Goal: Task Accomplishment & Management: Use online tool/utility

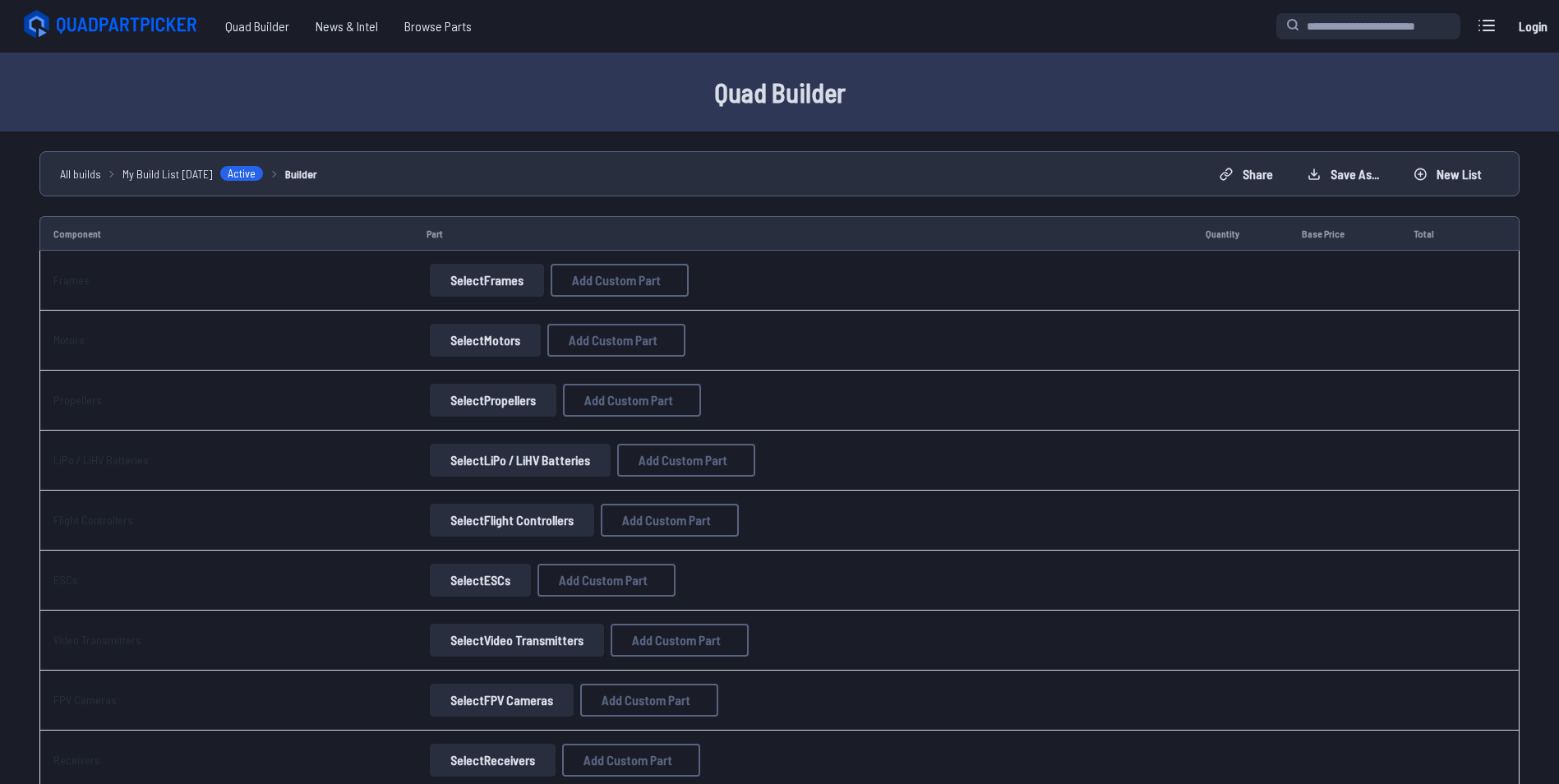
click at [494, 529] on button "Select Flight Controllers" at bounding box center [513, 519] width 165 height 33
click at [556, 519] on button "Select Flight Controllers" at bounding box center [513, 519] width 165 height 33
click at [510, 525] on button "Select Flight Controllers" at bounding box center [513, 519] width 165 height 33
click at [481, 521] on button "Select Flight Controllers" at bounding box center [513, 519] width 165 height 33
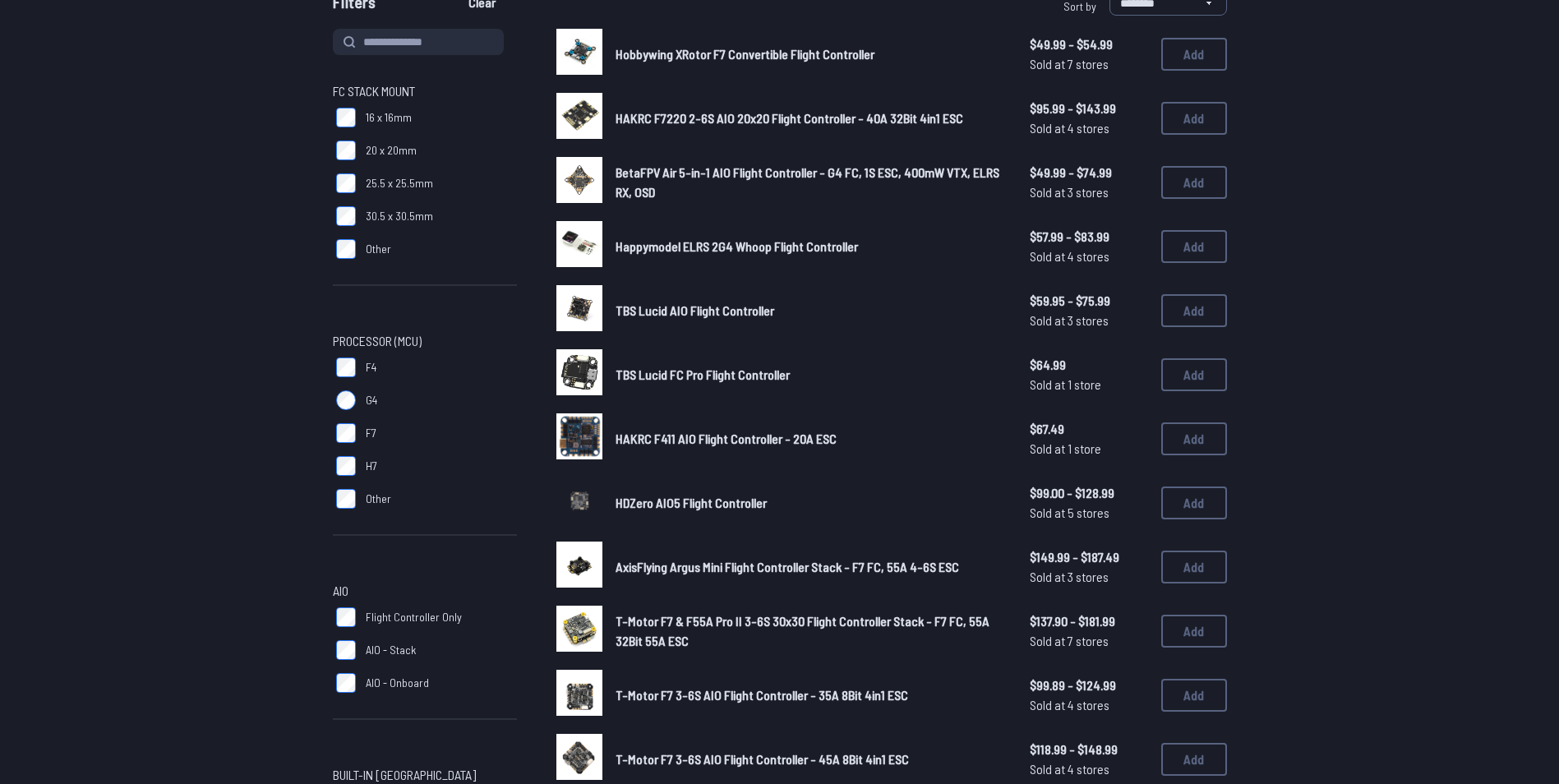
scroll to position [182, 0]
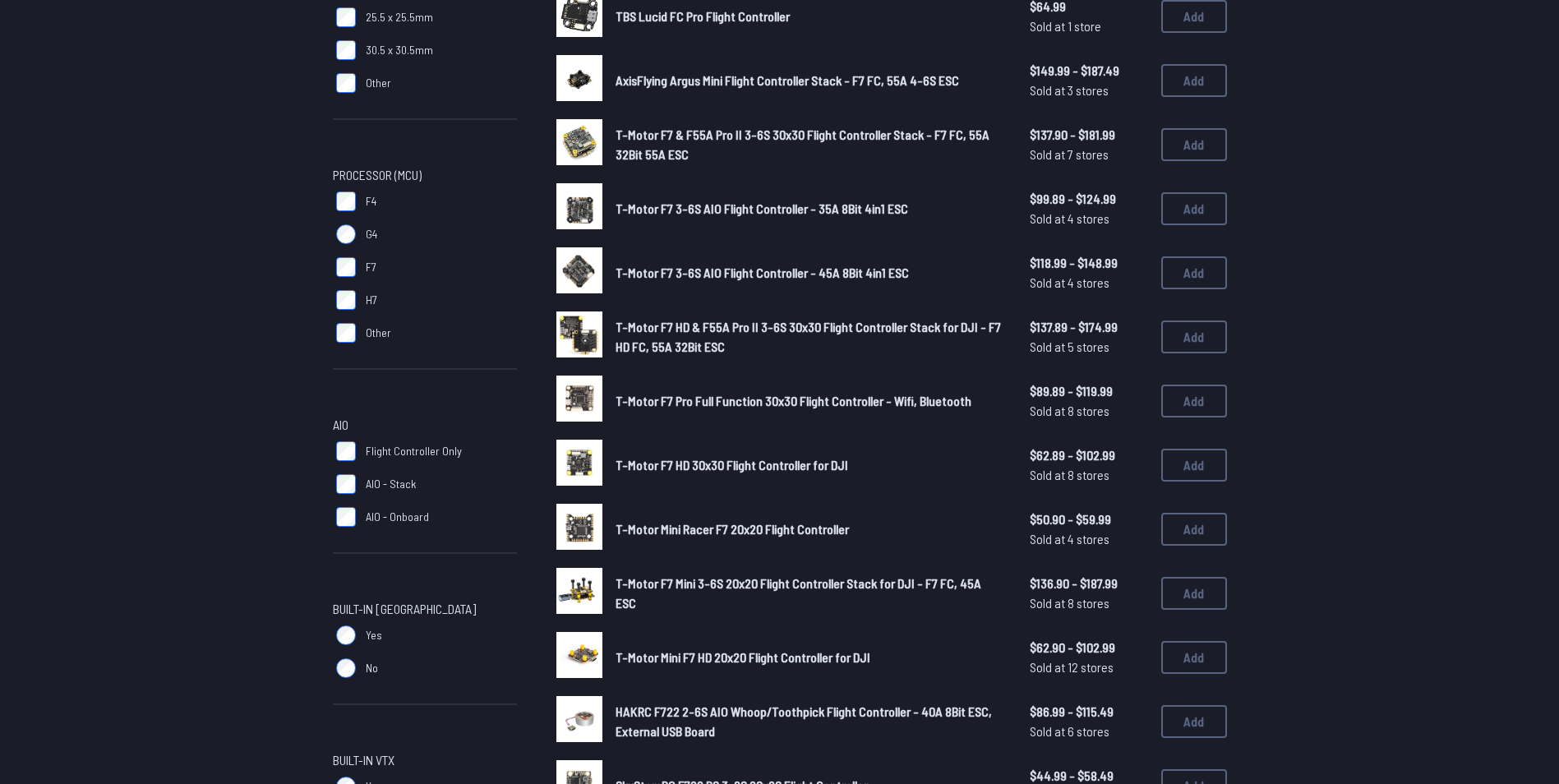
scroll to position [341, 0]
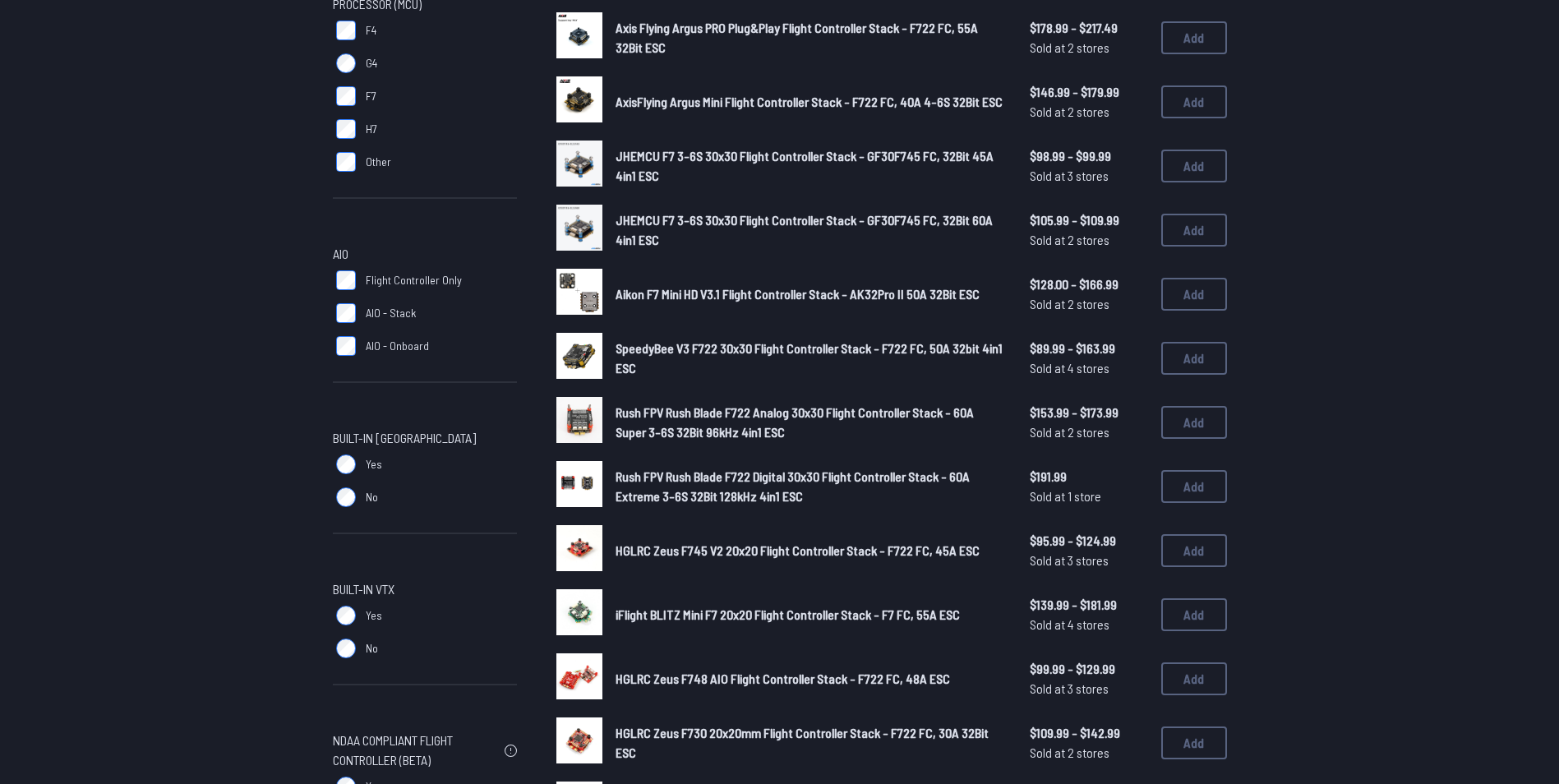
scroll to position [514, 0]
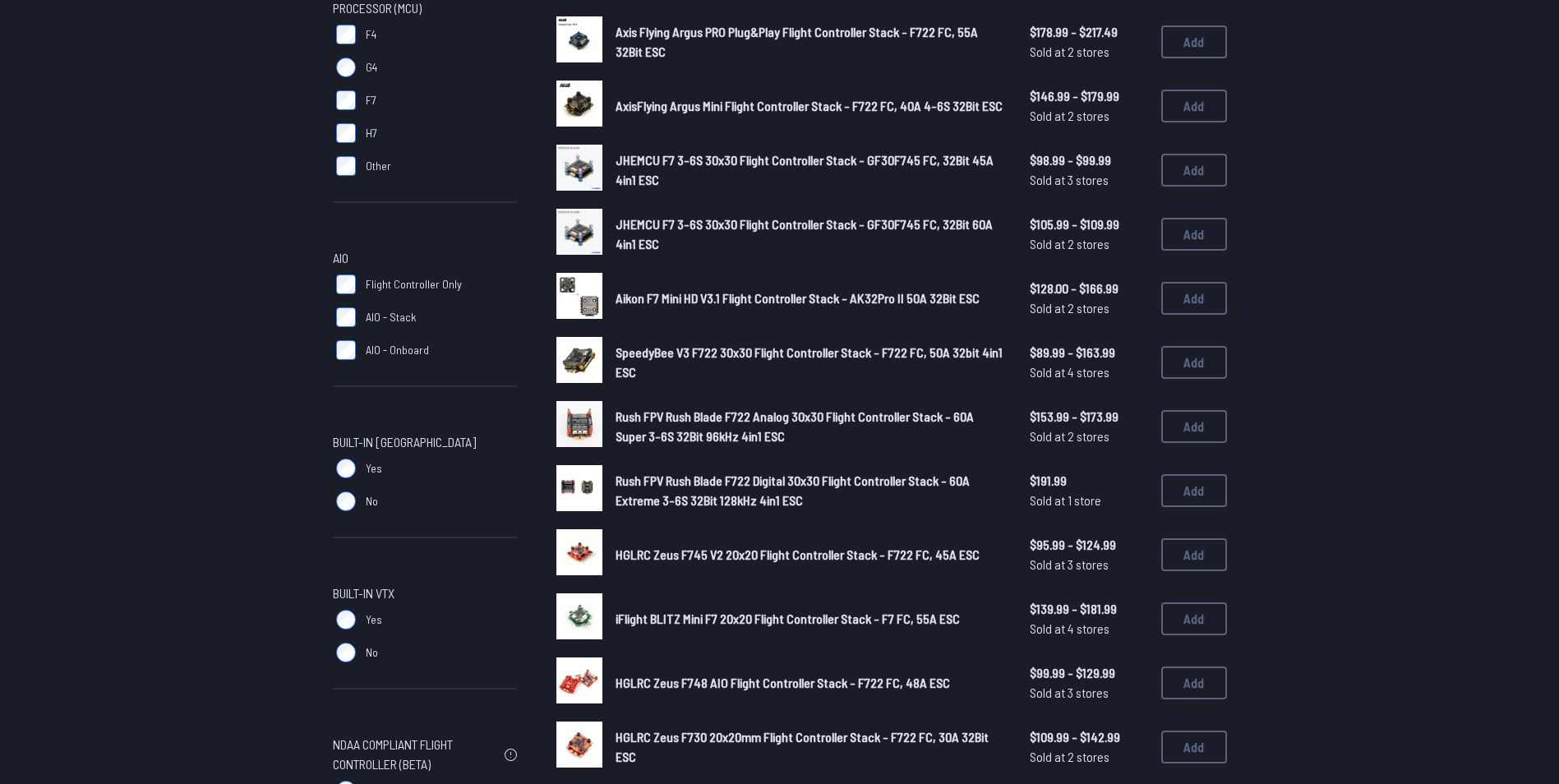
click at [946, 351] on span "SpeedyBee V3 F722 30x30 Flight Controller Stack - F722 FC, 50A 32bit 4in1 ESC" at bounding box center [808, 362] width 387 height 35
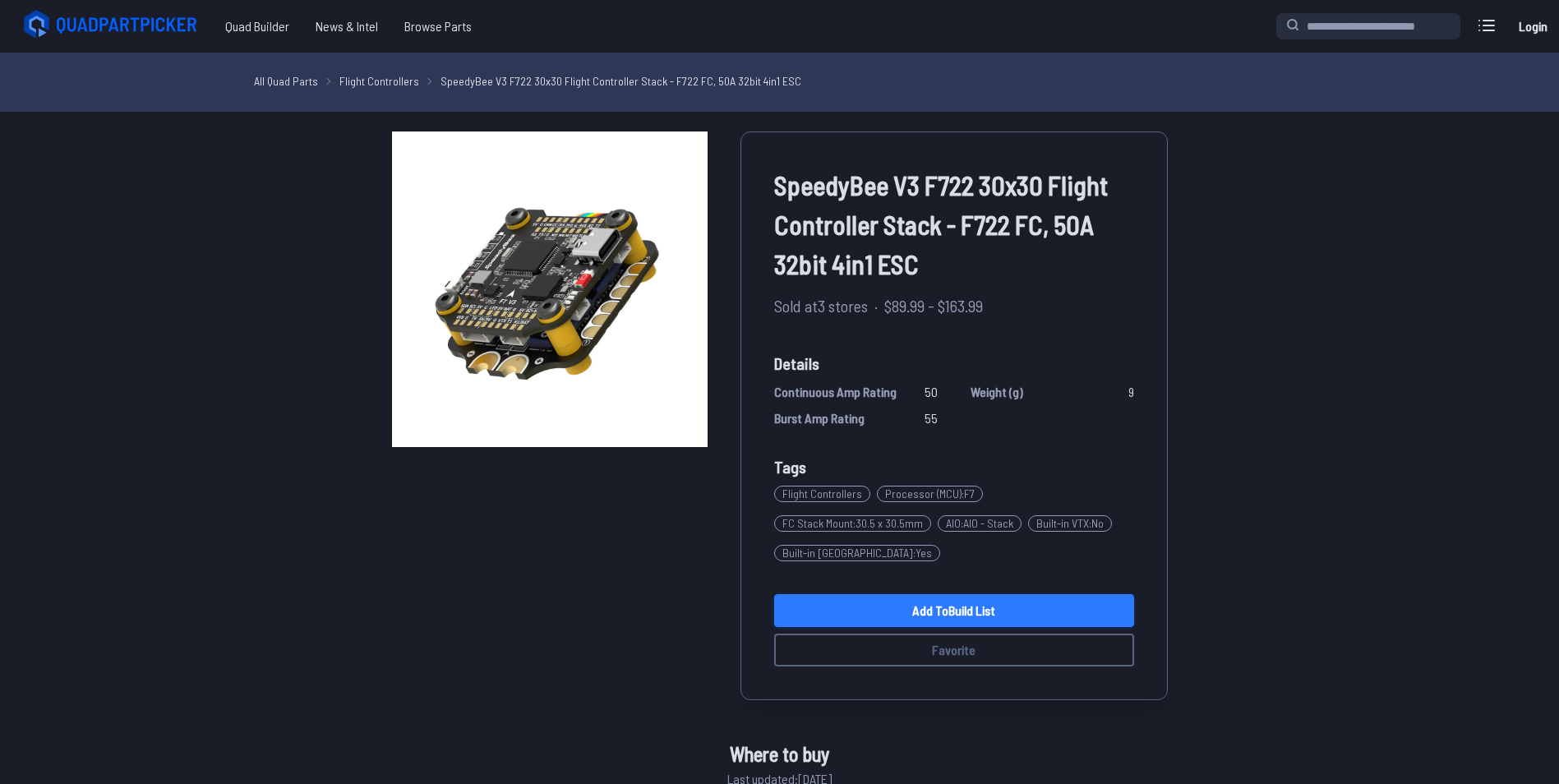
click at [959, 607] on link "Add to Build List" at bounding box center [954, 610] width 360 height 33
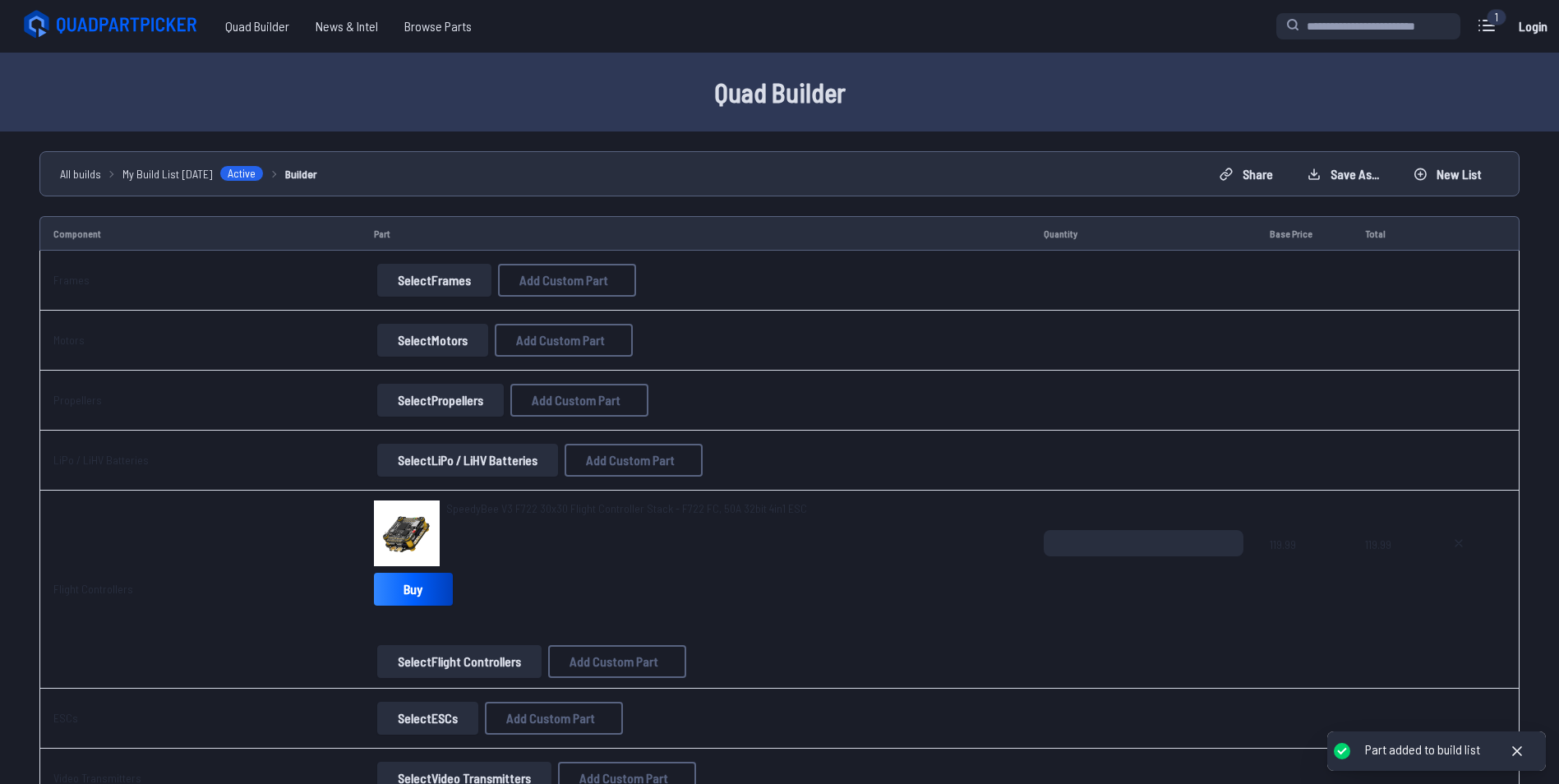
click at [428, 272] on button "Select Frames" at bounding box center [434, 280] width 114 height 33
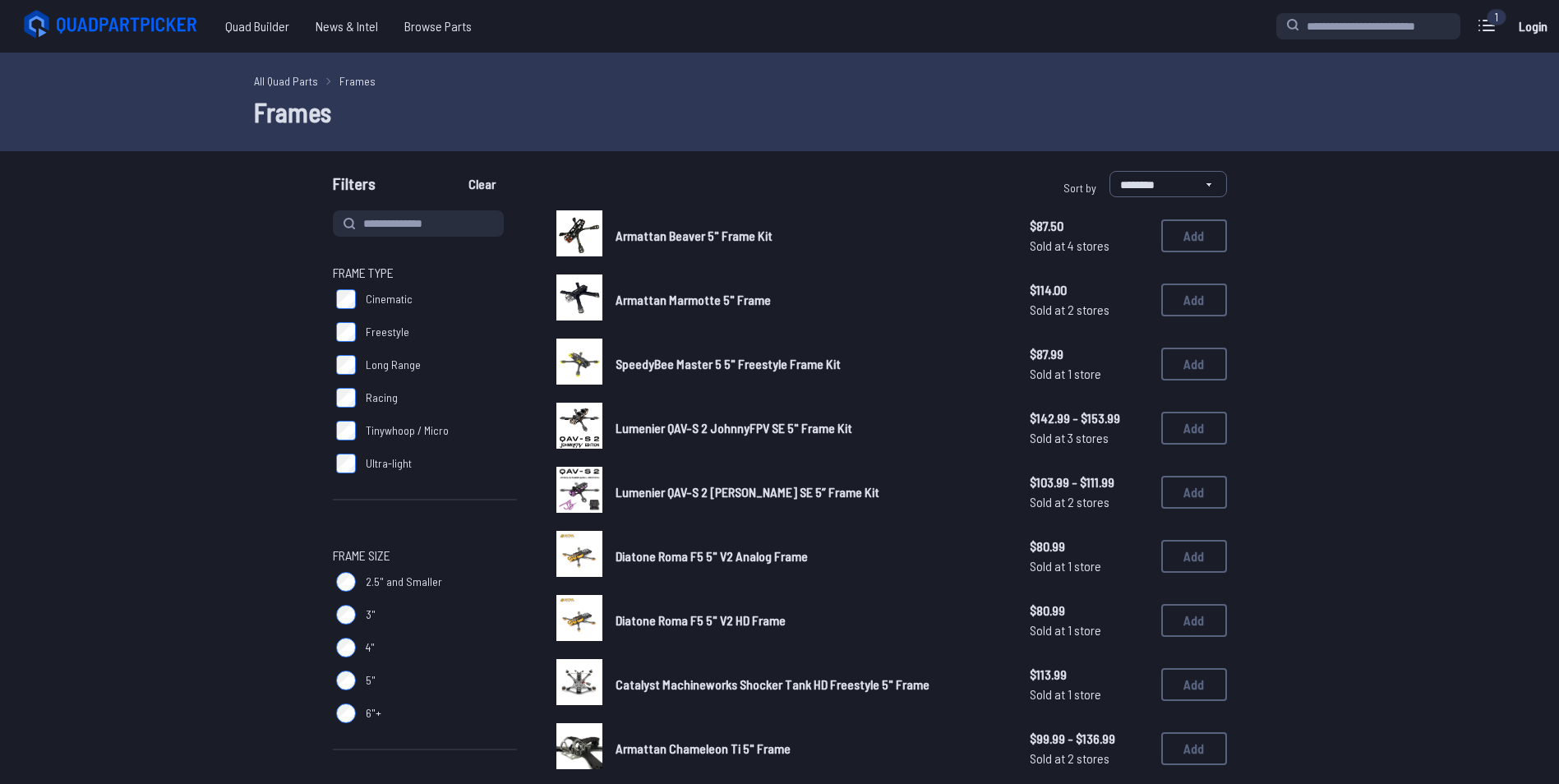
scroll to position [9, 0]
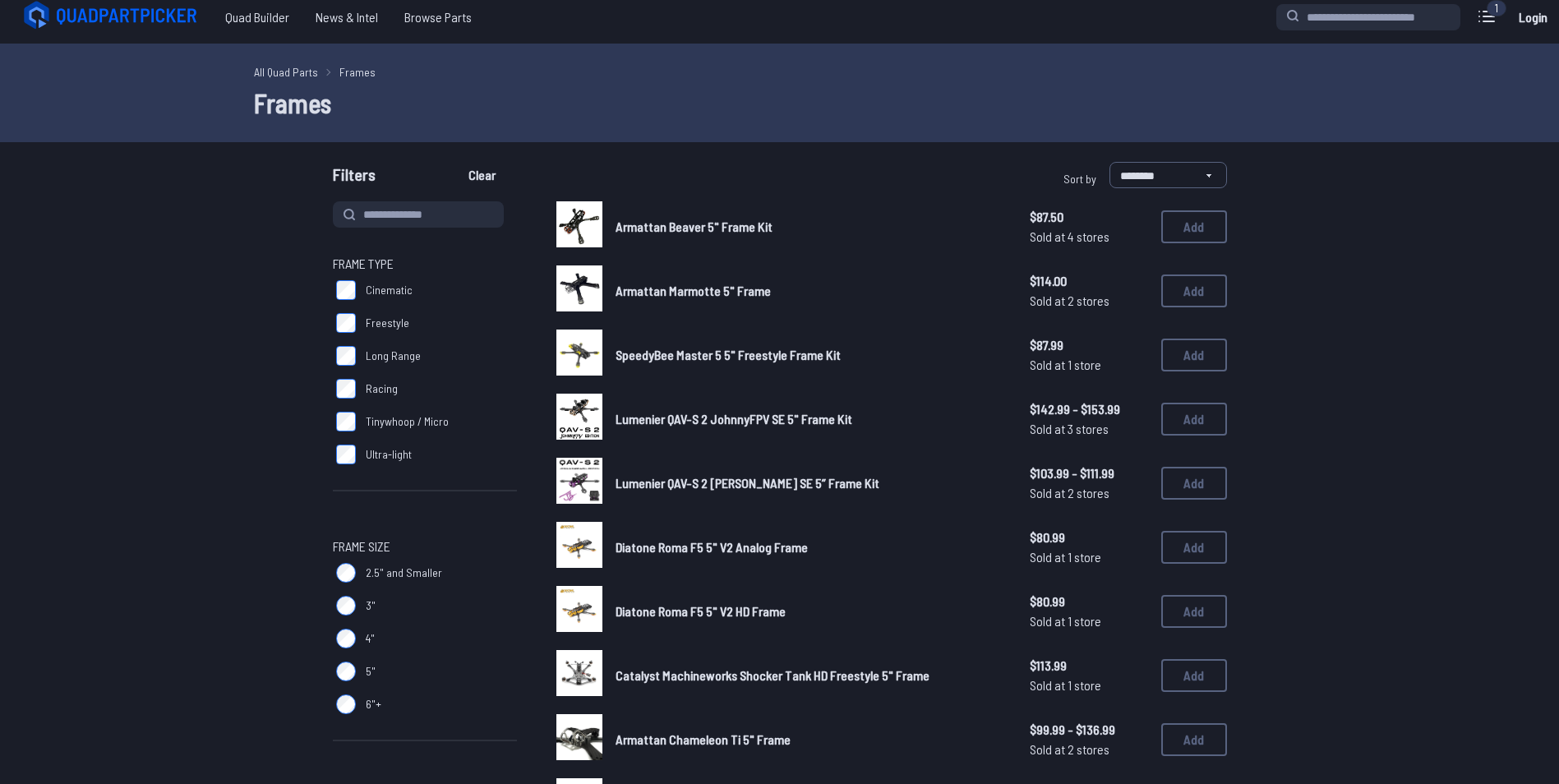
click at [356, 321] on label "Freestyle" at bounding box center [425, 322] width 184 height 33
click at [346, 378] on label "Racing" at bounding box center [425, 388] width 184 height 33
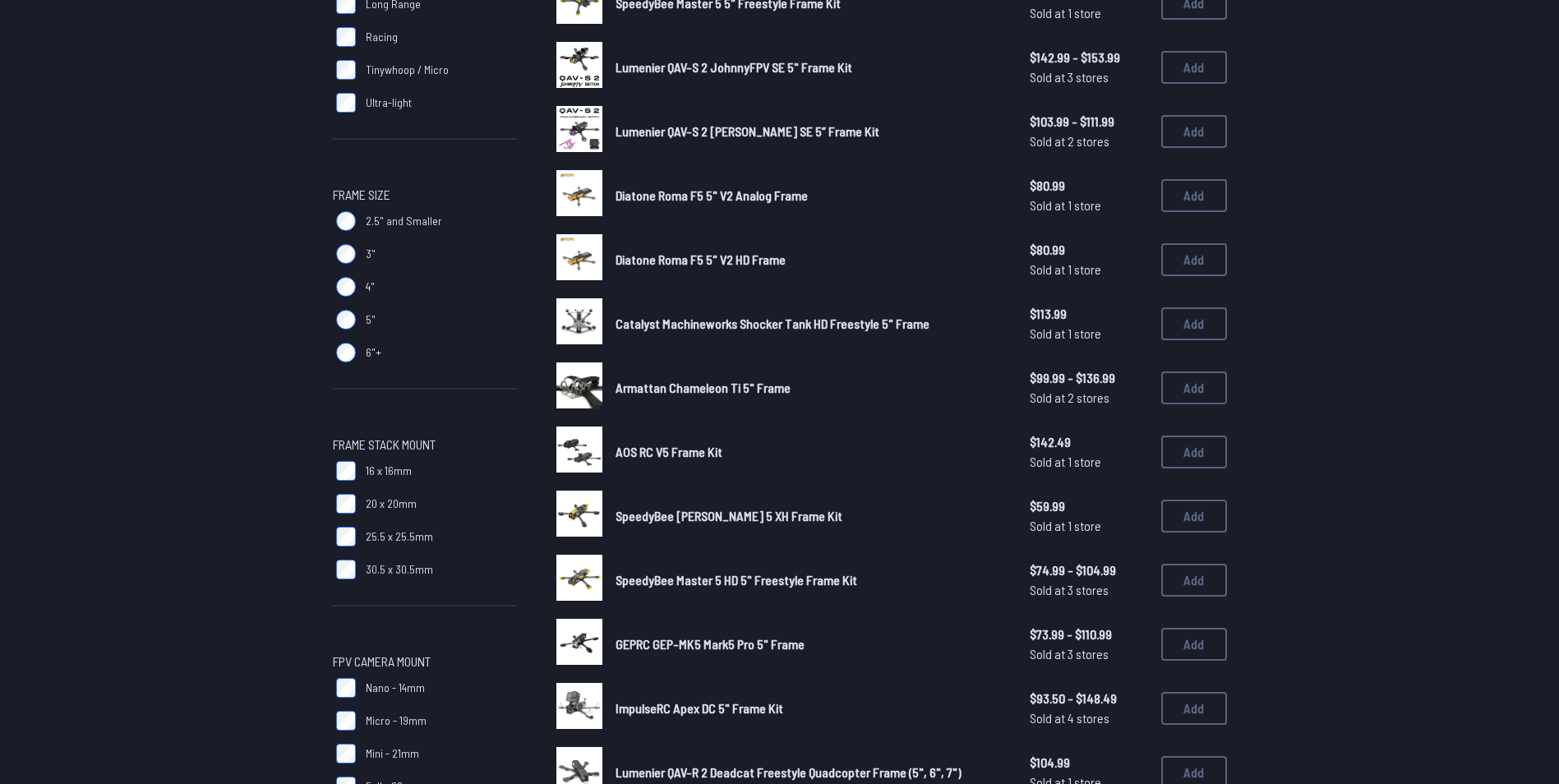
scroll to position [357, 0]
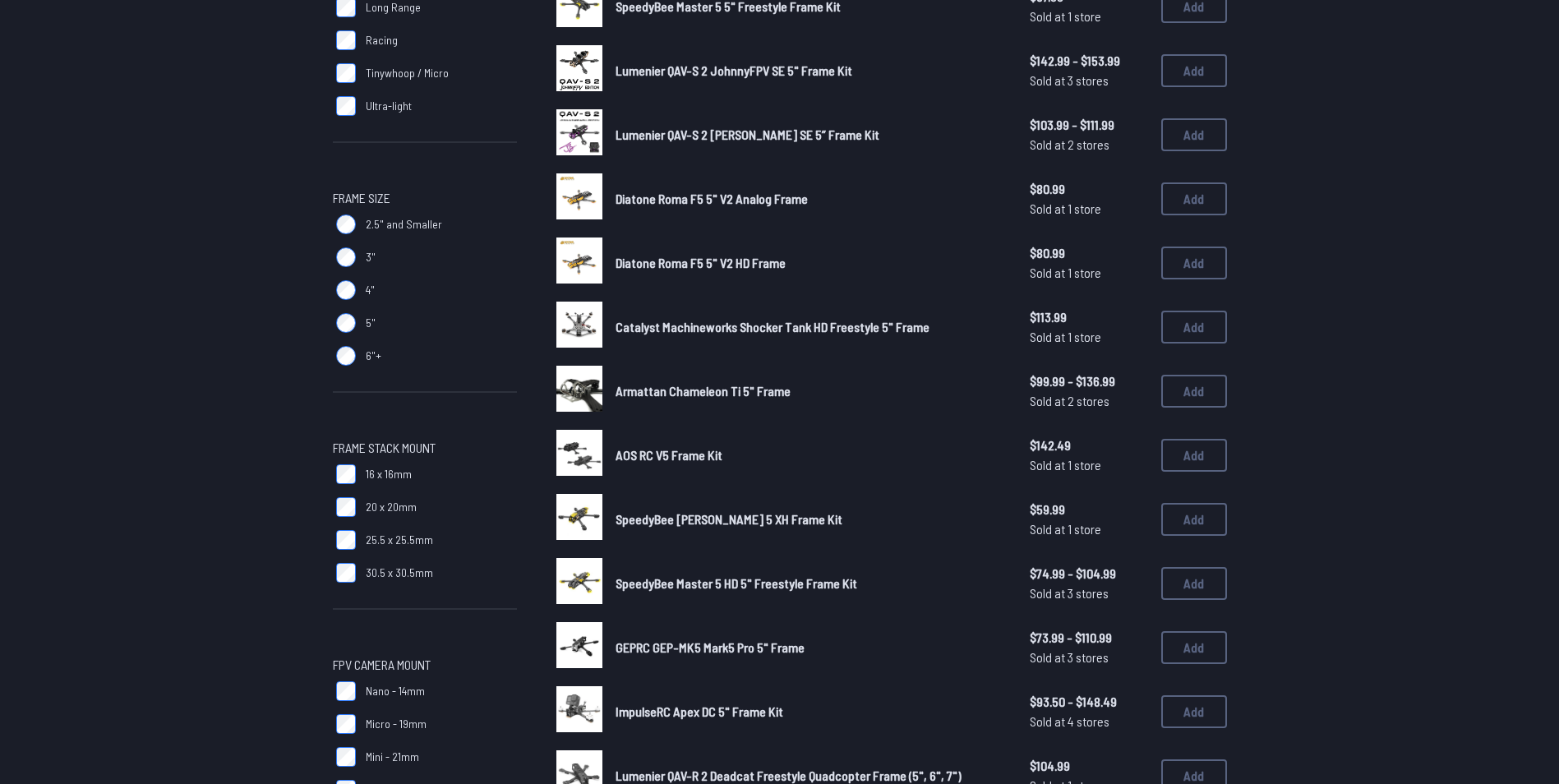
click at [697, 521] on span "SpeedyBee Mario 5 XH Frame Kit" at bounding box center [729, 519] width 227 height 16
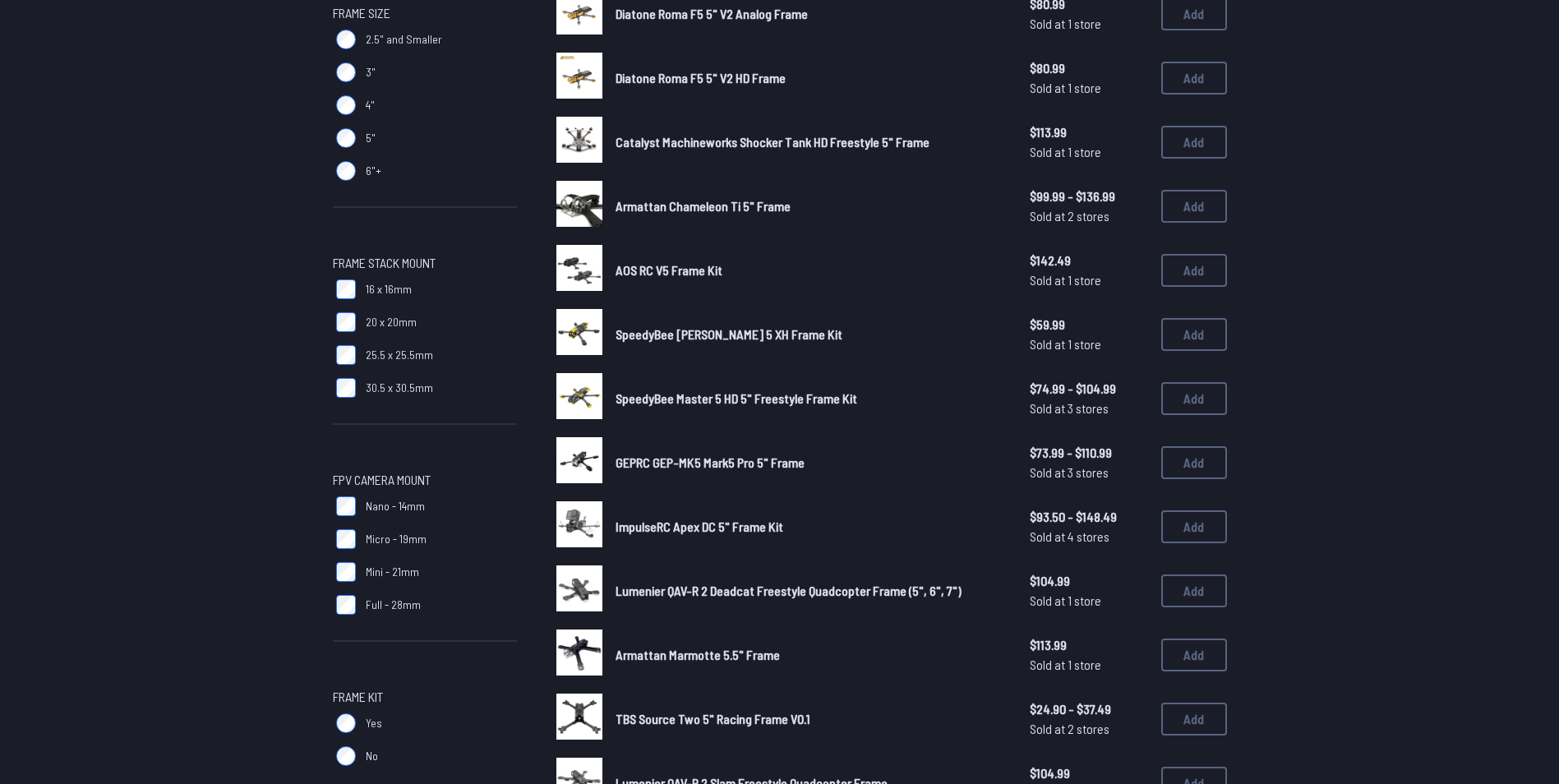
scroll to position [559, 0]
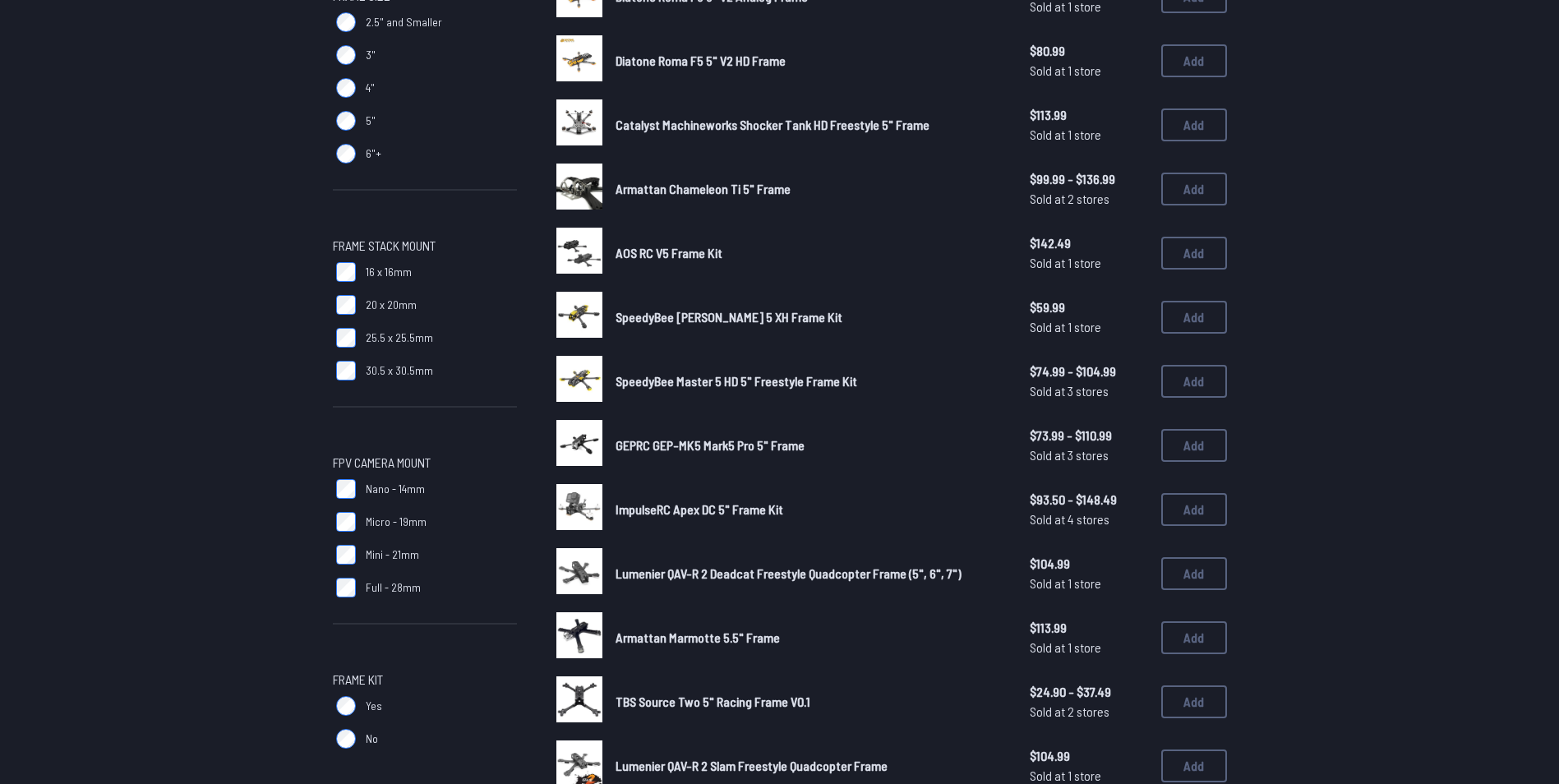
click at [677, 578] on span "Lumenier QAV-R 2 Deadcat Freestyle Quadcopter Frame (5", 6", 7")" at bounding box center [788, 573] width 346 height 16
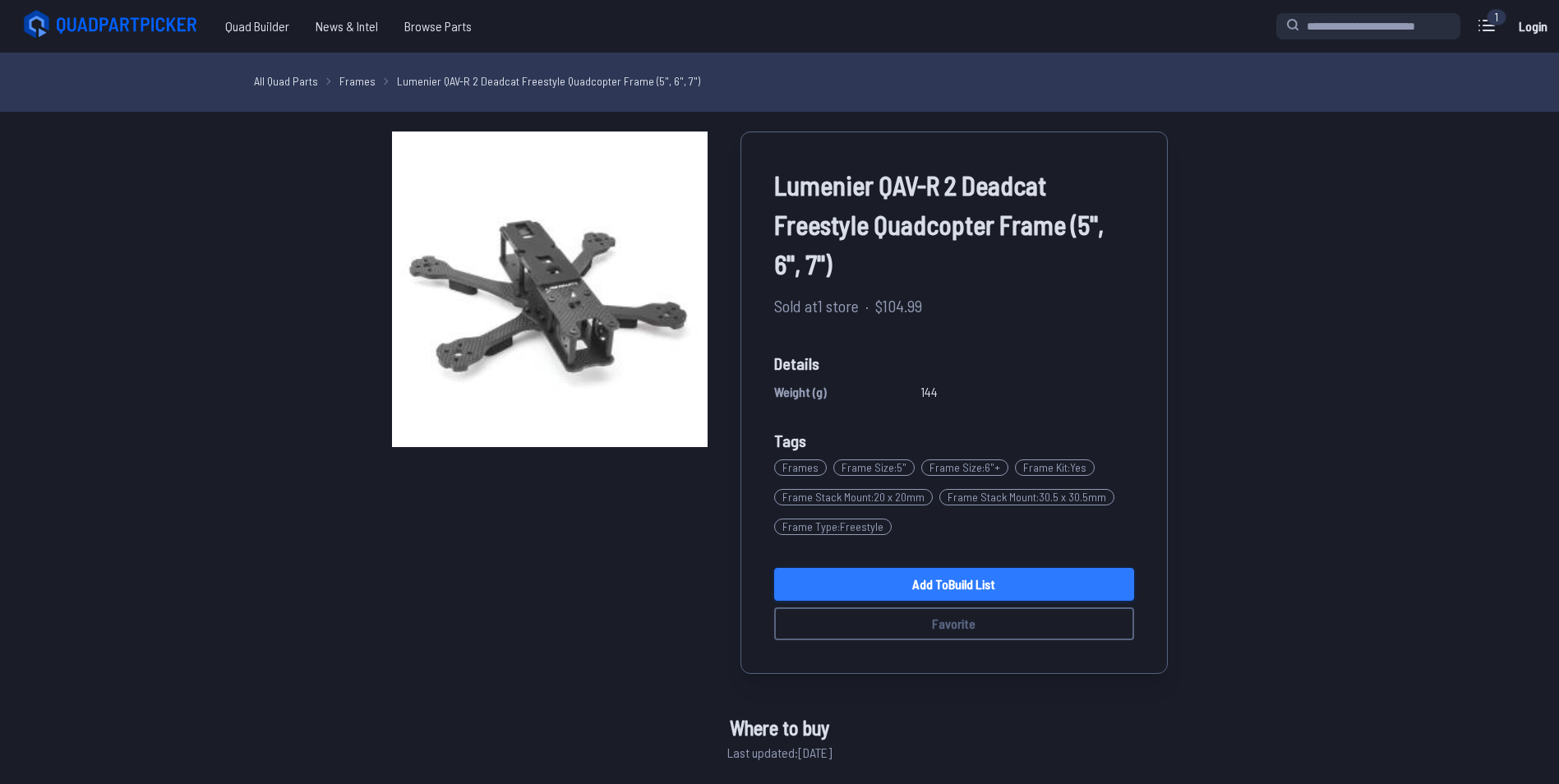
click at [909, 576] on link "Add to Build List" at bounding box center [954, 584] width 360 height 33
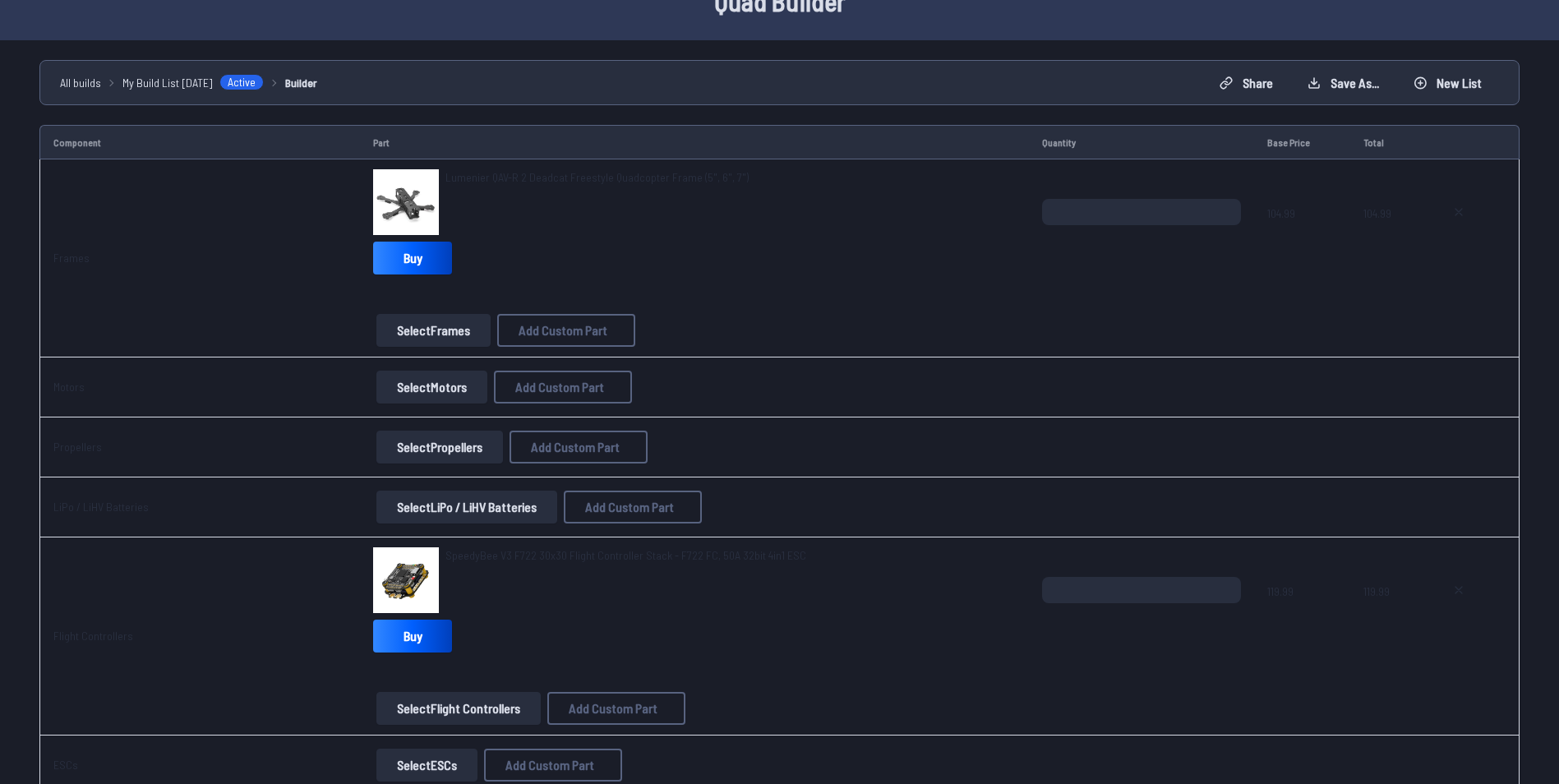
scroll to position [89, 0]
click at [423, 499] on button "Select LiPo / LiHV Batteries" at bounding box center [467, 508] width 181 height 33
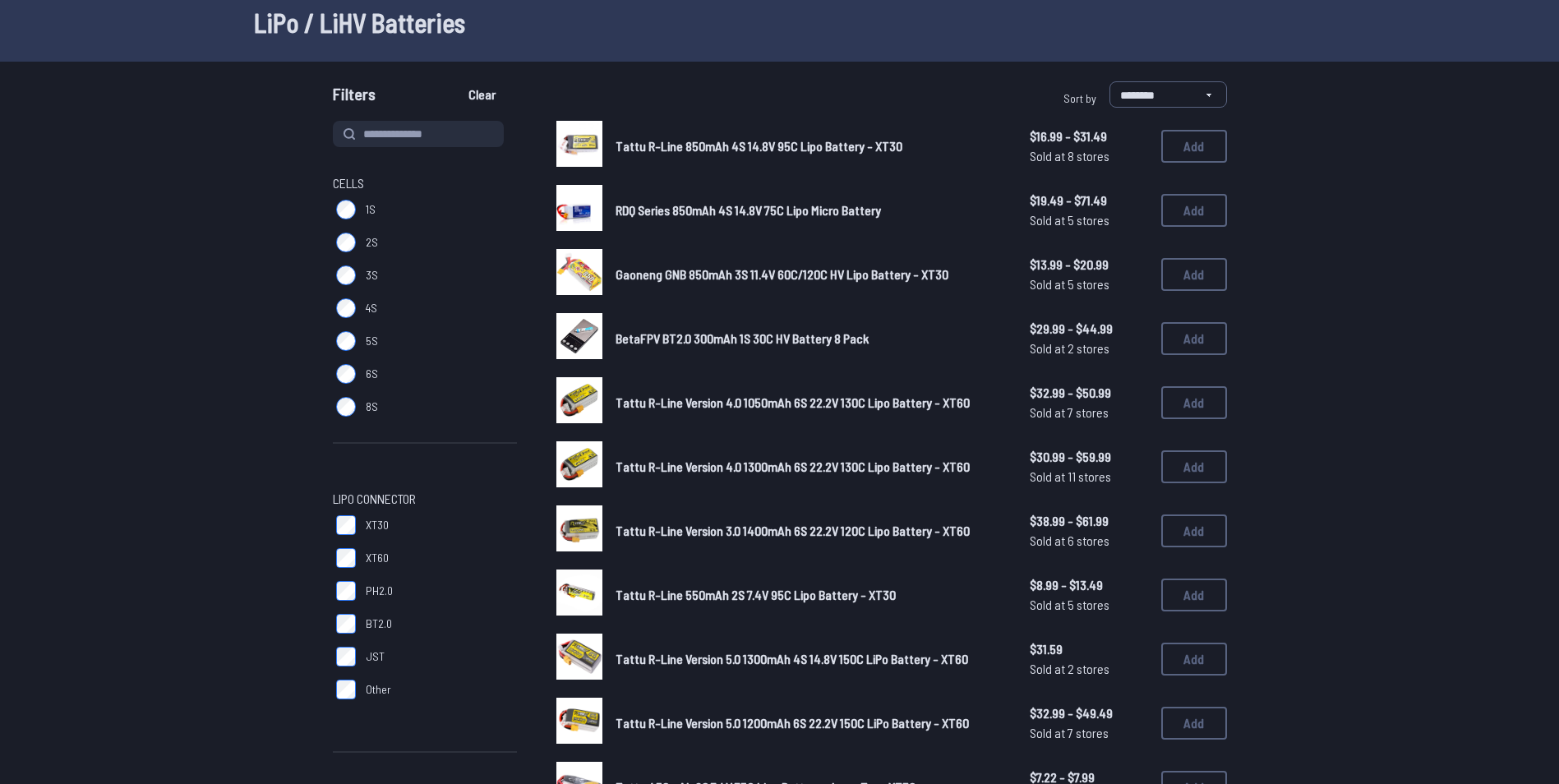
scroll to position [37, 0]
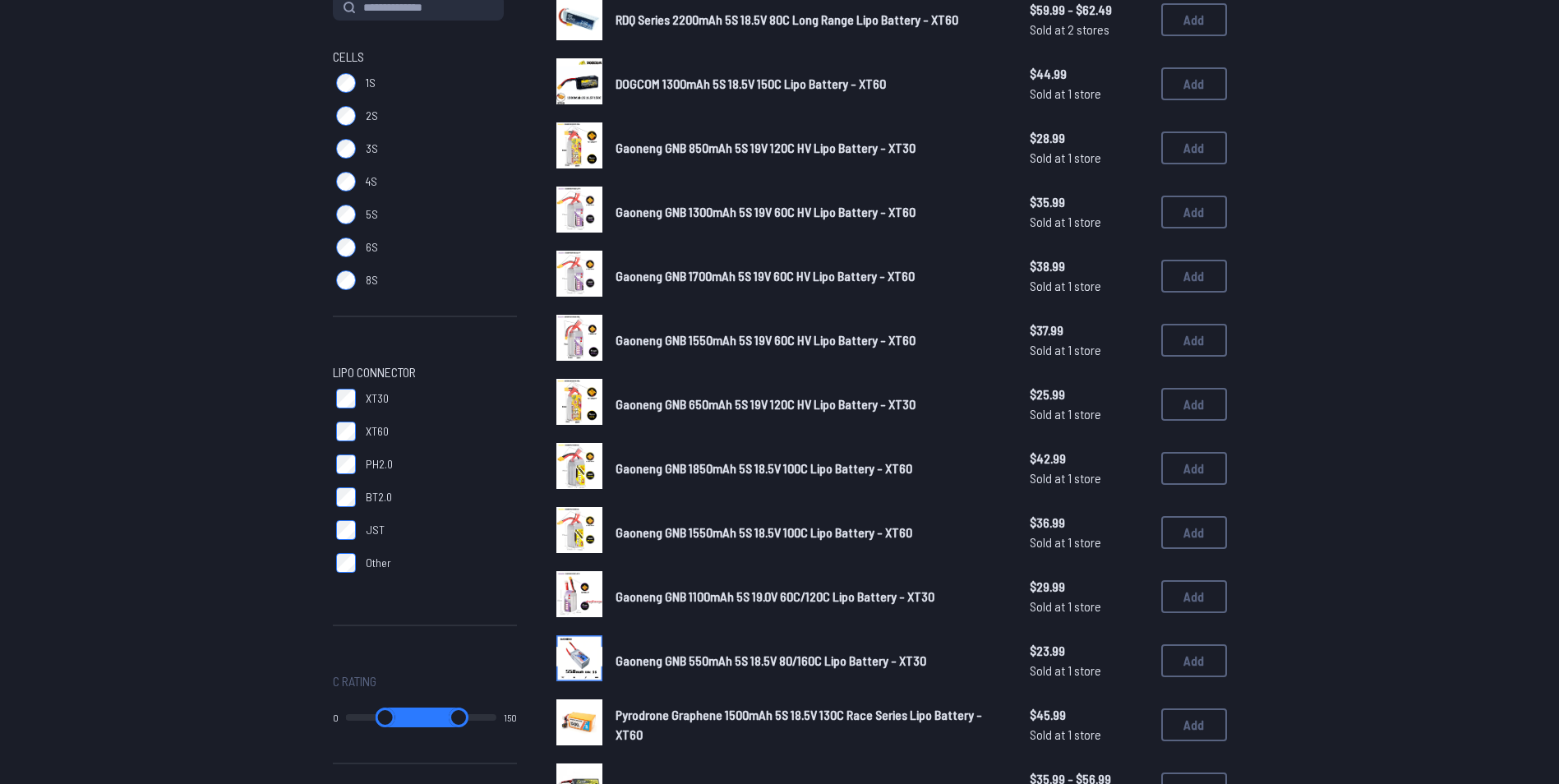
scroll to position [219, 0]
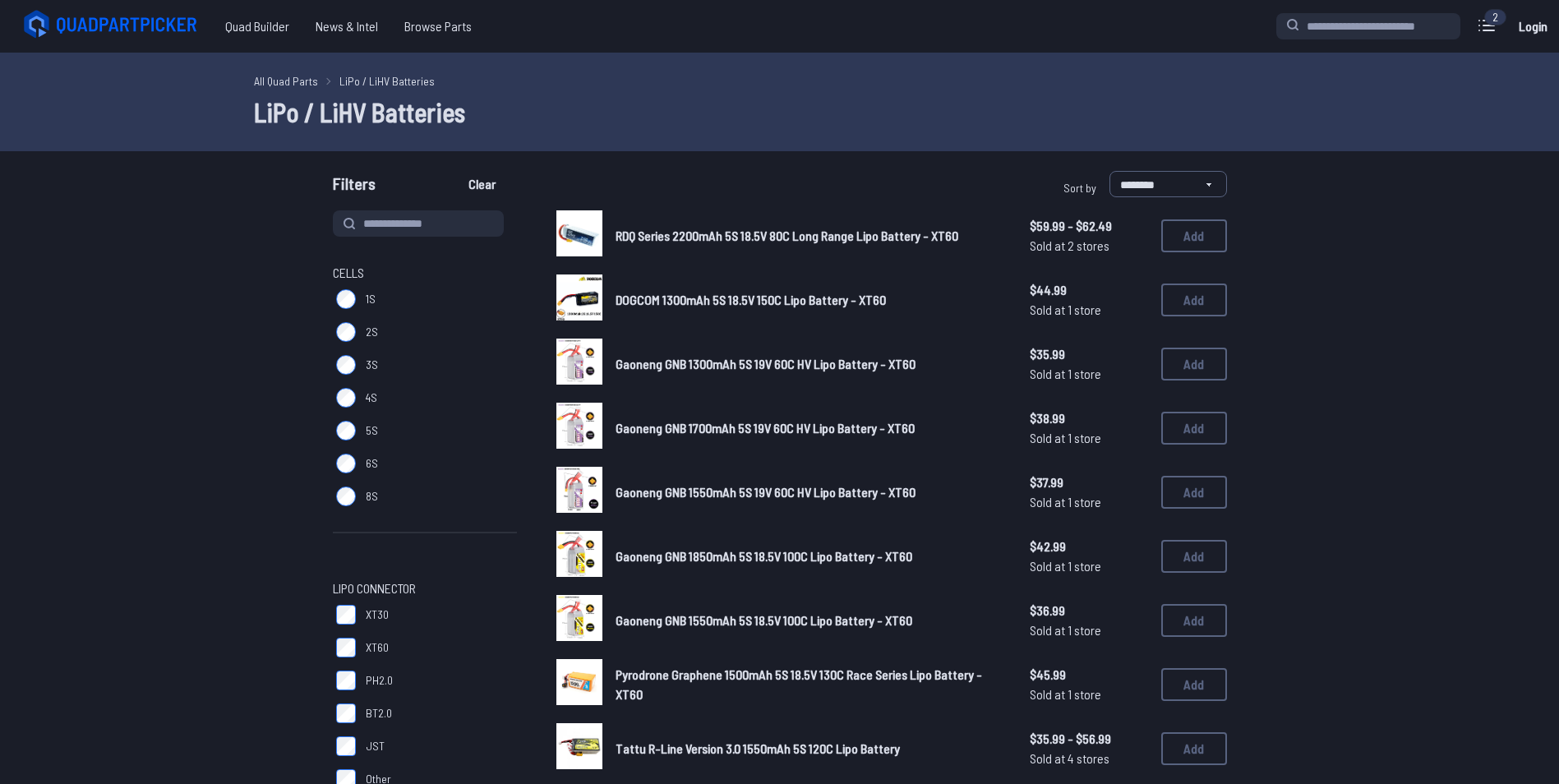
click at [297, 79] on link "All Quad Parts" at bounding box center [286, 81] width 64 height 17
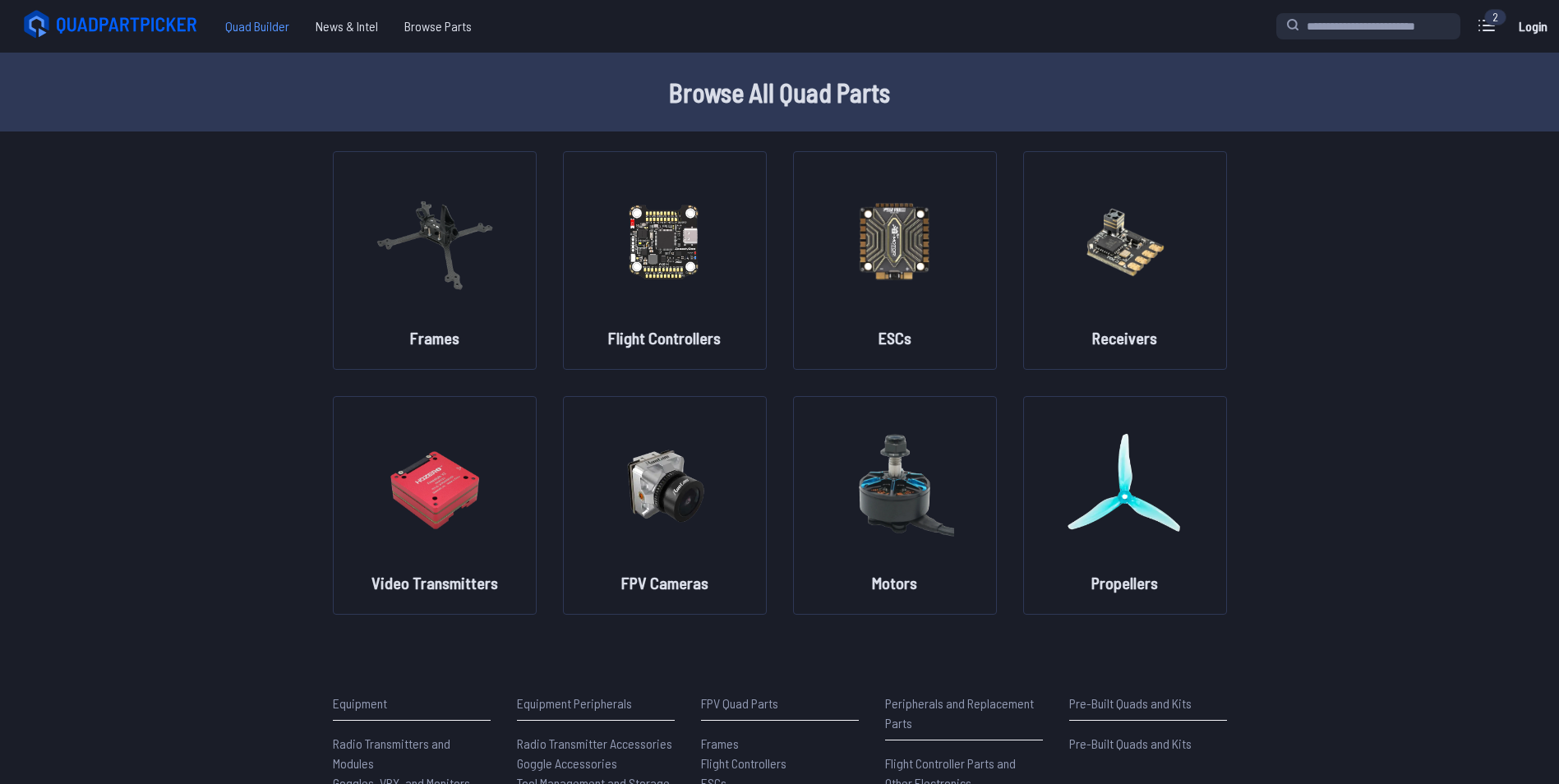
click at [284, 27] on span "Quad Builder" at bounding box center [258, 26] width 90 height 33
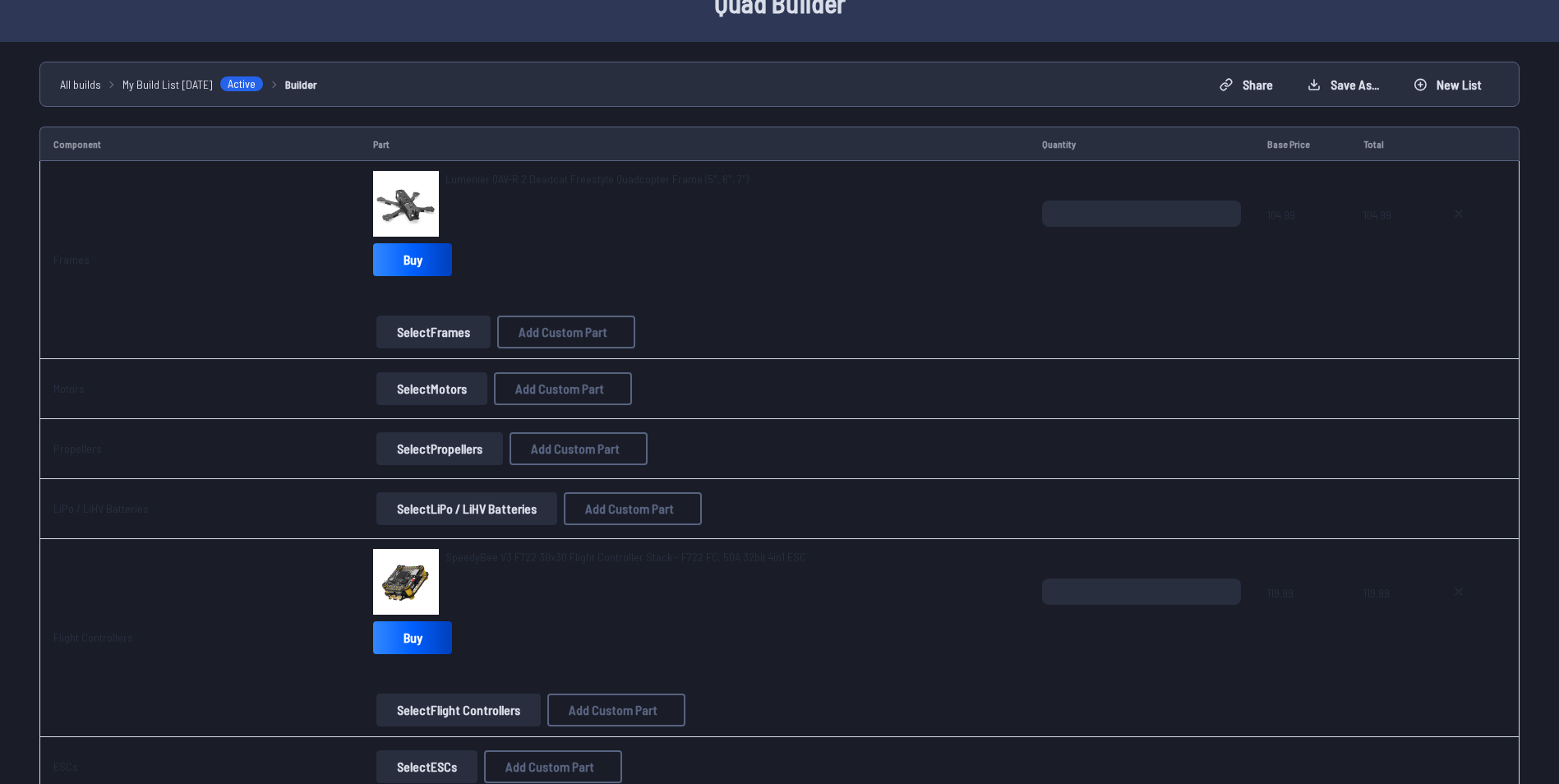
scroll to position [93, 0]
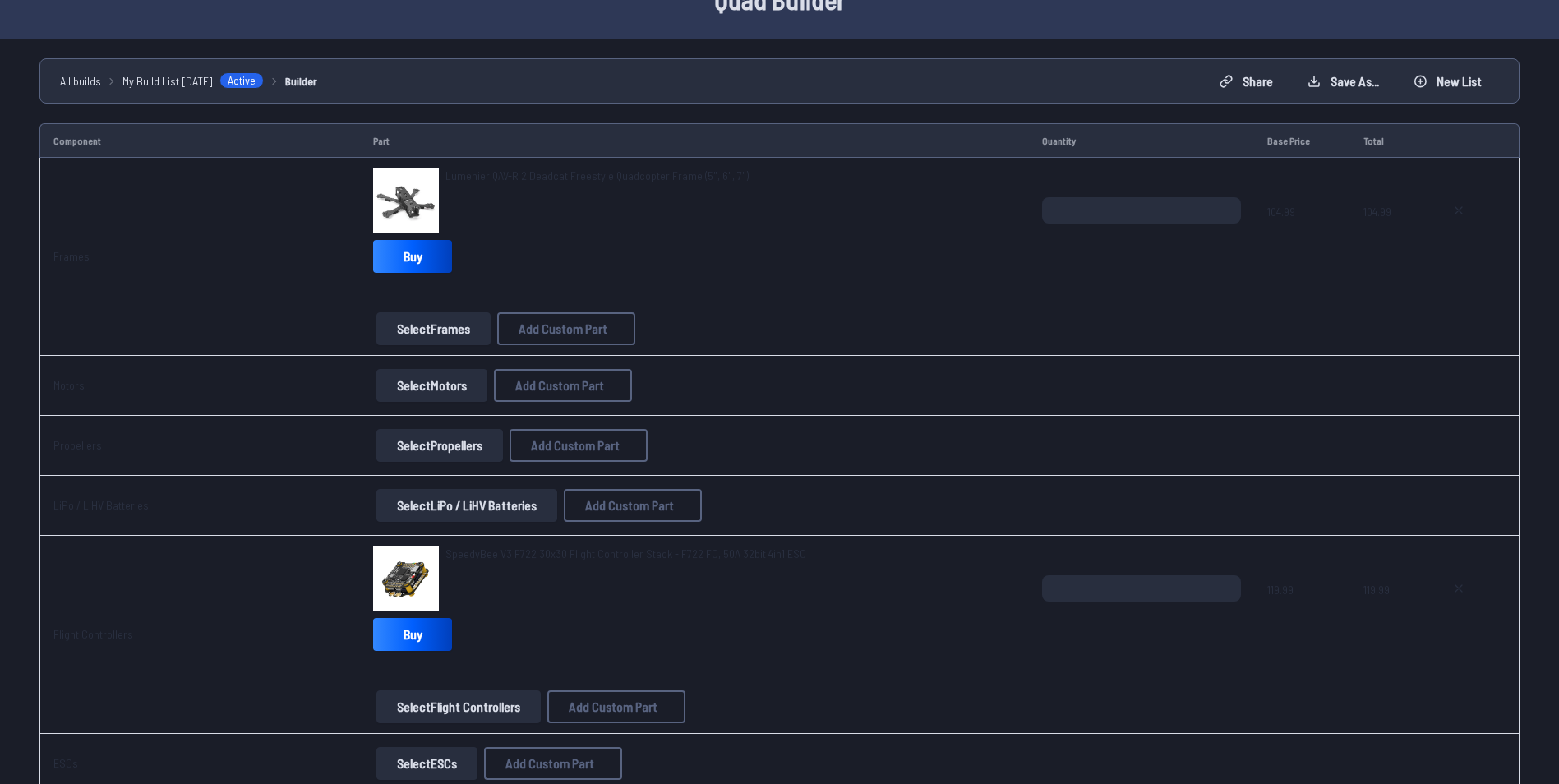
click at [411, 386] on button "Select Motors" at bounding box center [431, 385] width 111 height 33
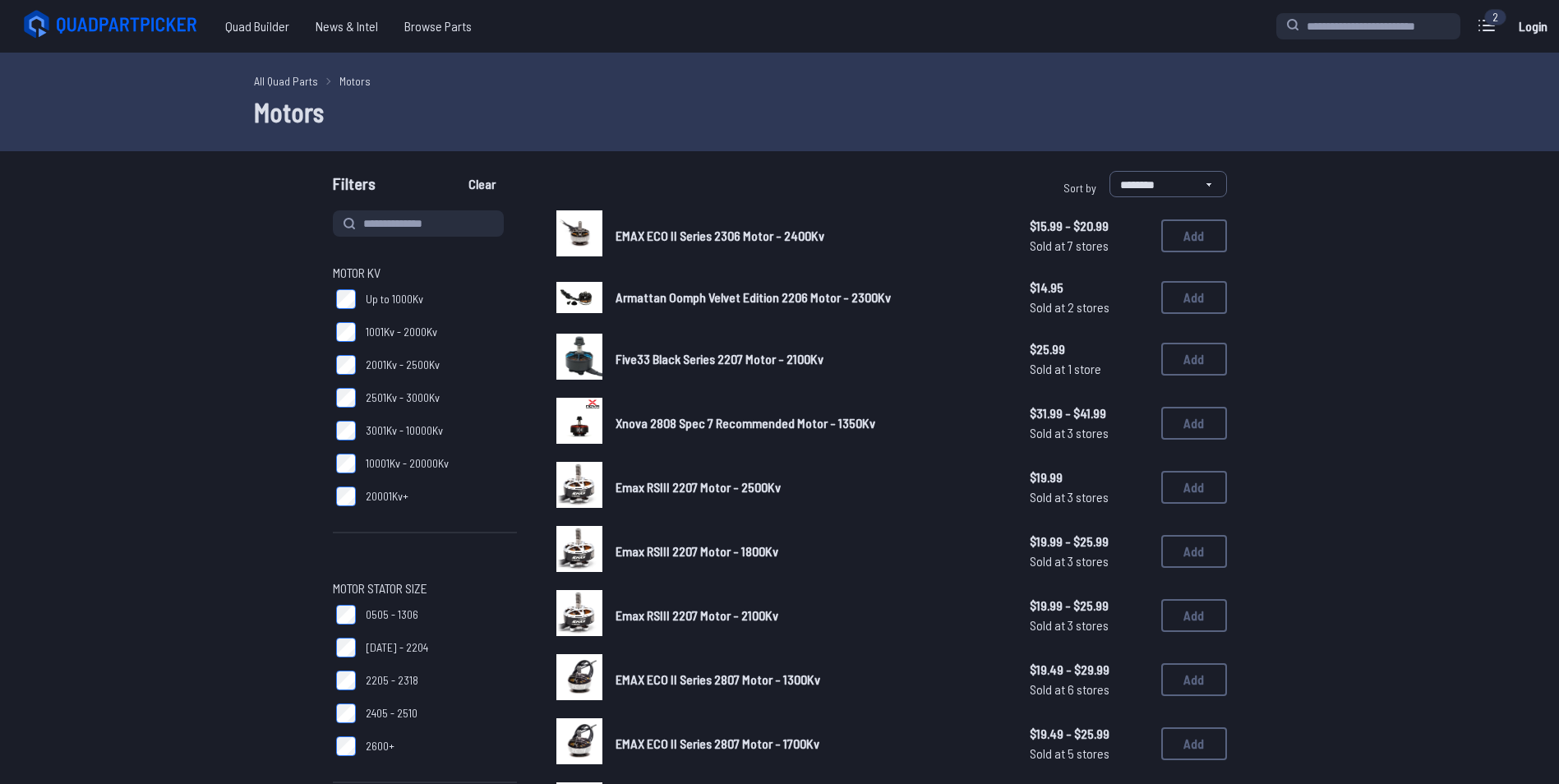
click at [731, 293] on span "Armattan Oomph Velvet Edition 2206 Motor - 2300Kv" at bounding box center [752, 297] width 275 height 16
click at [625, 296] on span "Armattan Oomph Velvet Edition 2206 Motor - 2300Kv" at bounding box center [752, 297] width 275 height 16
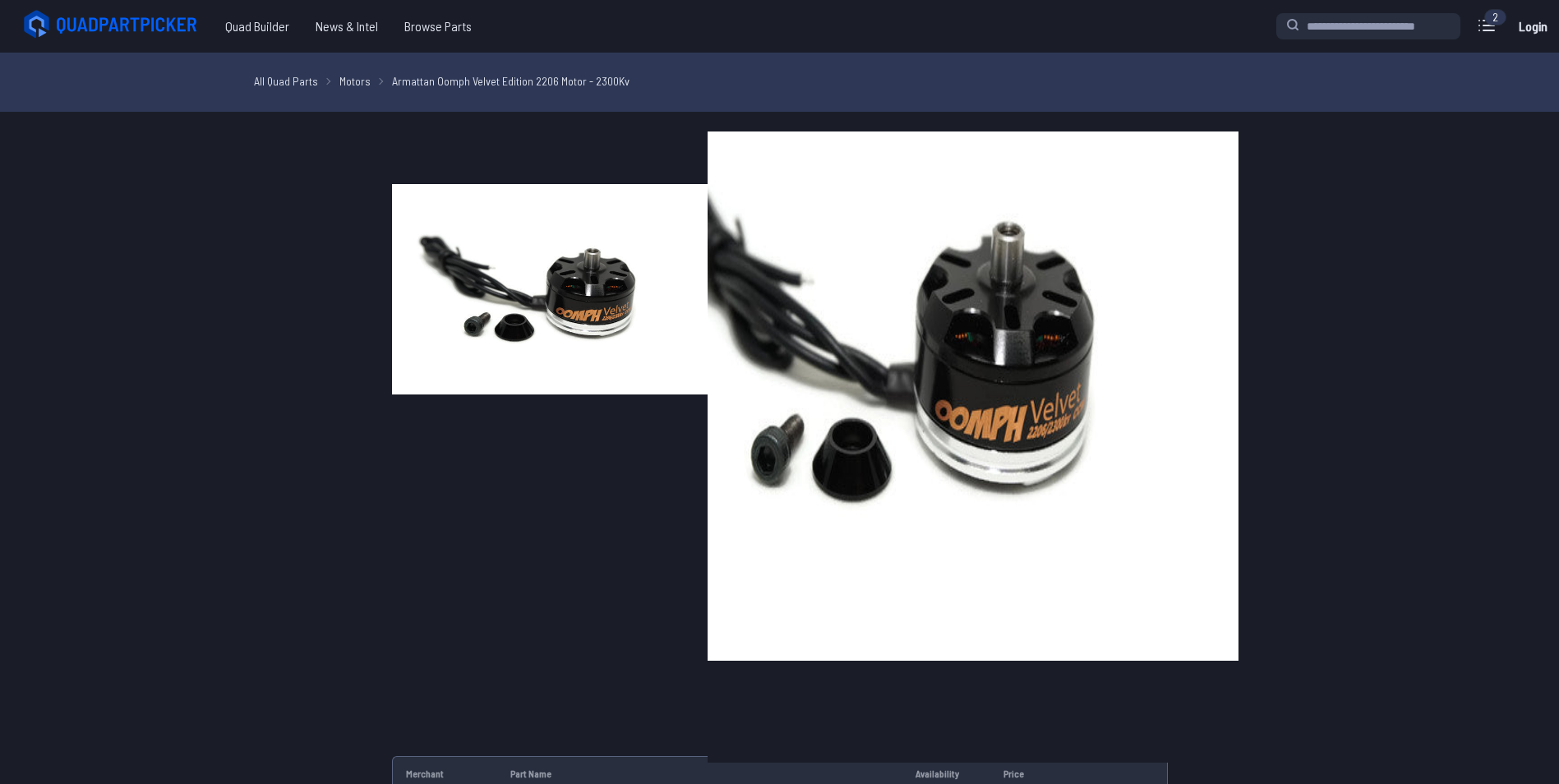
click at [592, 335] on img at bounding box center [550, 289] width 316 height 316
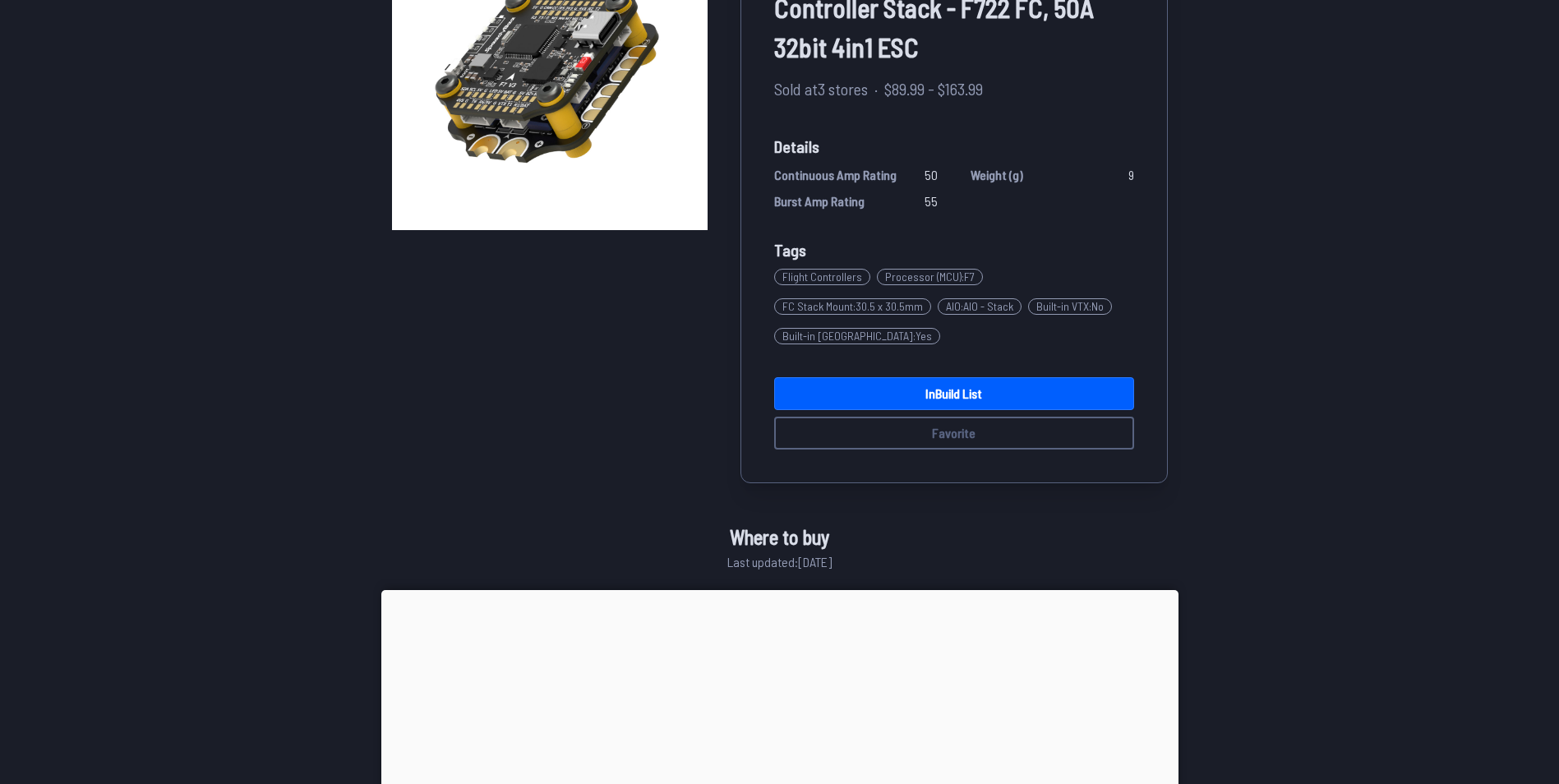
scroll to position [224, 0]
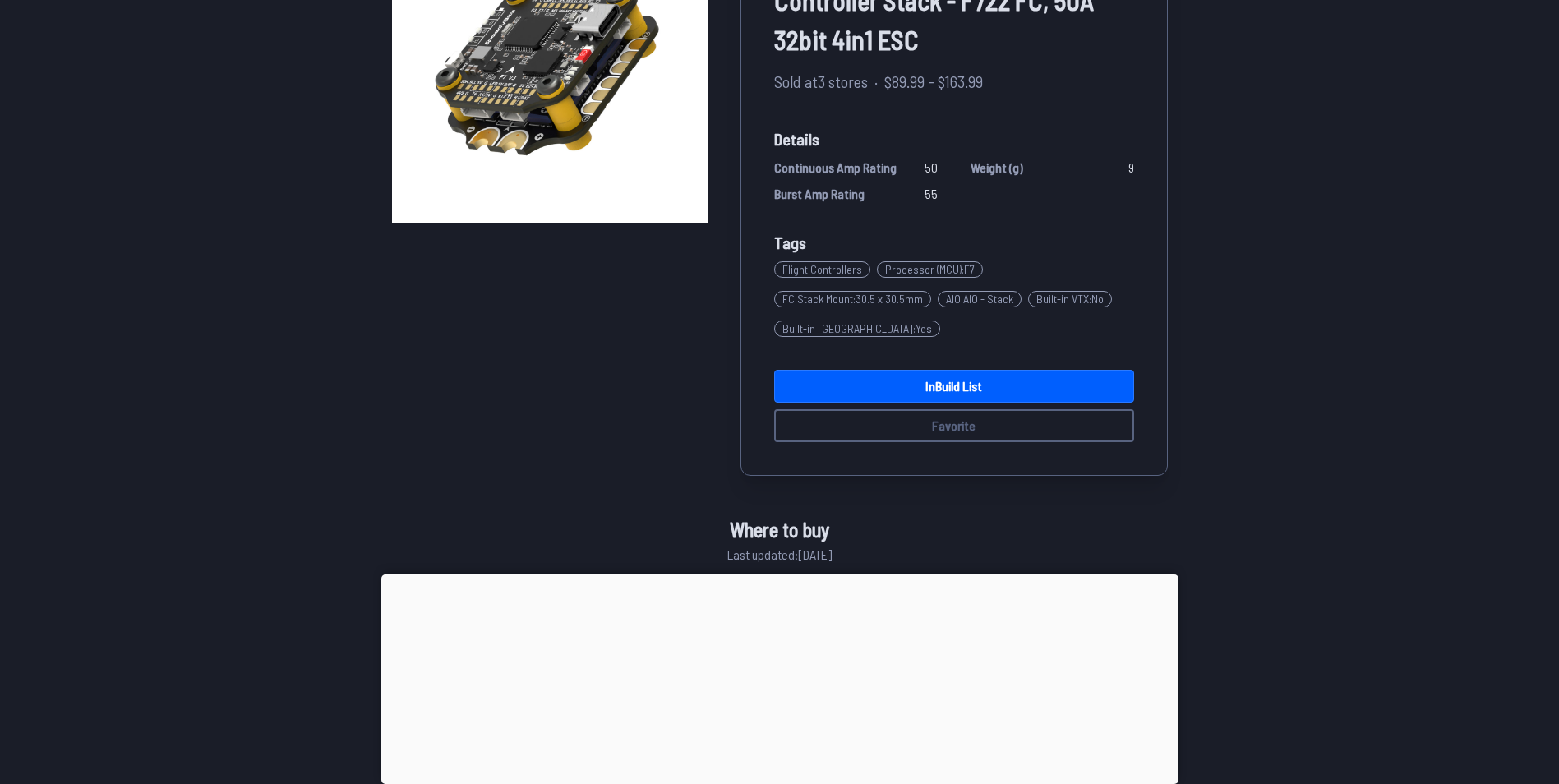
click at [765, 574] on div at bounding box center [780, 574] width 798 height 0
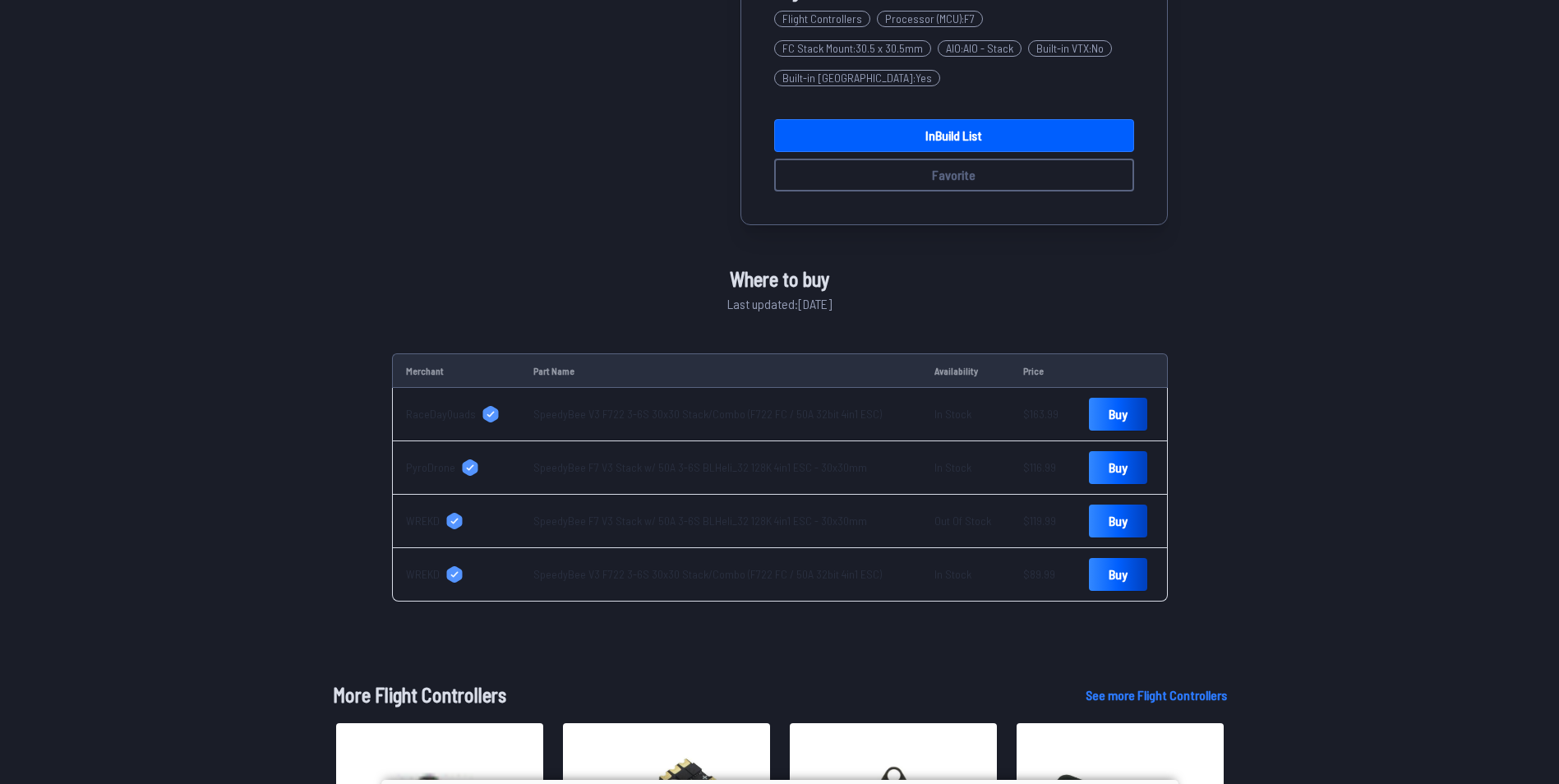
scroll to position [476, 0]
click at [1099, 579] on link "Buy" at bounding box center [1118, 573] width 58 height 33
click at [1095, 465] on link "Buy" at bounding box center [1118, 466] width 58 height 33
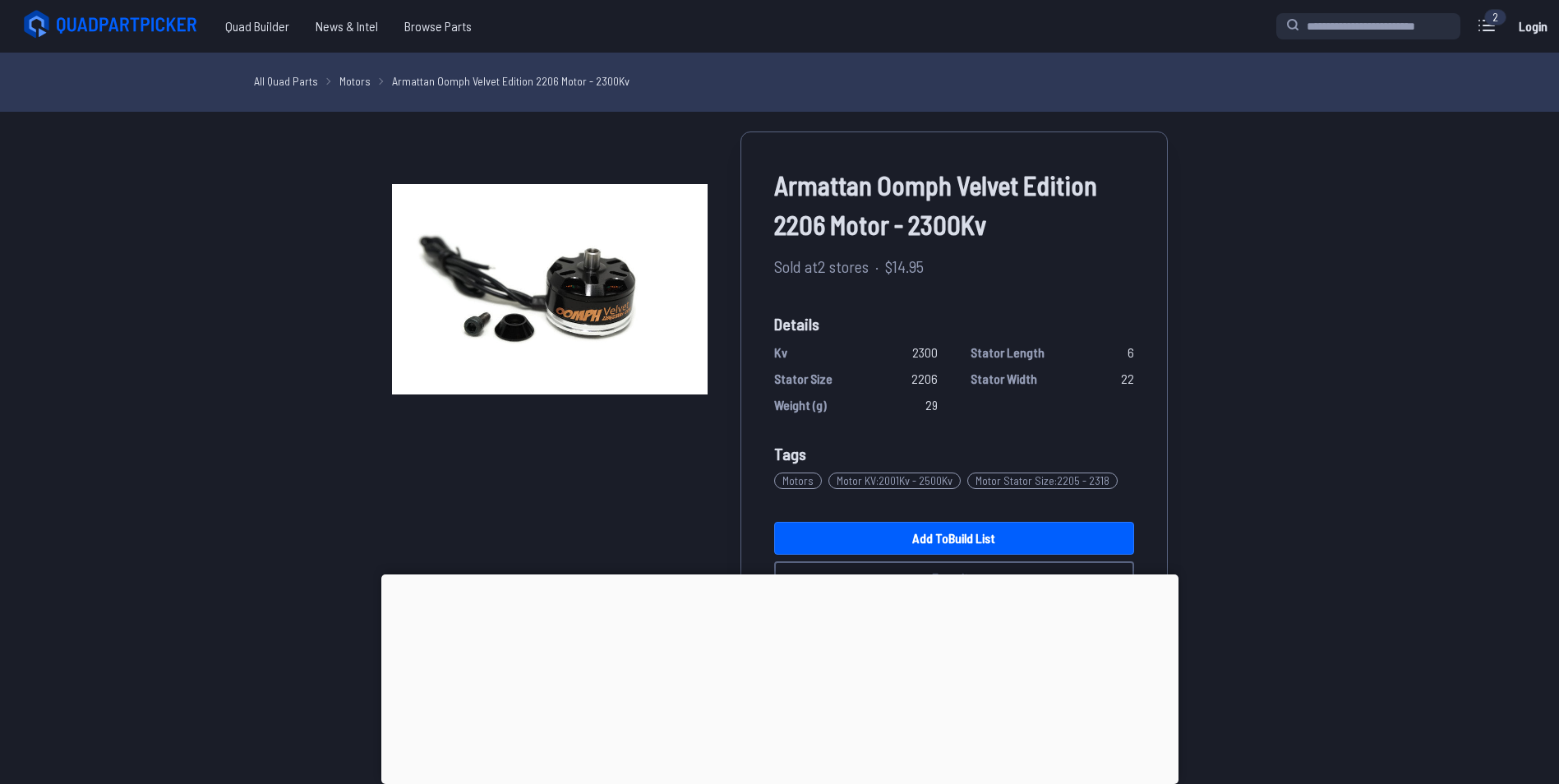
scroll to position [93, 0]
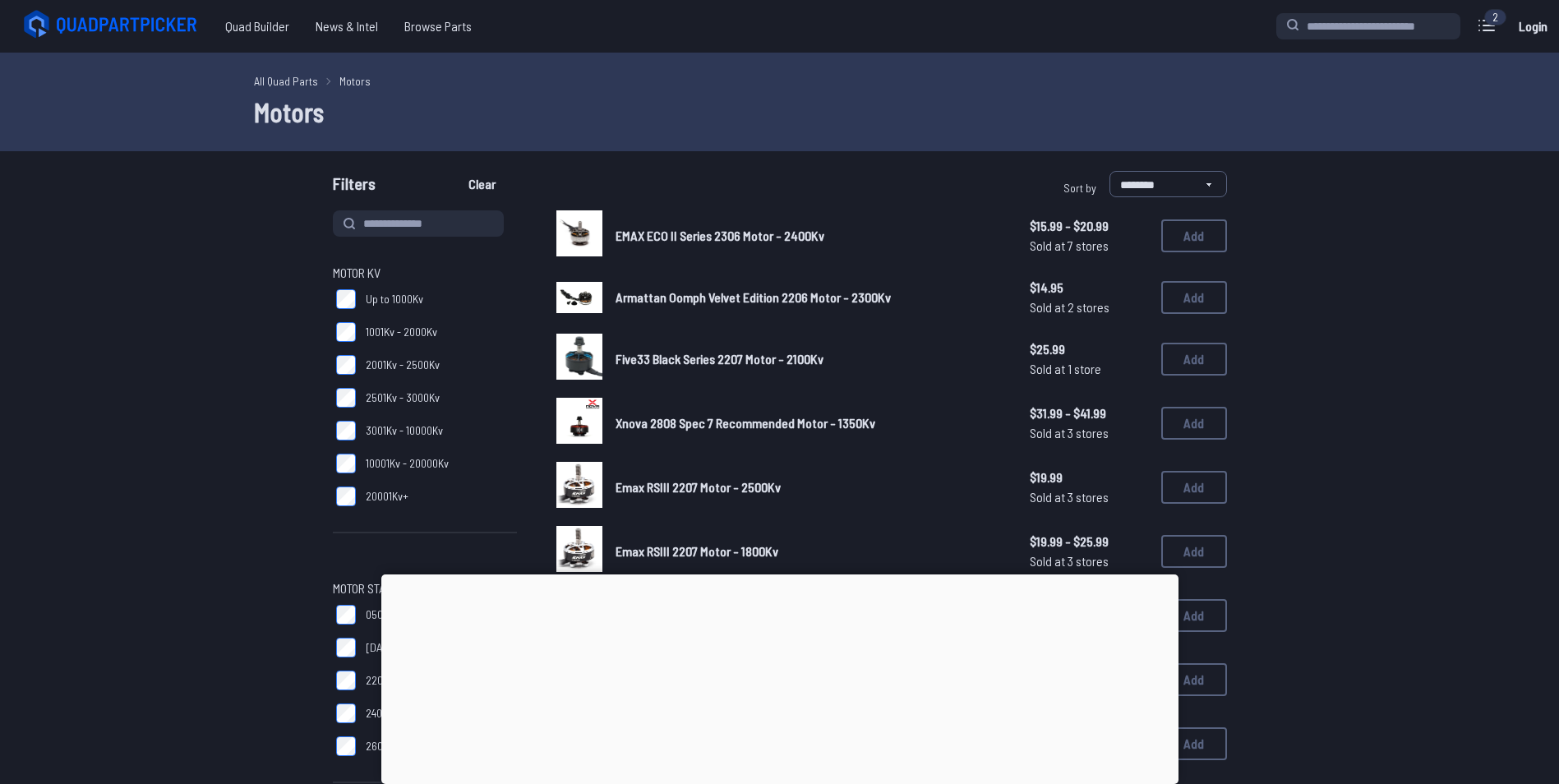
click at [658, 357] on span "Five33 Black Series 2207 Motor - 2100Kv" at bounding box center [719, 358] width 208 height 16
click at [777, 574] on div at bounding box center [780, 574] width 798 height 0
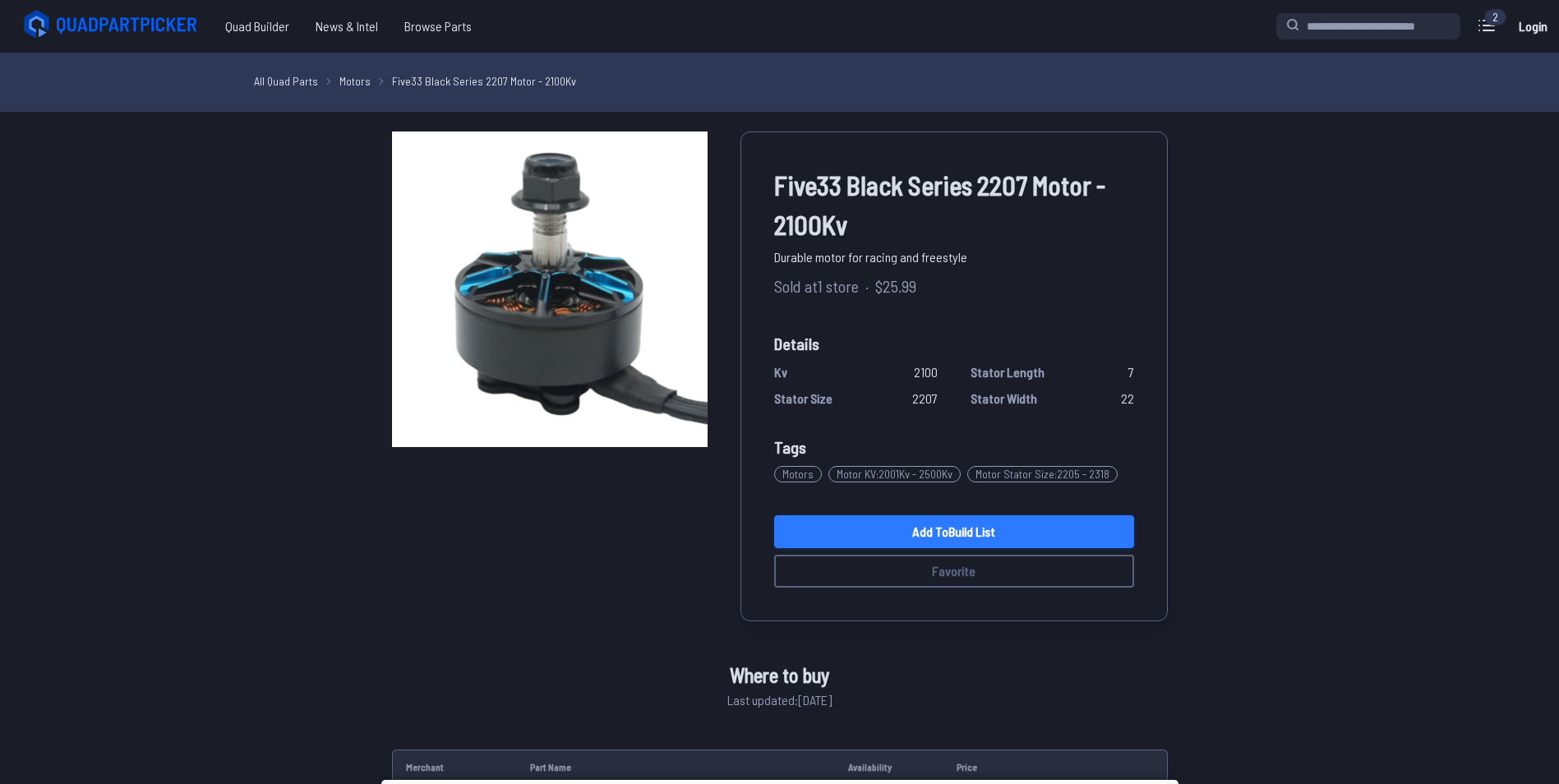
click at [1046, 534] on link "Add to Build List" at bounding box center [954, 531] width 360 height 33
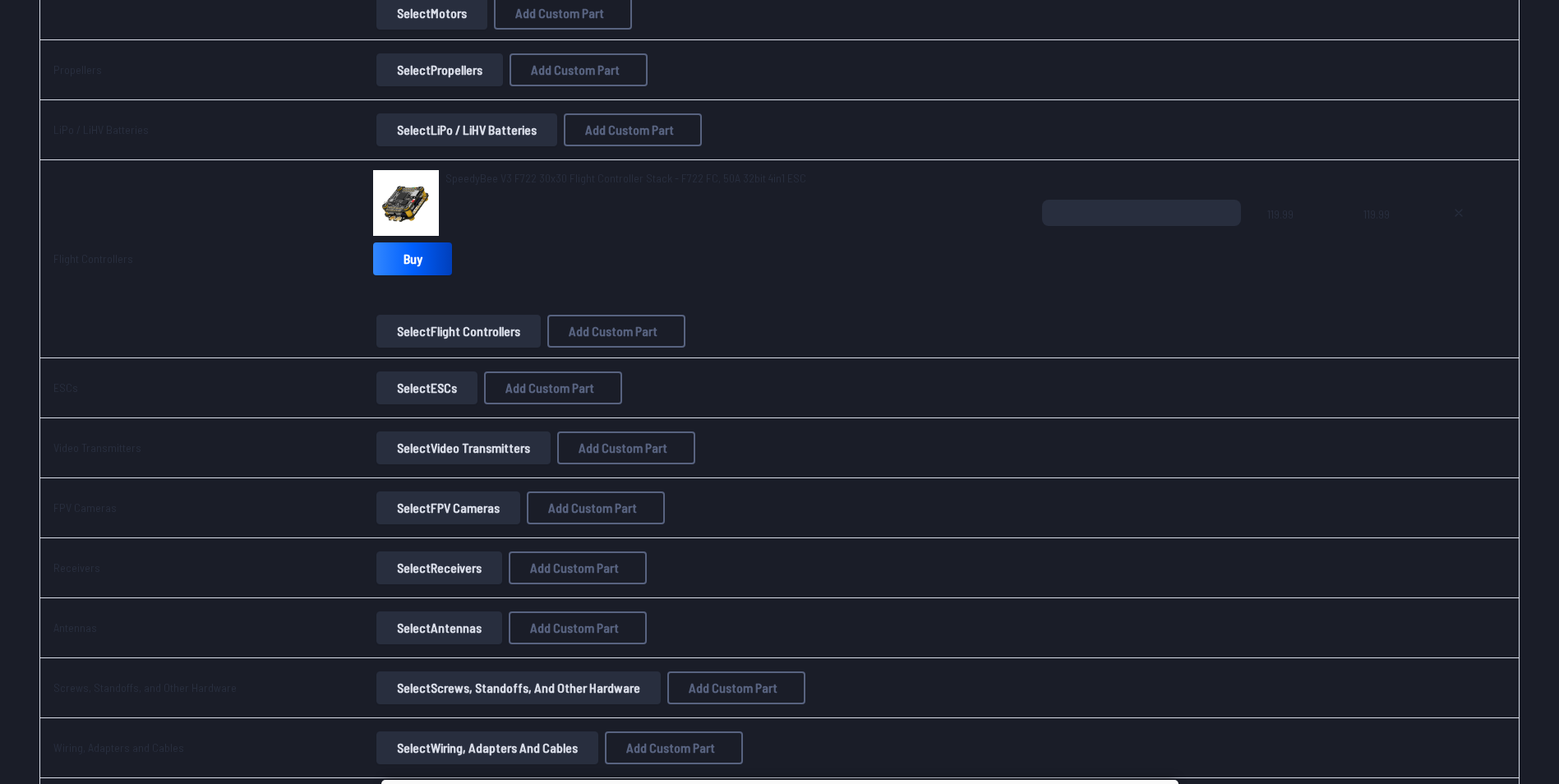
scroll to position [499, 0]
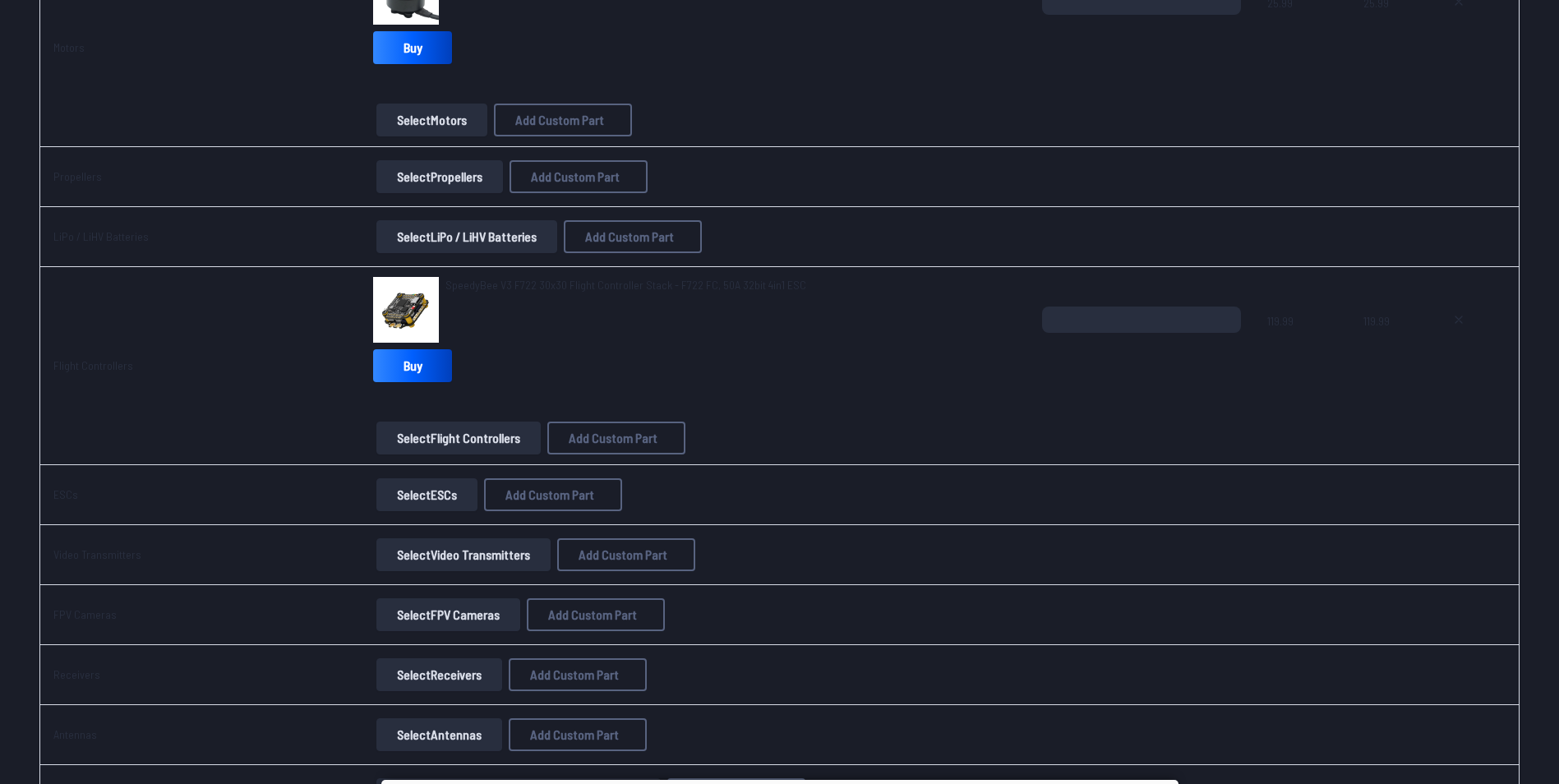
click at [460, 231] on button "Select LiPo / LiHV Batteries" at bounding box center [467, 236] width 181 height 33
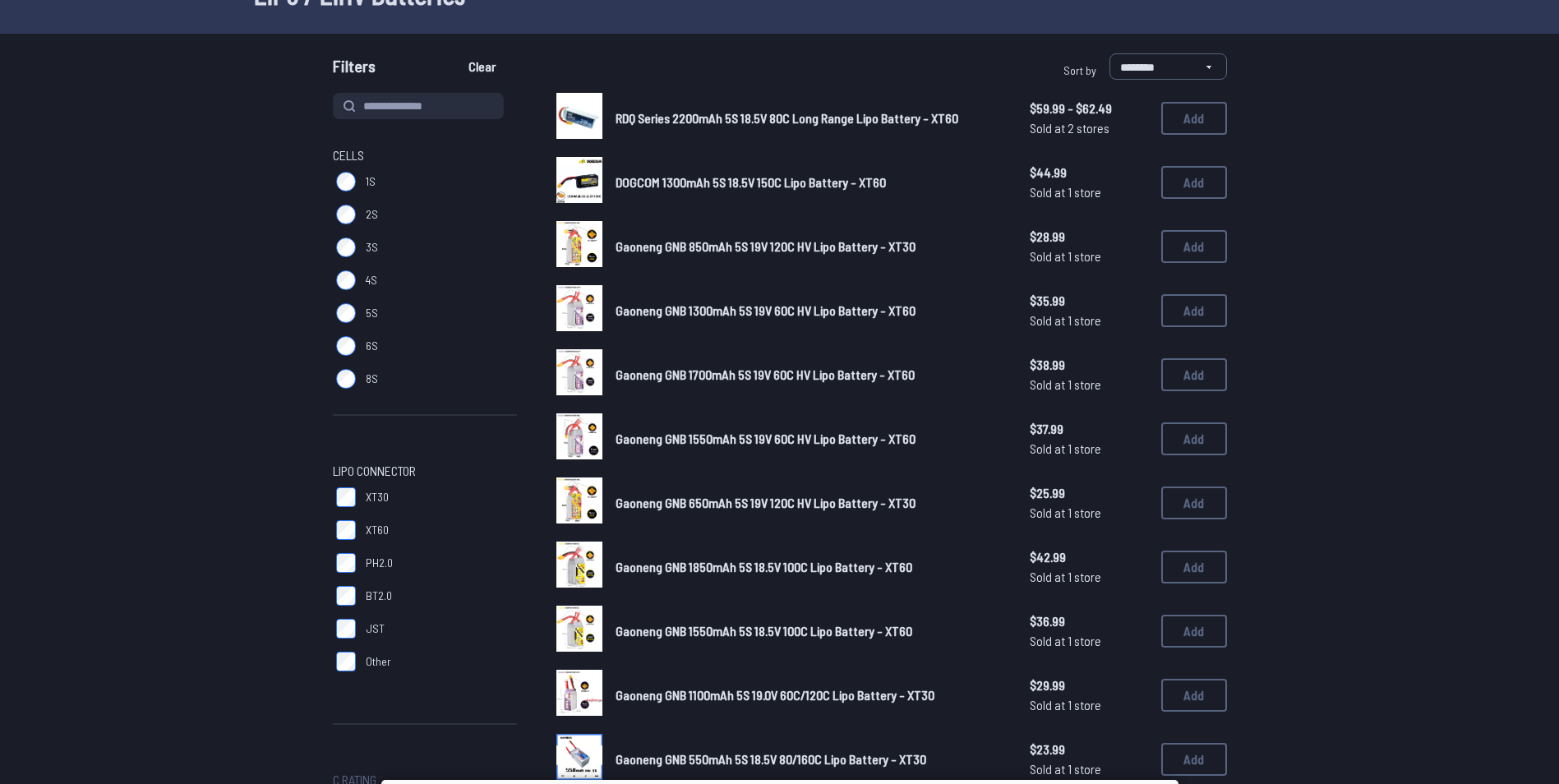
scroll to position [119, 0]
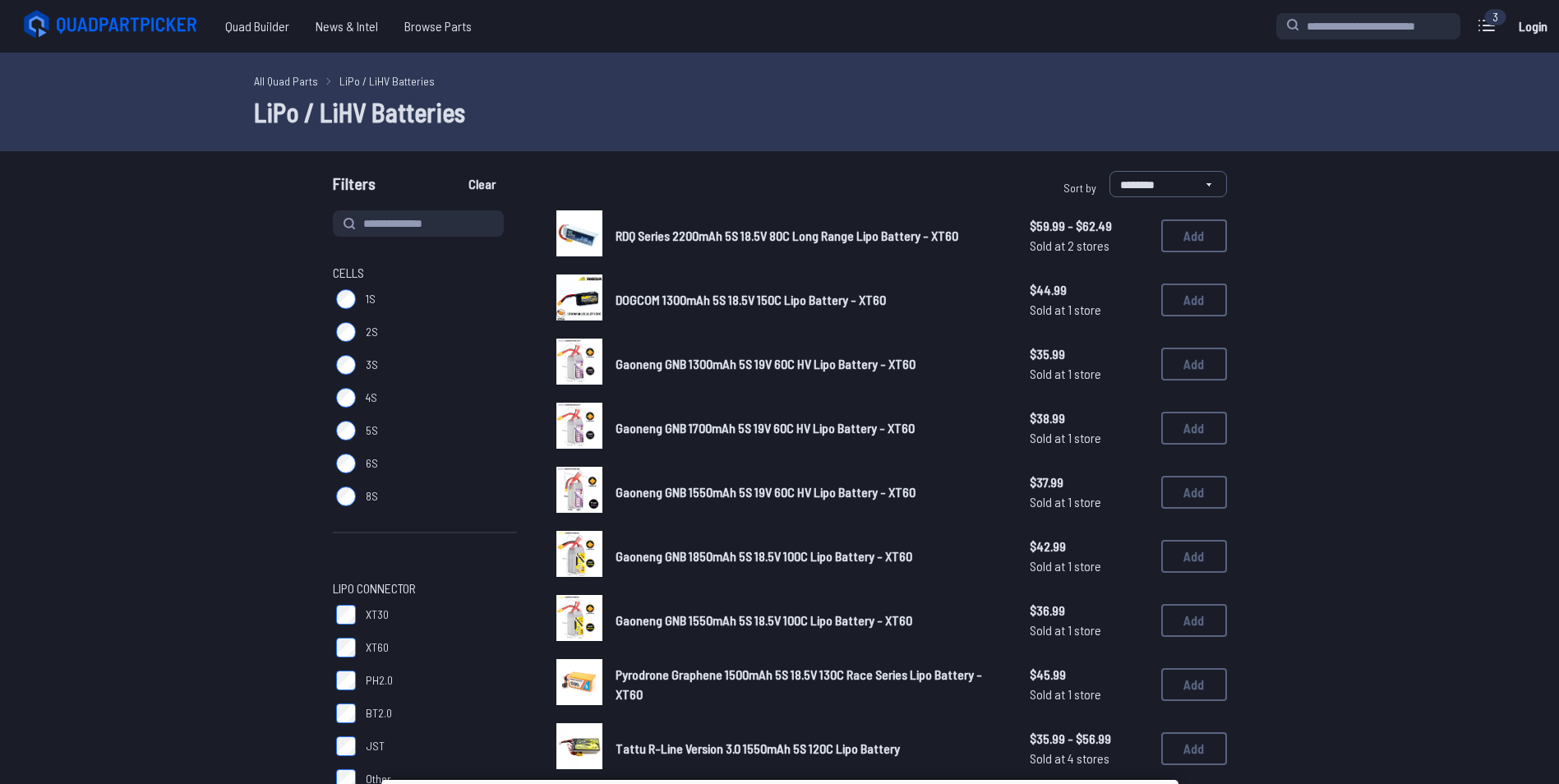
click at [575, 552] on img at bounding box center [580, 554] width 46 height 46
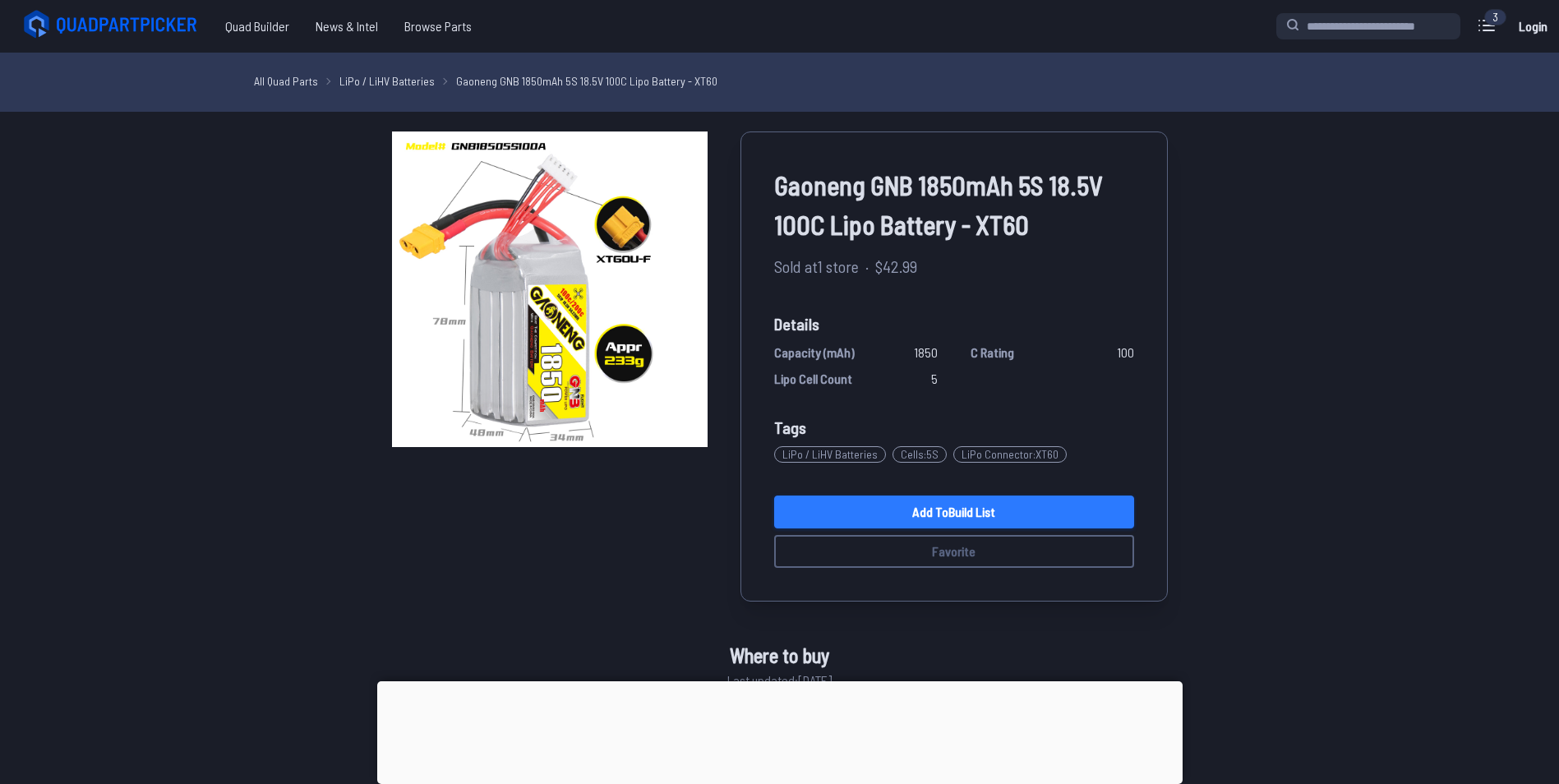
click at [798, 505] on link "Add to Build List" at bounding box center [954, 511] width 360 height 33
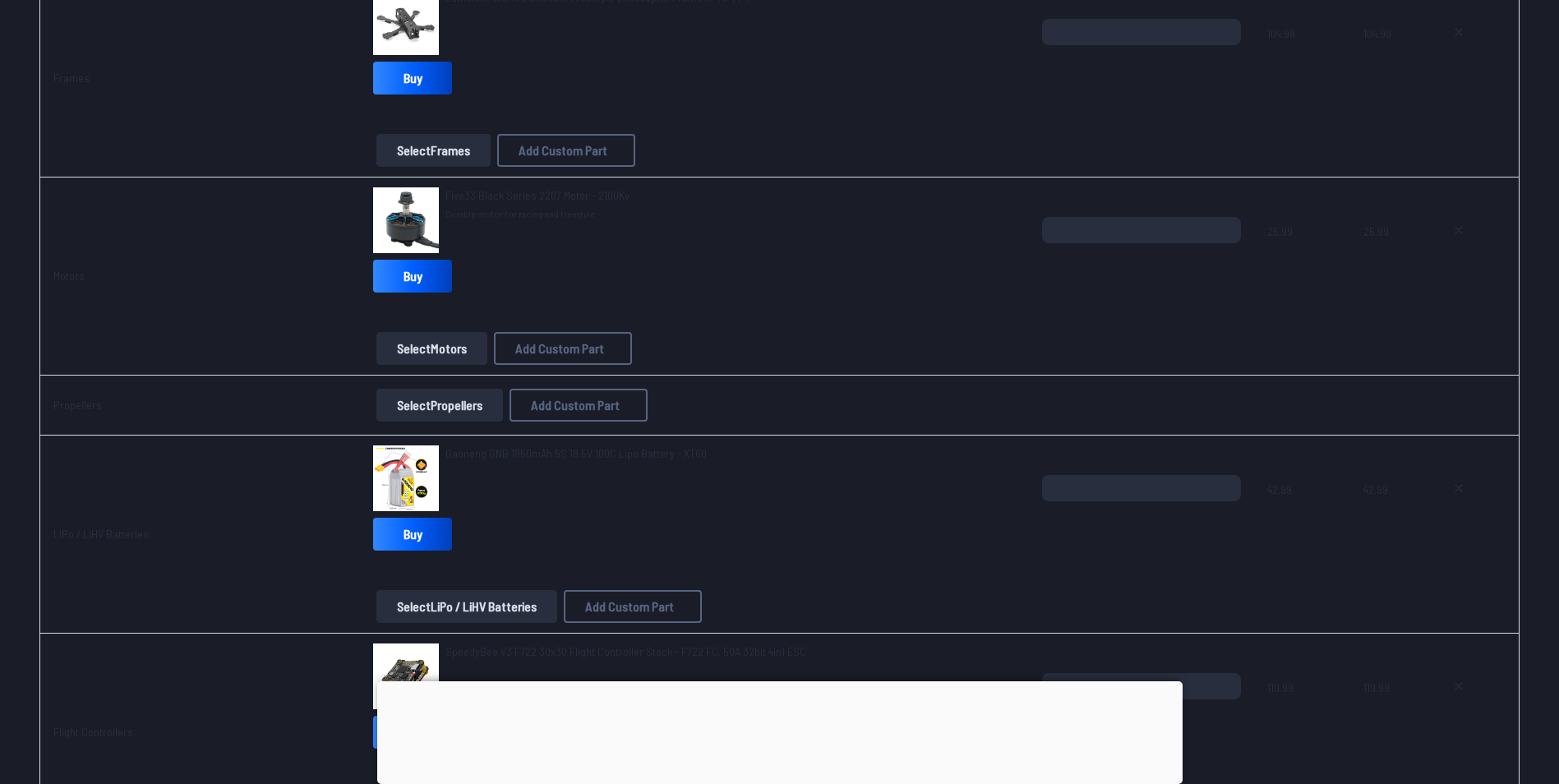
scroll to position [270, 0]
click at [390, 413] on button "Select Propellers" at bounding box center [439, 405] width 127 height 33
click at [775, 681] on div at bounding box center [780, 681] width 806 height 0
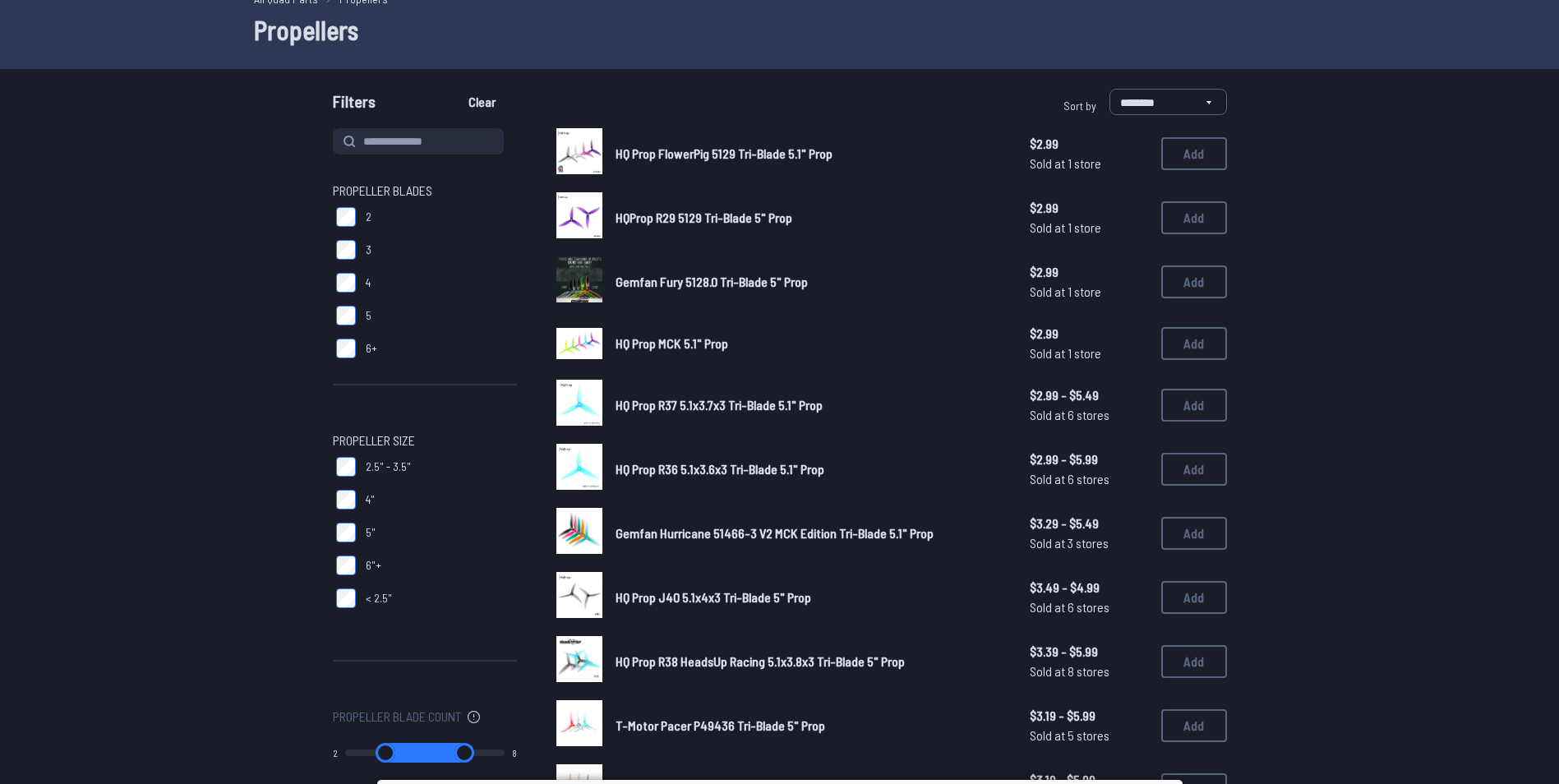
scroll to position [86, 0]
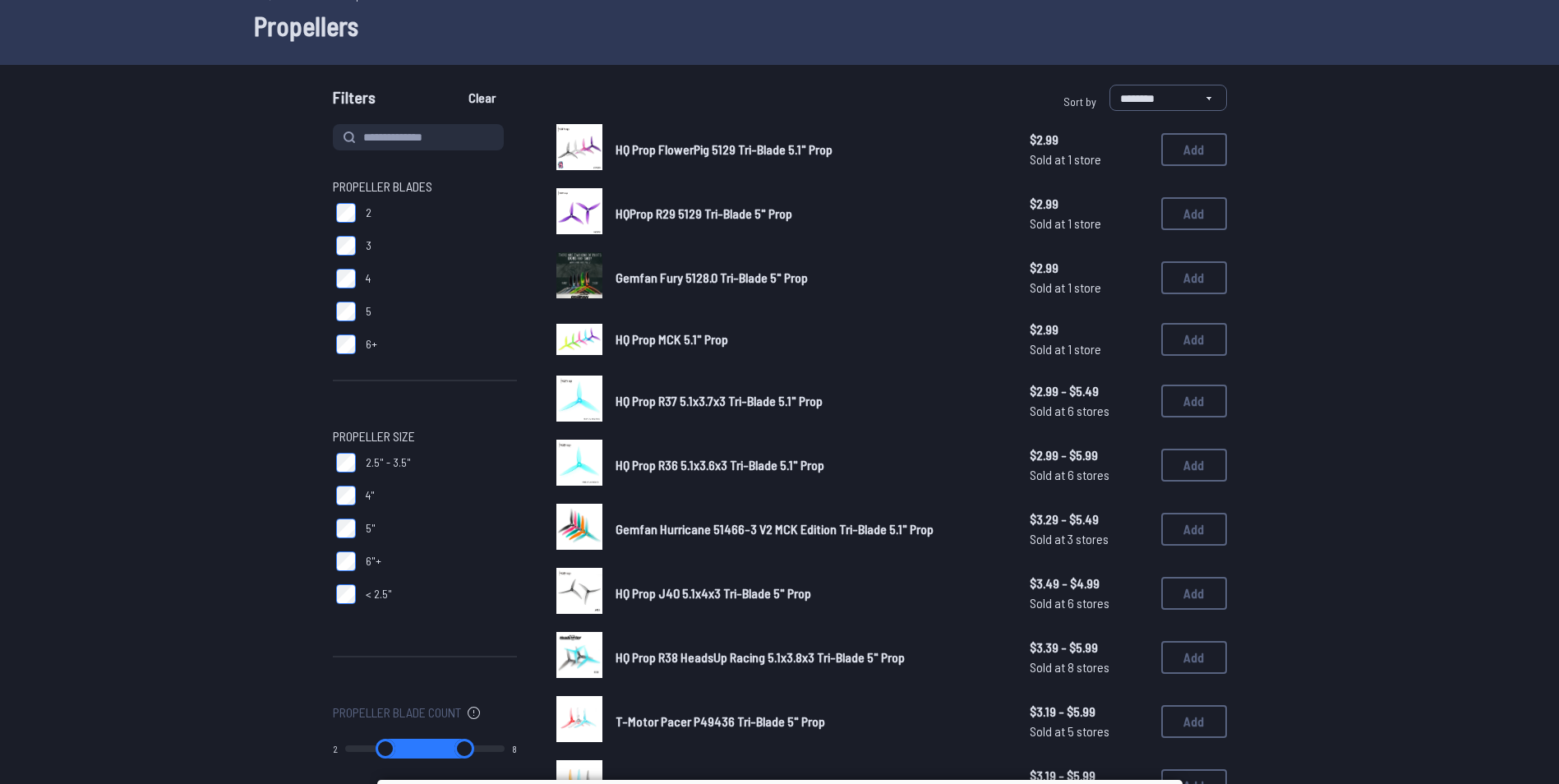
click at [703, 527] on span "Gemfan Hurricane 51466-3 V2 MCK Edition Tri-Blade 5.1" Prop" at bounding box center [774, 529] width 318 height 16
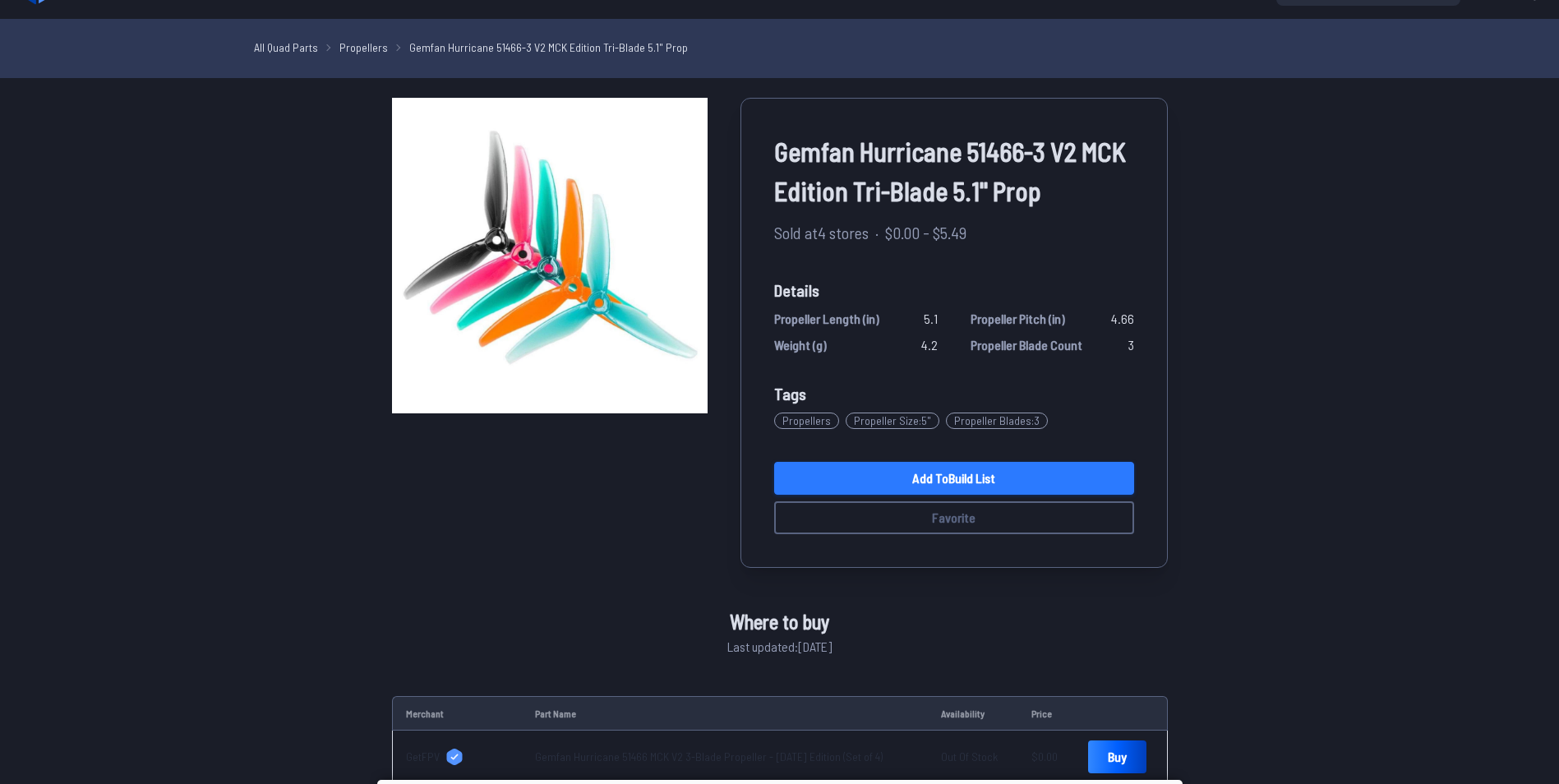
click at [891, 473] on link "Add to Build List" at bounding box center [954, 478] width 360 height 33
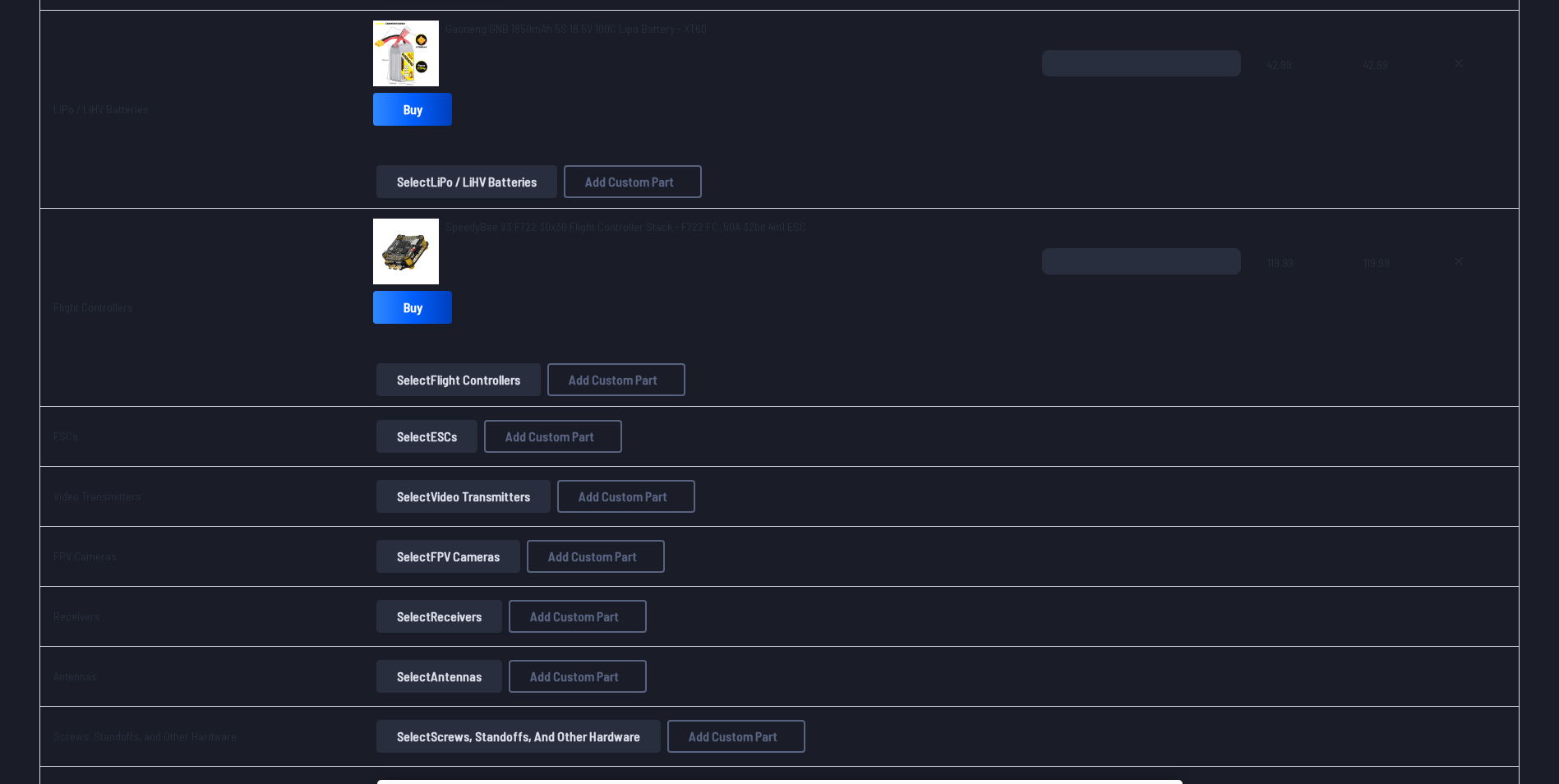
scroll to position [837, 0]
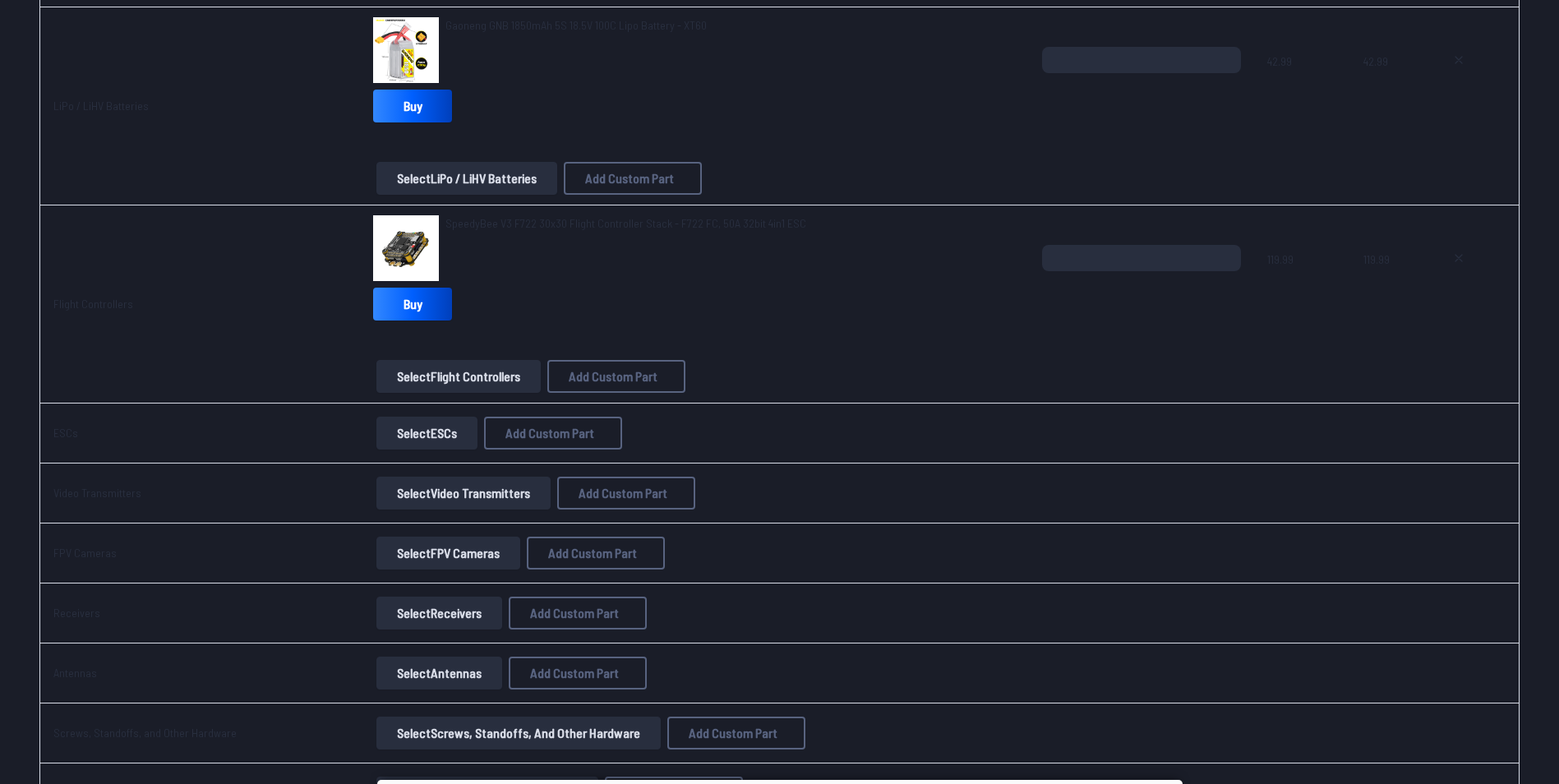
click at [457, 498] on button "Select Video Transmitters" at bounding box center [463, 492] width 174 height 33
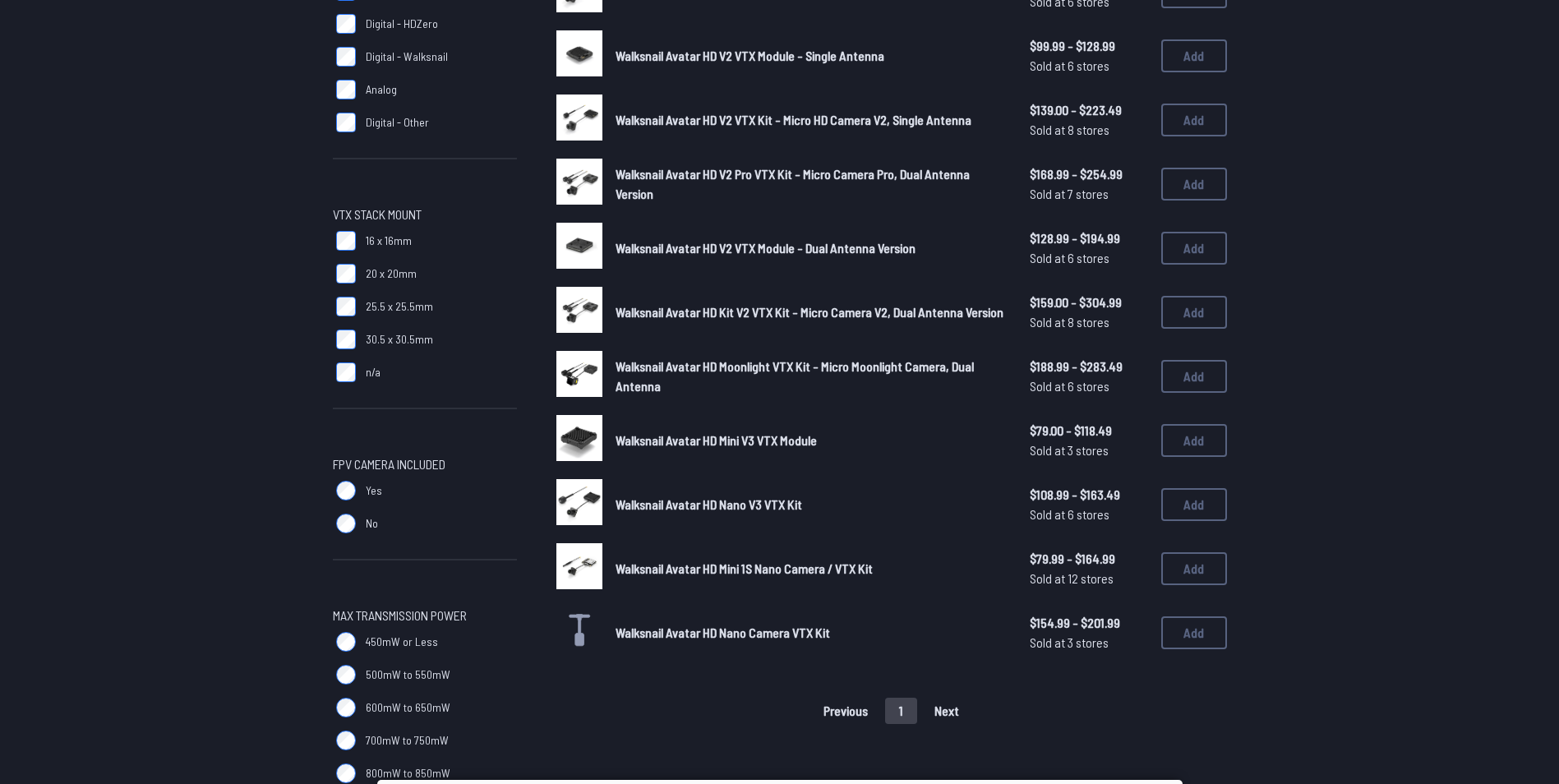
scroll to position [310, 0]
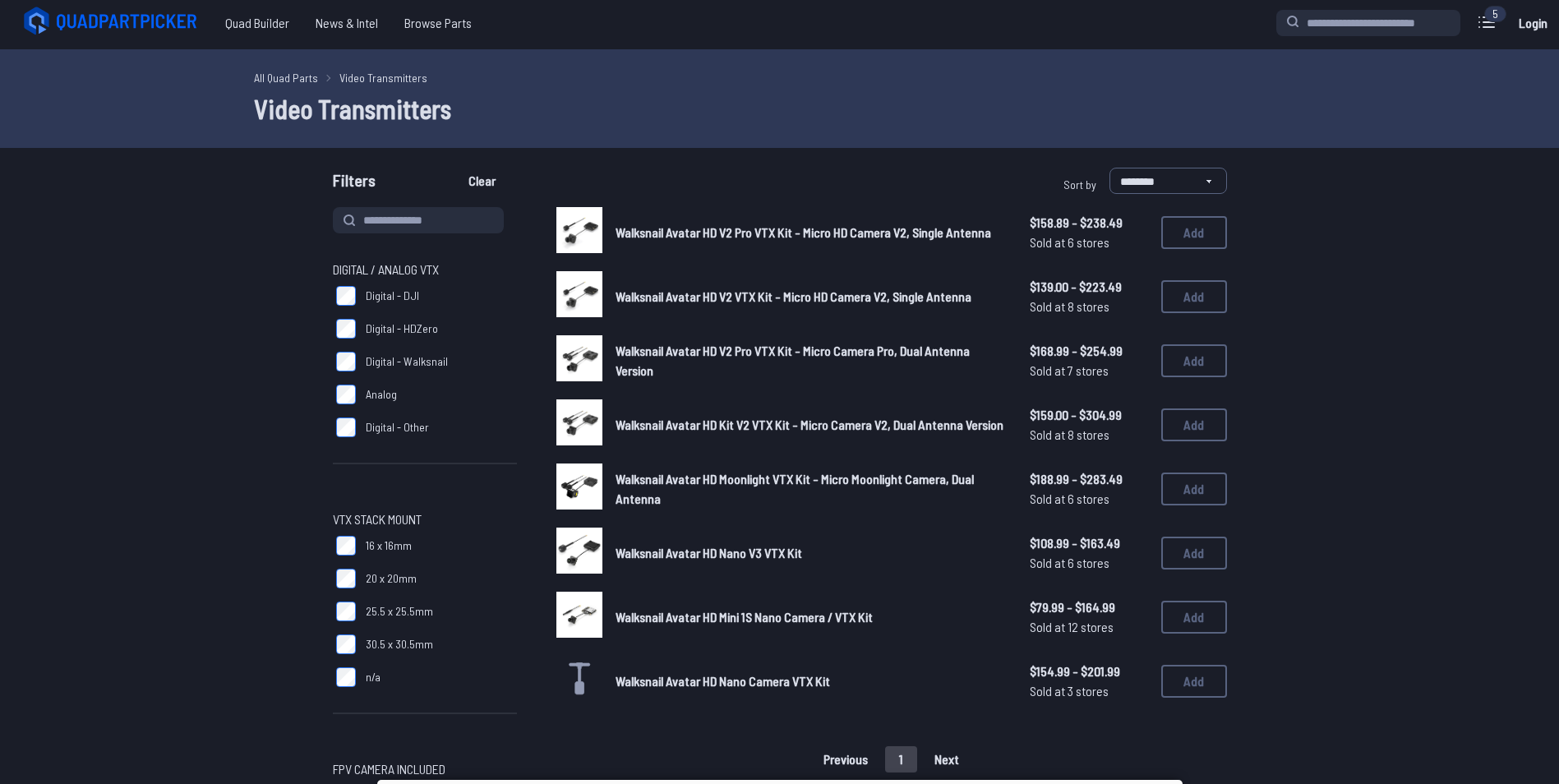
scroll to position [5, 0]
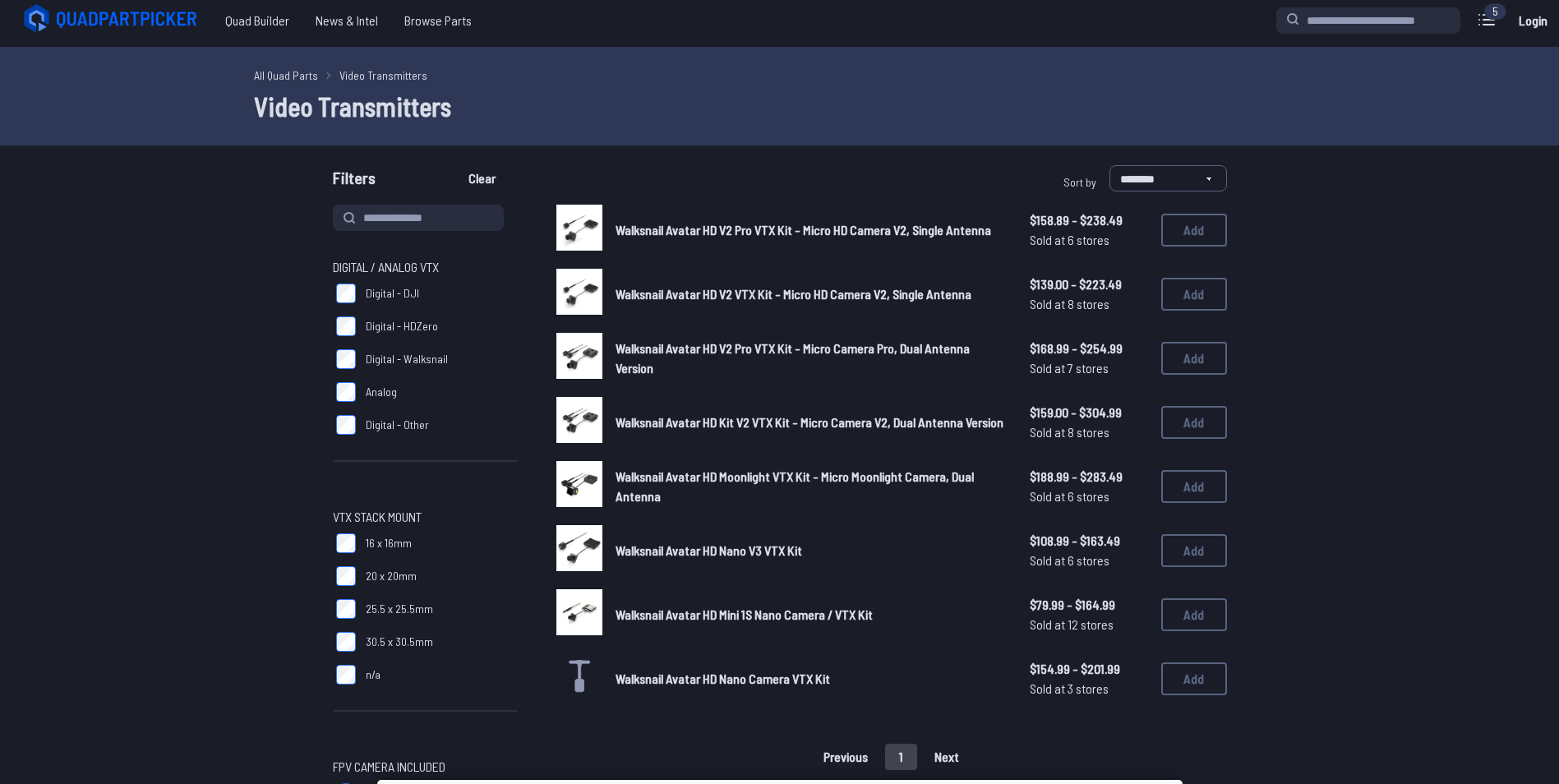
click at [954, 346] on span "Walksnail Avatar HD V2 Pro VTX Kit - Micro Camera Pro, Dual Antenna Version" at bounding box center [792, 357] width 354 height 35
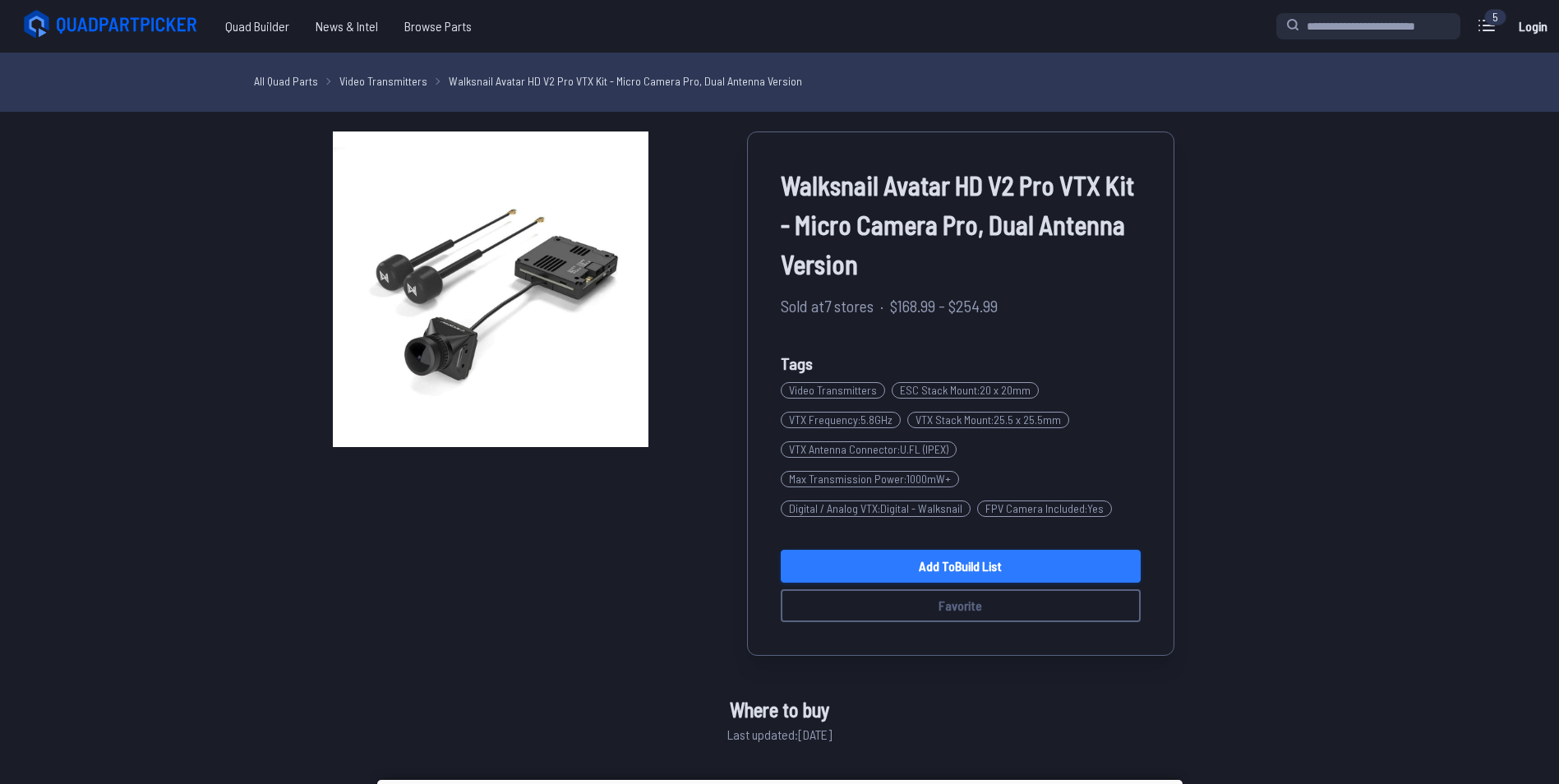
click at [870, 562] on link "Add to Build List" at bounding box center [961, 565] width 360 height 33
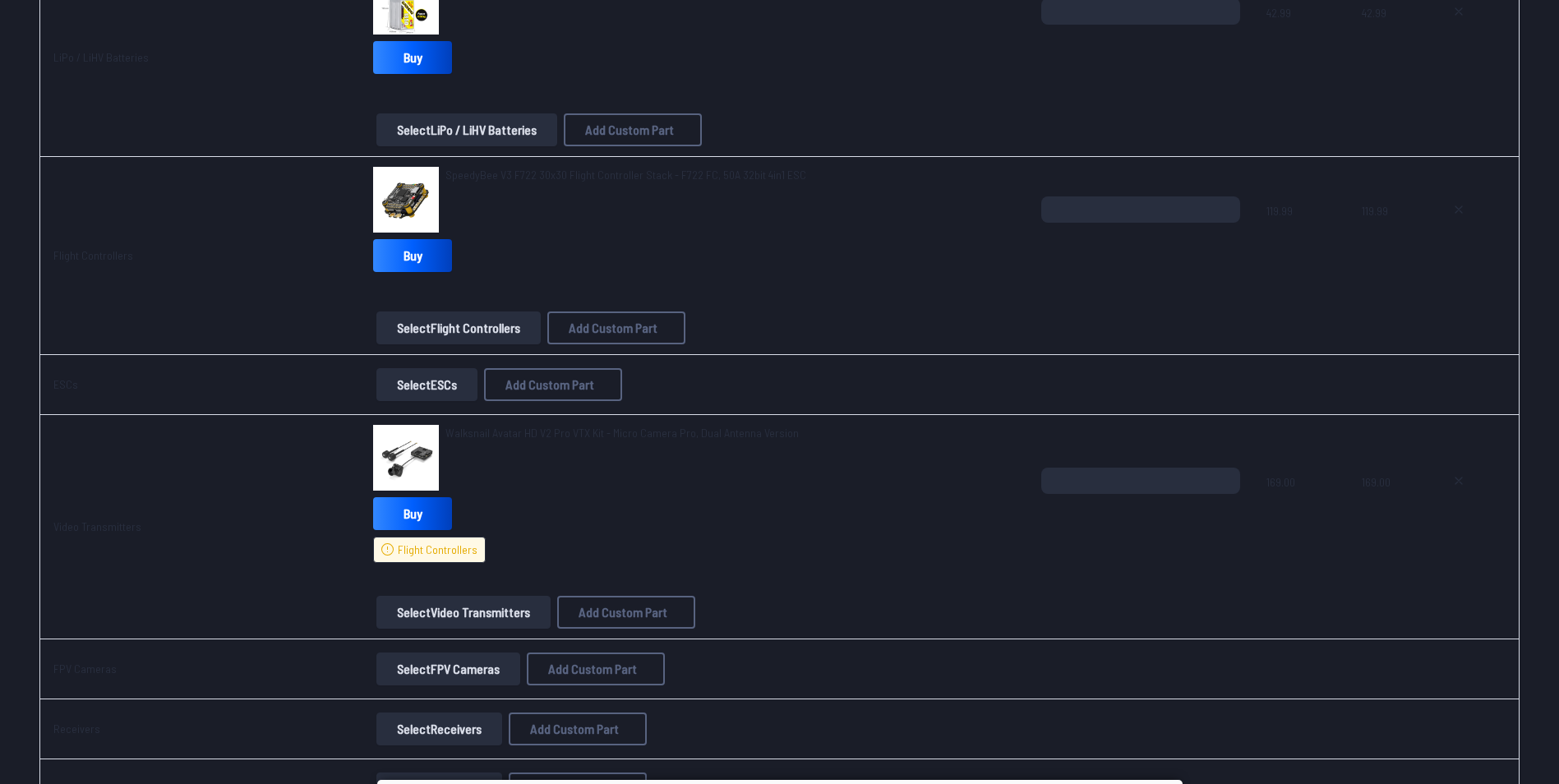
scroll to position [979, 0]
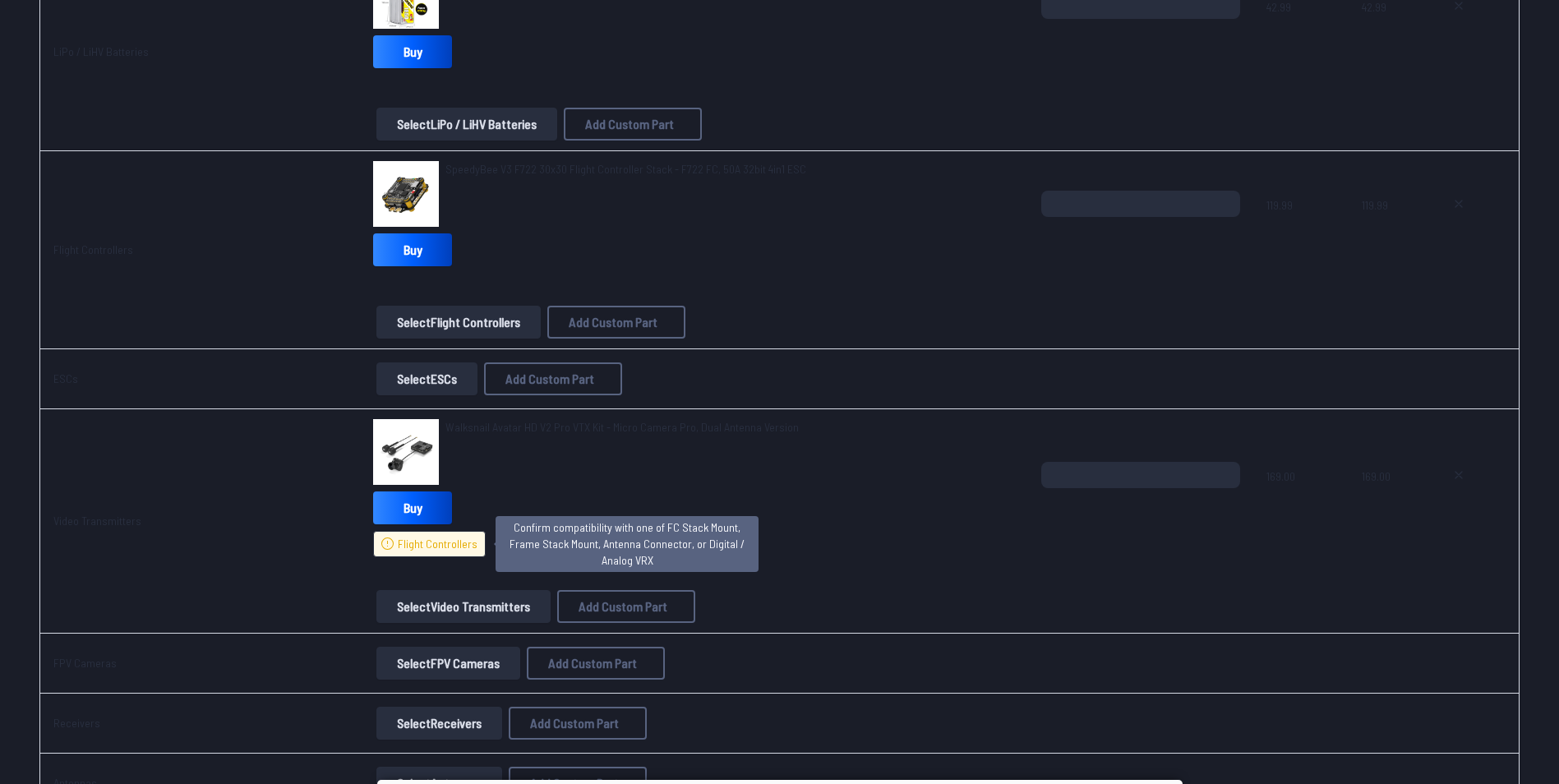
click at [407, 546] on span "Flight Controllers" at bounding box center [437, 543] width 80 height 17
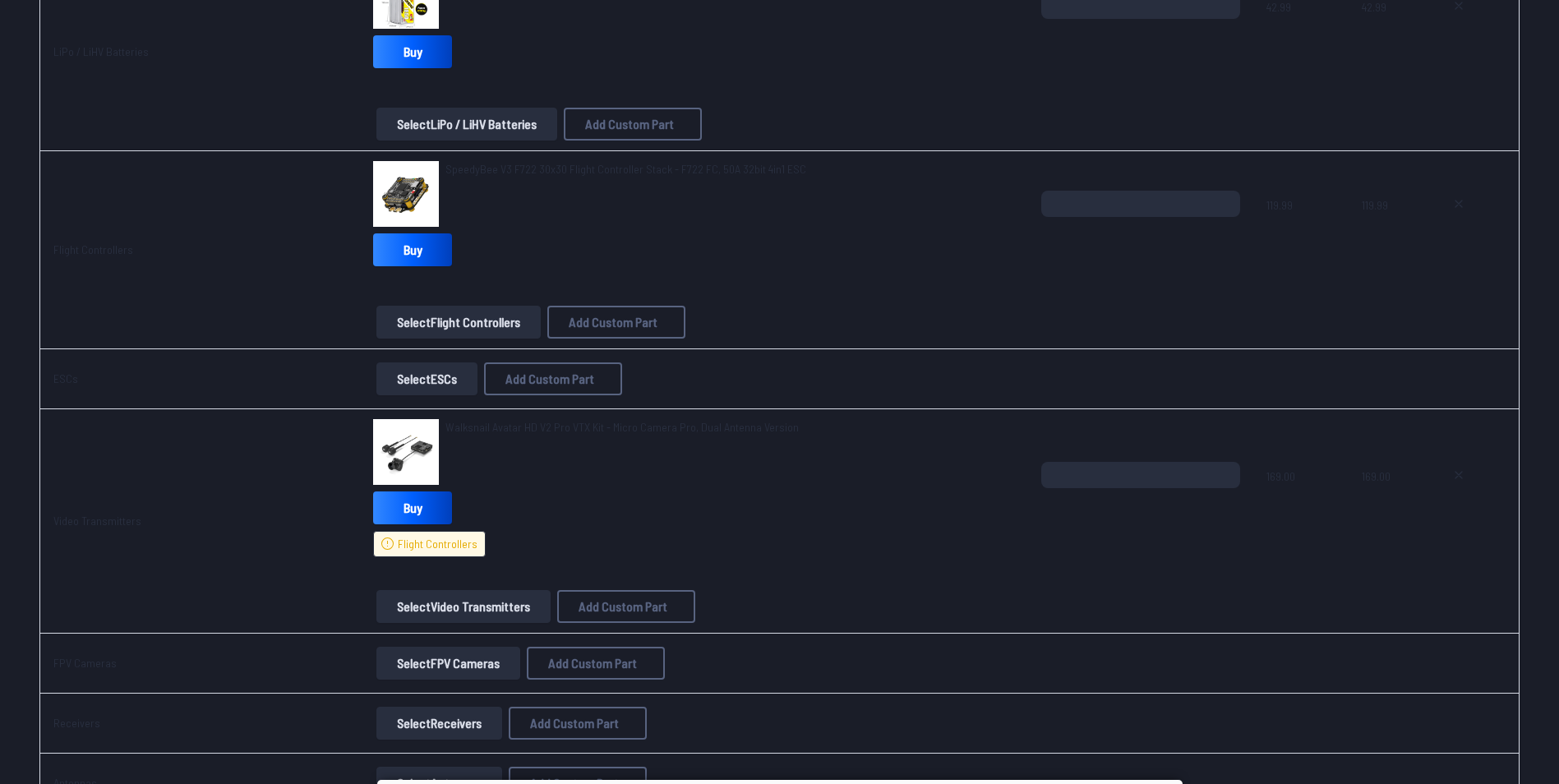
click at [590, 432] on span "Walksnail Avatar HD V2 Pro VTX Kit - Micro Camera Pro, Dual Antenna Version" at bounding box center [621, 427] width 353 height 14
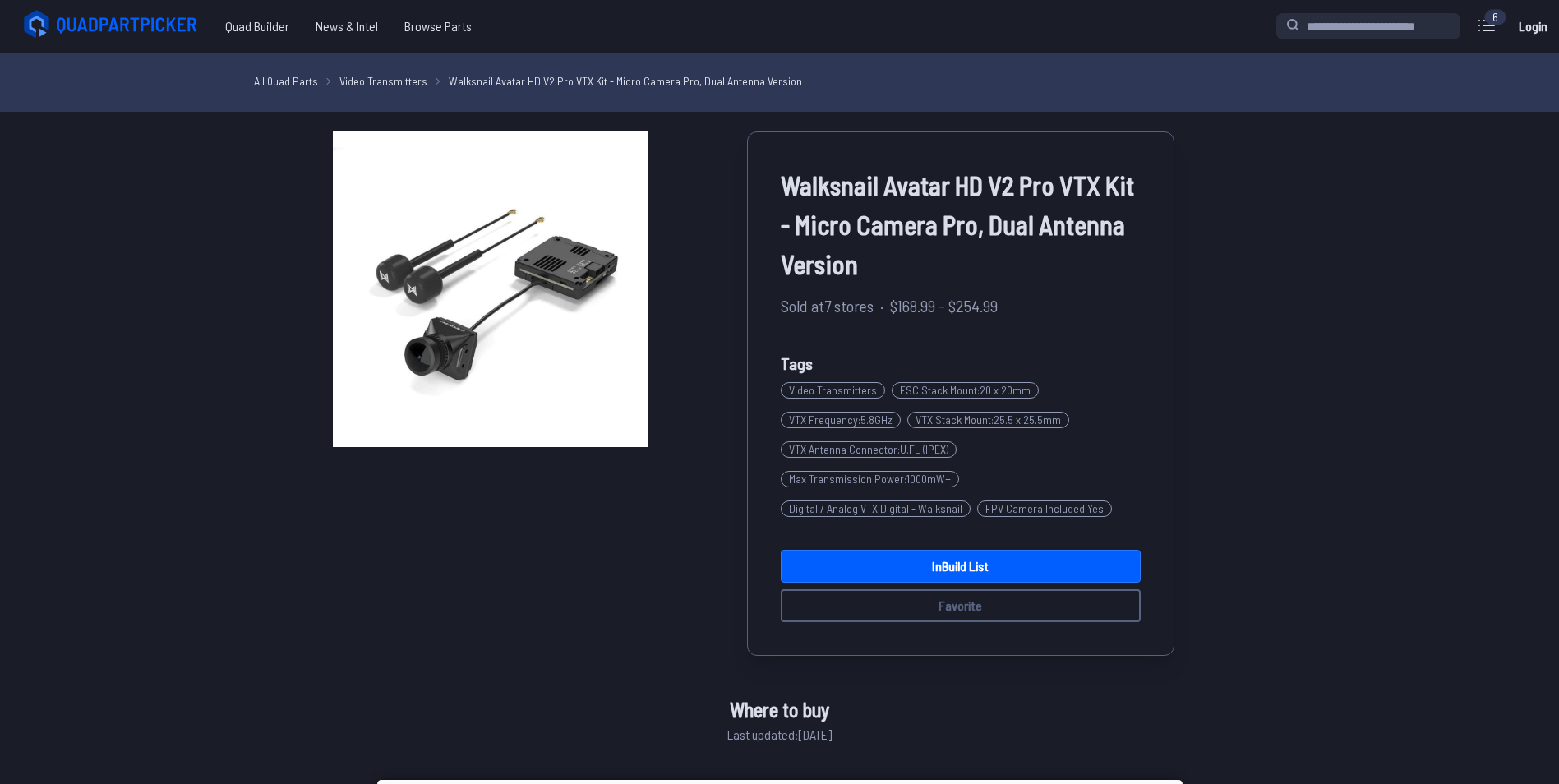
scroll to position [979, 0]
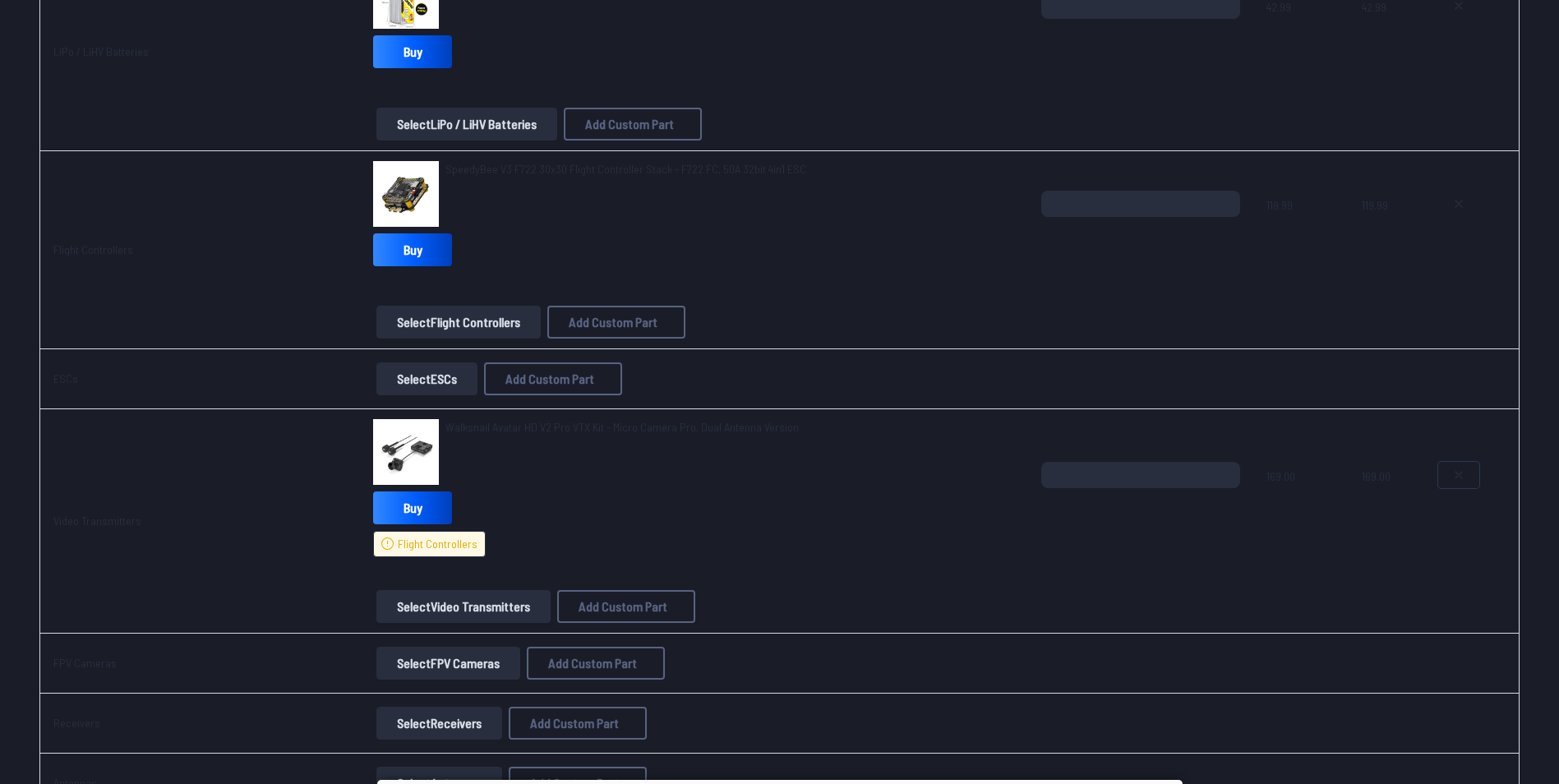
click at [1444, 478] on button at bounding box center [1459, 475] width 41 height 27
type textarea "**********"
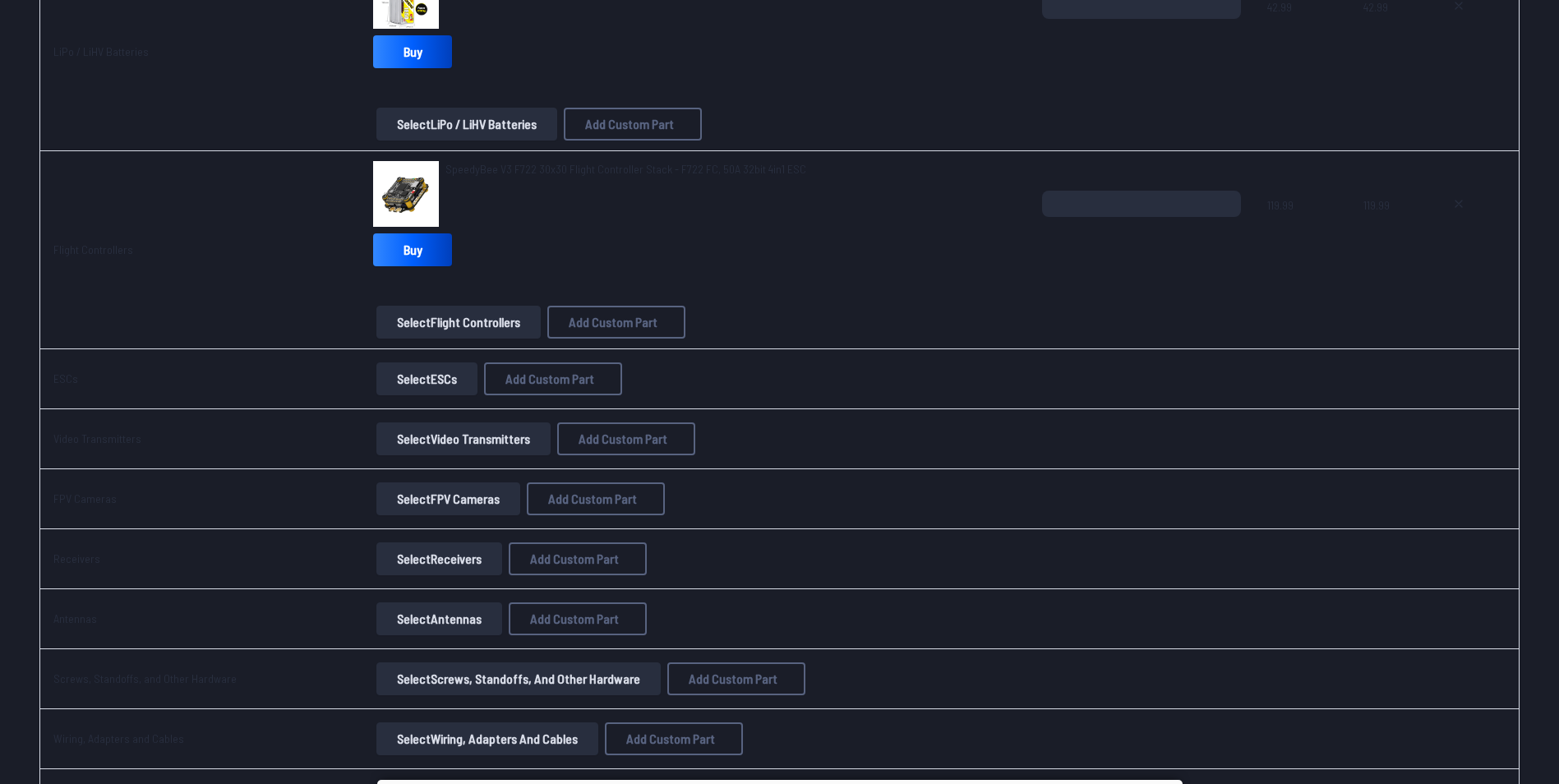
click at [465, 433] on button "Select Video Transmitters" at bounding box center [463, 438] width 174 height 33
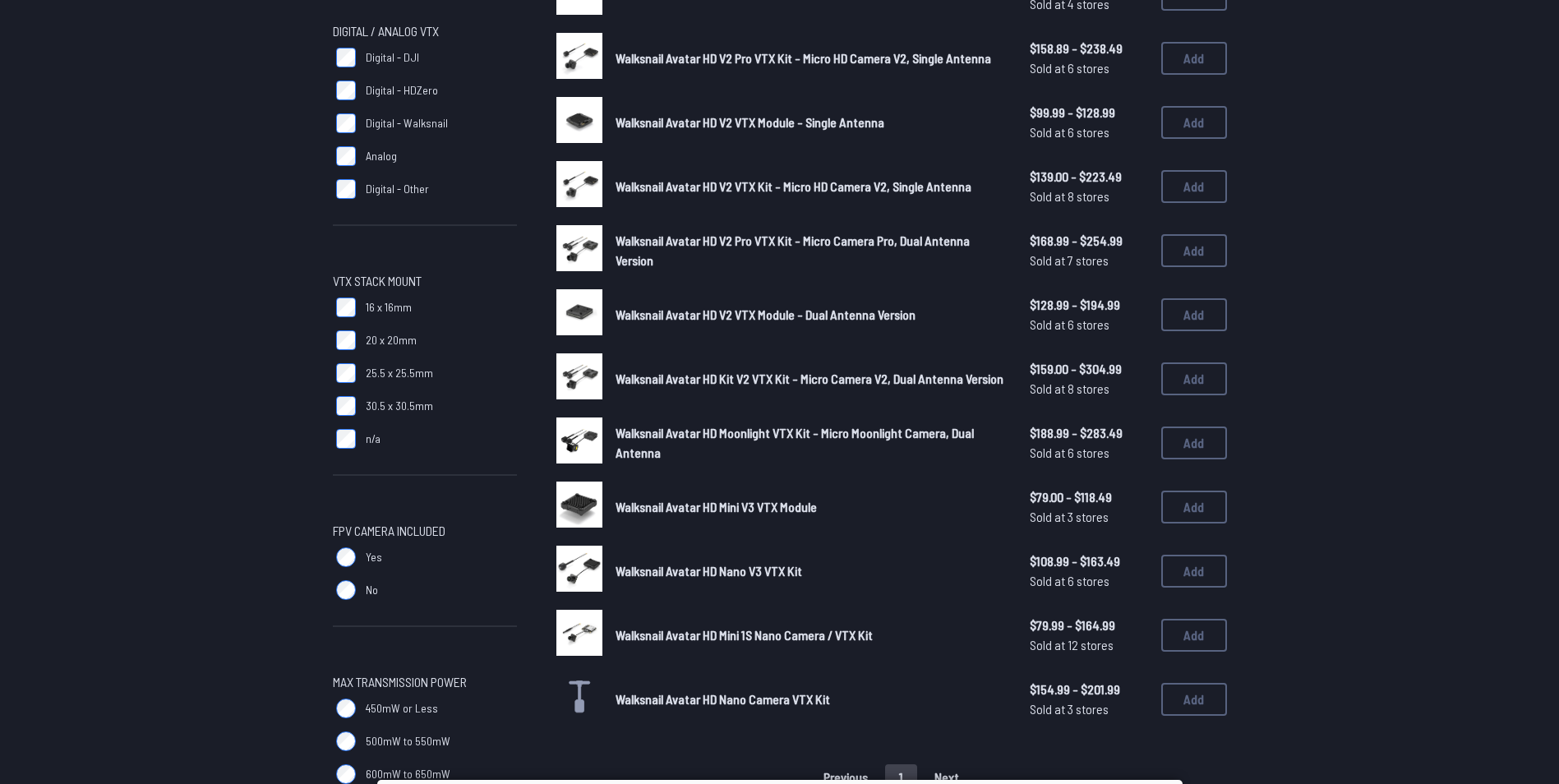
scroll to position [240, 0]
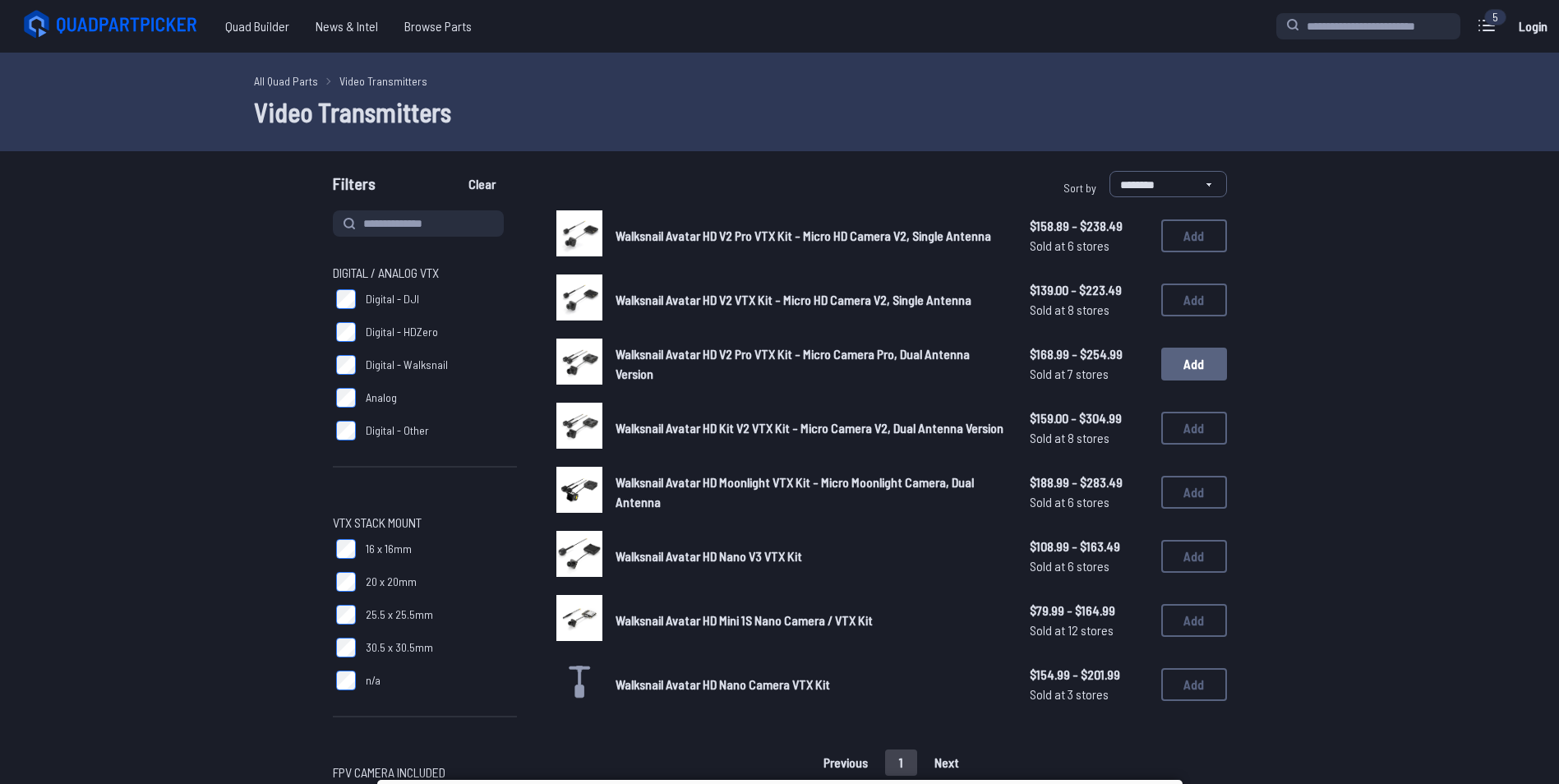
click at [1186, 368] on button "Add" at bounding box center [1194, 364] width 66 height 33
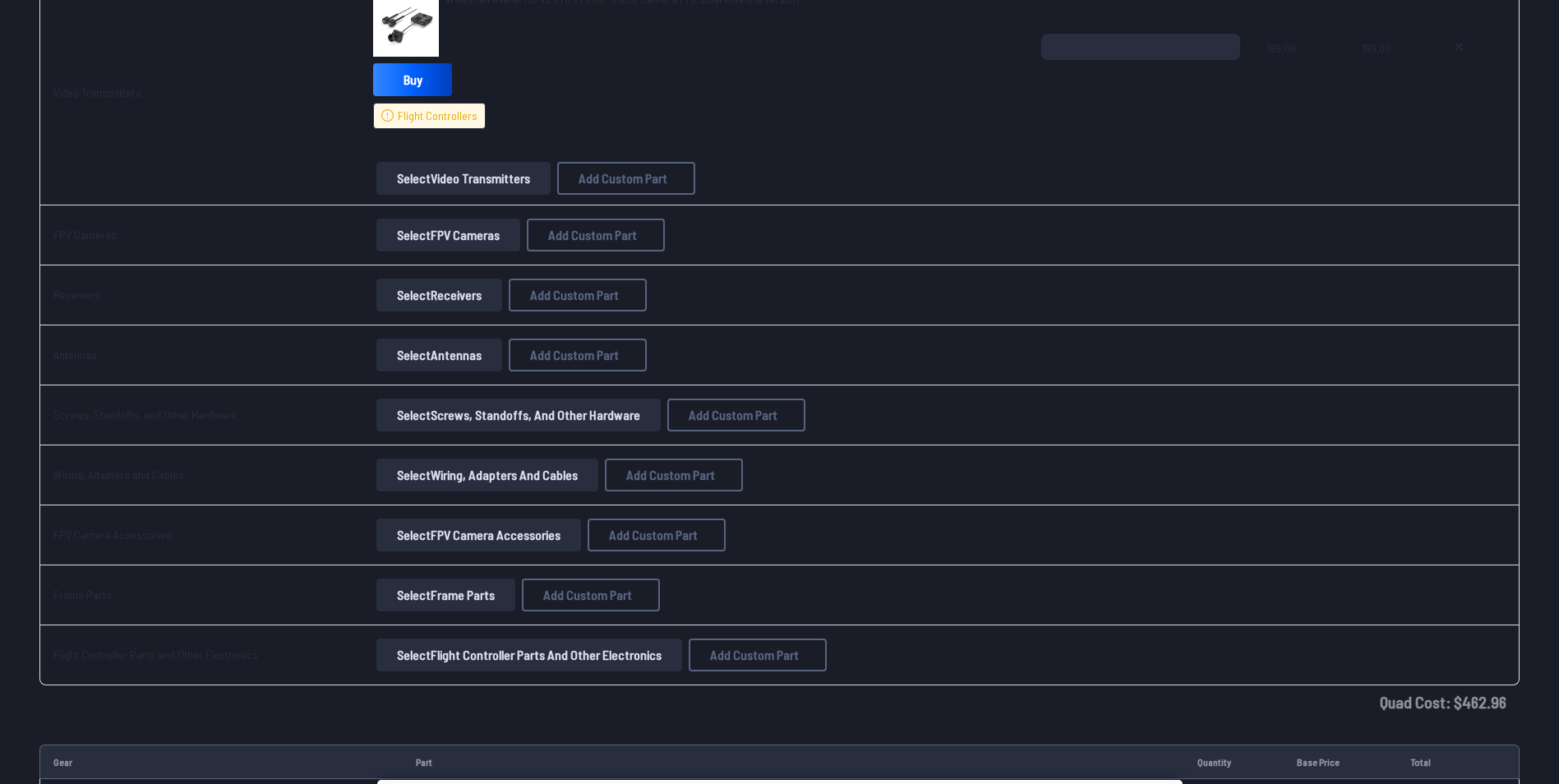
scroll to position [1407, 0]
click at [413, 246] on button "Select FPV Cameras" at bounding box center [448, 234] width 143 height 33
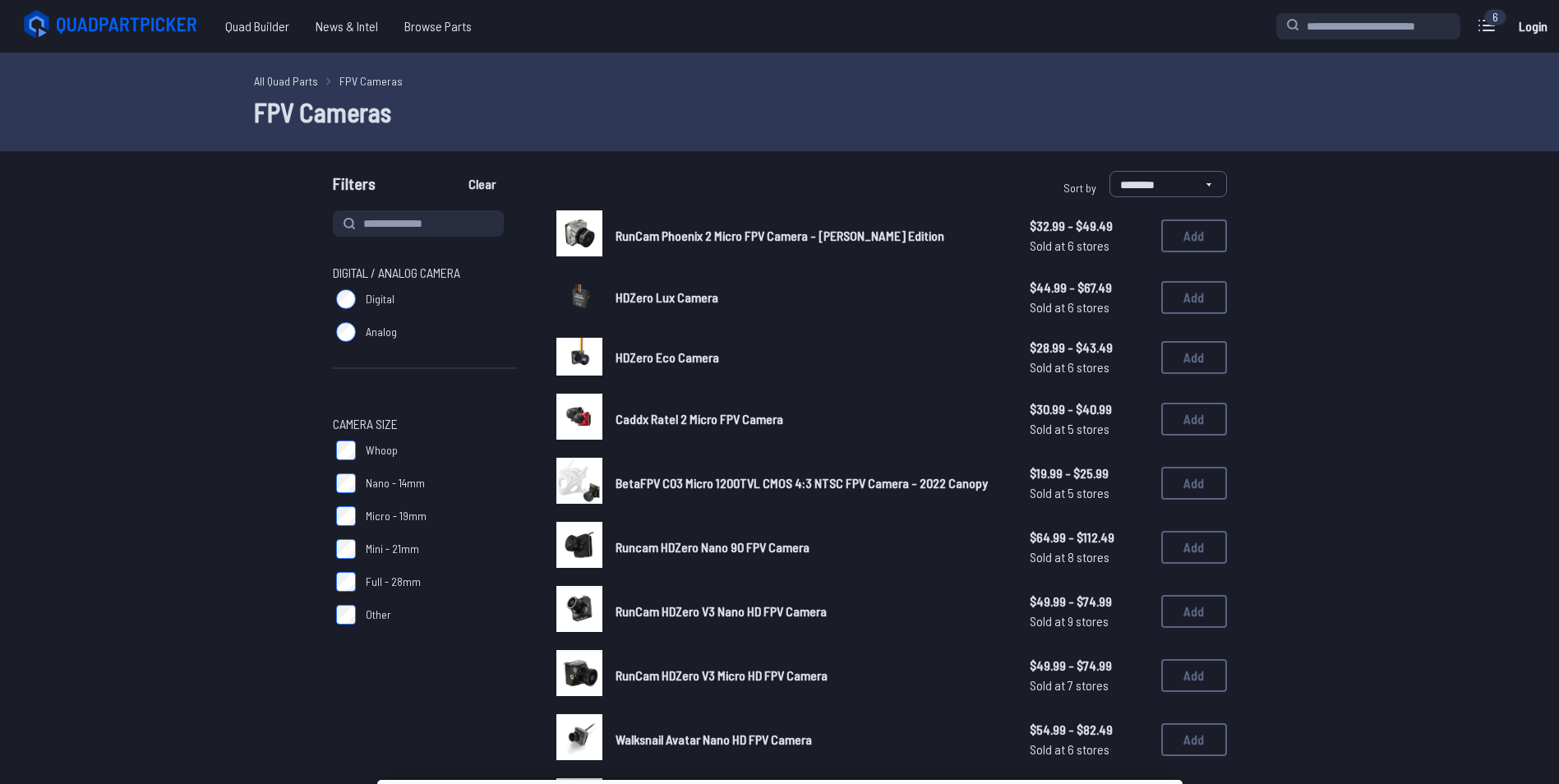
click at [336, 295] on label "Digital" at bounding box center [425, 298] width 184 height 33
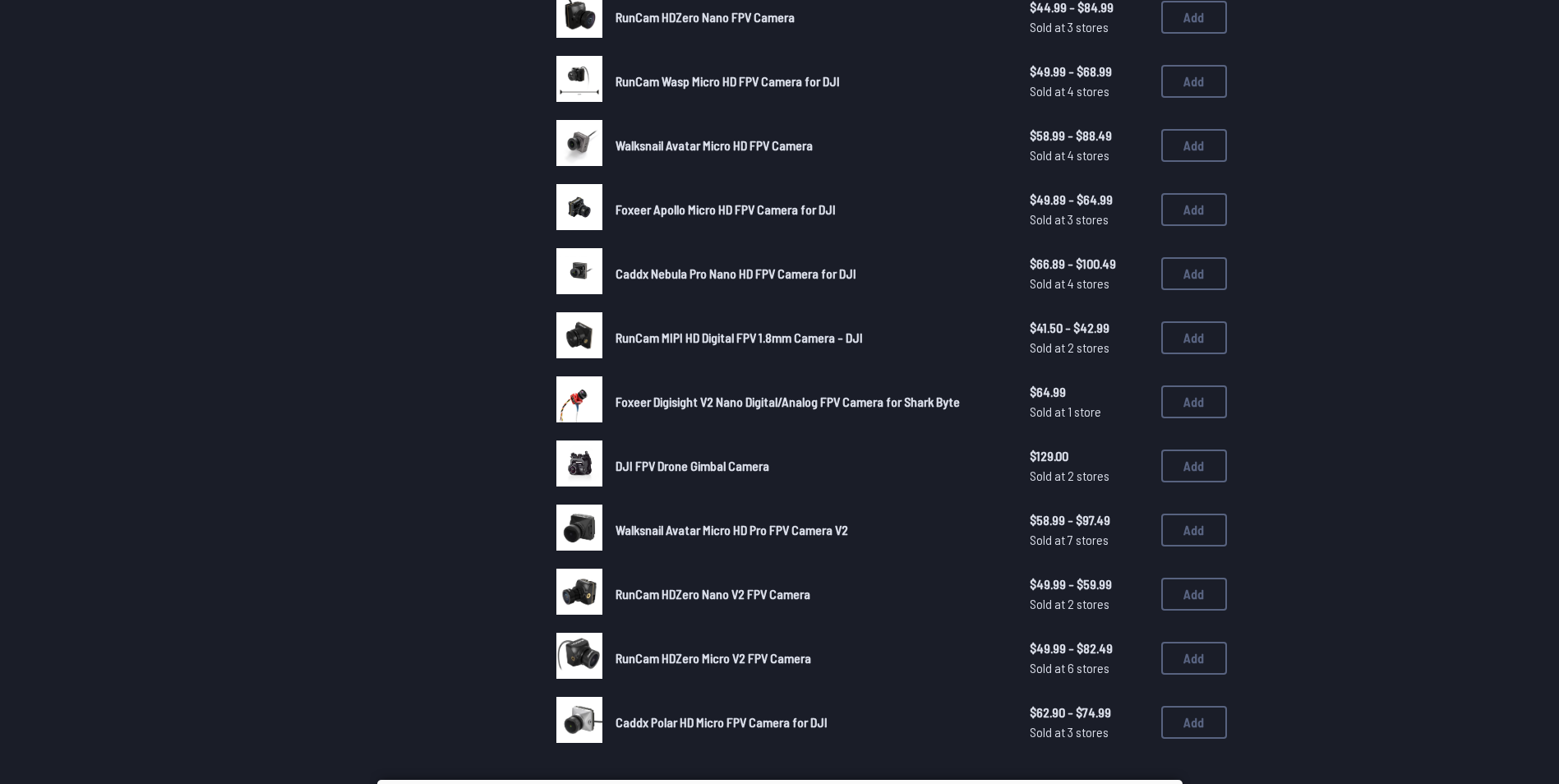
scroll to position [723, 0]
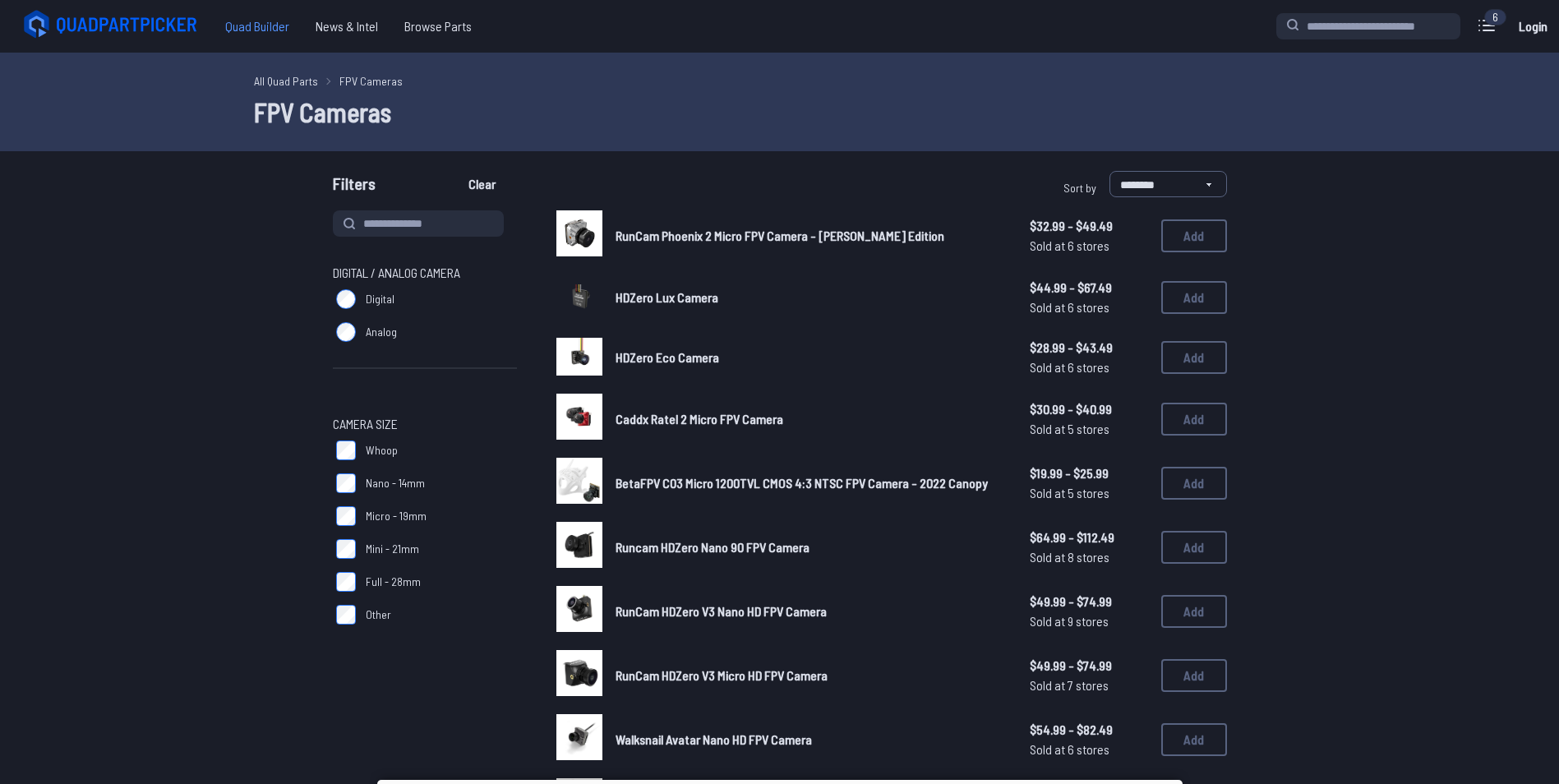
click at [251, 24] on span "Quad Builder" at bounding box center [258, 26] width 90 height 33
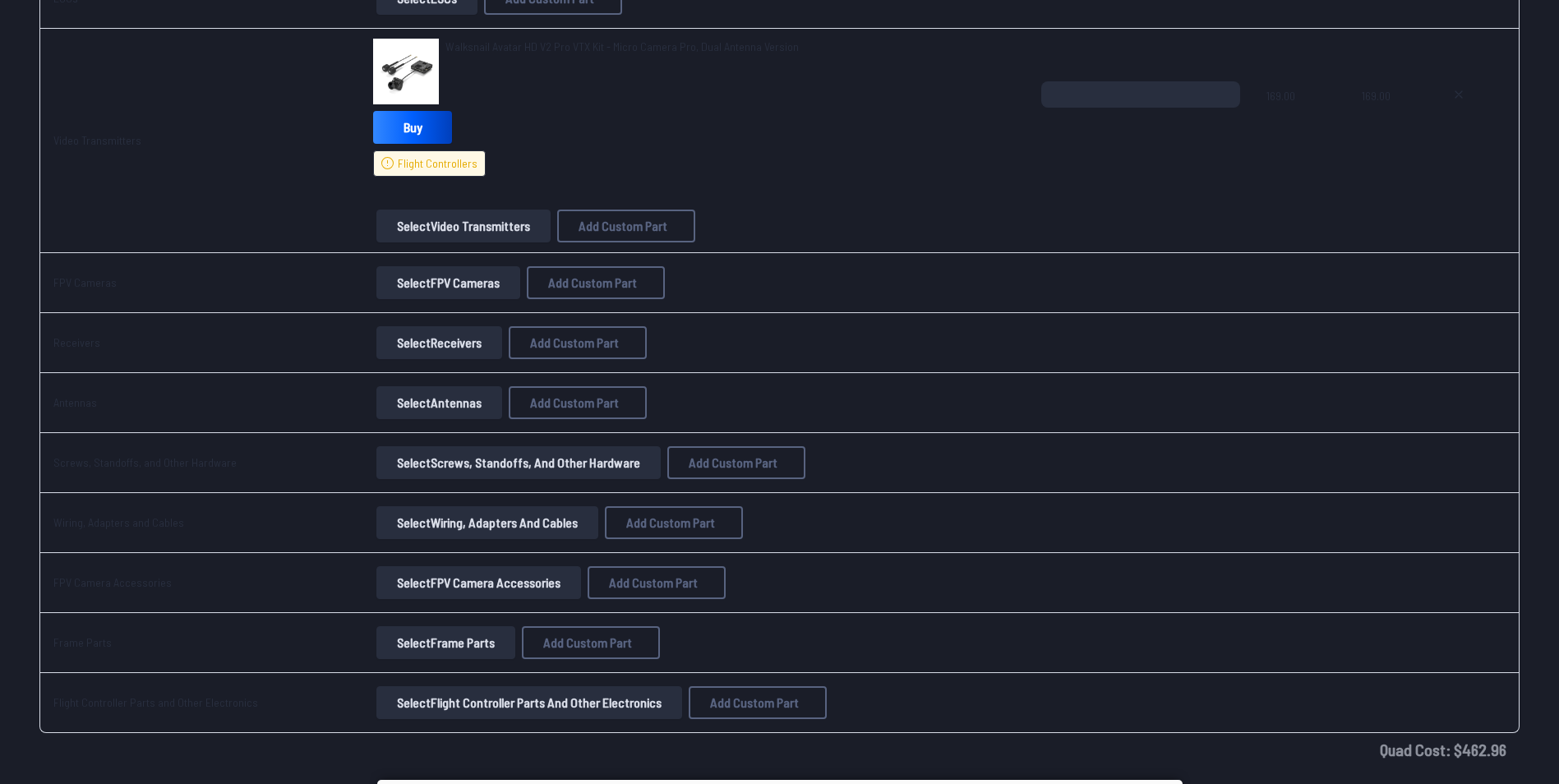
scroll to position [1364, 0]
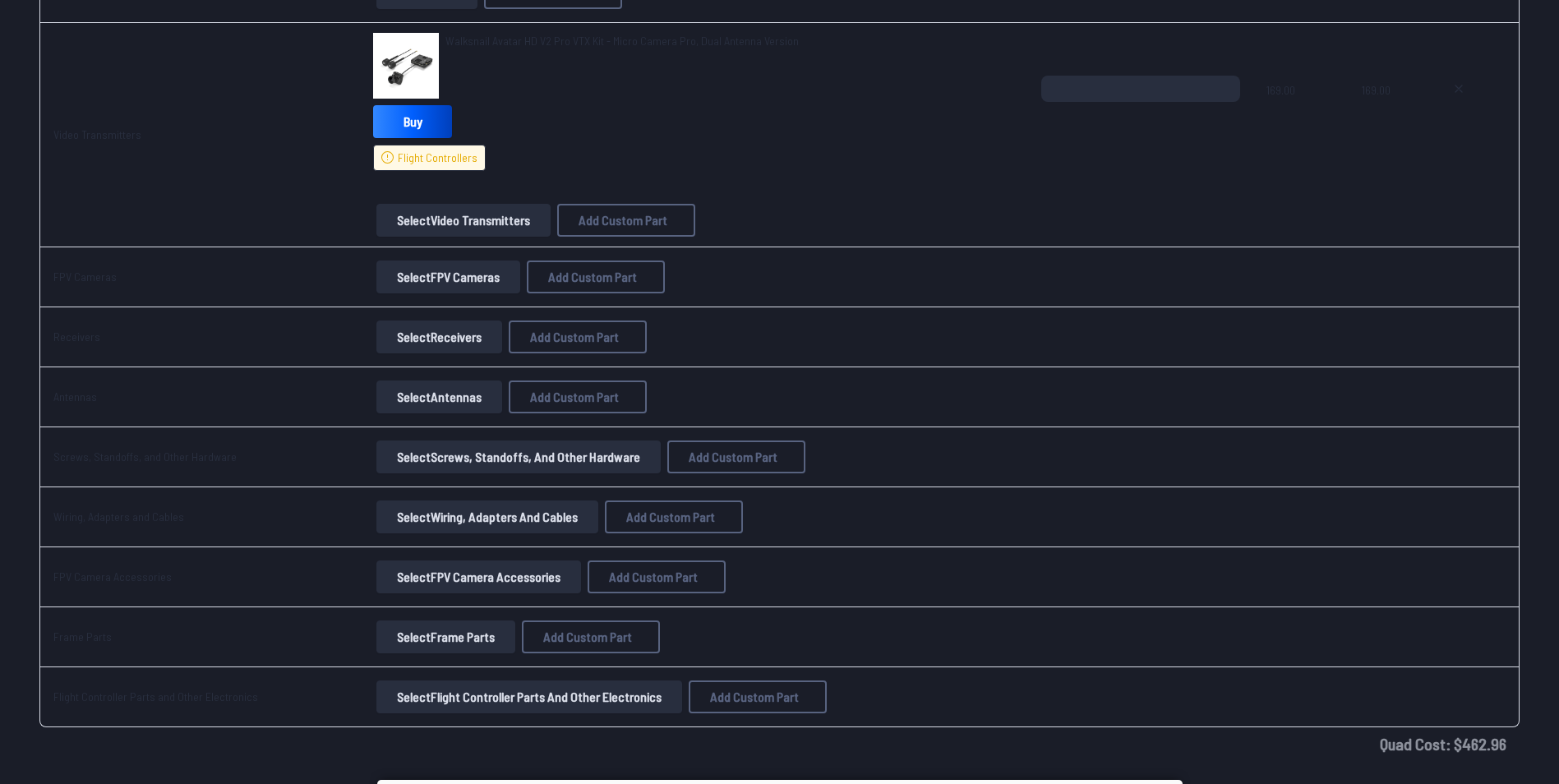
click at [405, 330] on button "Select Receivers" at bounding box center [439, 336] width 126 height 33
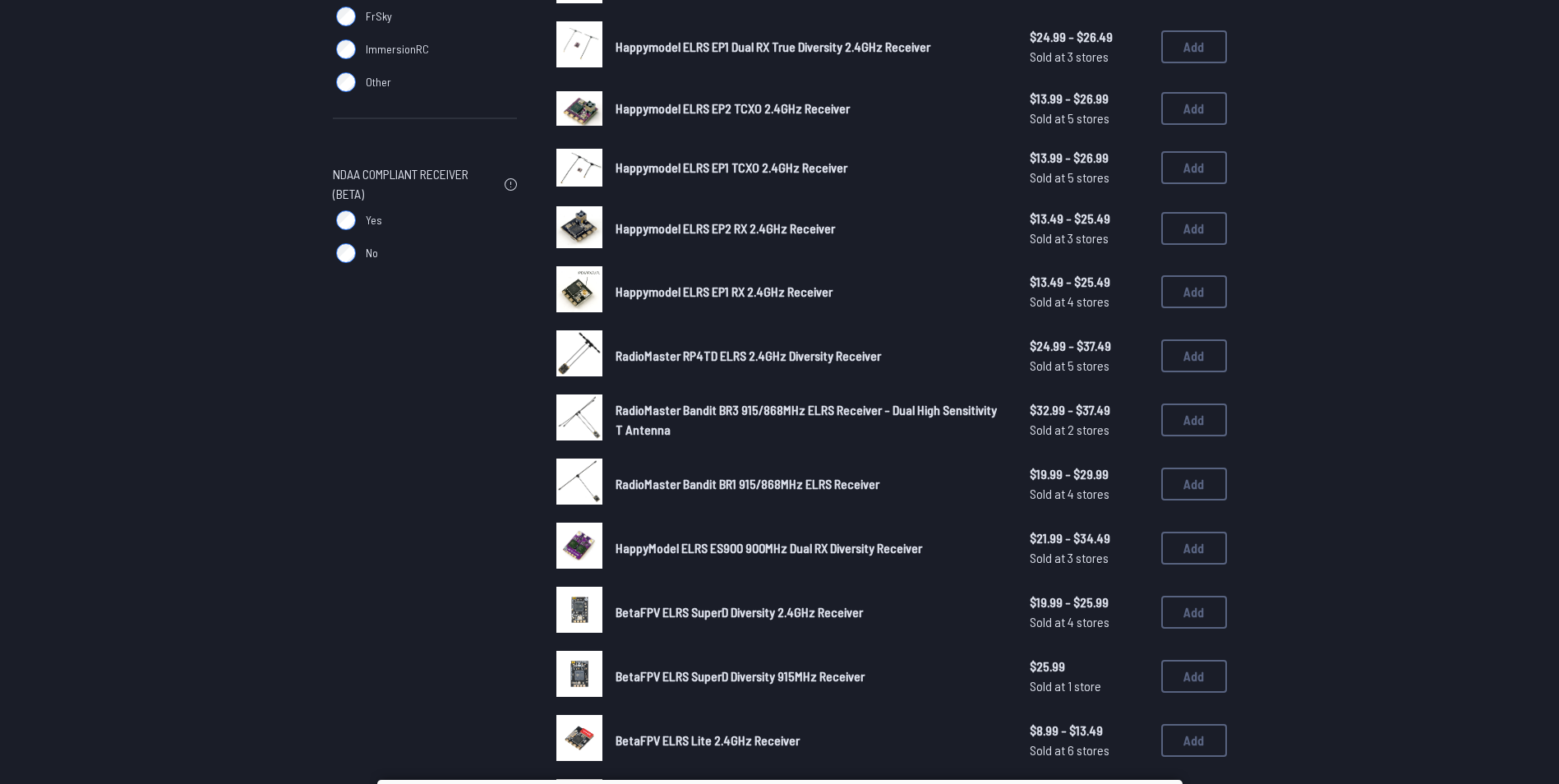
scroll to position [387, 0]
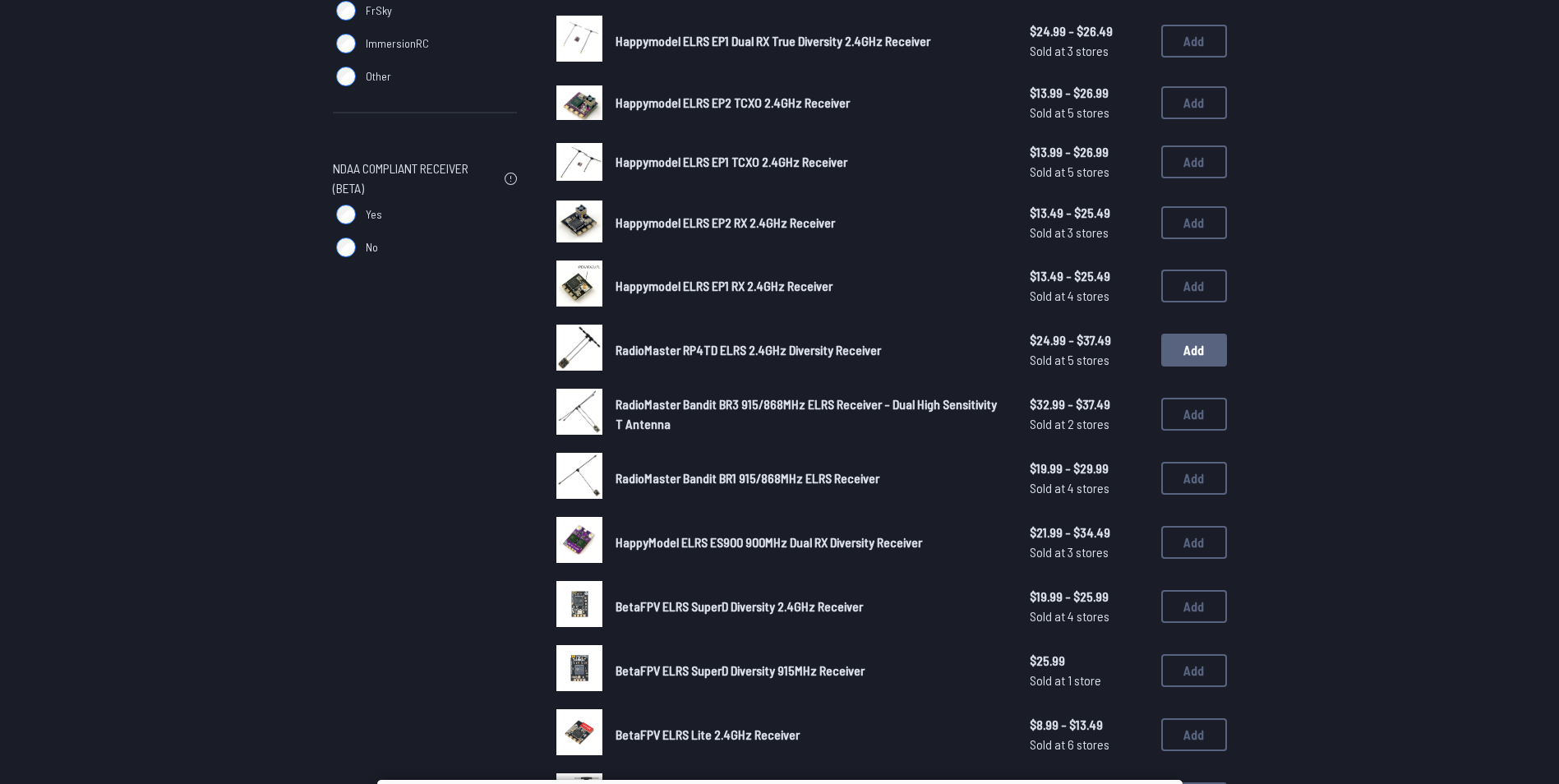
click at [1178, 357] on button "Add" at bounding box center [1194, 350] width 66 height 33
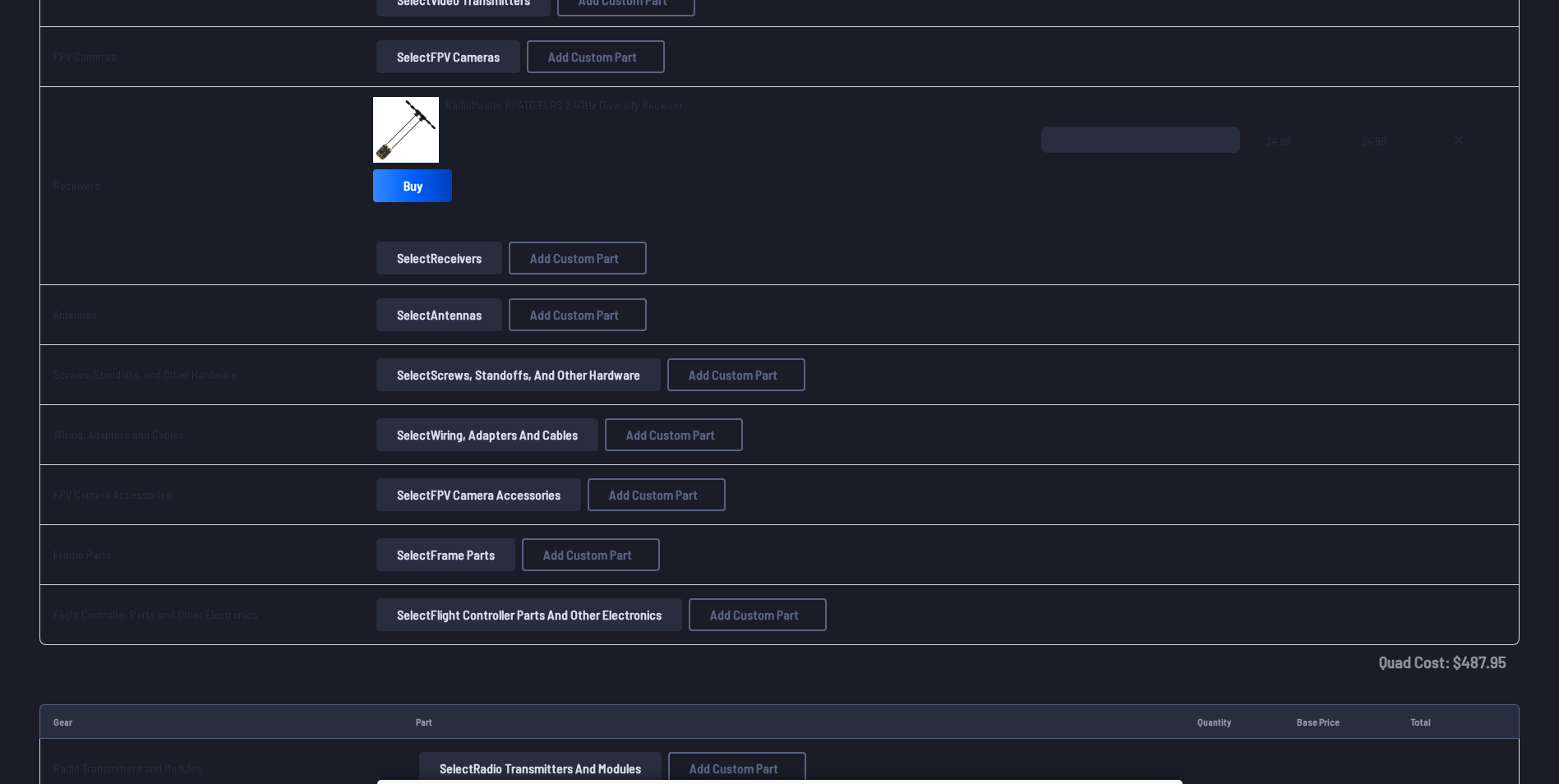
scroll to position [1596, 0]
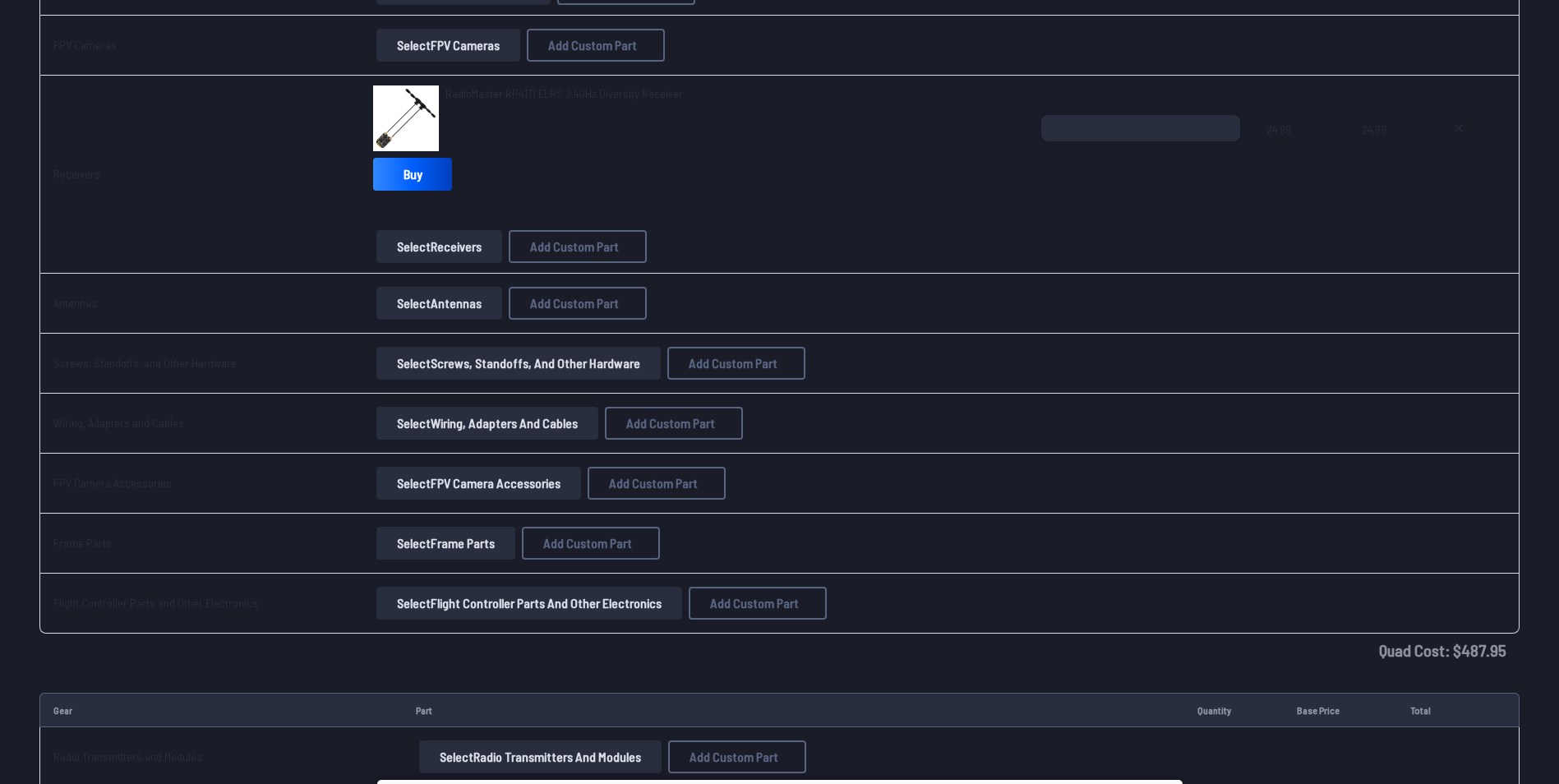
click at [463, 303] on button "Select Antennas" at bounding box center [439, 303] width 126 height 33
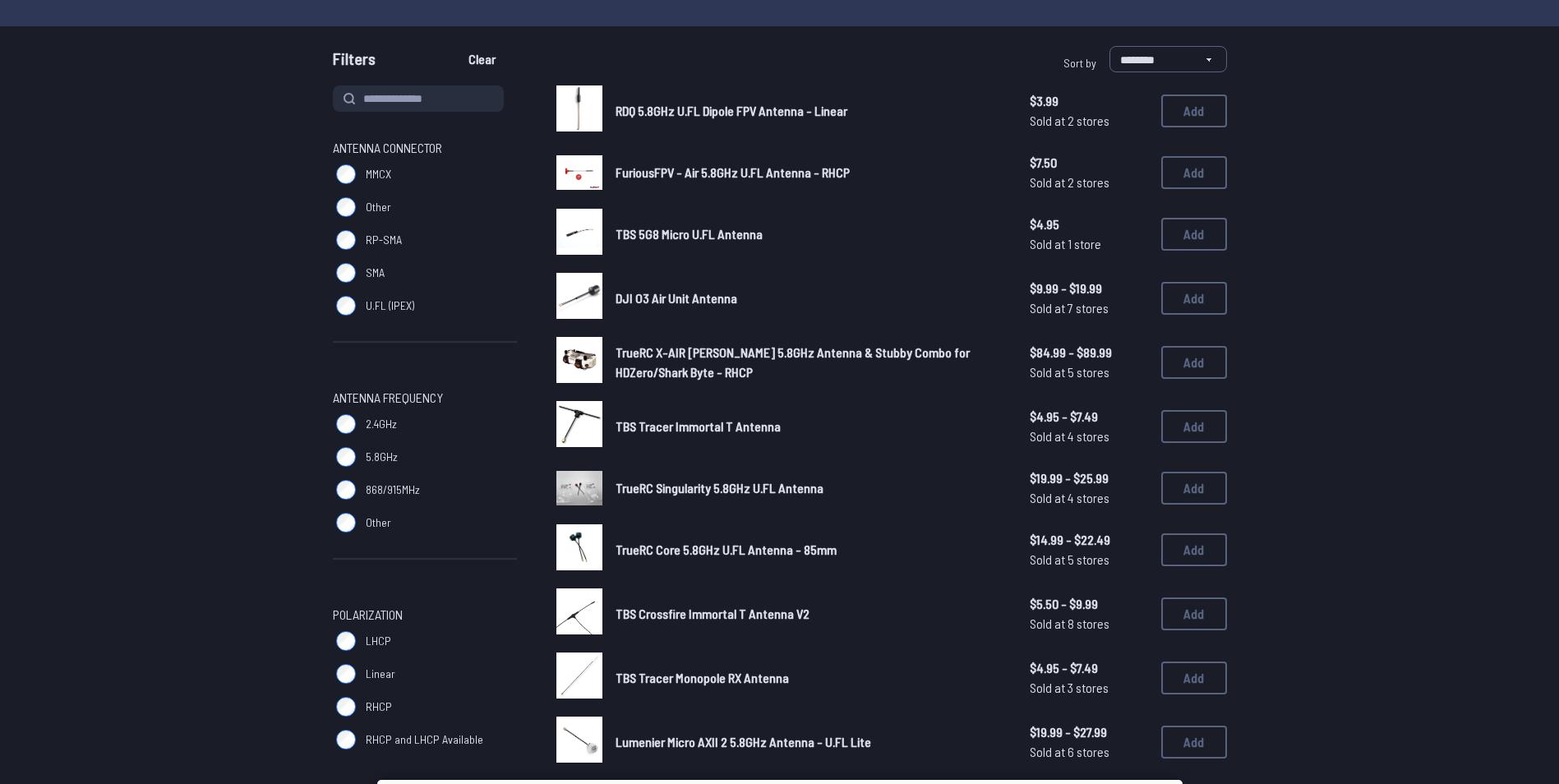
scroll to position [135, 0]
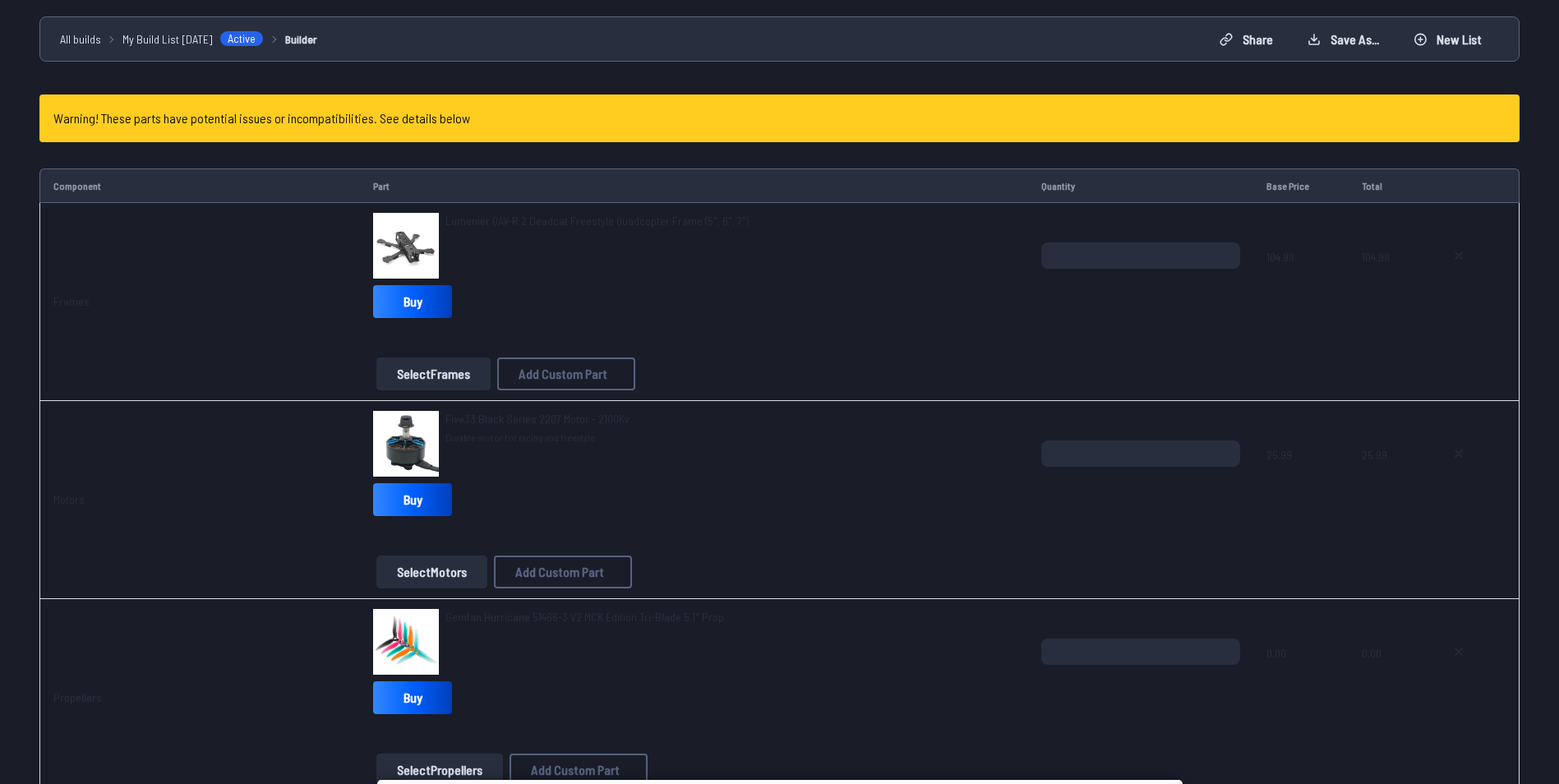
scroll to position [1596, 0]
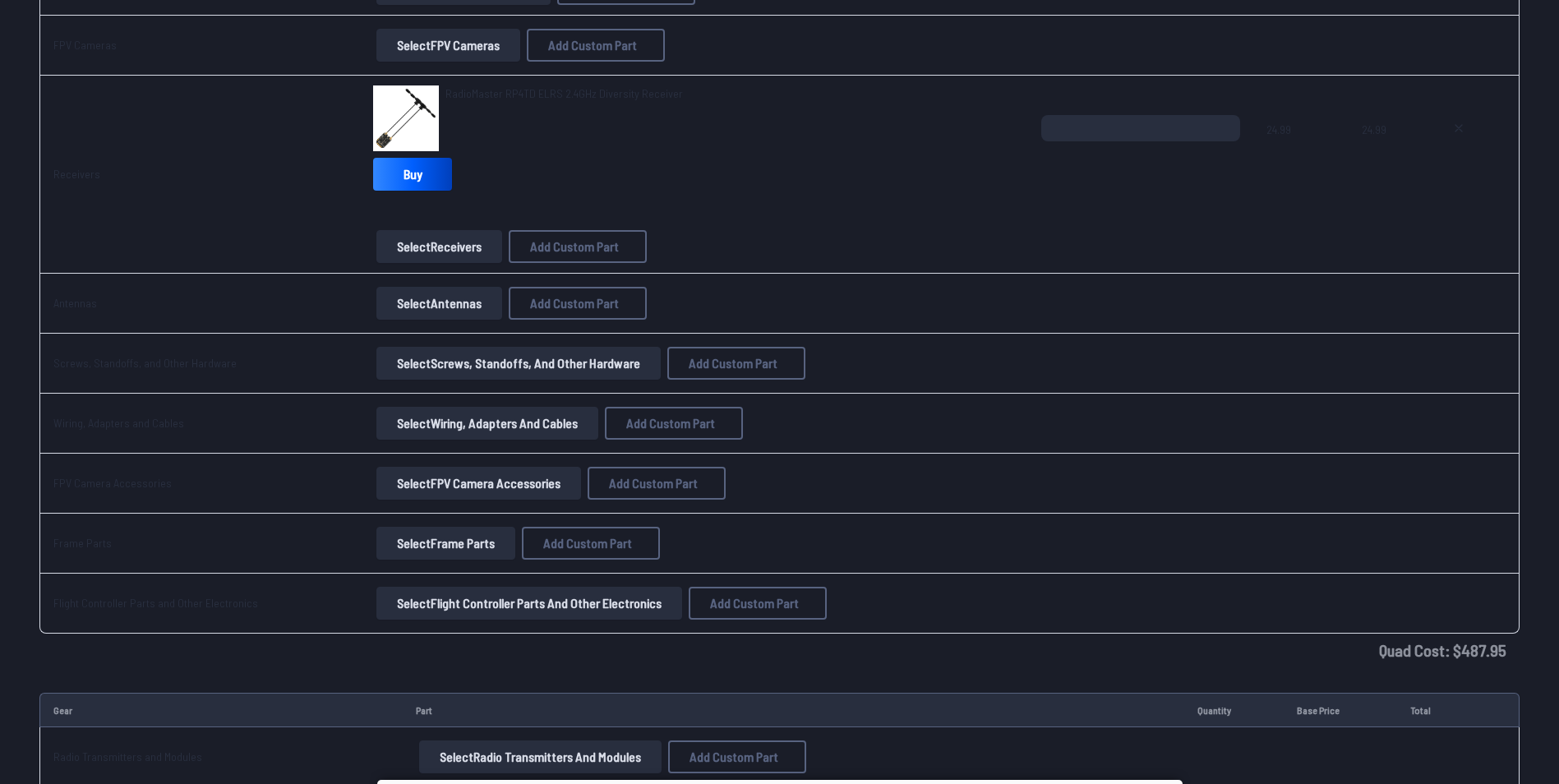
click at [405, 480] on button "Select FPV Camera Accessories" at bounding box center [478, 482] width 205 height 33
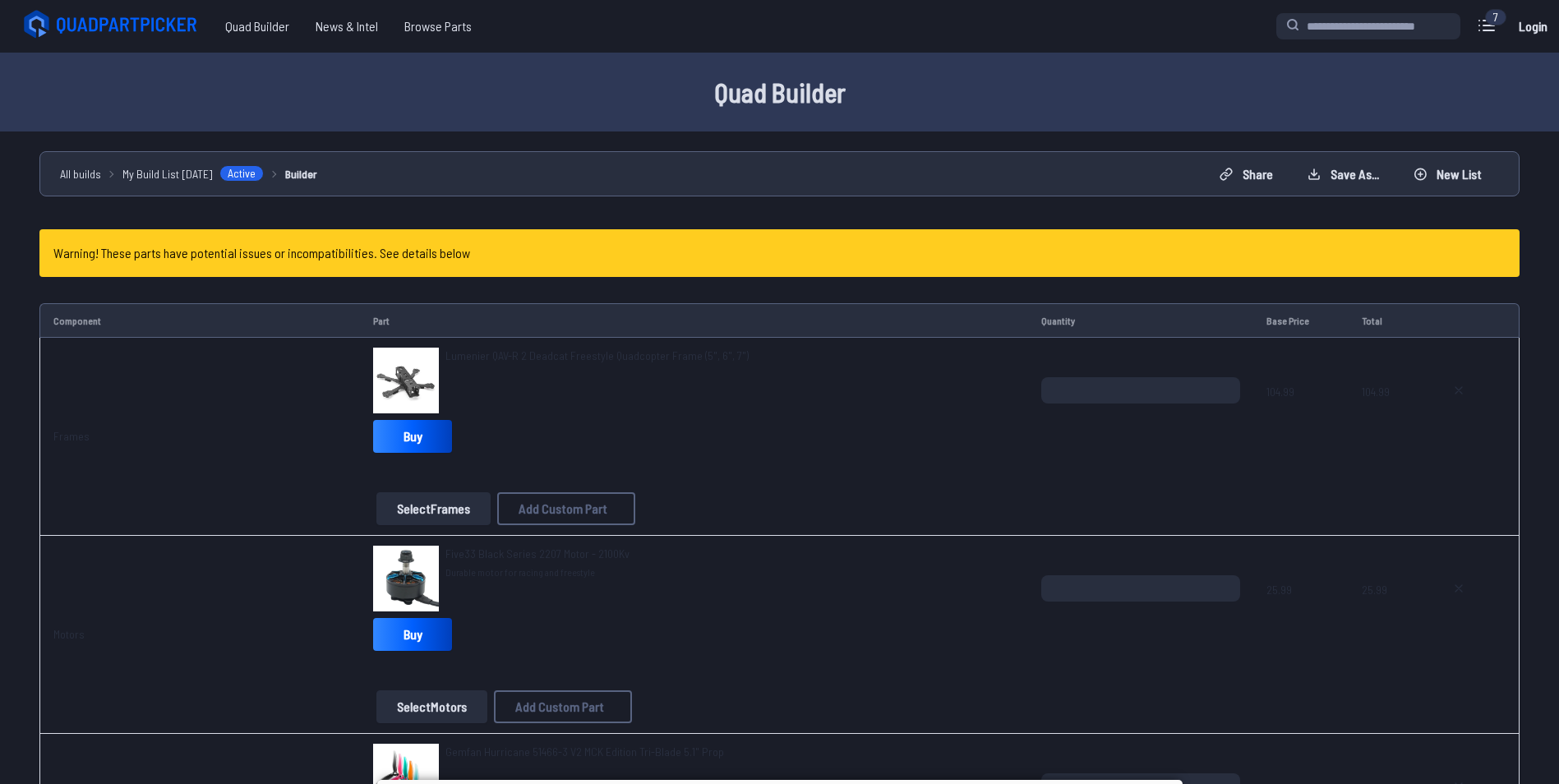
scroll to position [1596, 0]
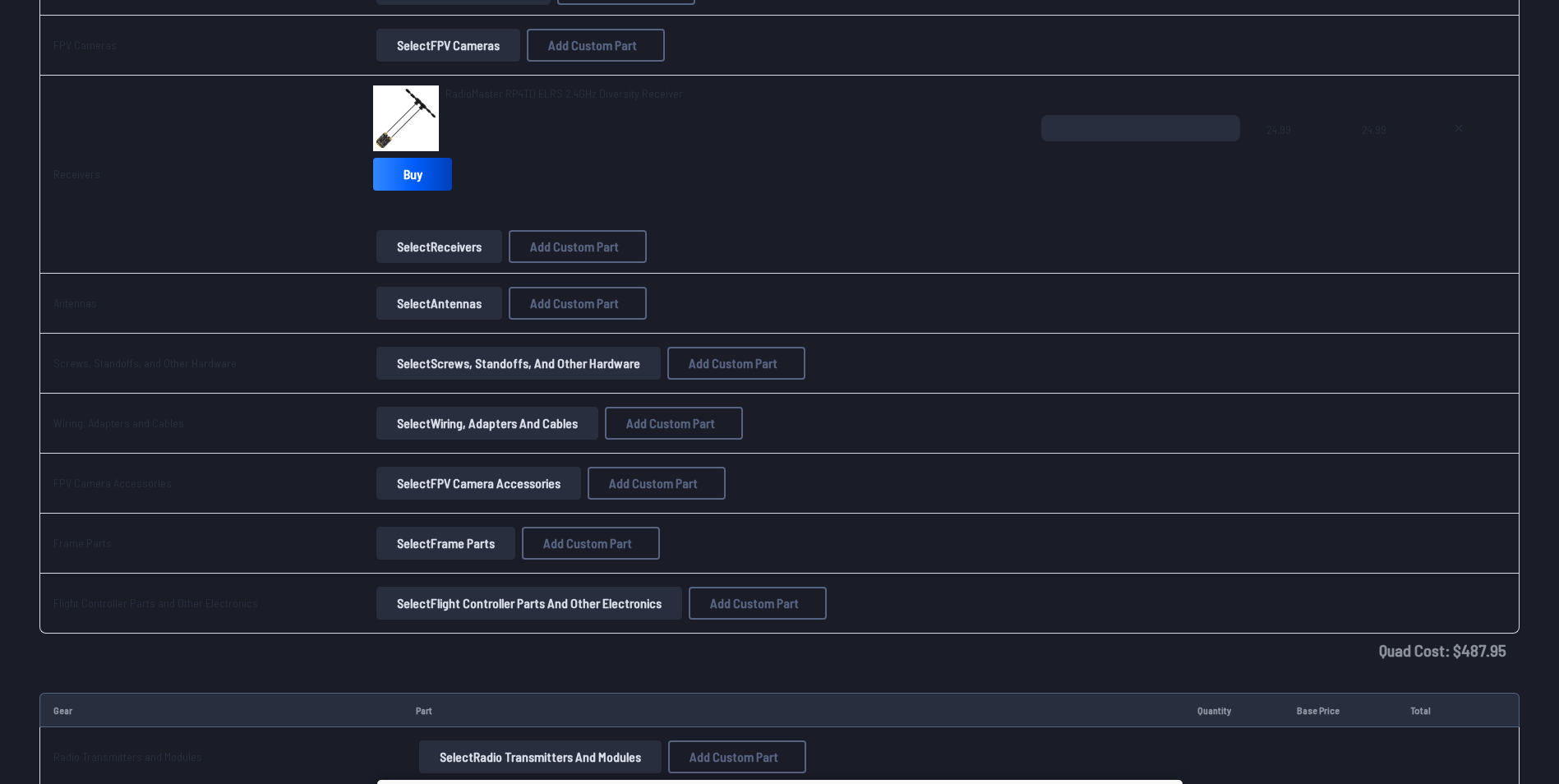
click at [418, 545] on button "Select Frame Parts" at bounding box center [445, 542] width 139 height 33
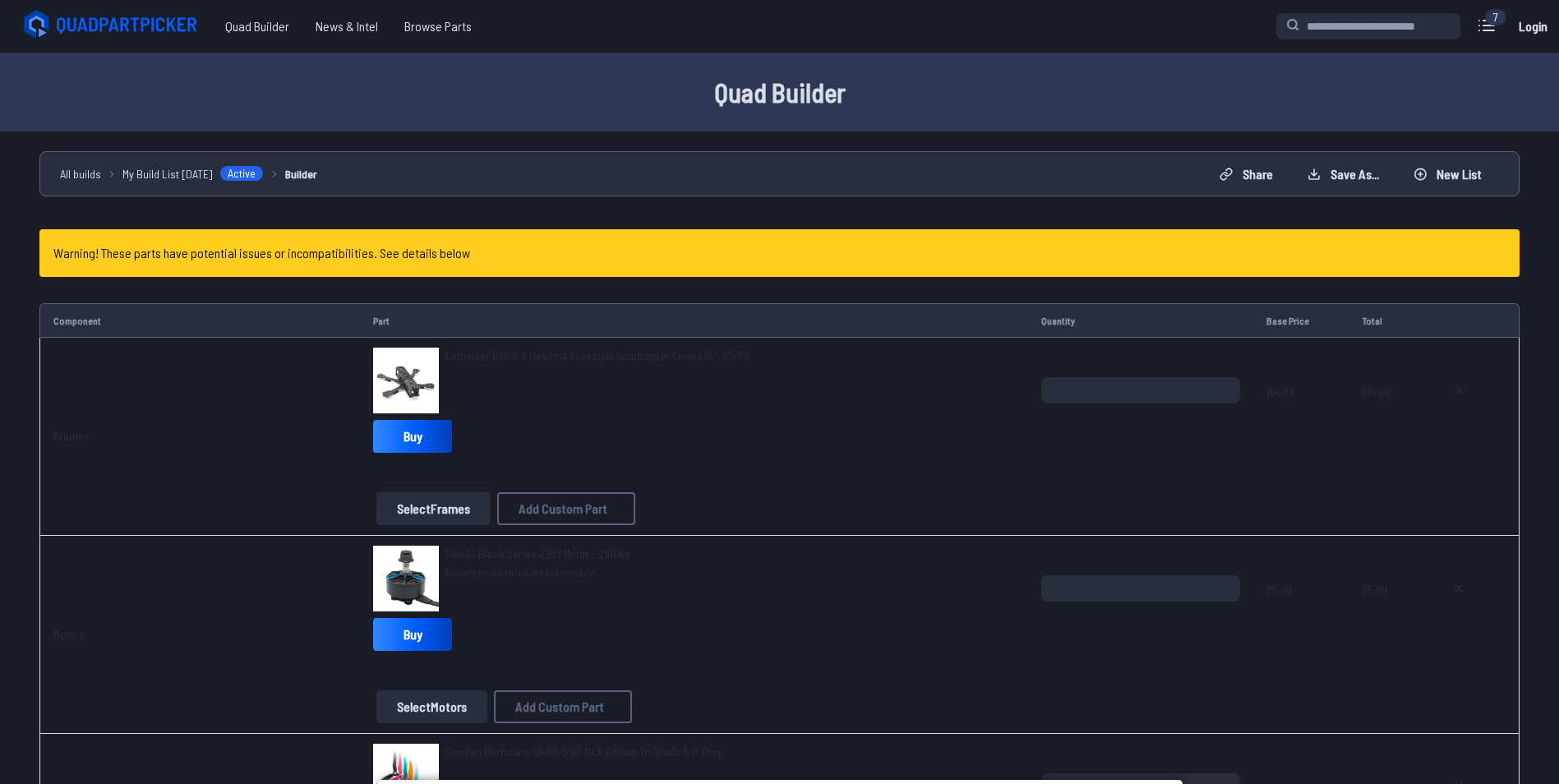
scroll to position [1596, 0]
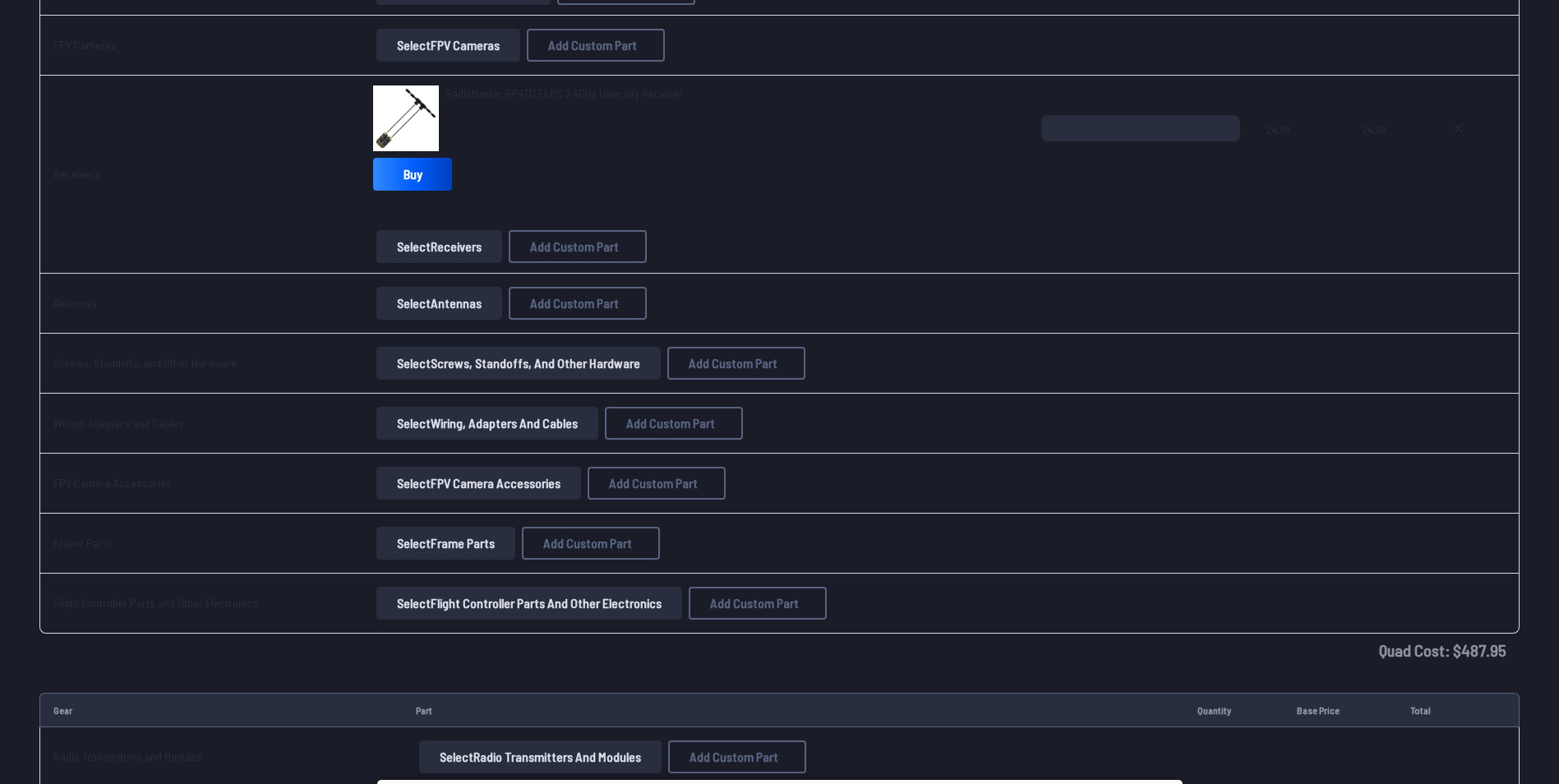
click at [437, 593] on button "Select Flight Controller Parts and Other Electronics" at bounding box center [529, 603] width 305 height 33
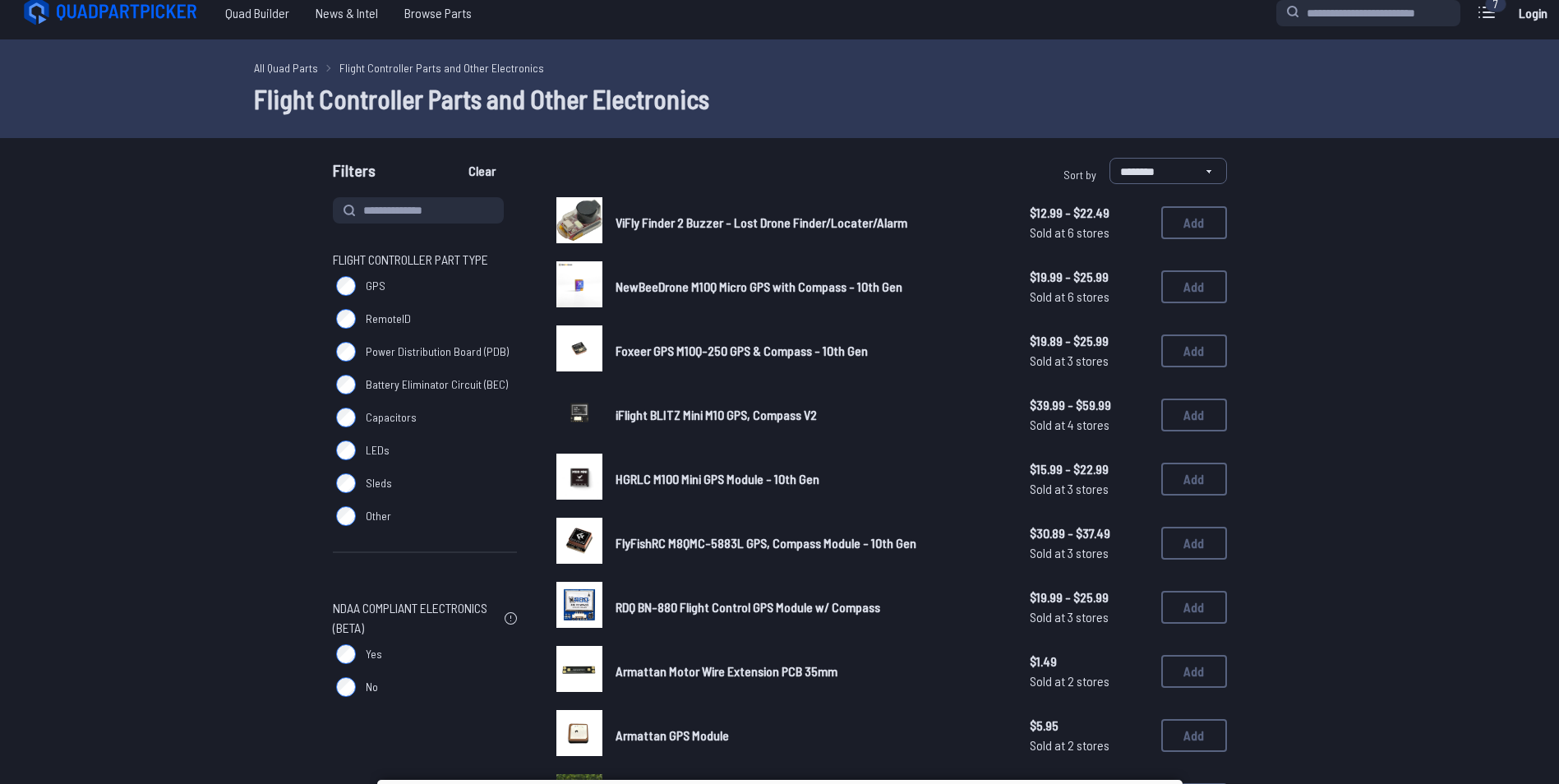
scroll to position [12, 0]
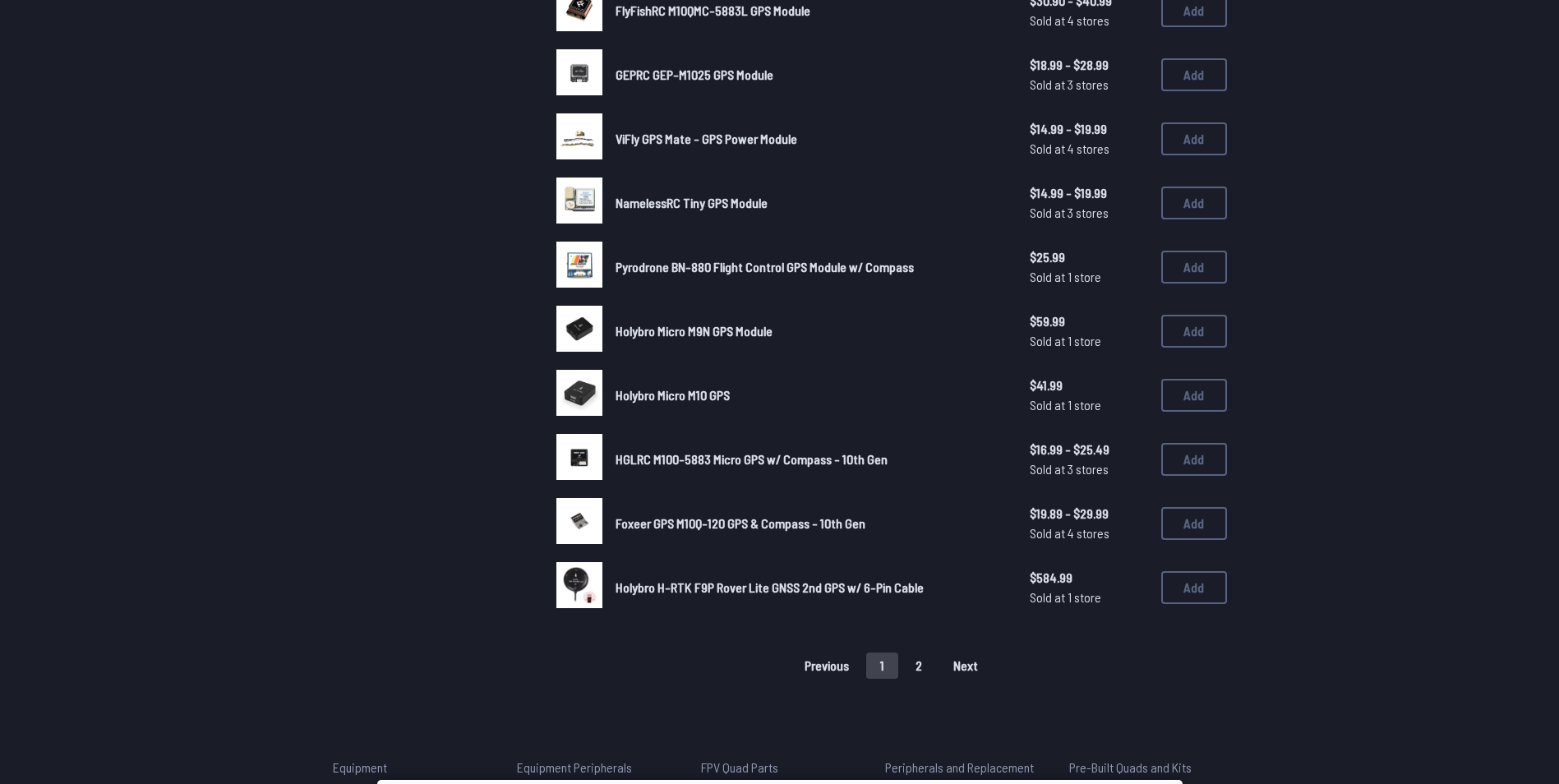
scroll to position [882, 0]
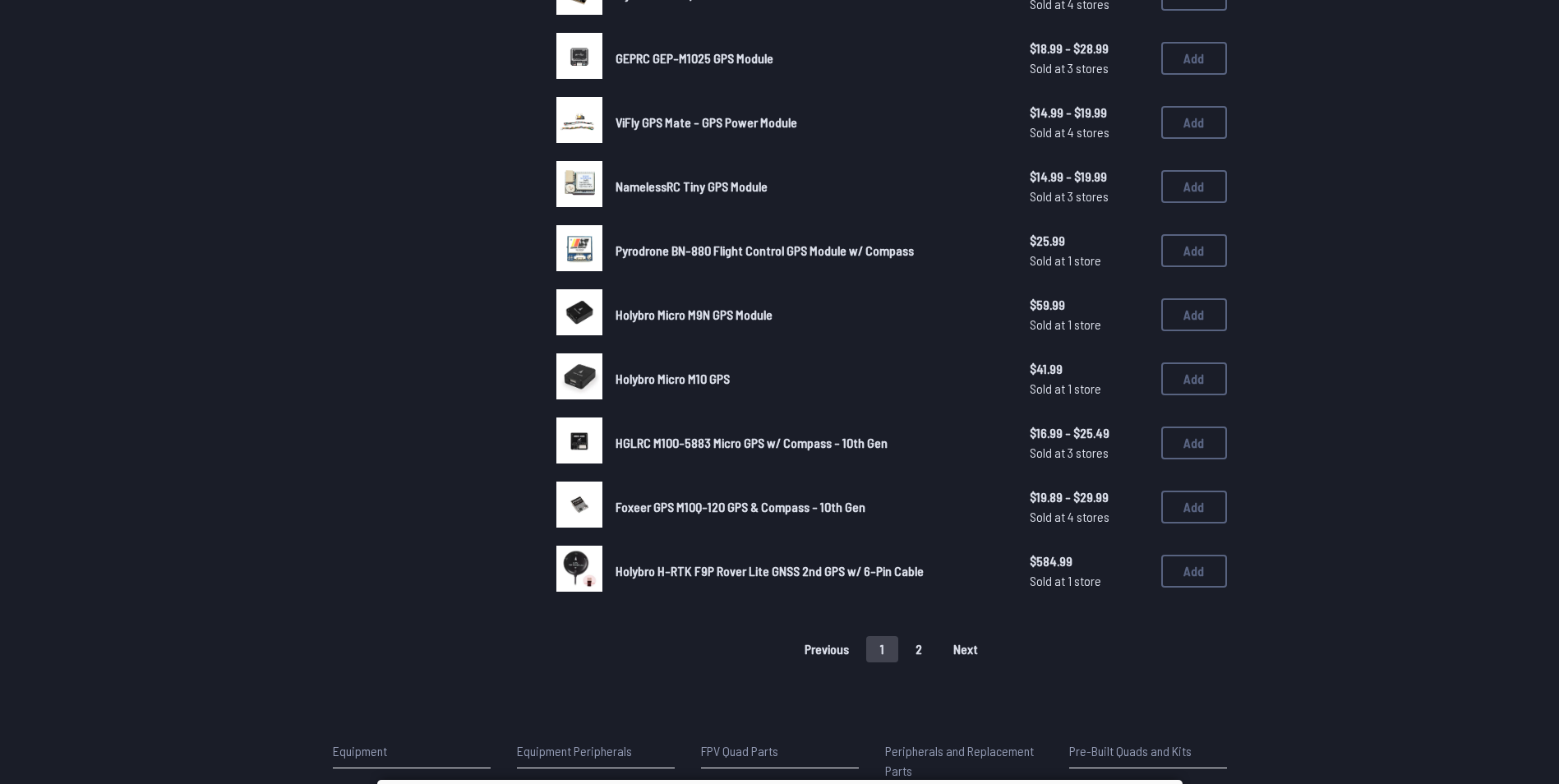
click at [920, 651] on button "2" at bounding box center [918, 649] width 35 height 27
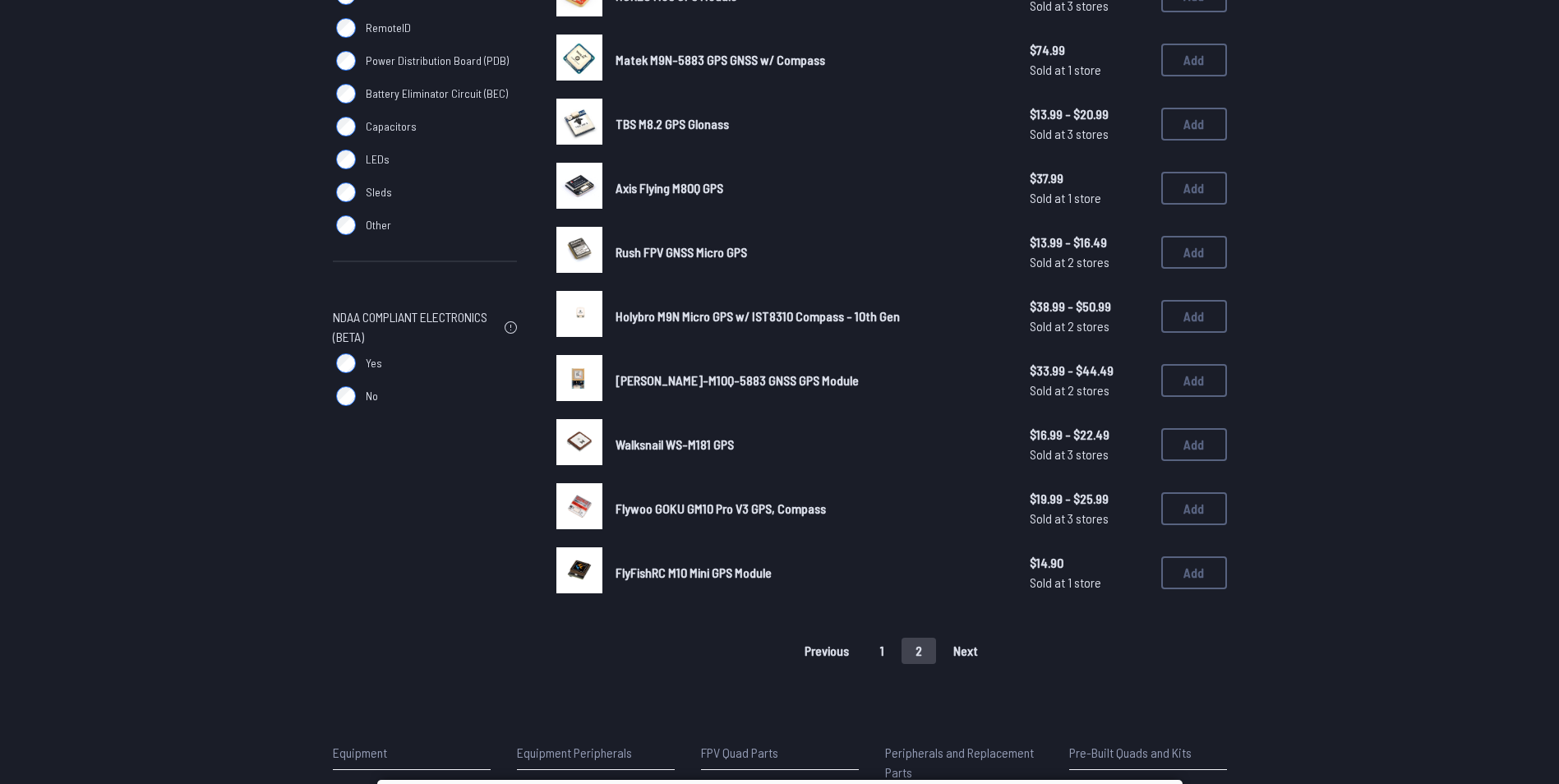
scroll to position [304, 0]
click at [887, 640] on button "1" at bounding box center [883, 650] width 32 height 27
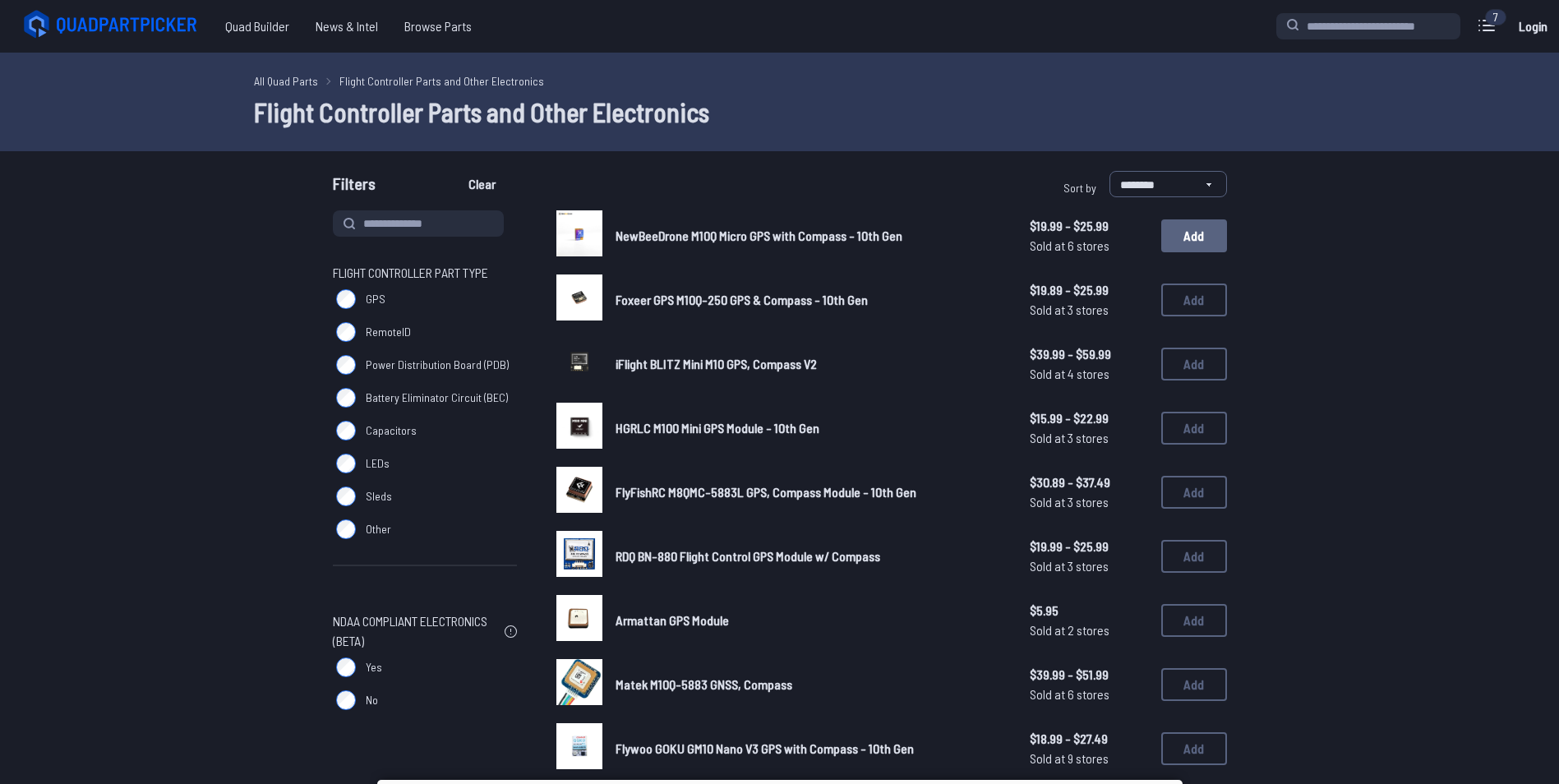
click at [1195, 230] on button "Add" at bounding box center [1194, 235] width 66 height 33
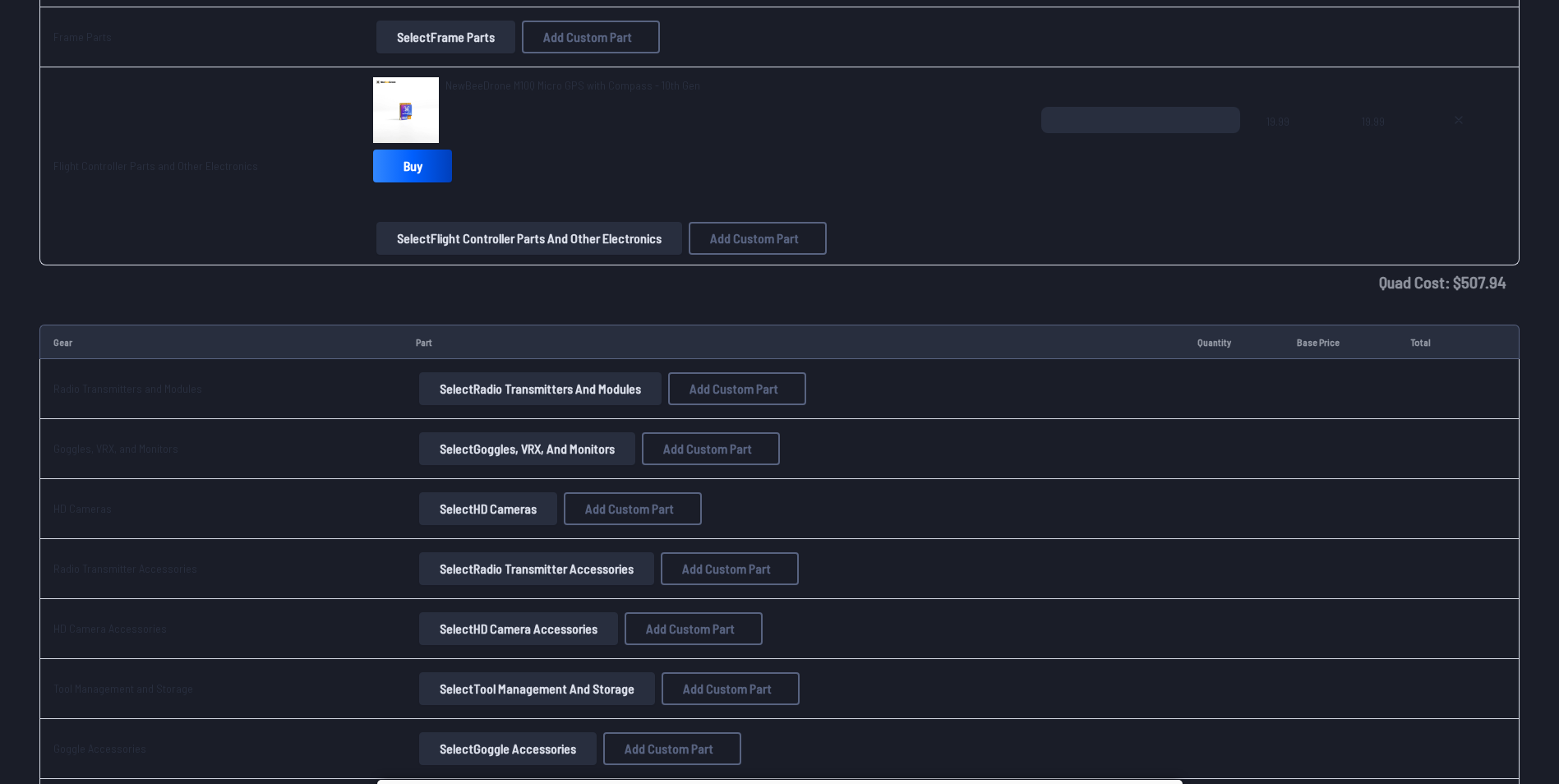
scroll to position [2122, 0]
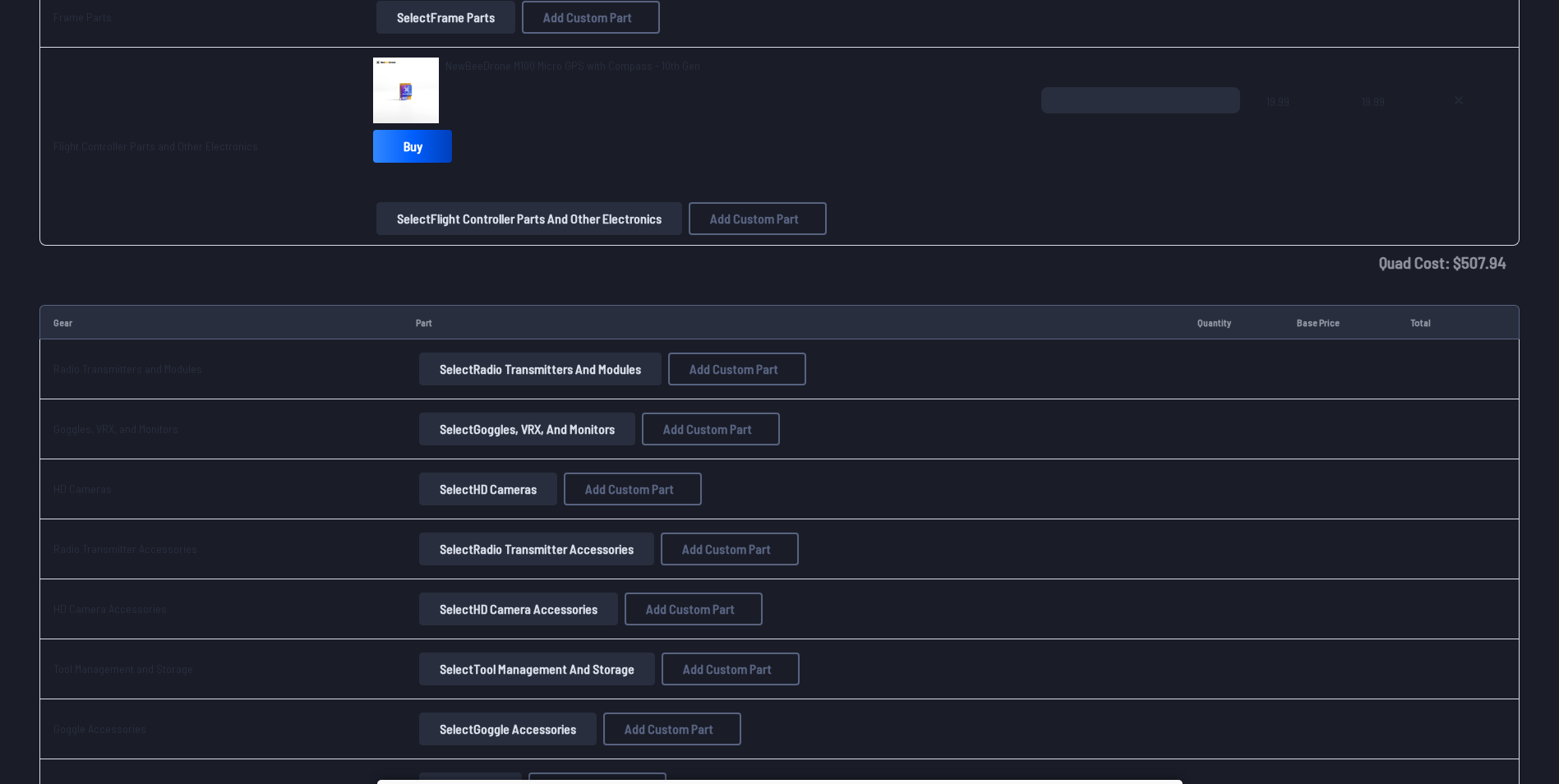
click at [492, 368] on button "Select Radio Transmitters and Modules" at bounding box center [540, 368] width 243 height 33
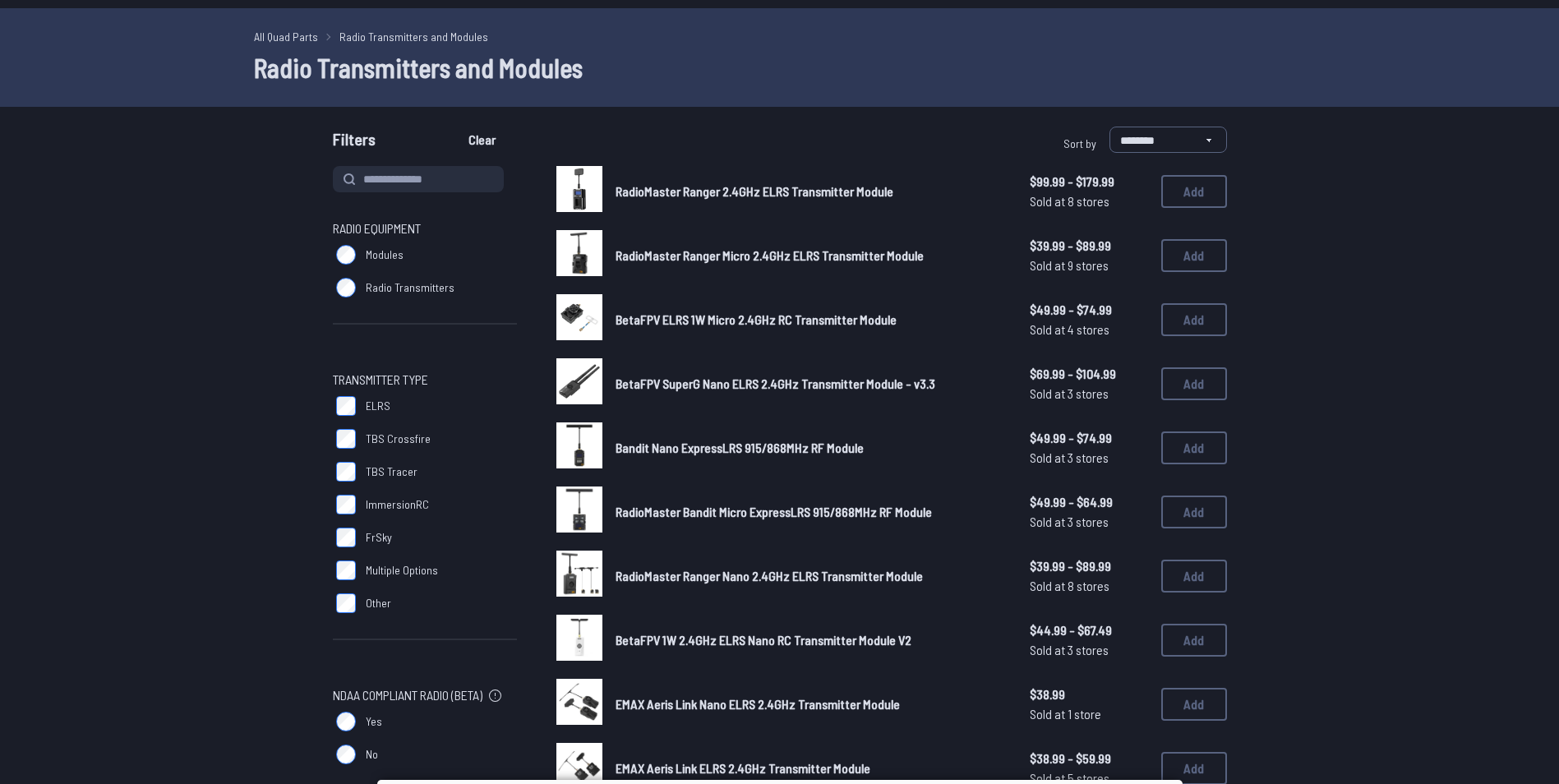
scroll to position [45, 0]
click at [694, 254] on span "RadioMaster Ranger Micro 2.4GHz ELRS Transmitter Module" at bounding box center [769, 255] width 308 height 16
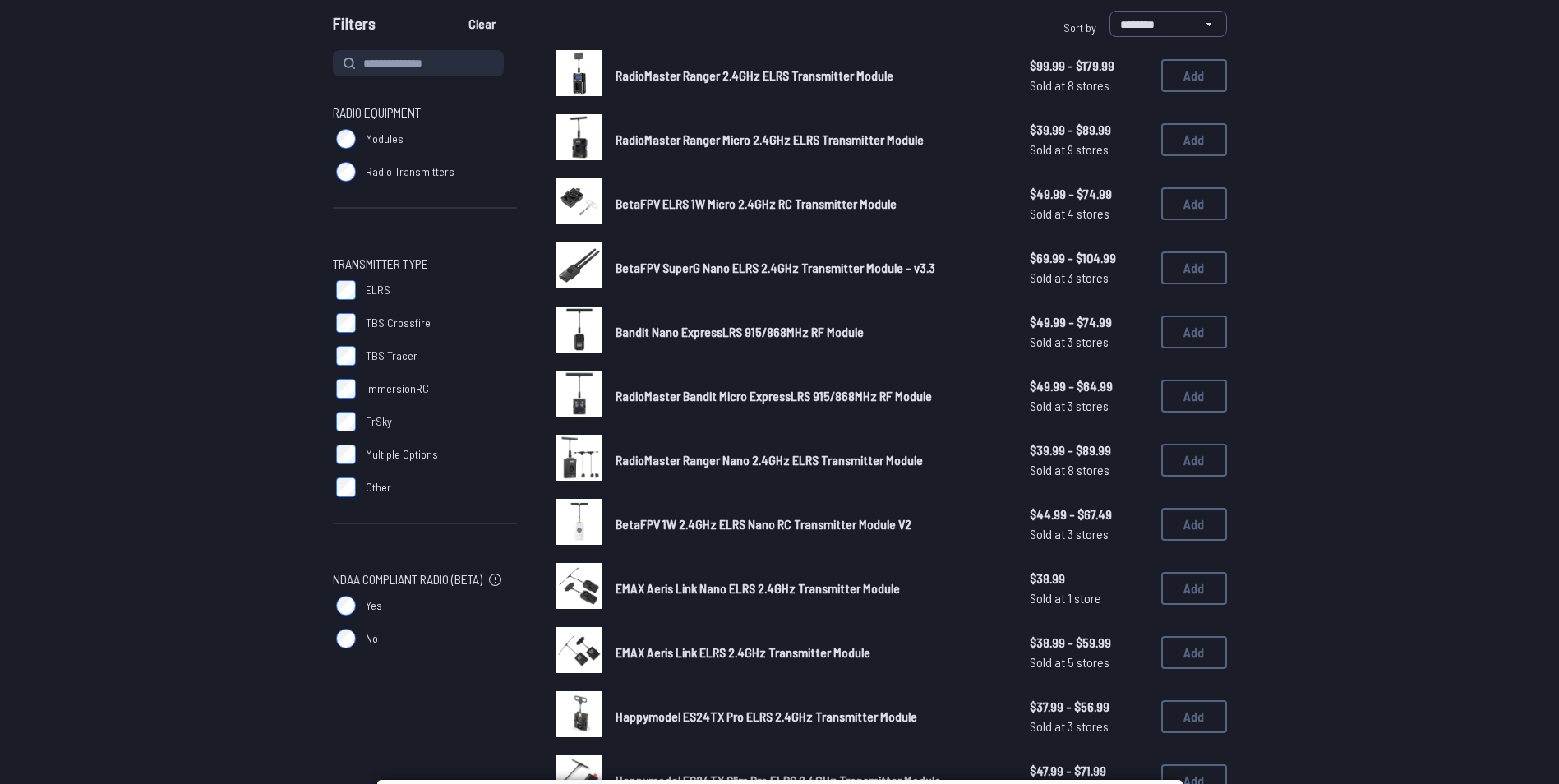
scroll to position [161, 0]
click at [692, 396] on span "RadioMaster Bandit Micro ExpressLRS 915/868MHz RF Module" at bounding box center [773, 395] width 316 height 16
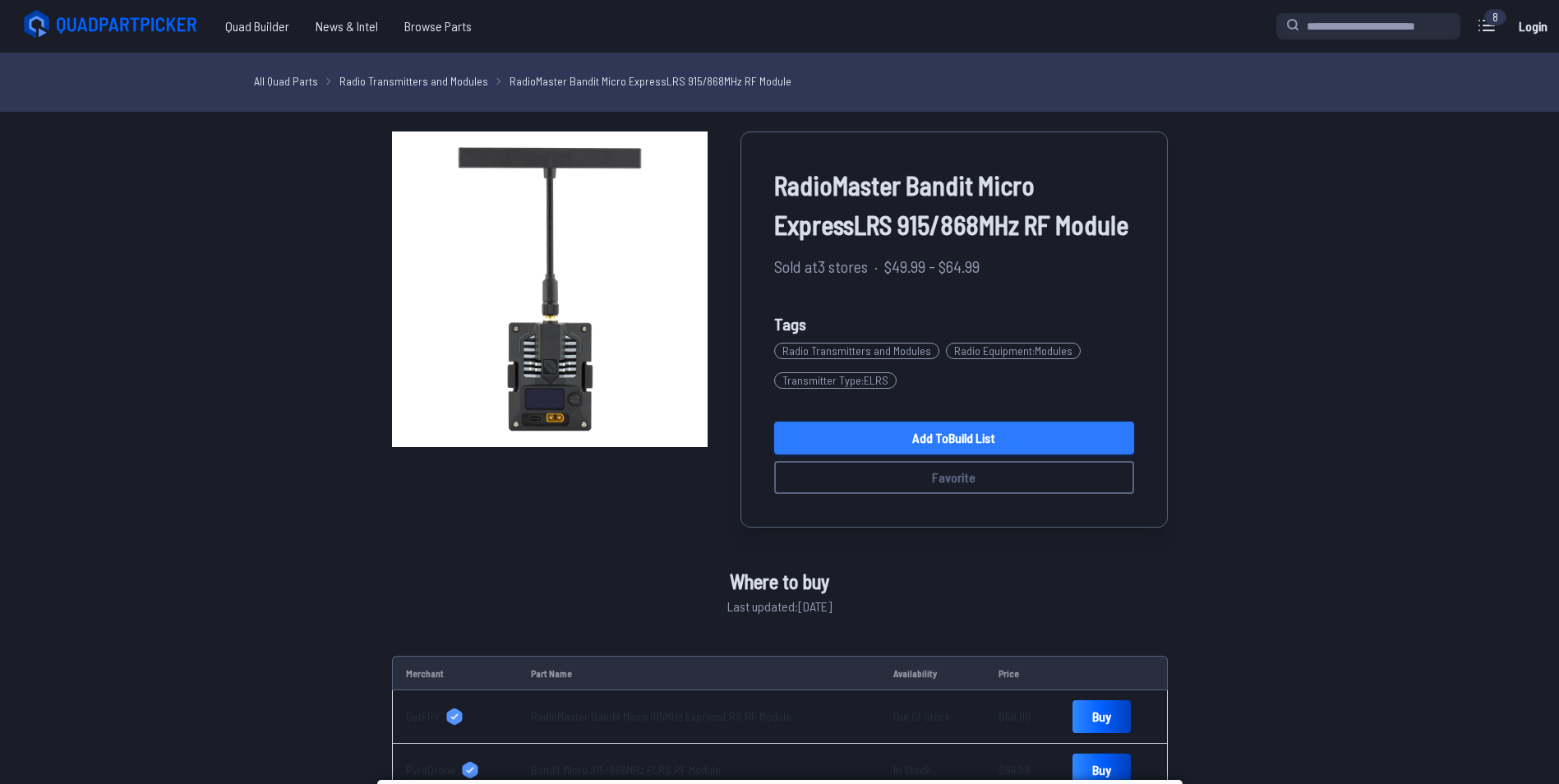
click at [885, 454] on link "Add to Build List" at bounding box center [954, 437] width 360 height 33
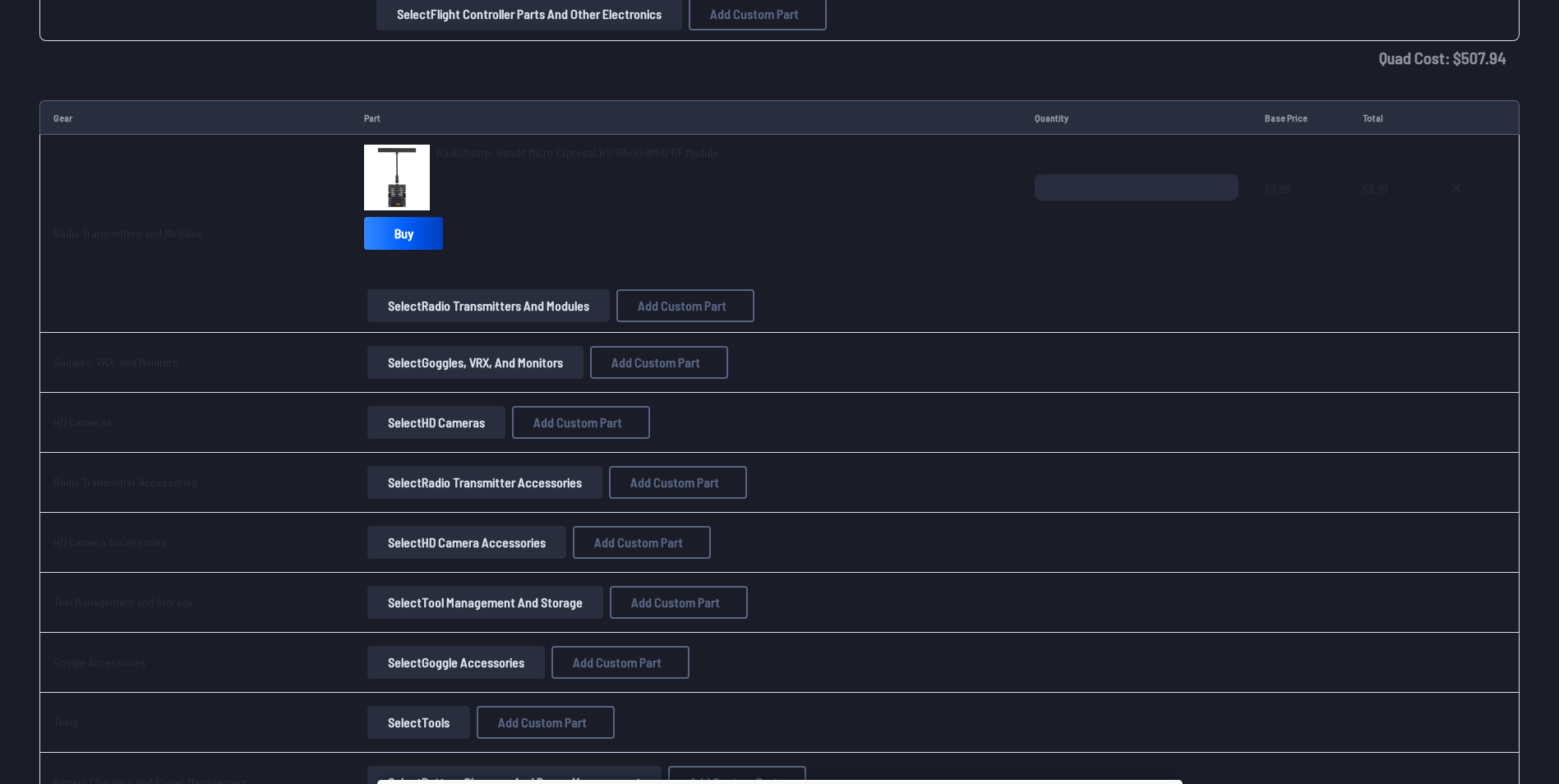
scroll to position [2327, 0]
click at [485, 356] on button "Select Goggles, VRX, and Monitors" at bounding box center [475, 361] width 216 height 33
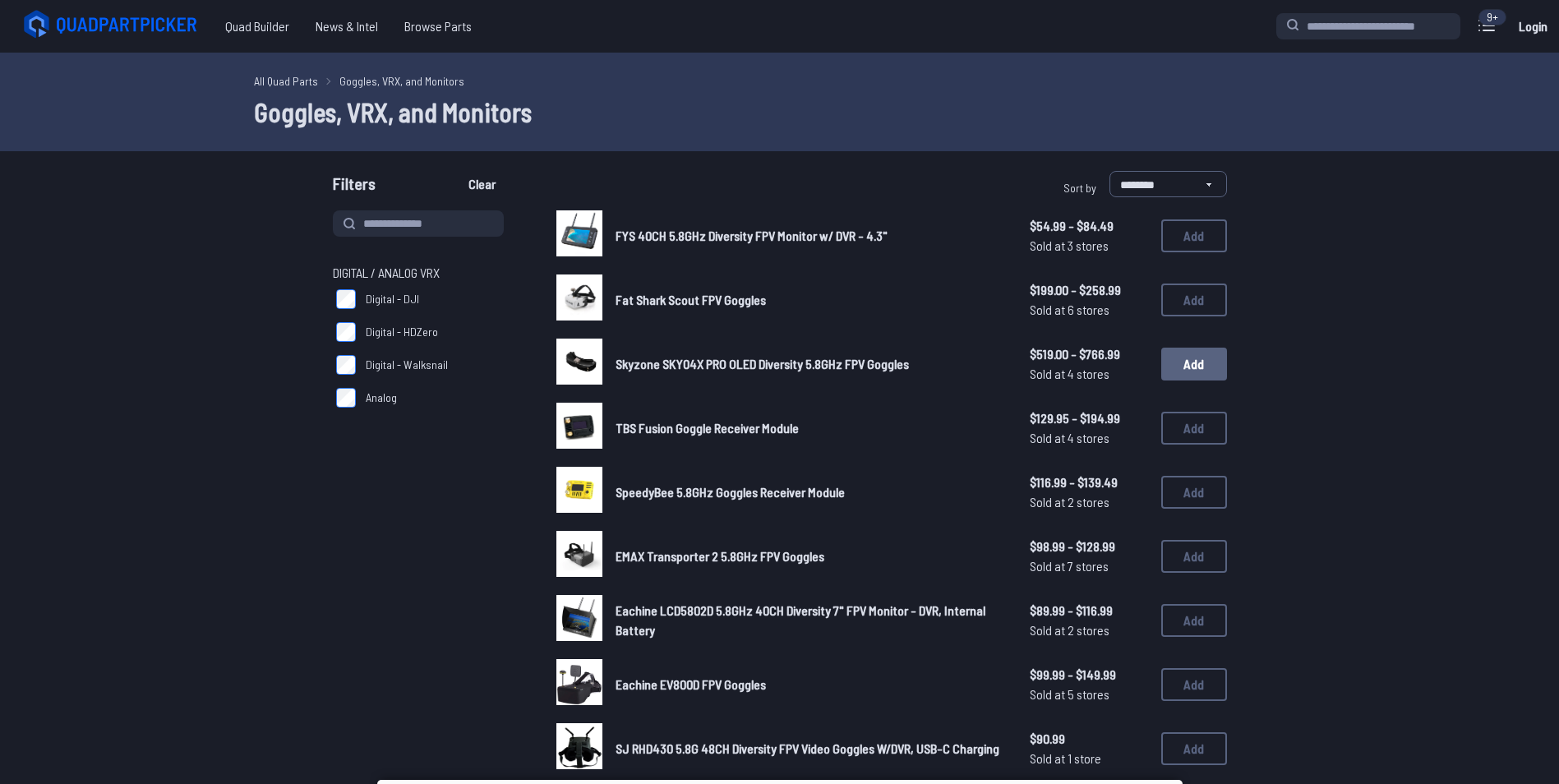
click at [1197, 361] on button "Add" at bounding box center [1194, 364] width 66 height 33
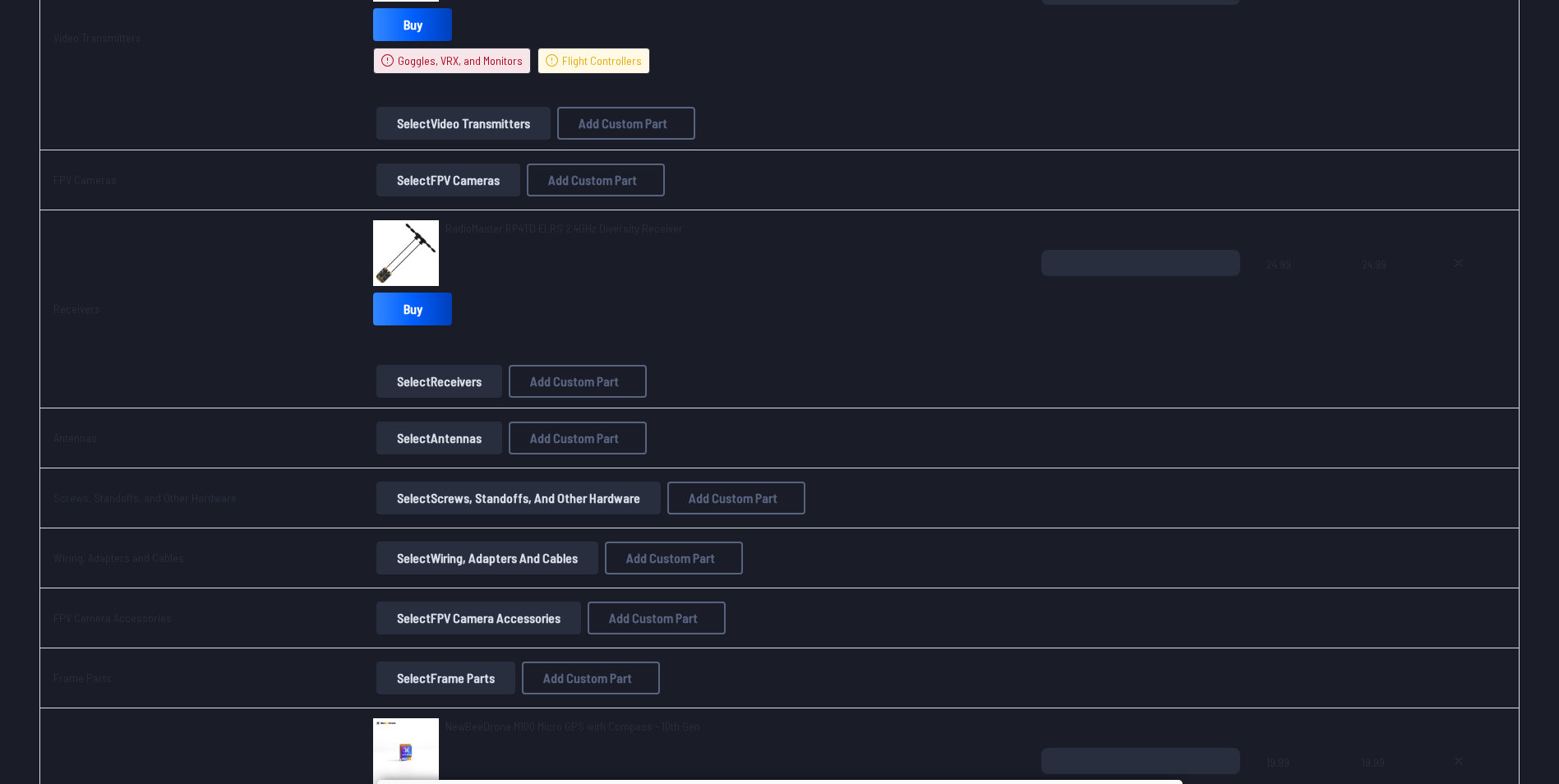
scroll to position [1466, 0]
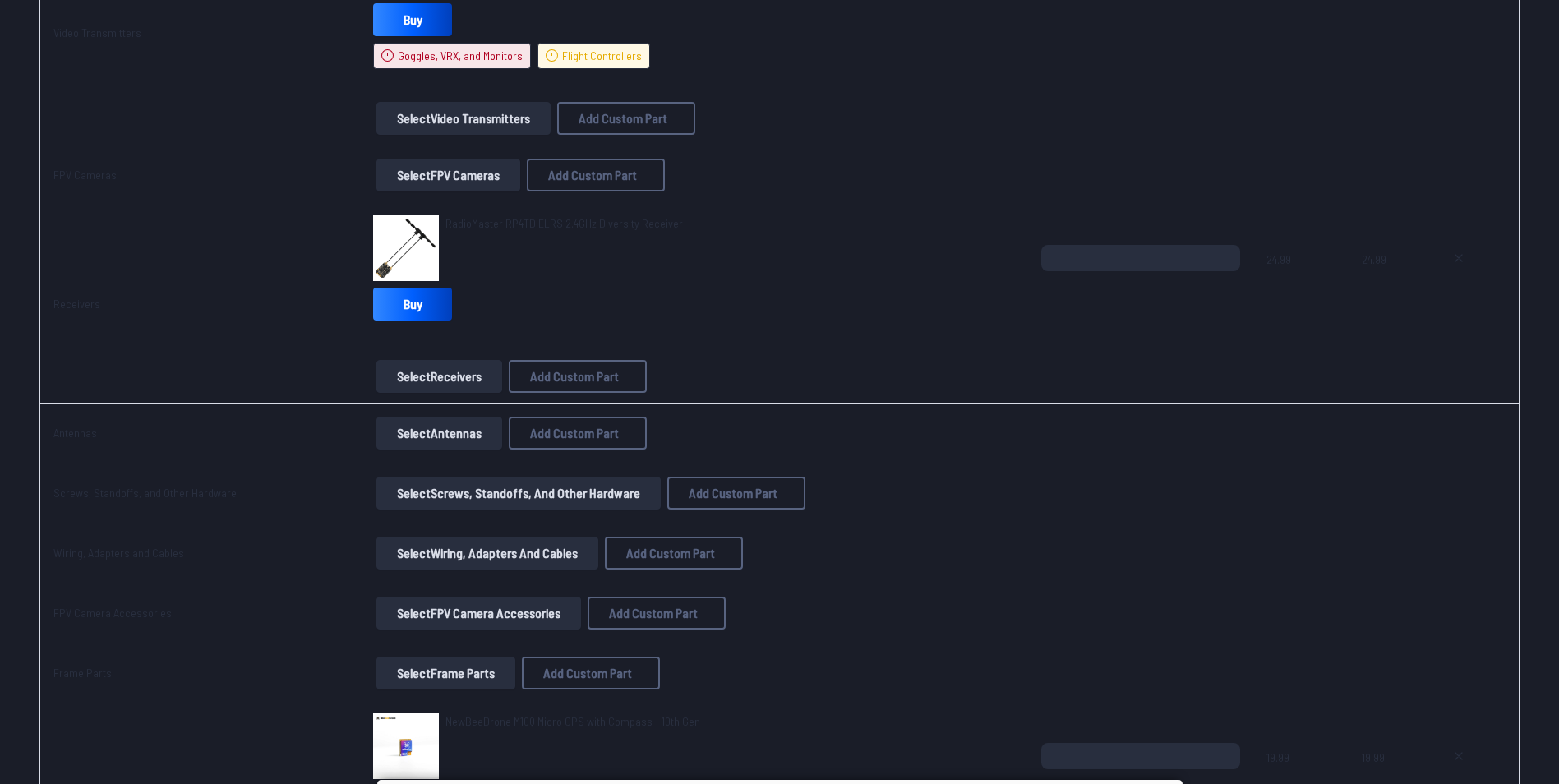
click at [486, 377] on button "Select Receivers" at bounding box center [439, 376] width 126 height 33
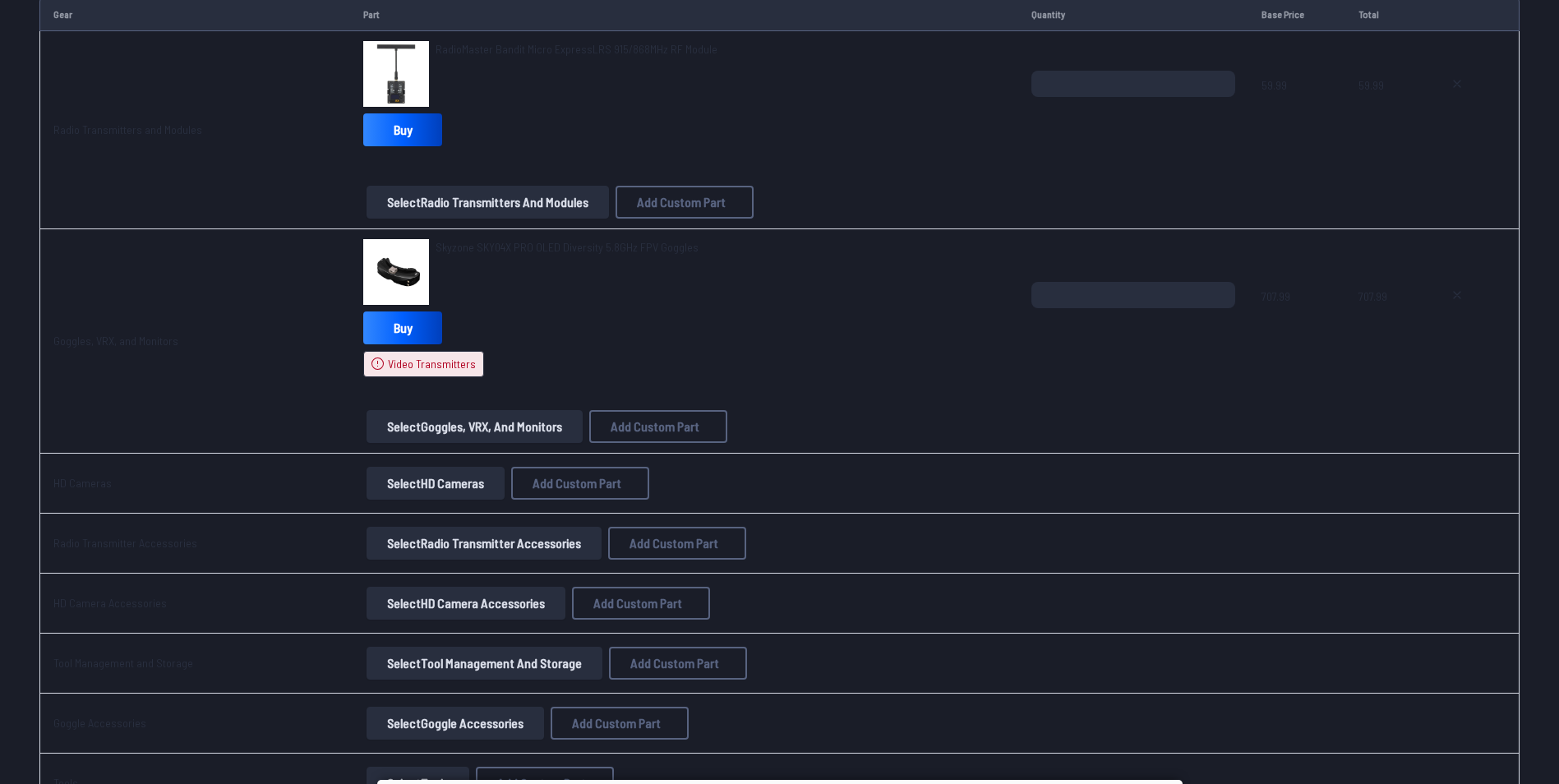
scroll to position [2429, 0]
click at [489, 429] on button "Select Goggles, VRX, and Monitors" at bounding box center [475, 427] width 216 height 33
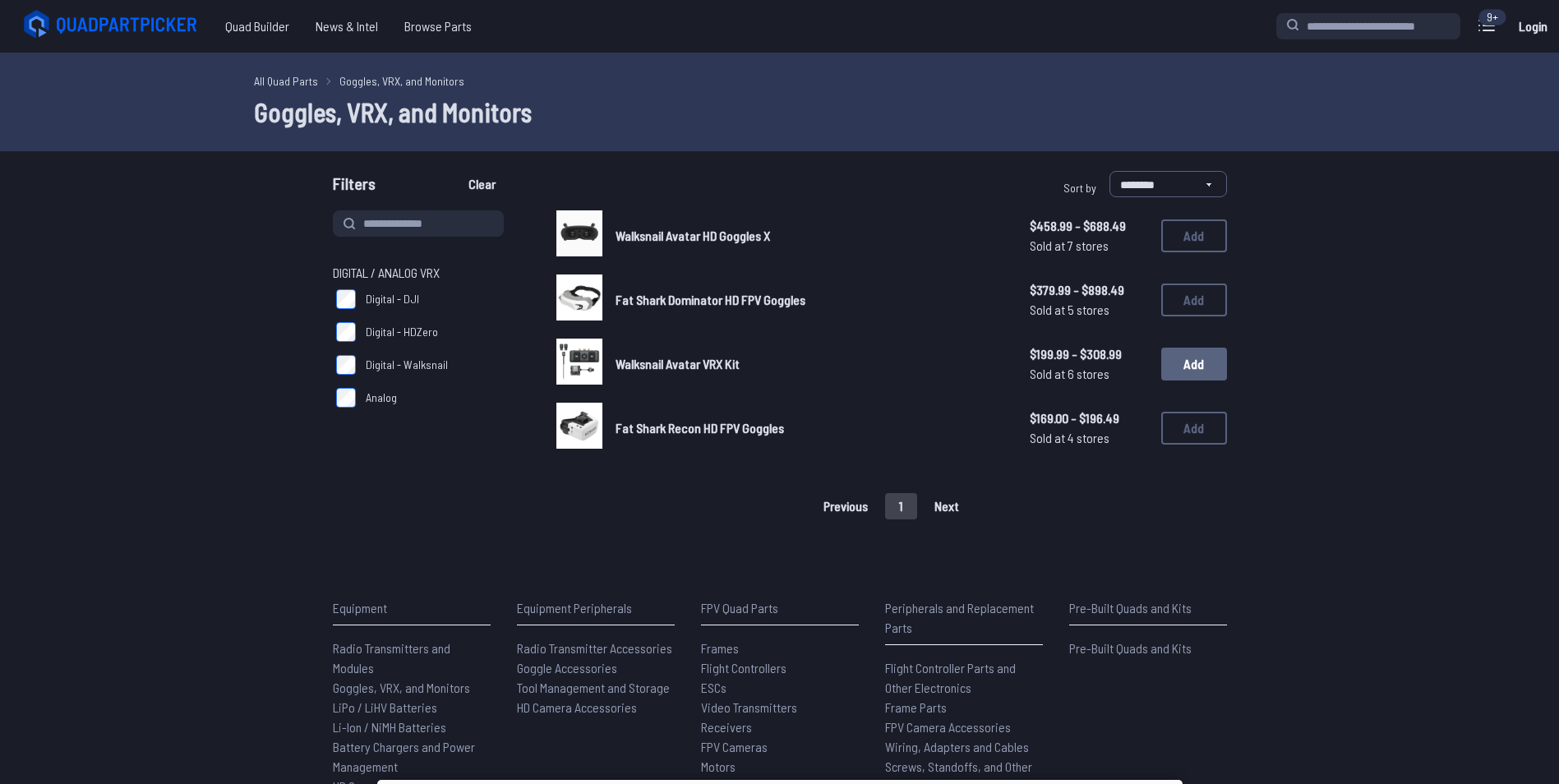
click at [1193, 352] on button "Add" at bounding box center [1194, 364] width 66 height 33
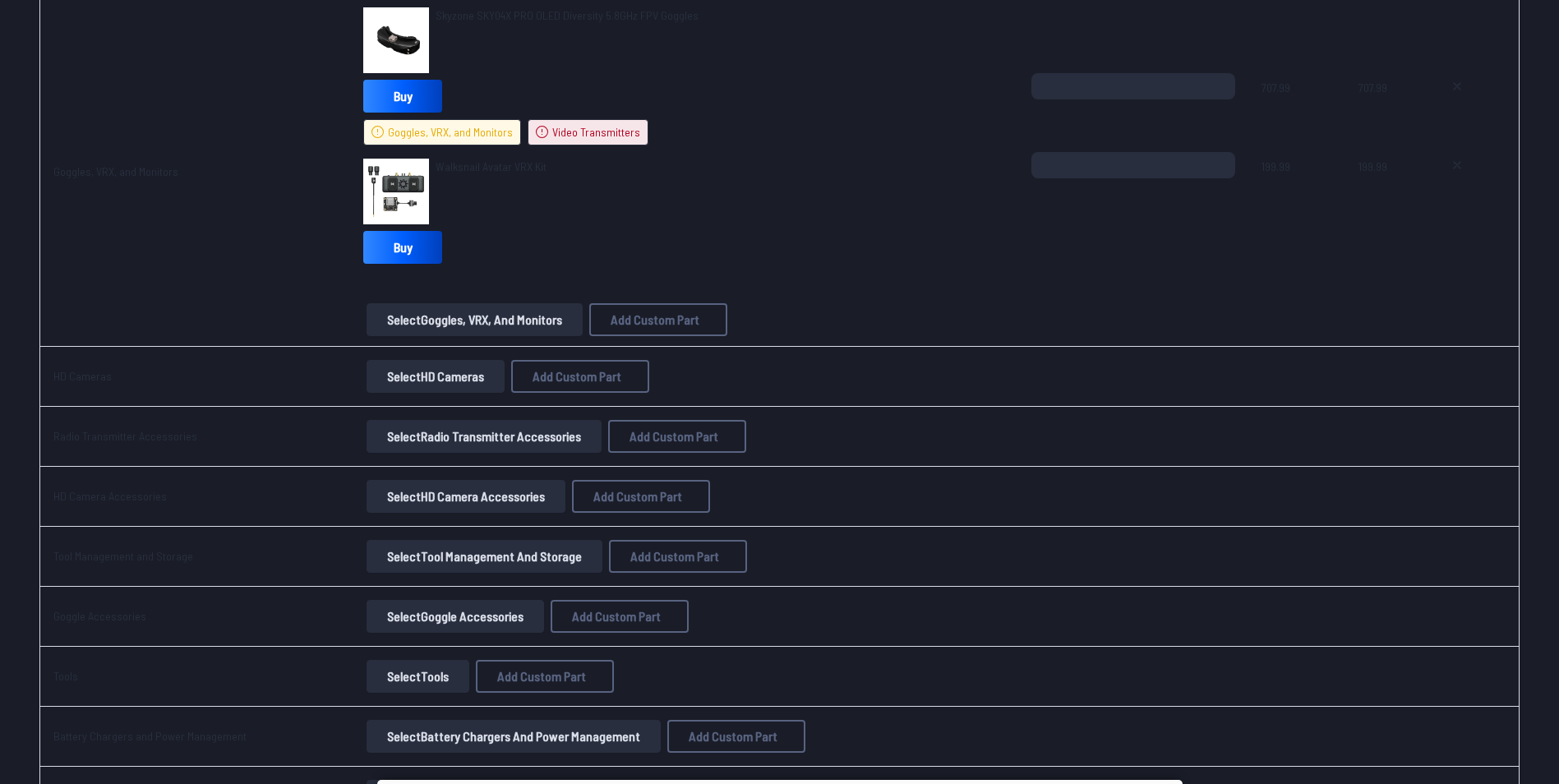
scroll to position [2663, 0]
click at [381, 372] on button "Select HD Cameras" at bounding box center [436, 375] width 138 height 33
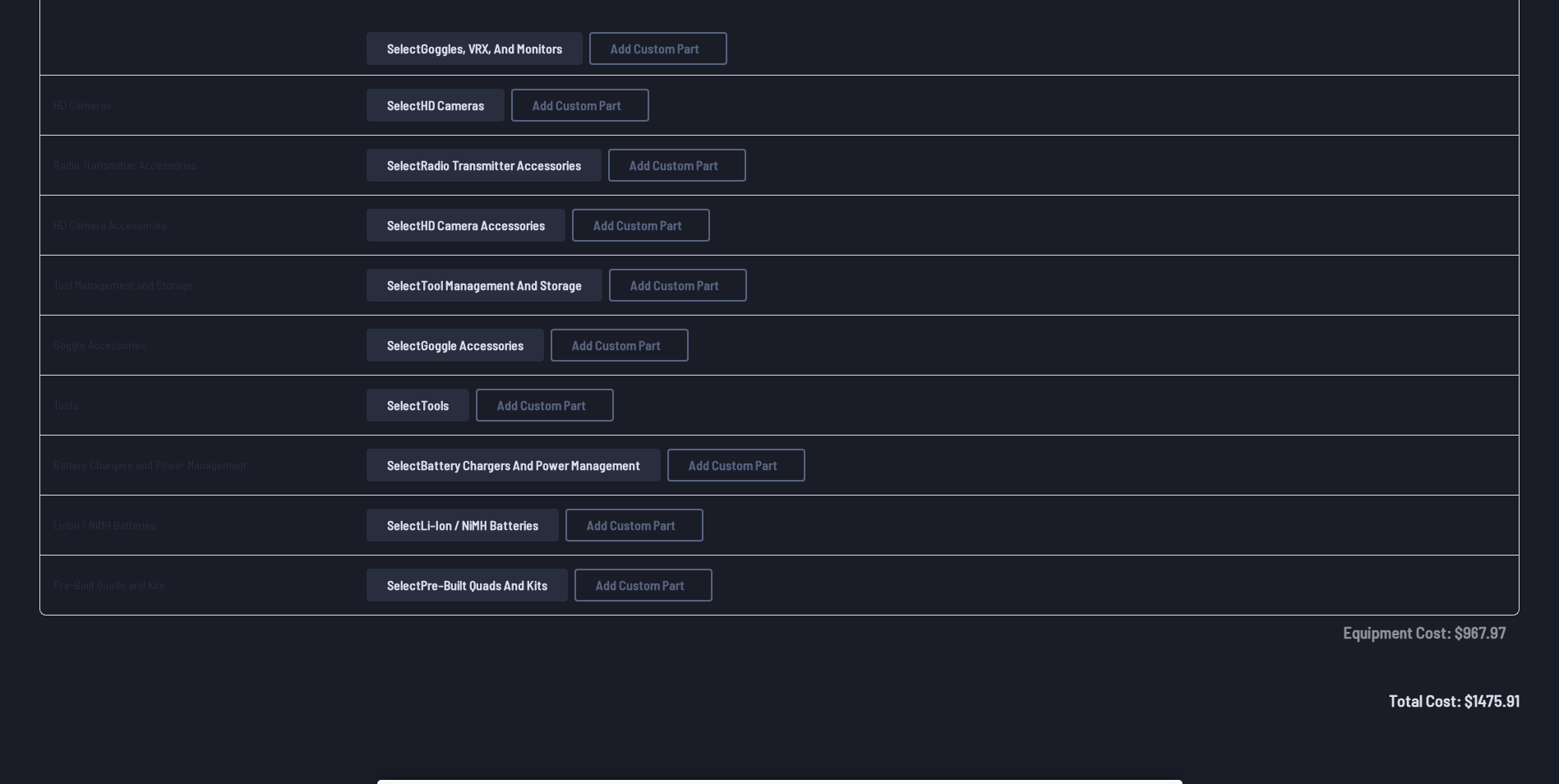
scroll to position [2930, 0]
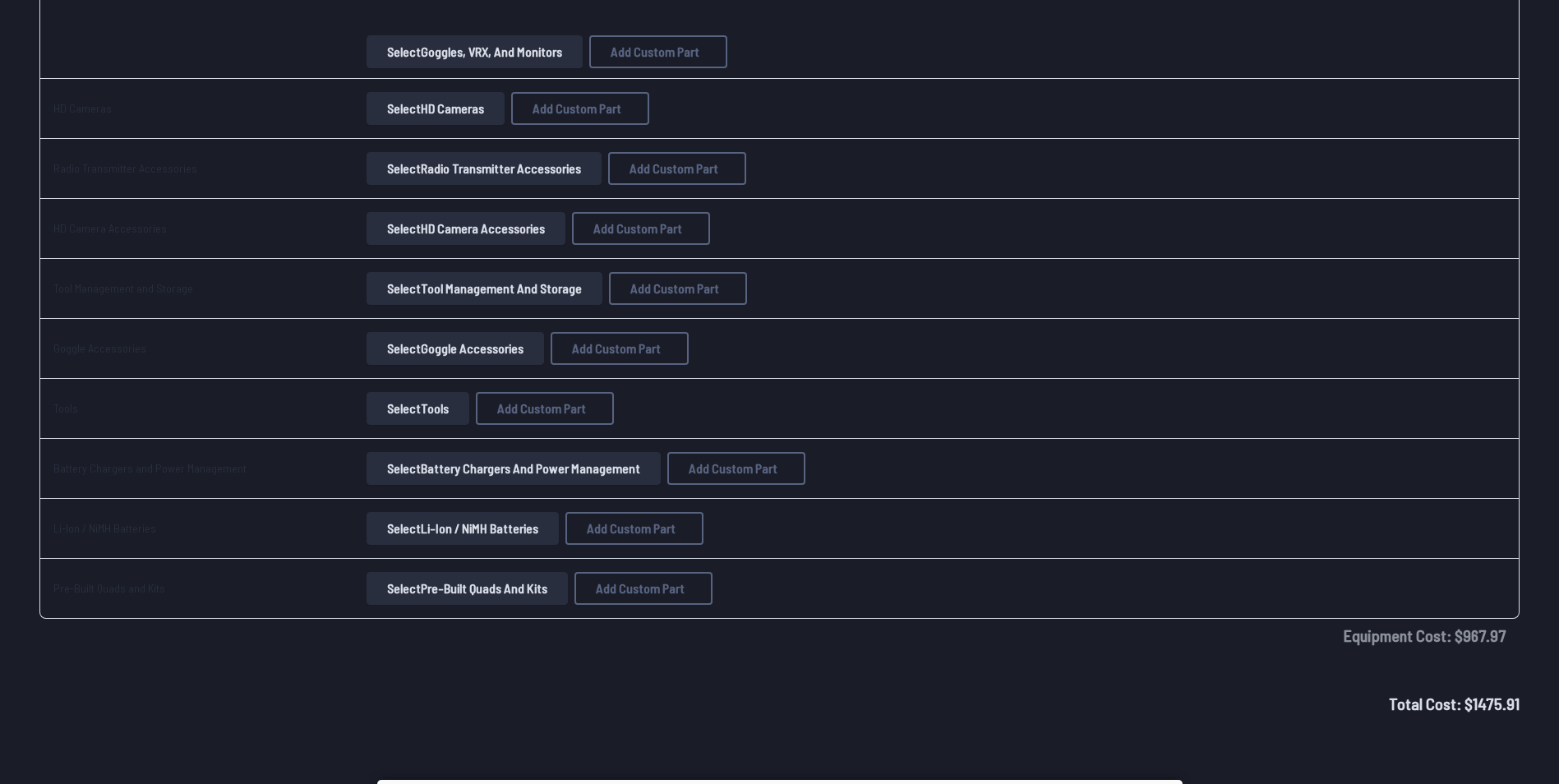
click at [403, 588] on button "Select Pre-Built Quads and Kits" at bounding box center [467, 588] width 201 height 33
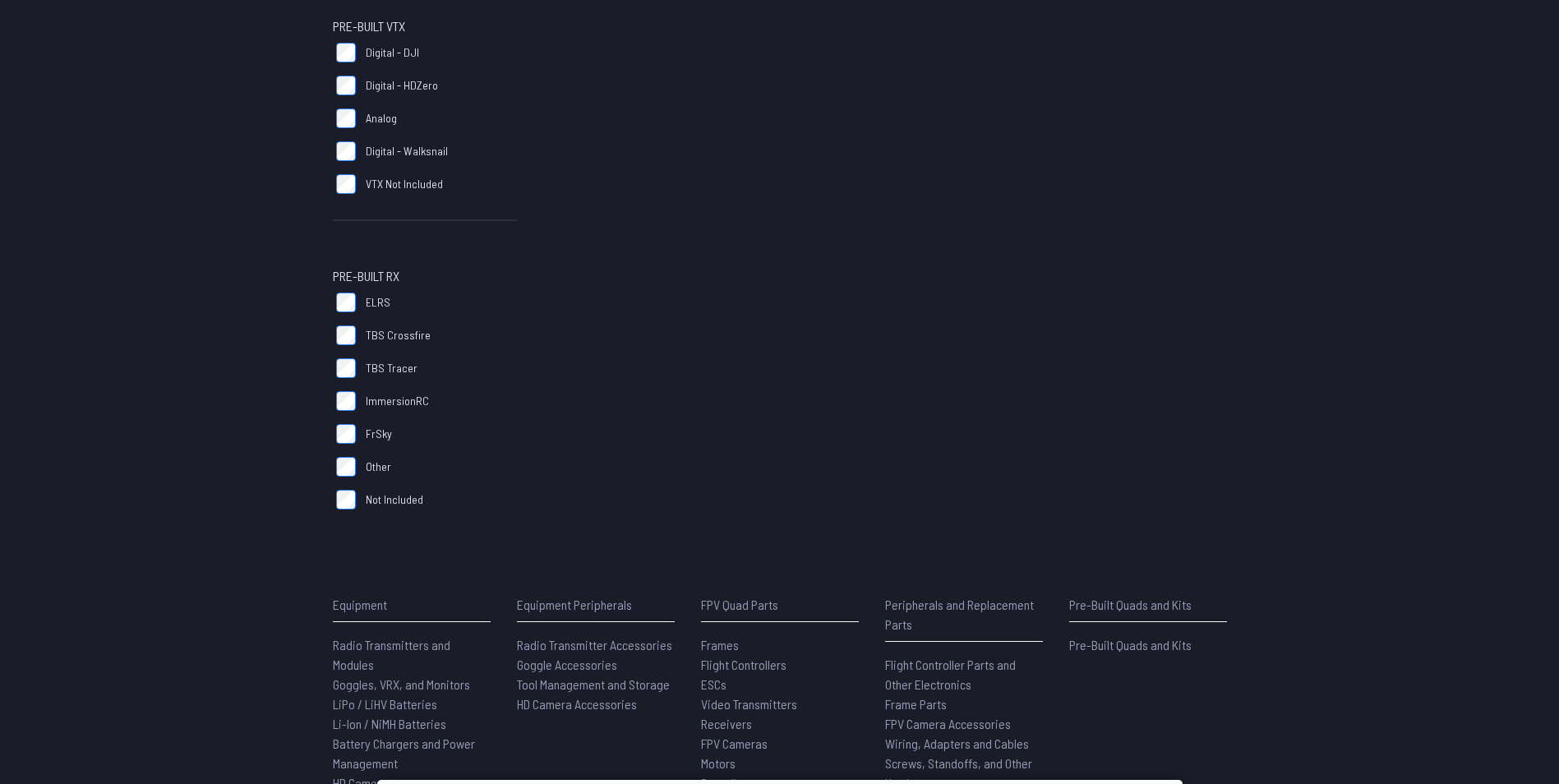
scroll to position [996, 0]
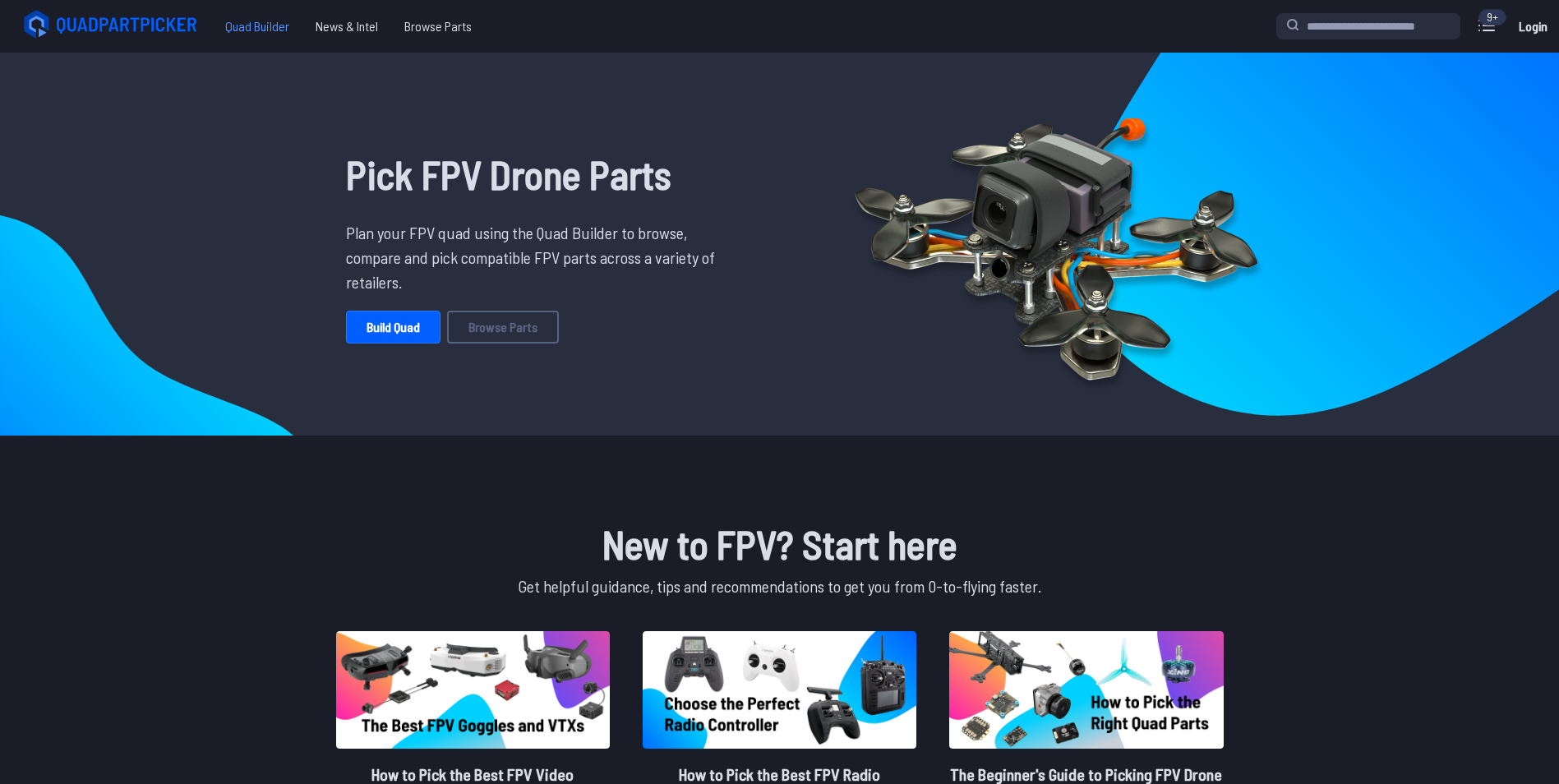
click at [281, 18] on span "Quad Builder" at bounding box center [258, 26] width 90 height 33
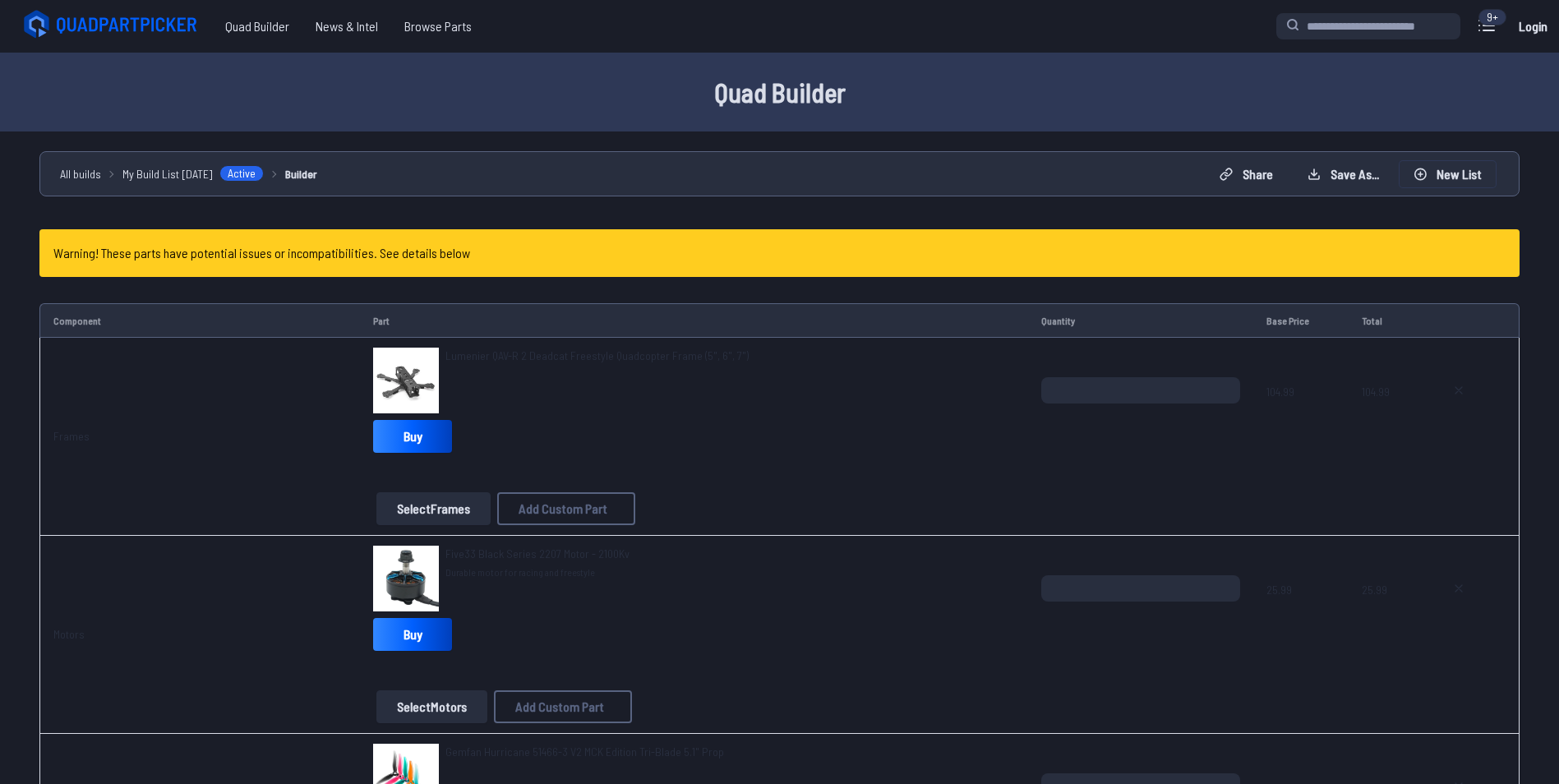
click at [1447, 170] on button "New List" at bounding box center [1447, 174] width 96 height 27
click at [908, 474] on button "Start new build" at bounding box center [913, 462] width 97 height 24
click at [1450, 176] on button "New List" at bounding box center [1447, 174] width 96 height 27
click at [904, 471] on button "Start new build" at bounding box center [913, 462] width 97 height 24
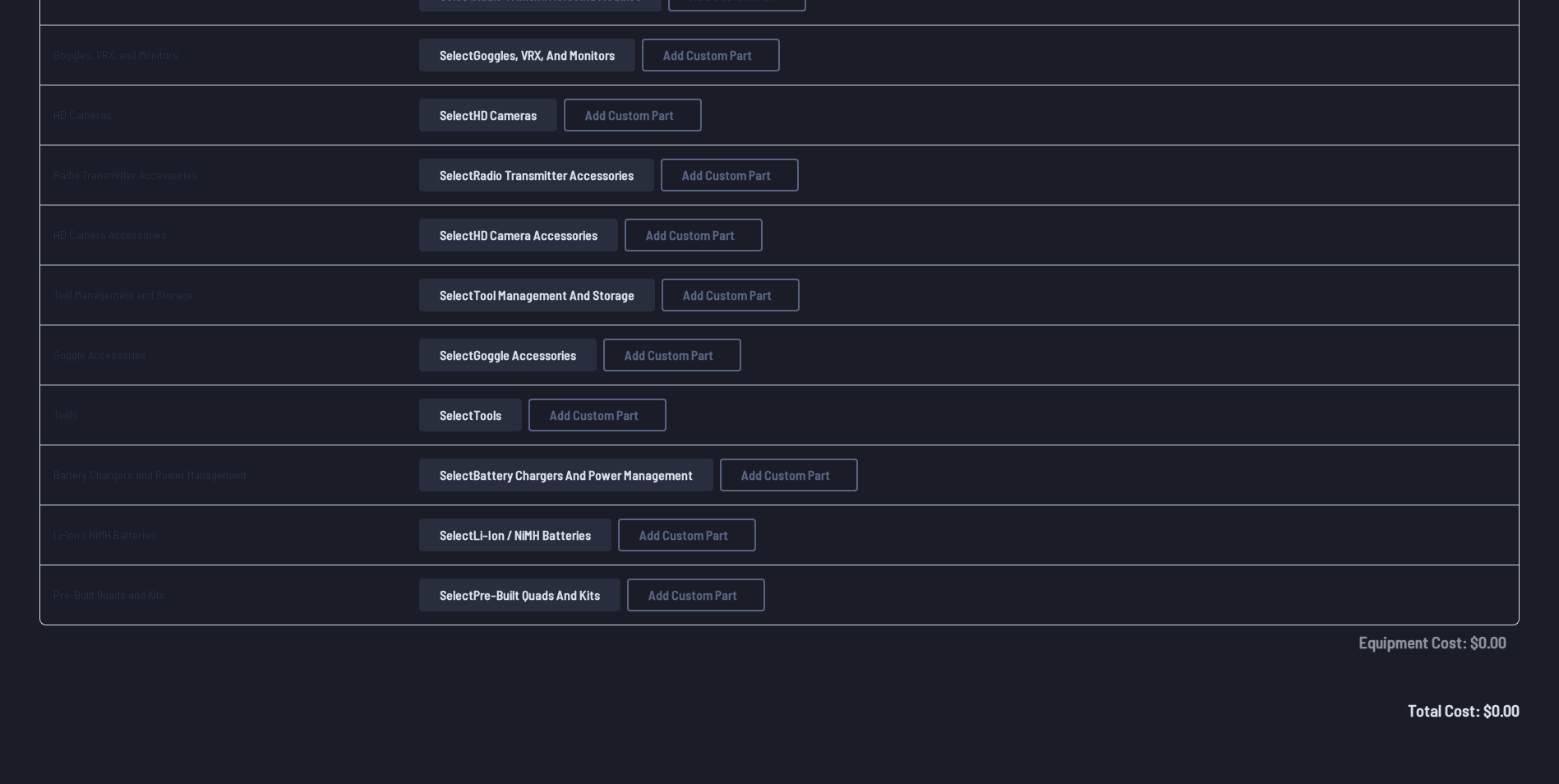
scroll to position [1335, 0]
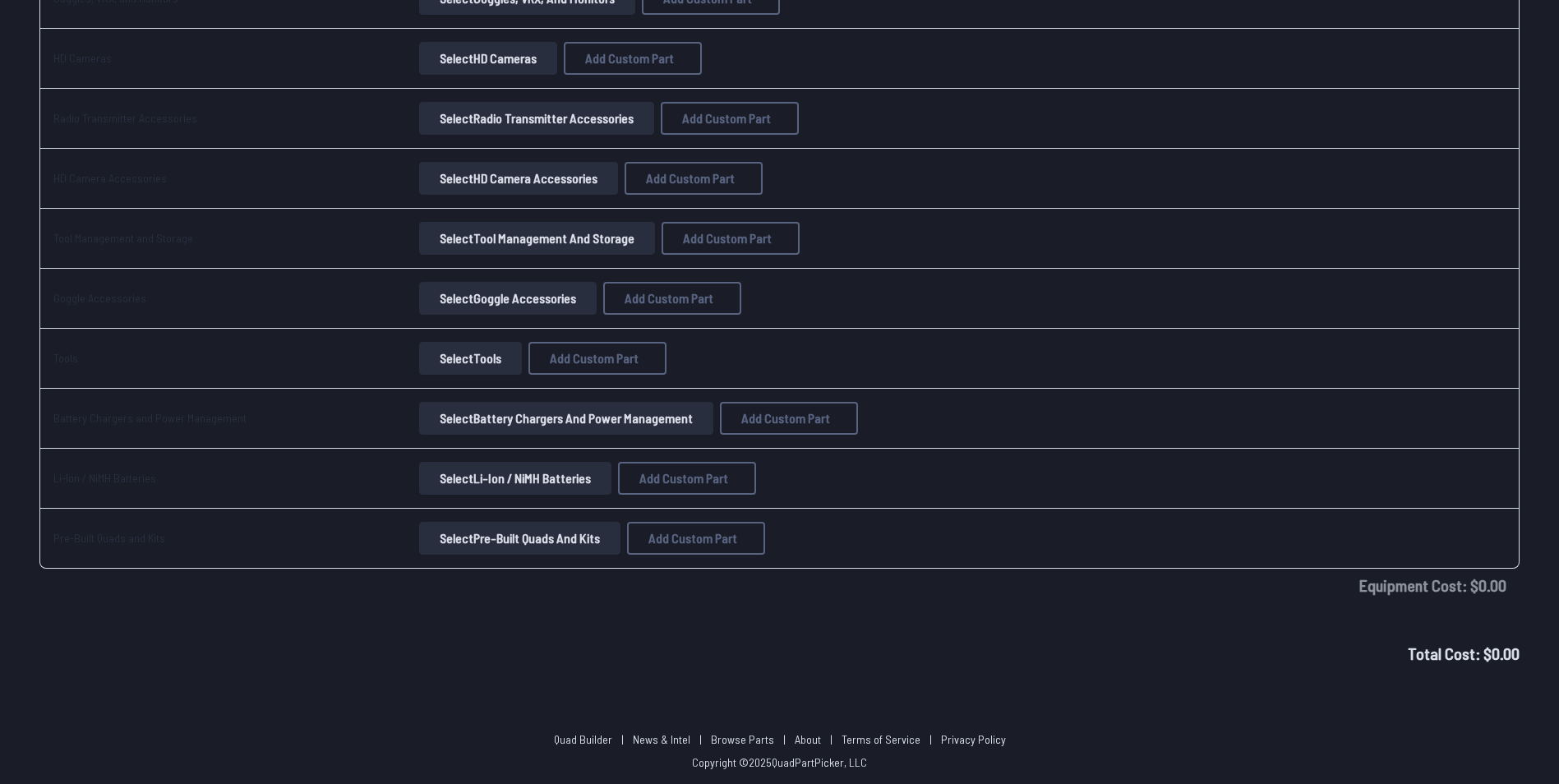
click at [530, 539] on button "Select Pre-Built Quads and Kits" at bounding box center [519, 538] width 201 height 33
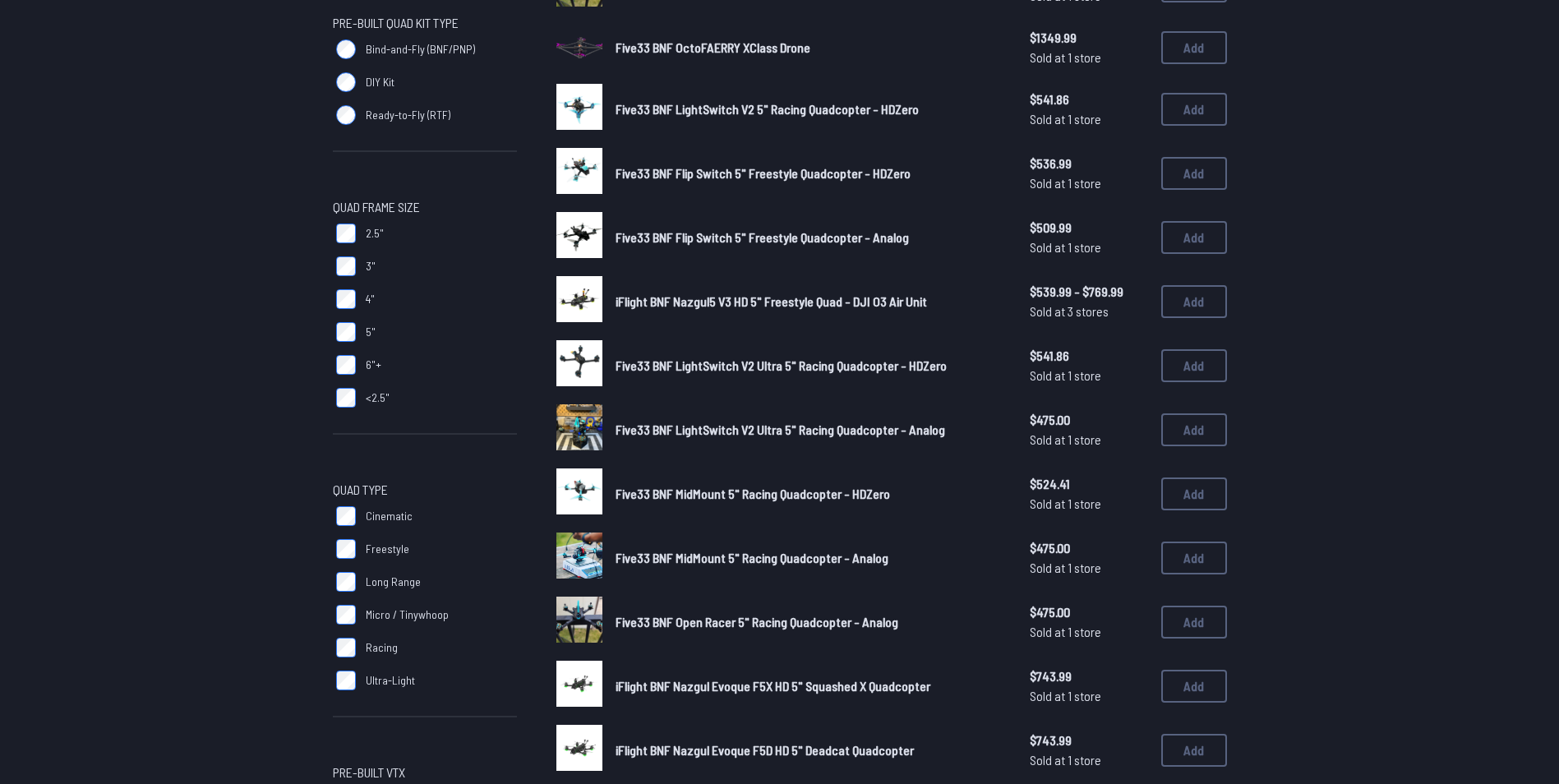
scroll to position [251, 0]
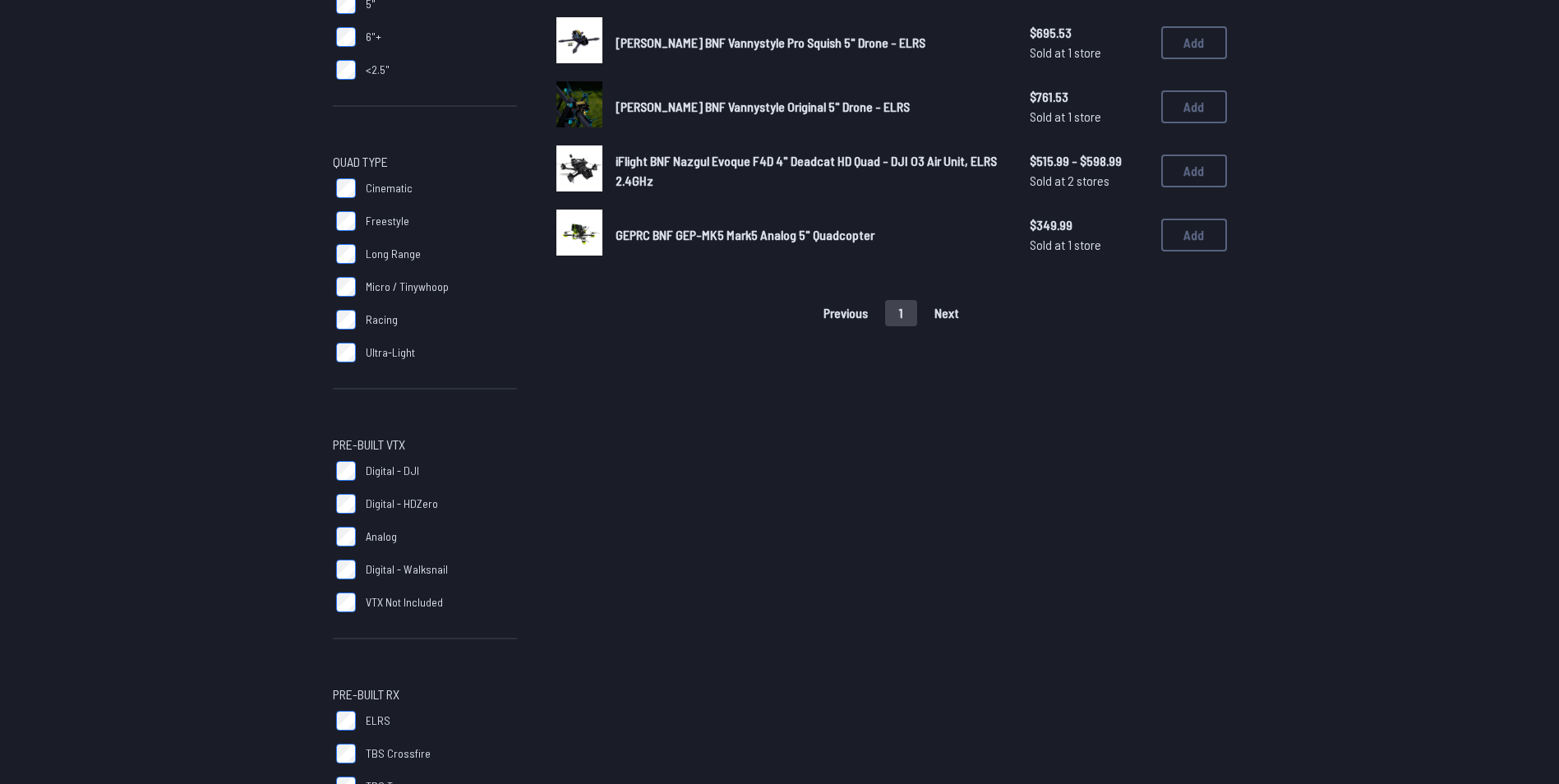
scroll to position [614, 0]
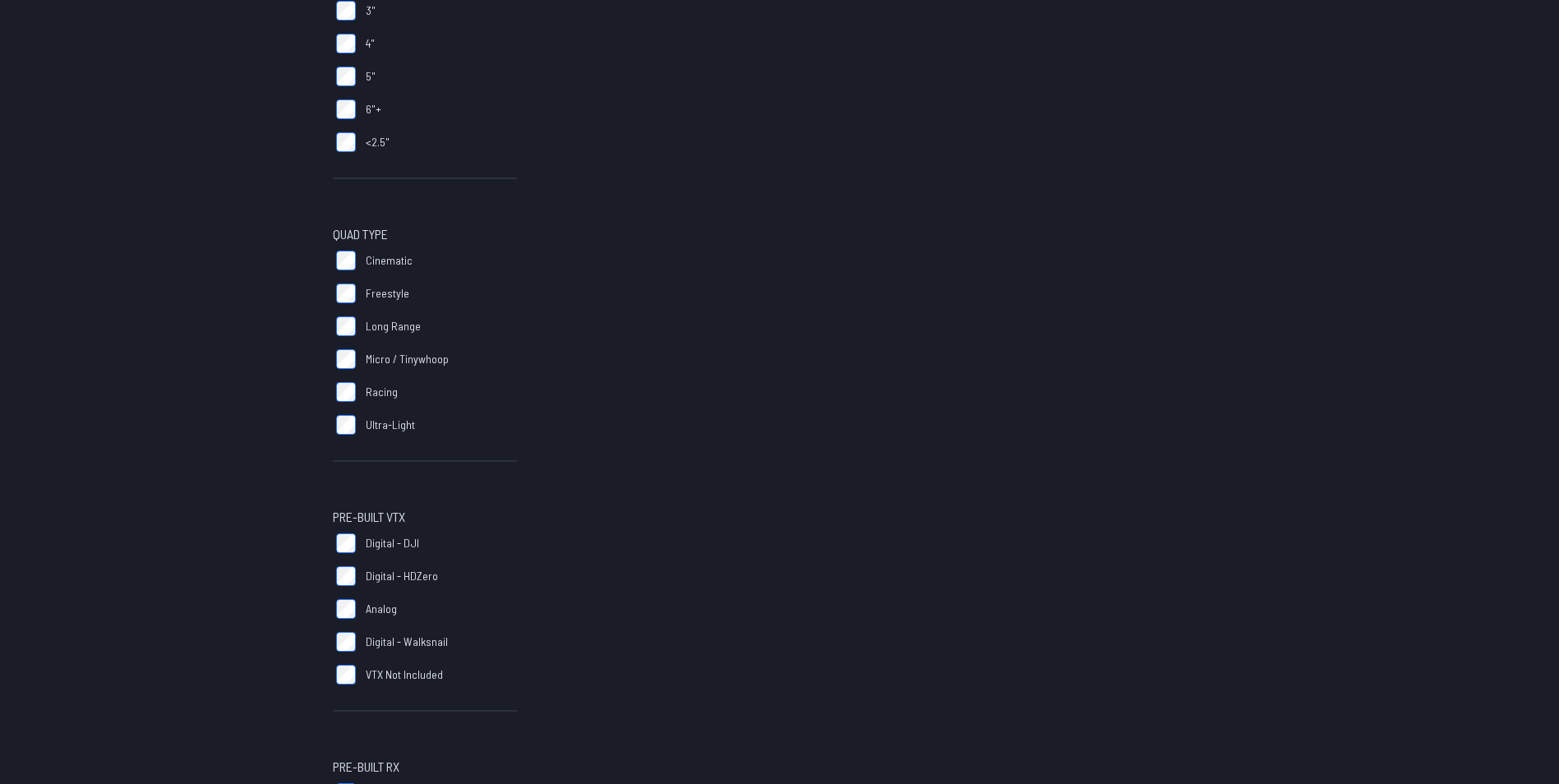
scroll to position [534, 0]
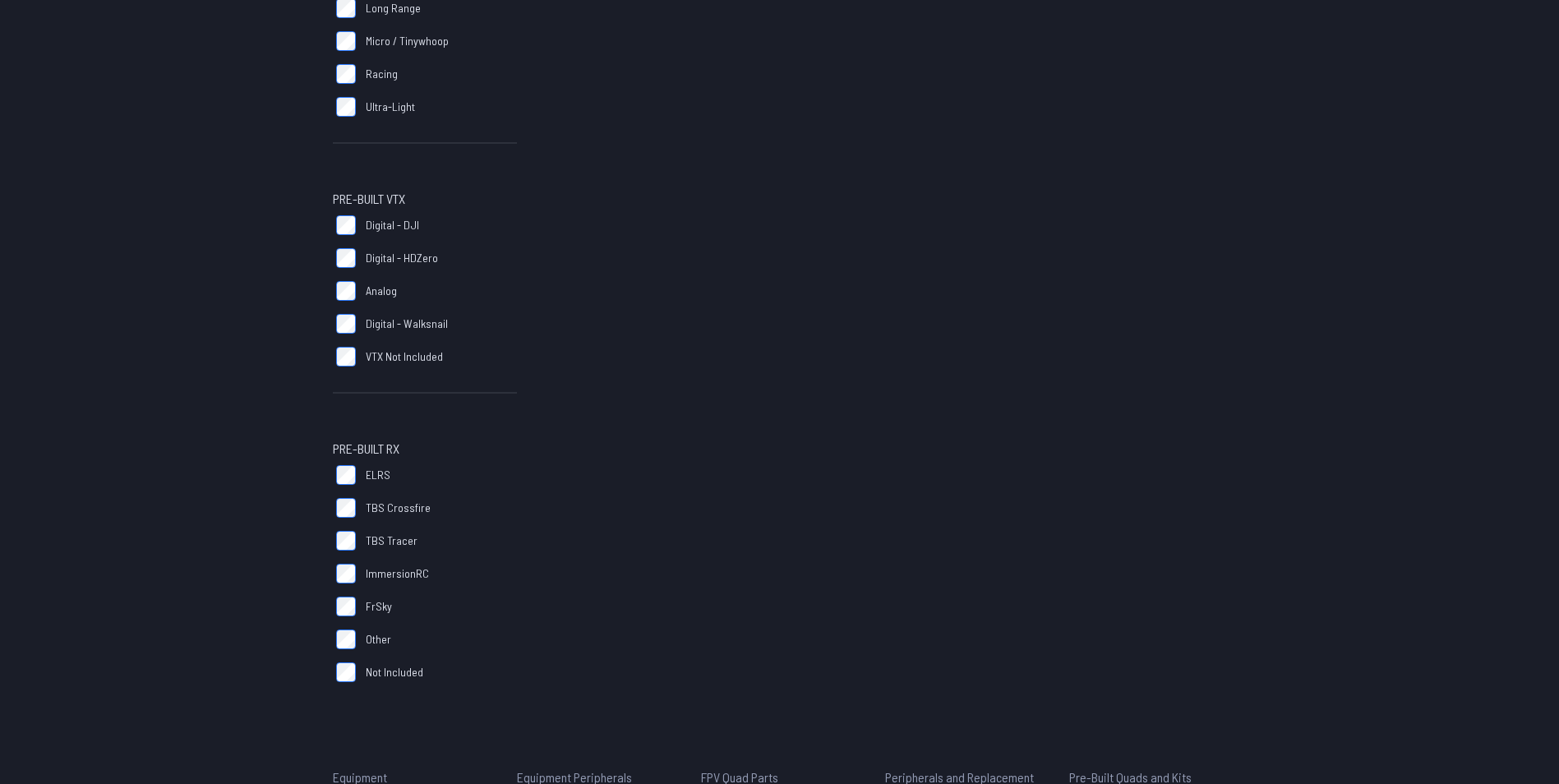
scroll to position [826, 0]
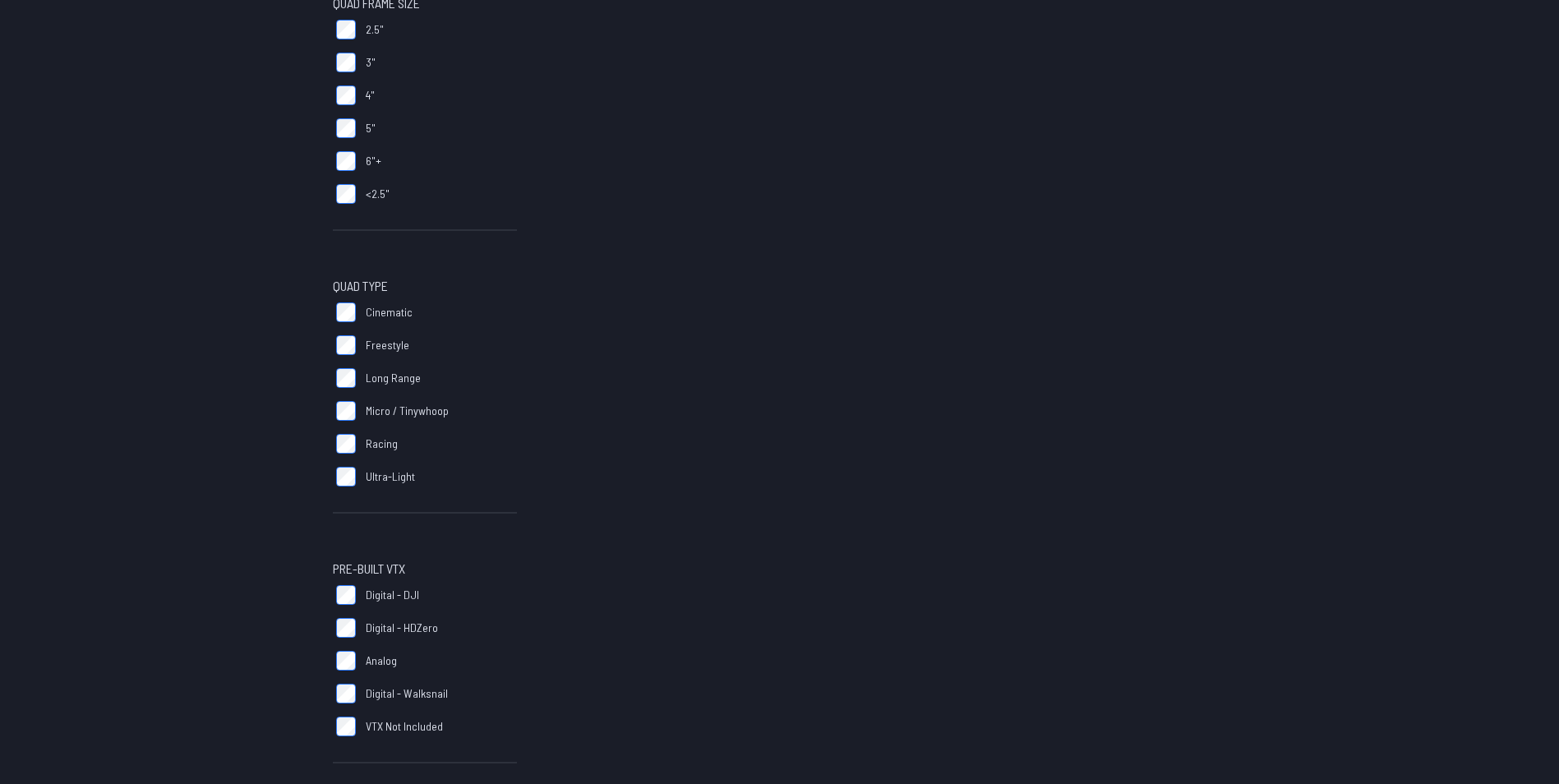
scroll to position [454, 0]
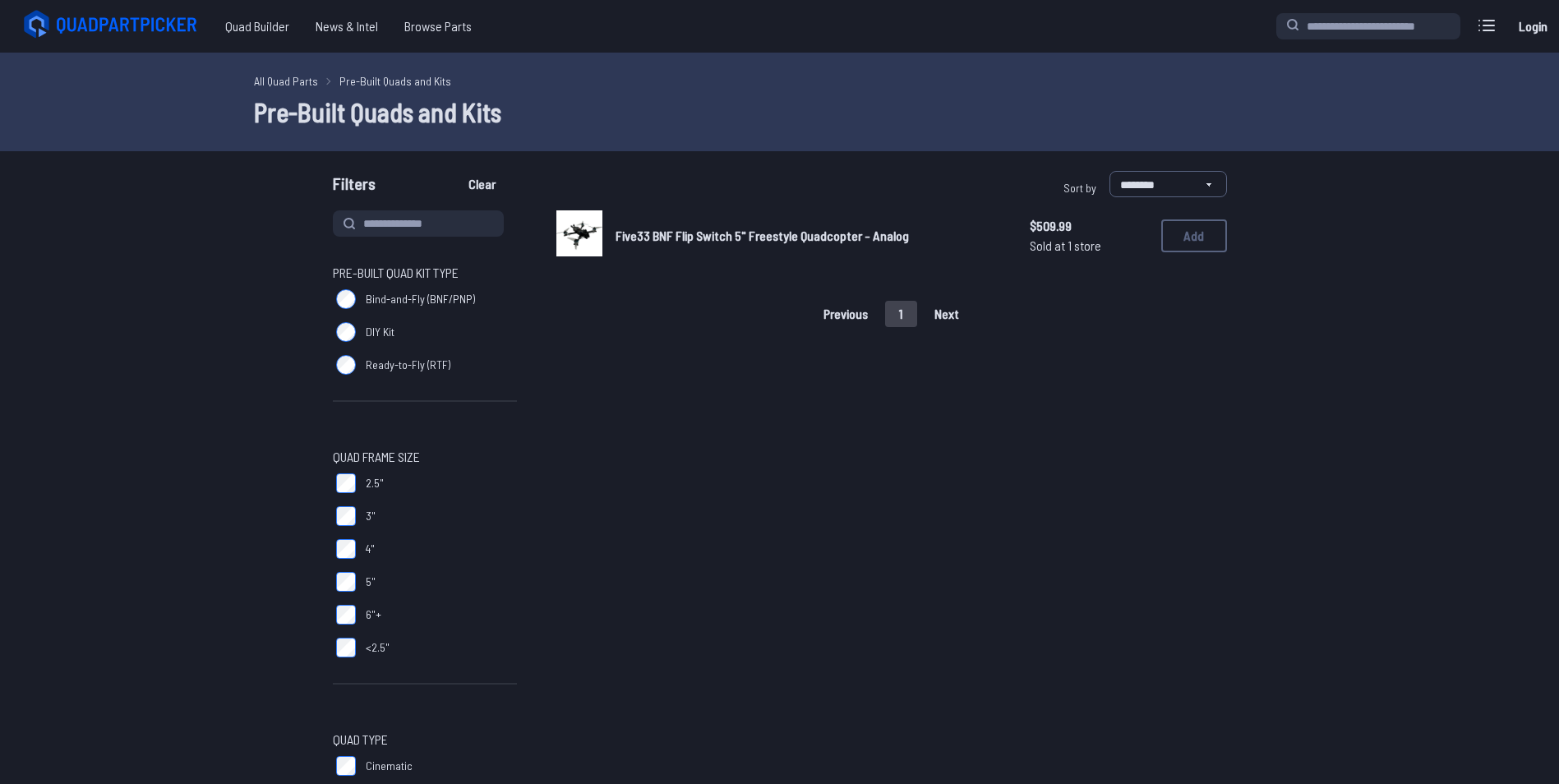
click at [348, 663] on label "<2.5"" at bounding box center [425, 647] width 184 height 33
click at [348, 659] on label "<2.5"" at bounding box center [425, 647] width 184 height 33
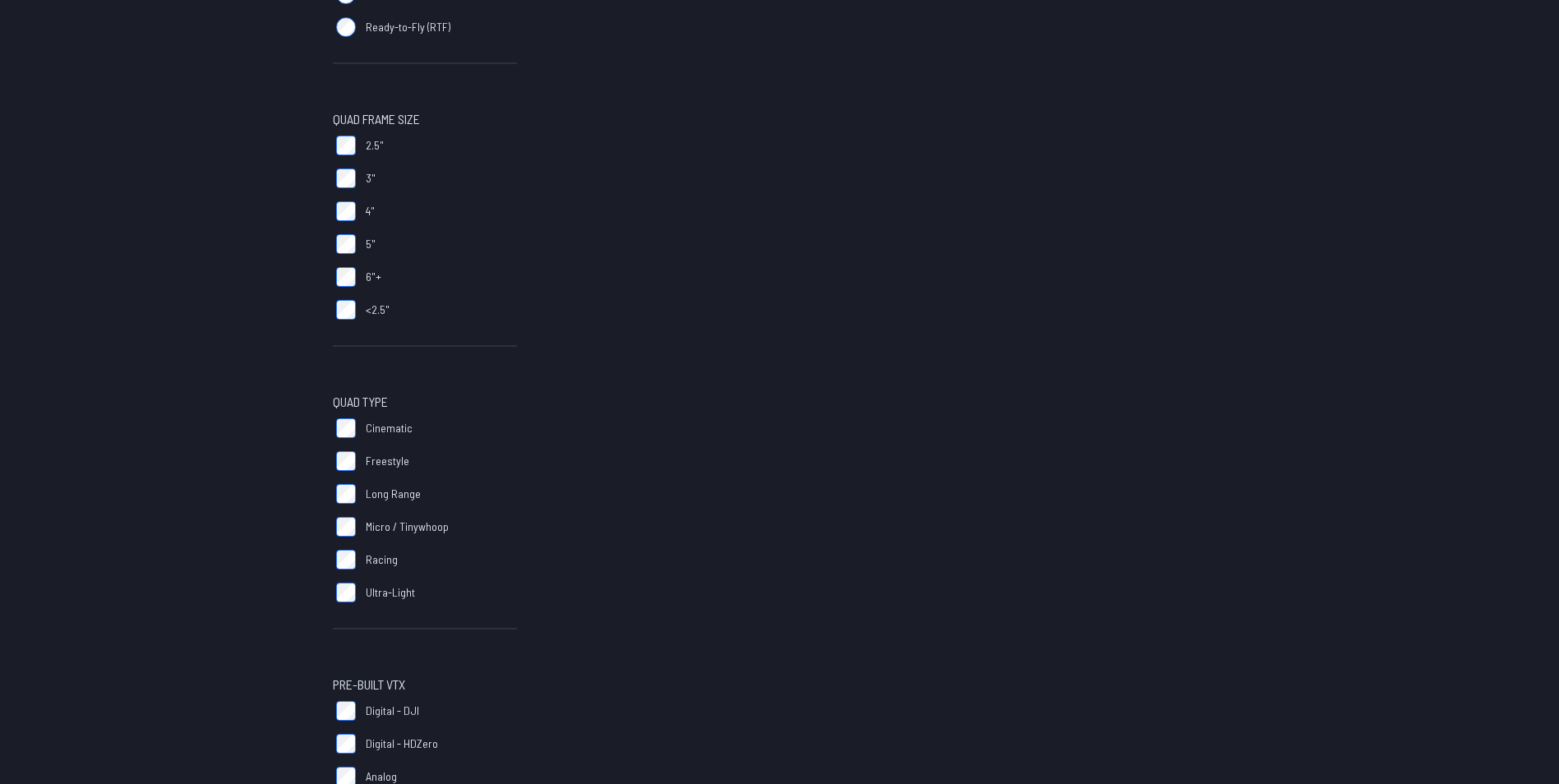
scroll to position [339, 0]
click at [345, 764] on label "Analog" at bounding box center [425, 775] width 184 height 33
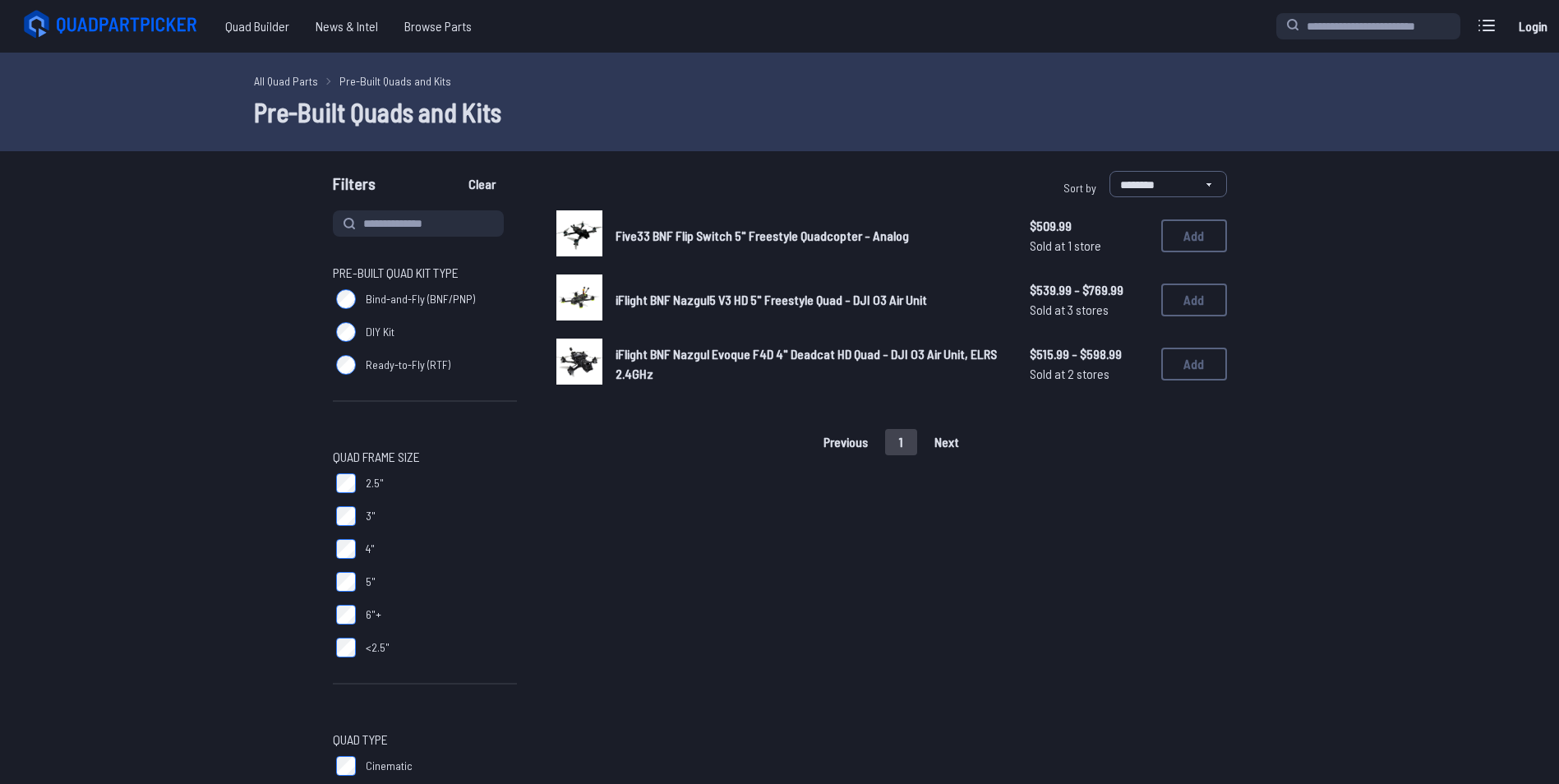
click at [831, 229] on span "Five33 BNF Flip Switch 5" Freestyle Quadcopter - Analog" at bounding box center [761, 235] width 293 height 16
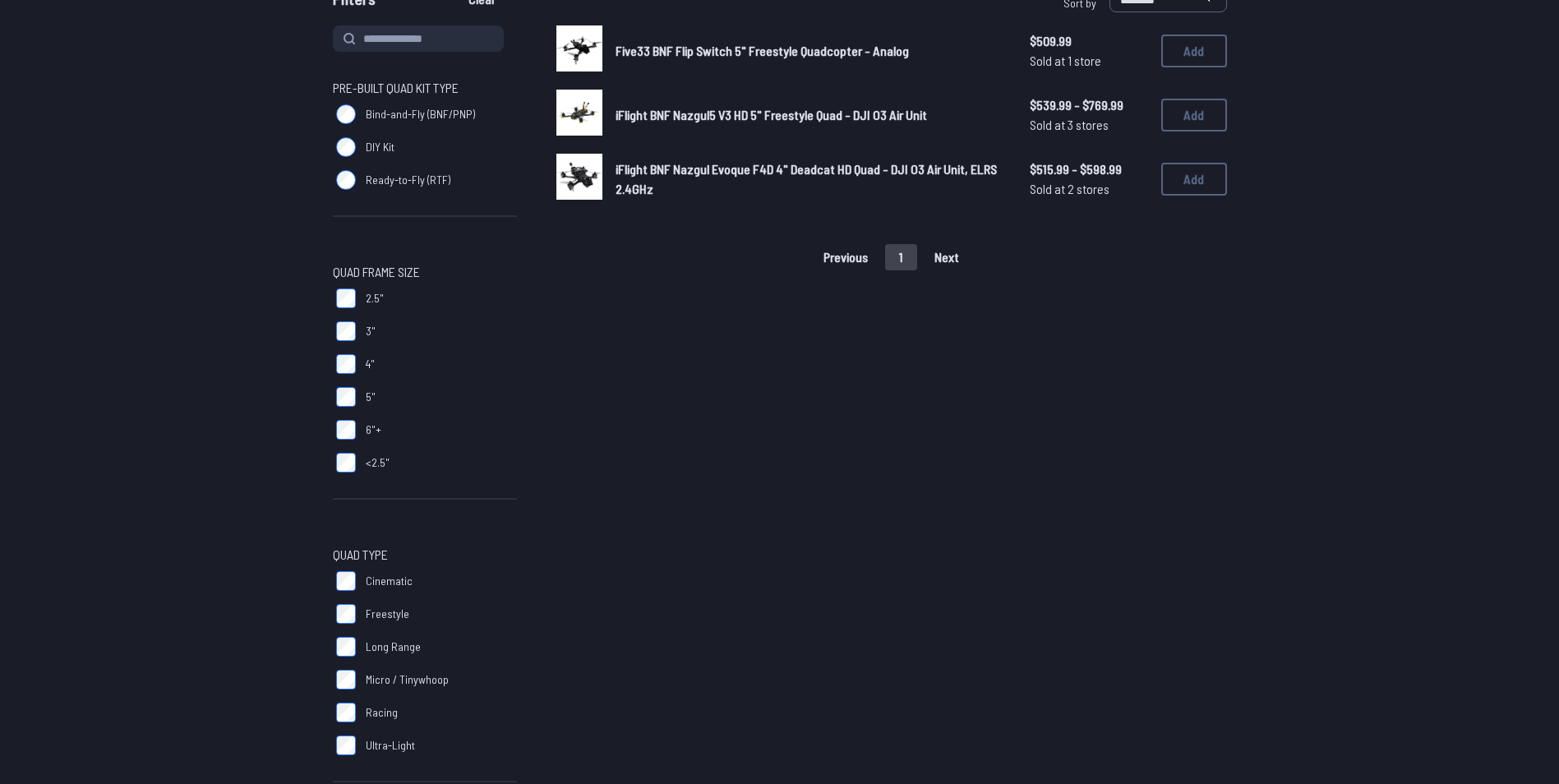
scroll to position [184, 0]
click at [345, 350] on label "4"" at bounding box center [425, 365] width 184 height 33
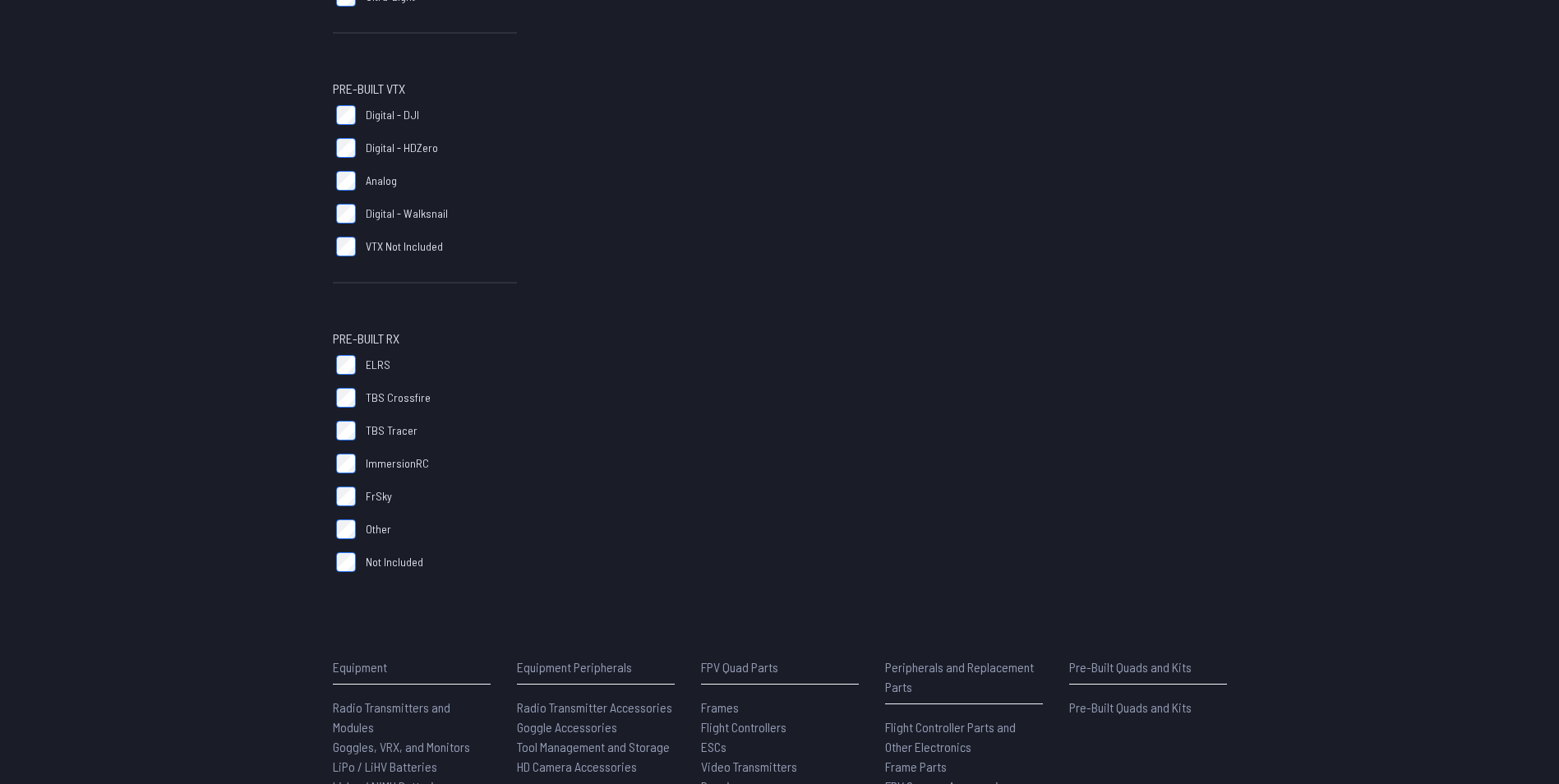
scroll to position [934, 0]
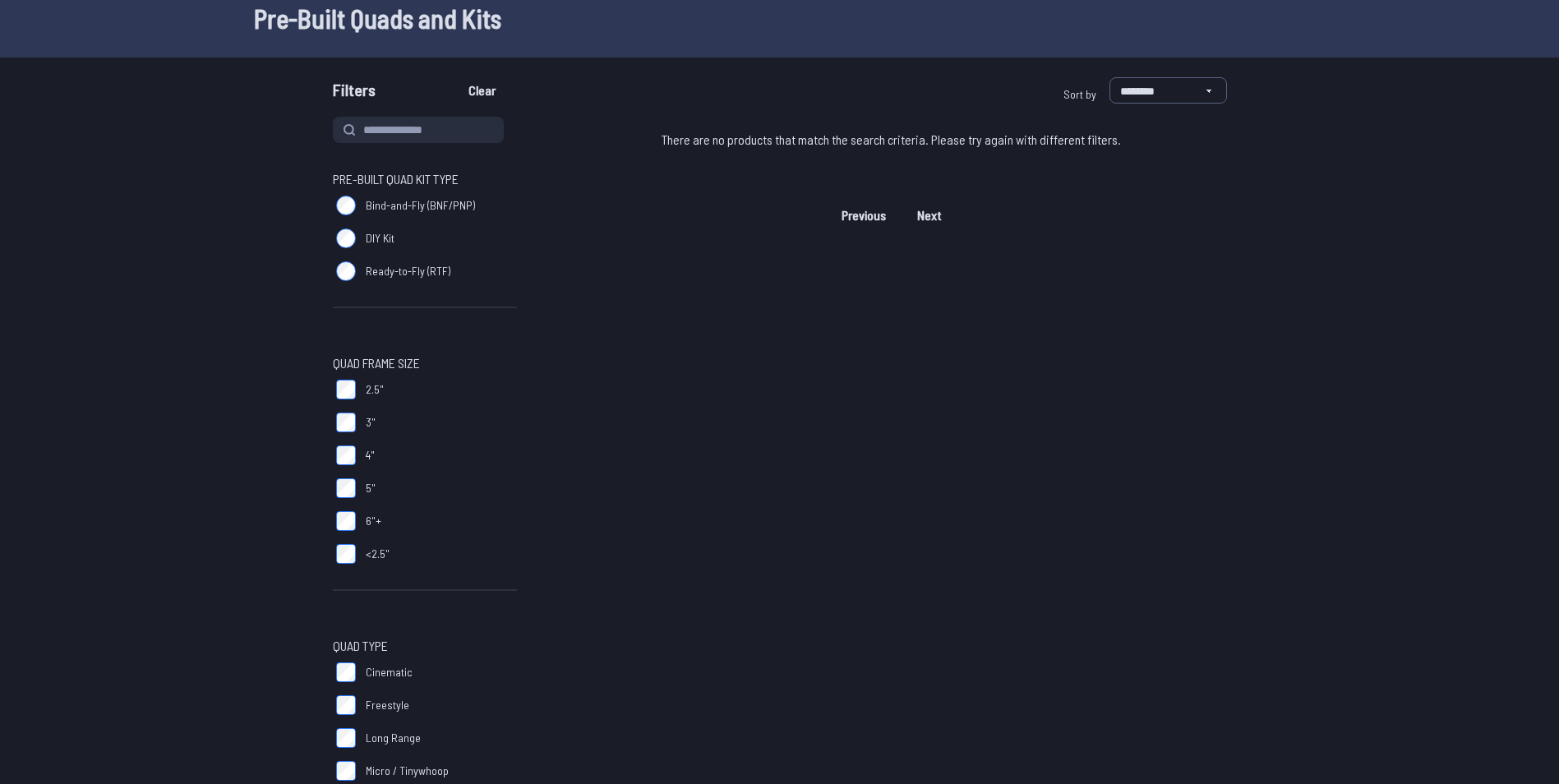
scroll to position [101, 0]
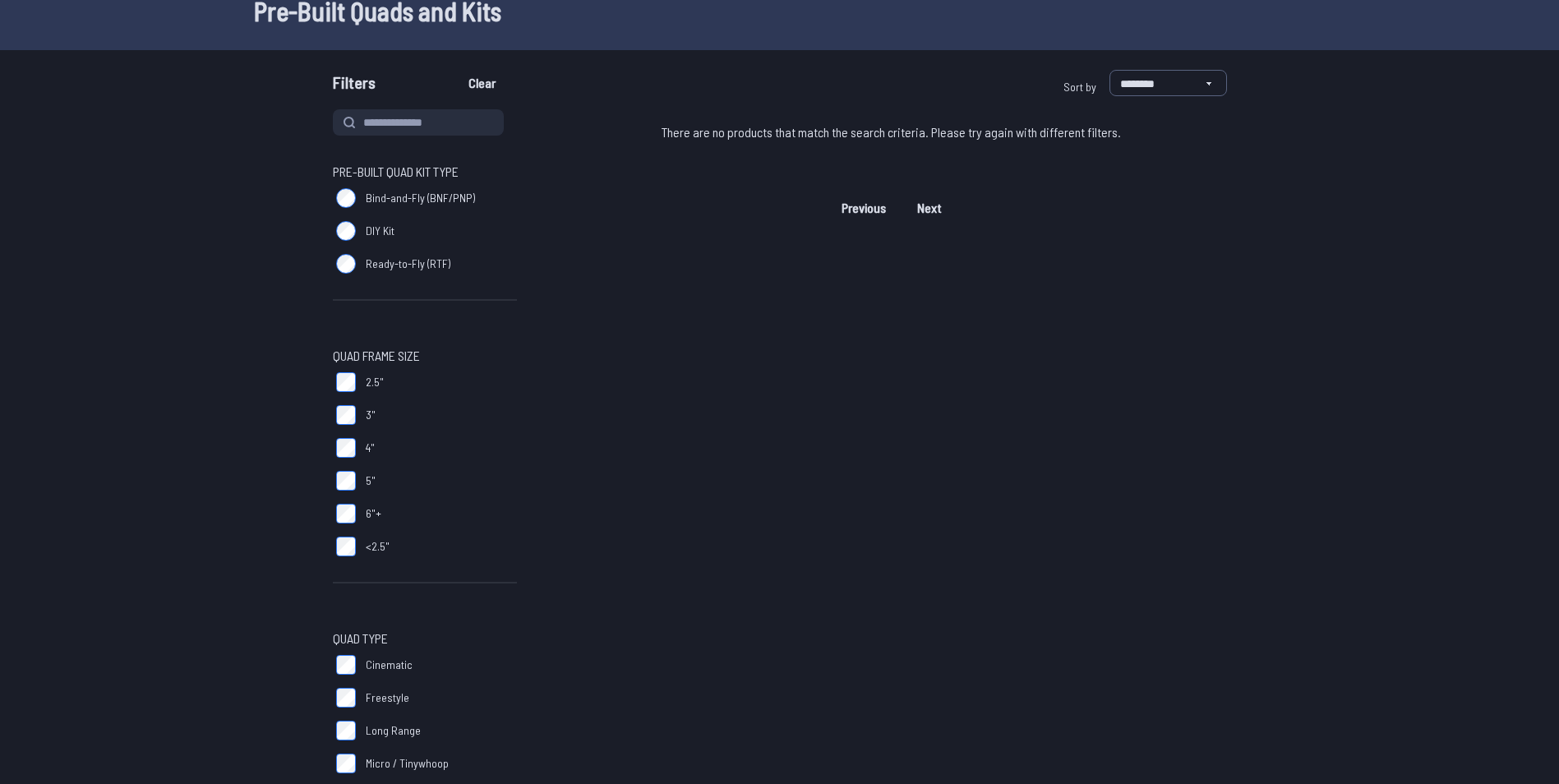
click at [334, 695] on label "Freestyle" at bounding box center [425, 697] width 184 height 33
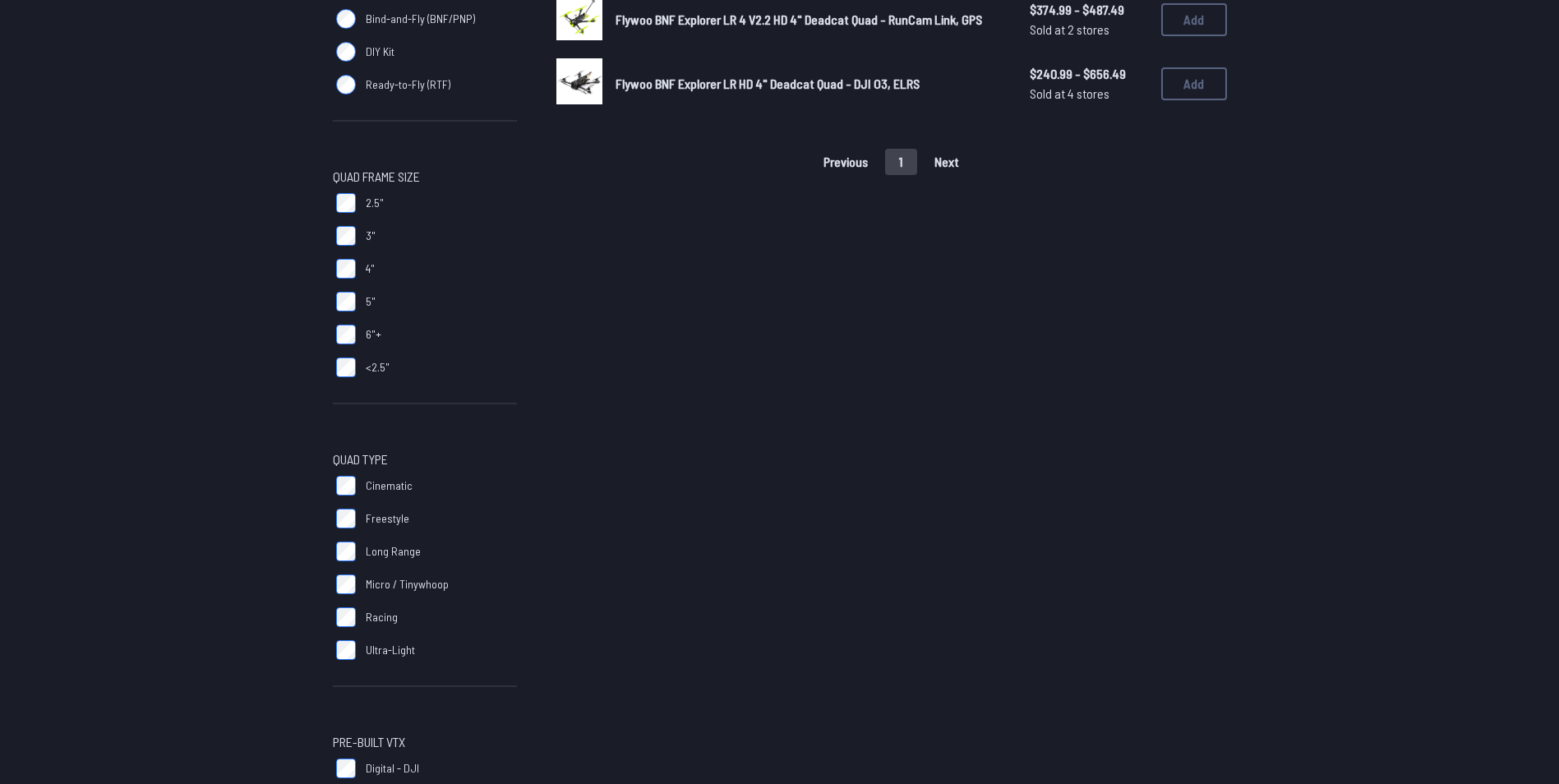
scroll to position [297, 0]
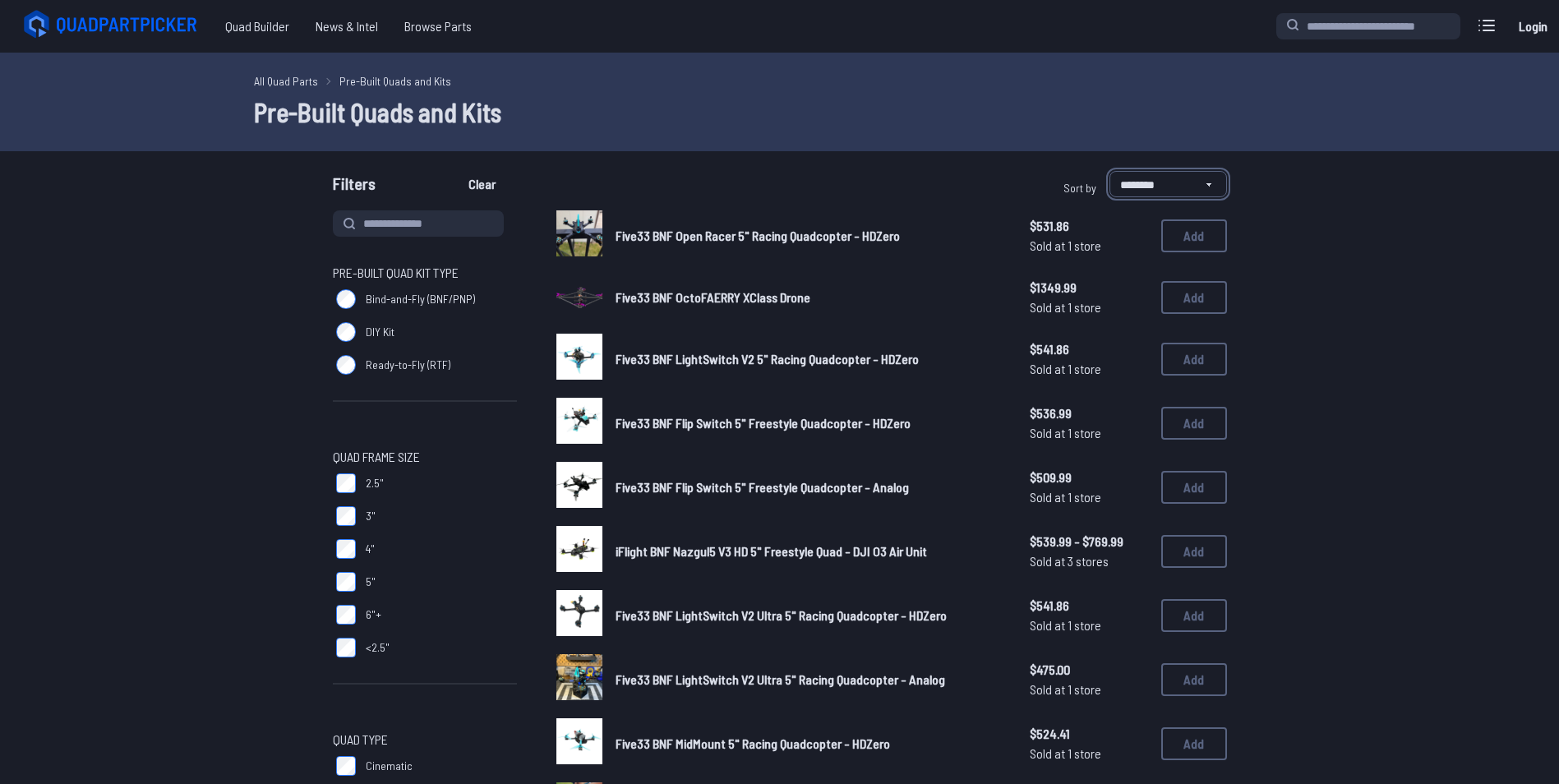
click at [1208, 184] on select "**********" at bounding box center [1168, 184] width 118 height 27
click at [1109, 171] on select "**********" at bounding box center [1168, 184] width 118 height 27
click at [1152, 185] on select "**********" at bounding box center [1168, 184] width 118 height 27
select select "********"
click at [1109, 171] on select "**********" at bounding box center [1168, 184] width 118 height 27
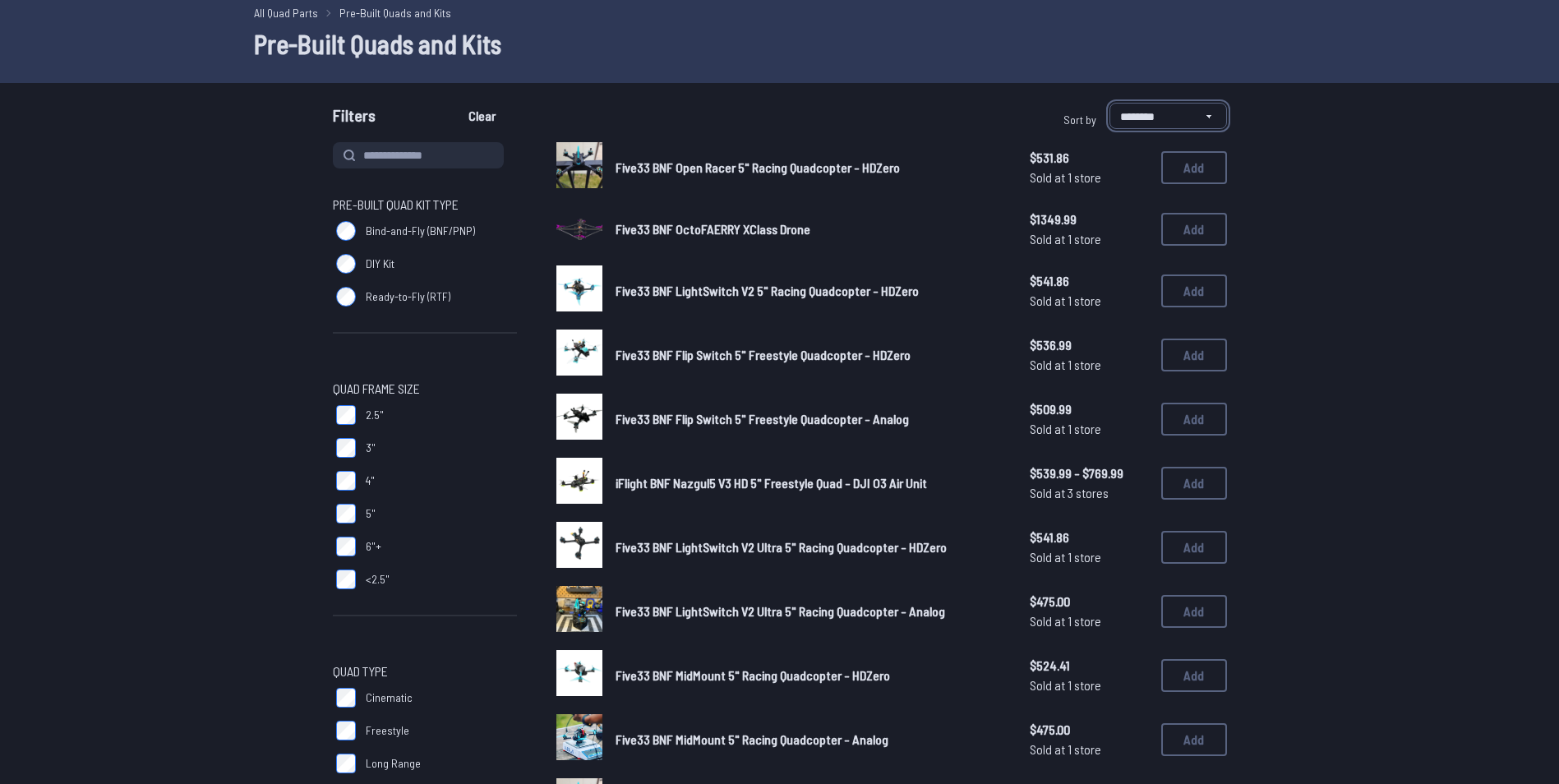
scroll to position [69, 0]
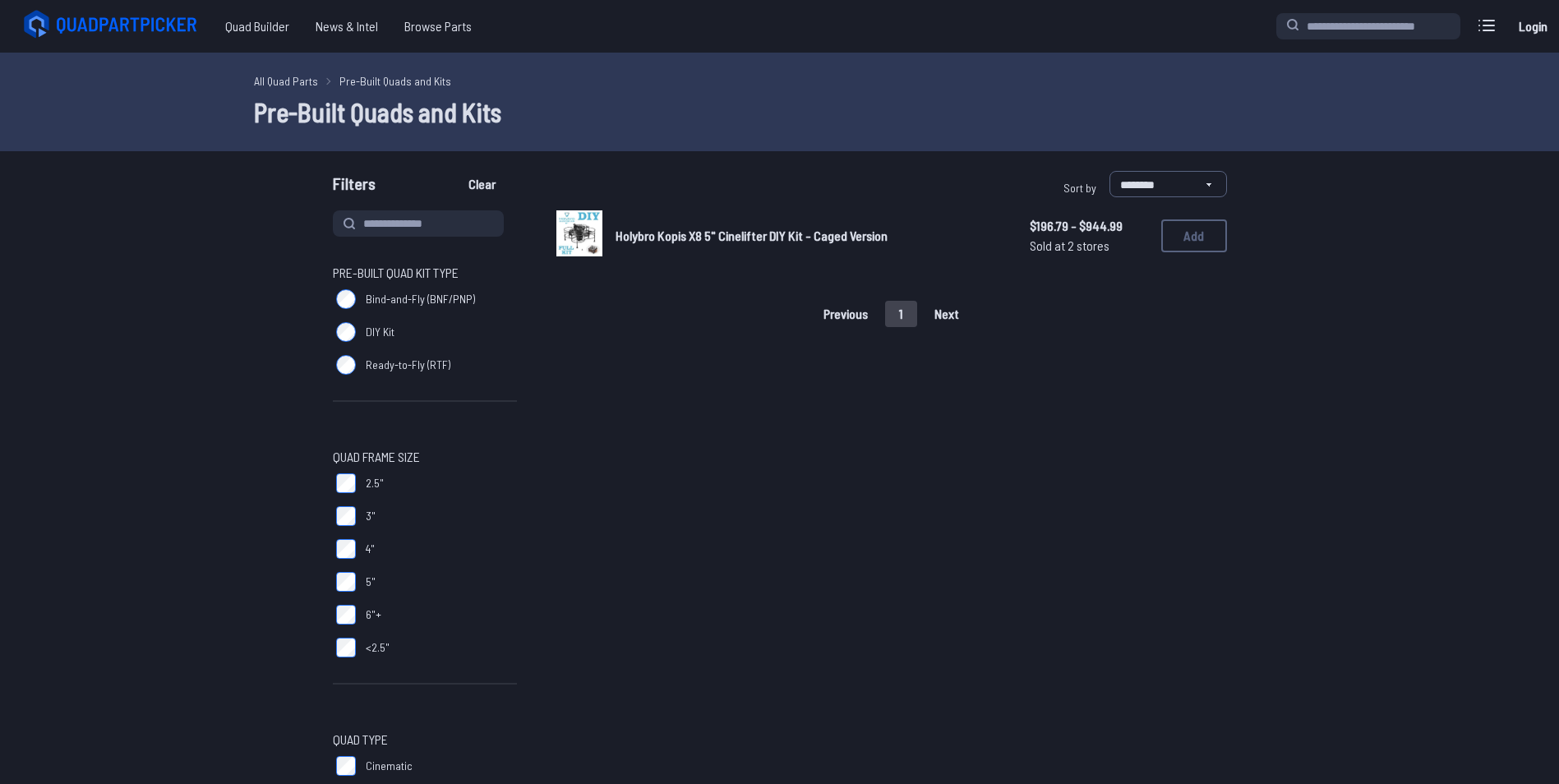
click at [348, 752] on label "Cinematic" at bounding box center [425, 765] width 184 height 33
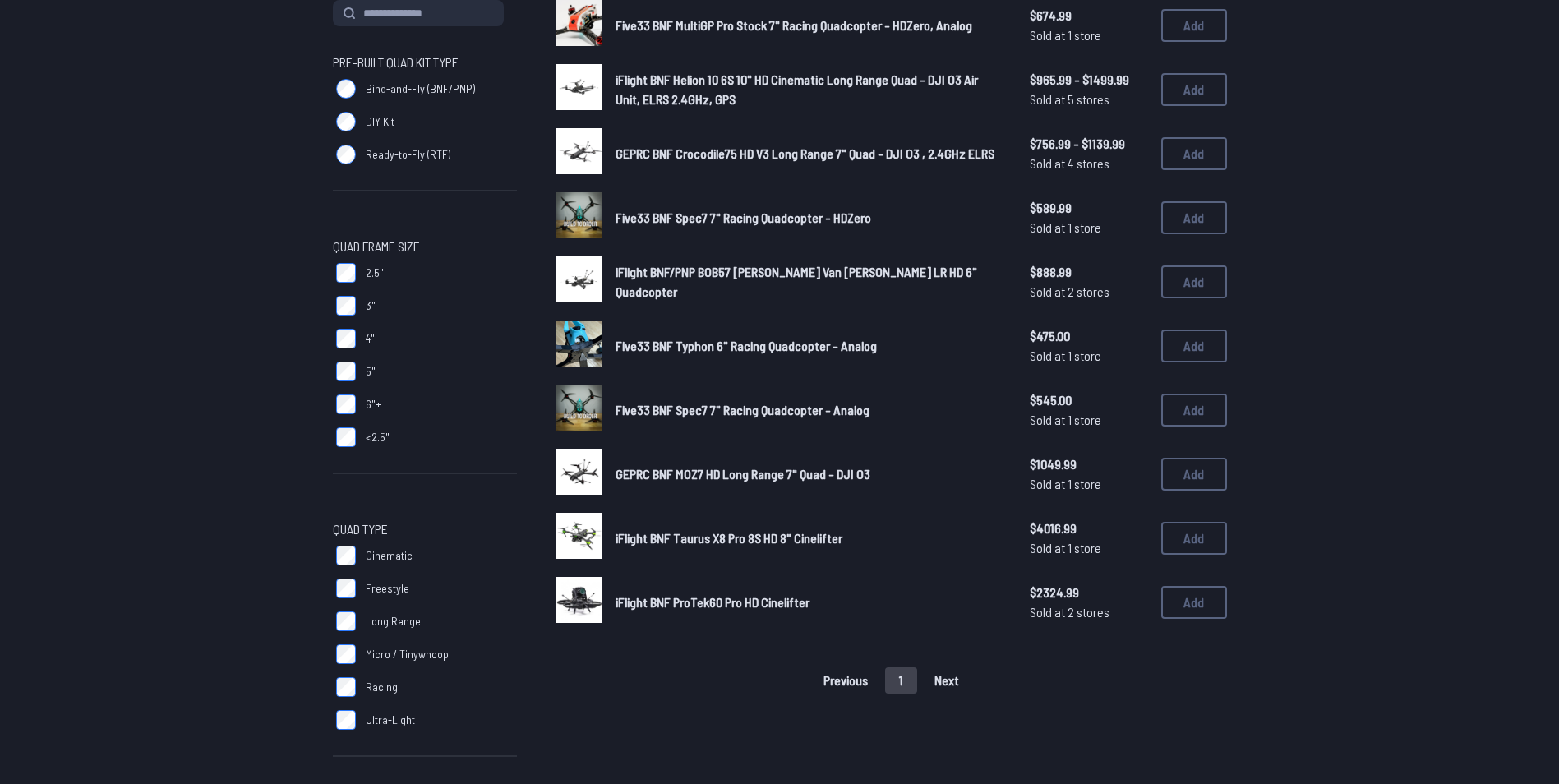
scroll to position [211, 0]
click at [356, 409] on label "6"+" at bounding box center [425, 403] width 184 height 33
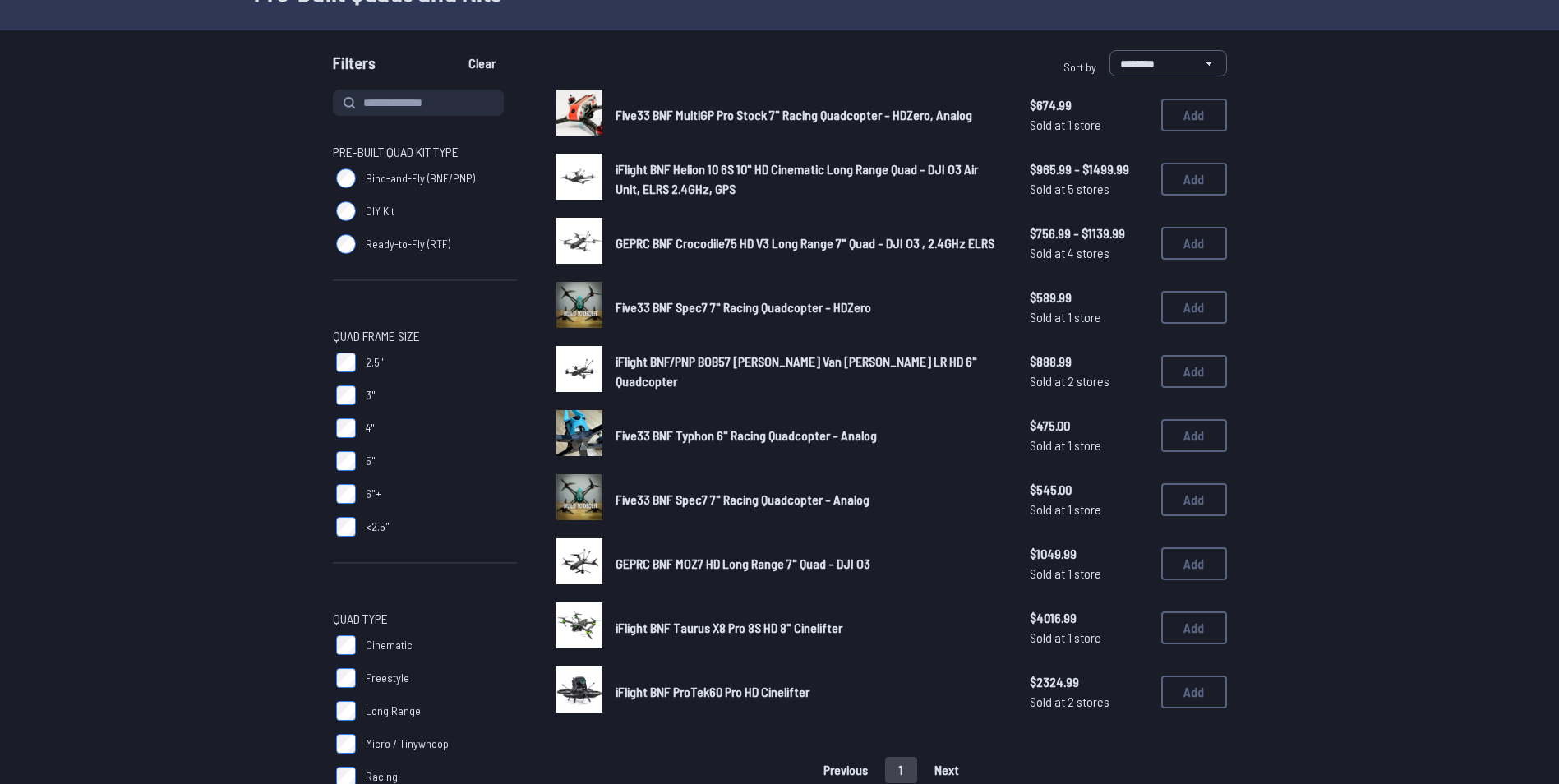
scroll to position [120, 0]
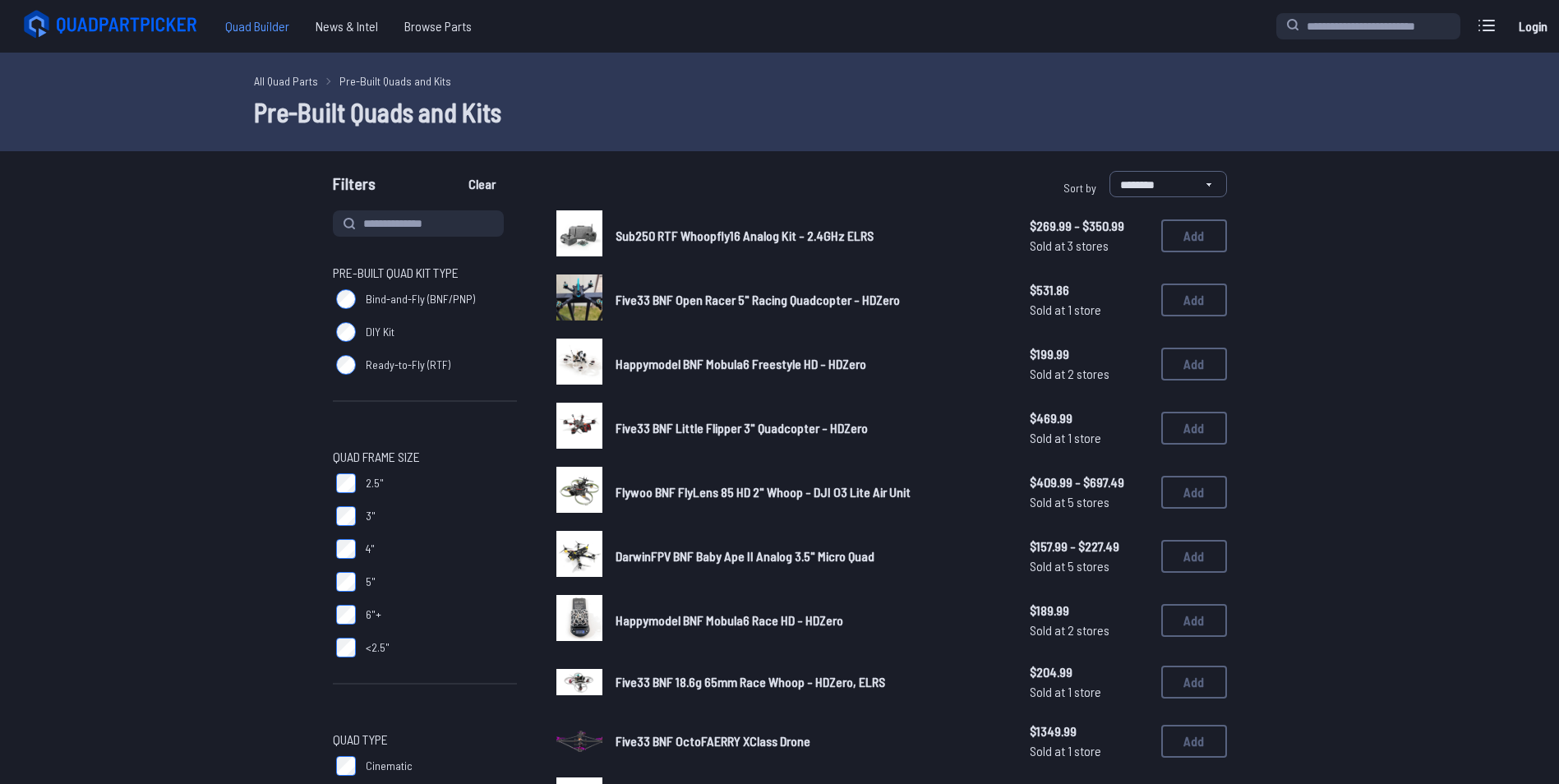
click at [253, 24] on span "Quad Builder" at bounding box center [258, 26] width 90 height 33
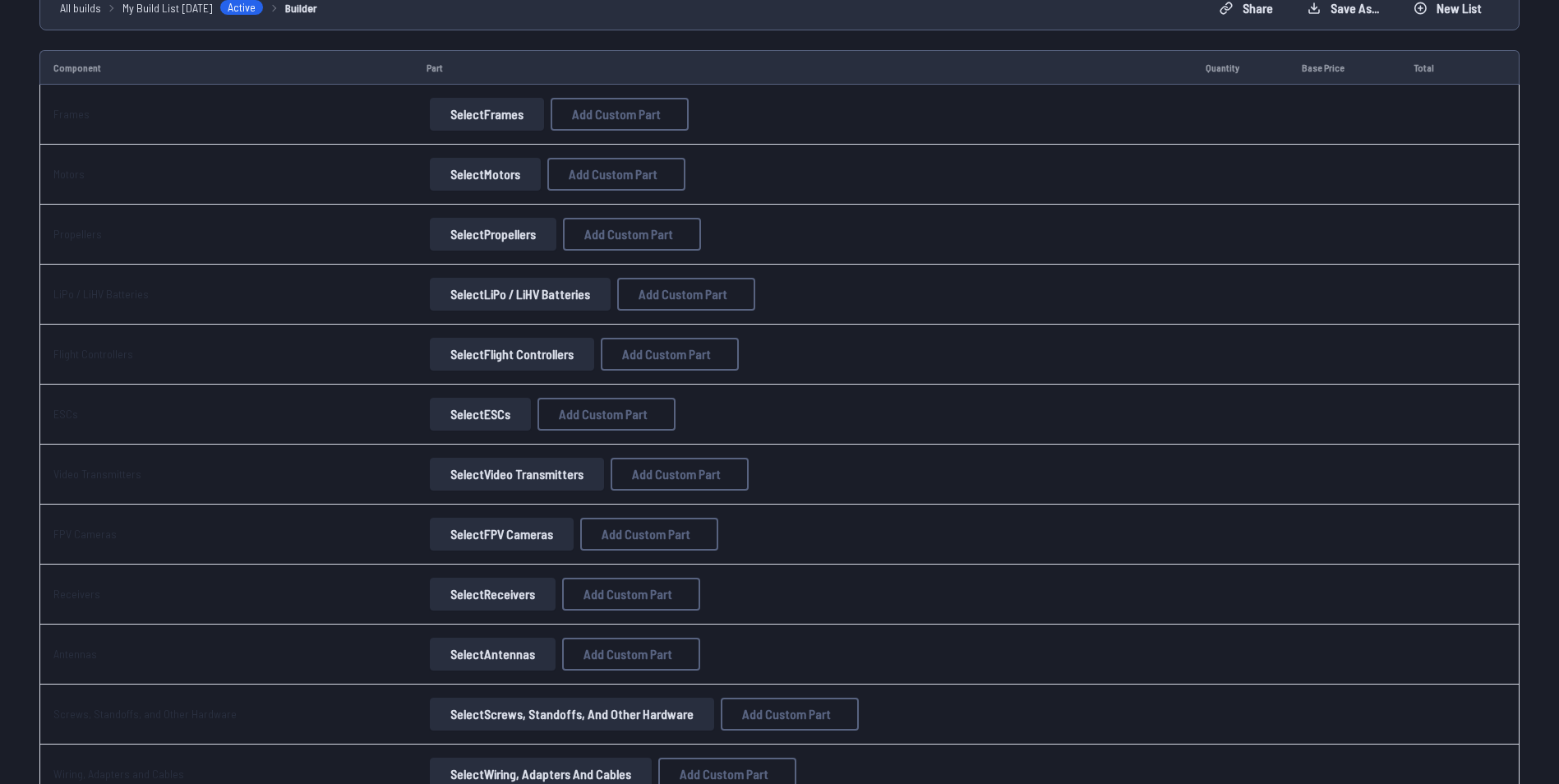
scroll to position [166, 0]
click at [464, 358] on button "Select Flight Controllers" at bounding box center [513, 353] width 165 height 33
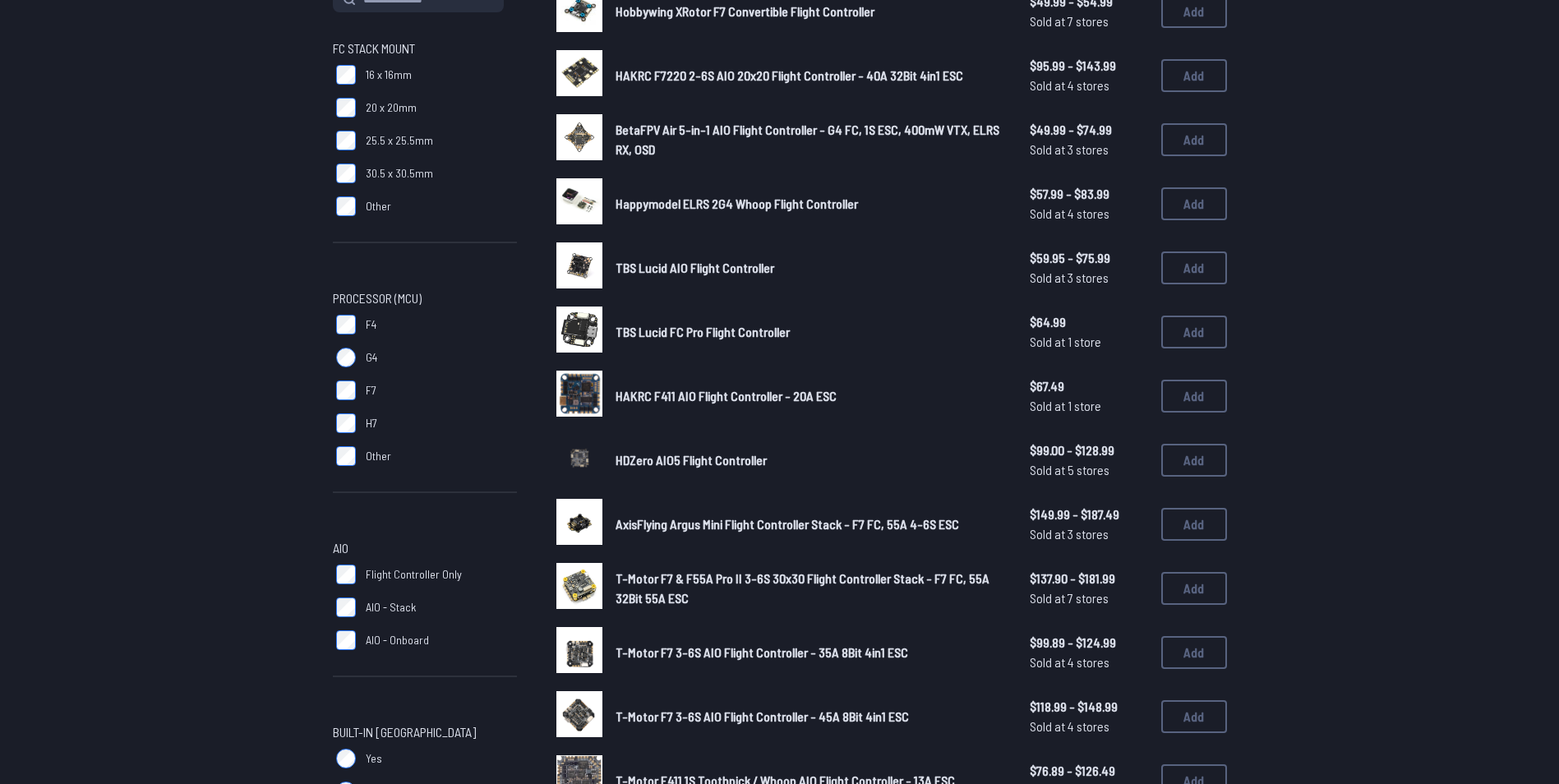
scroll to position [228, 0]
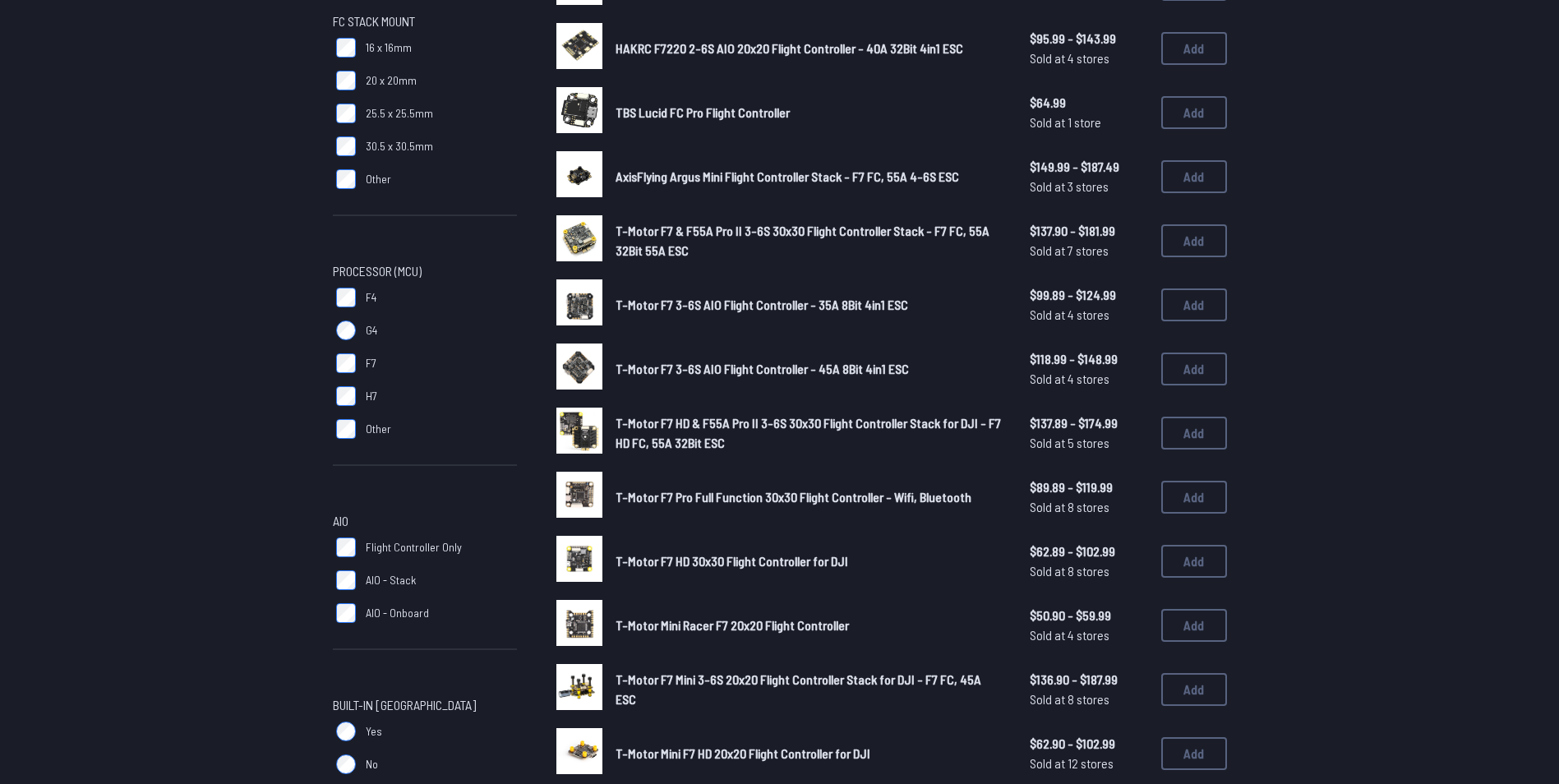
scroll to position [263, 0]
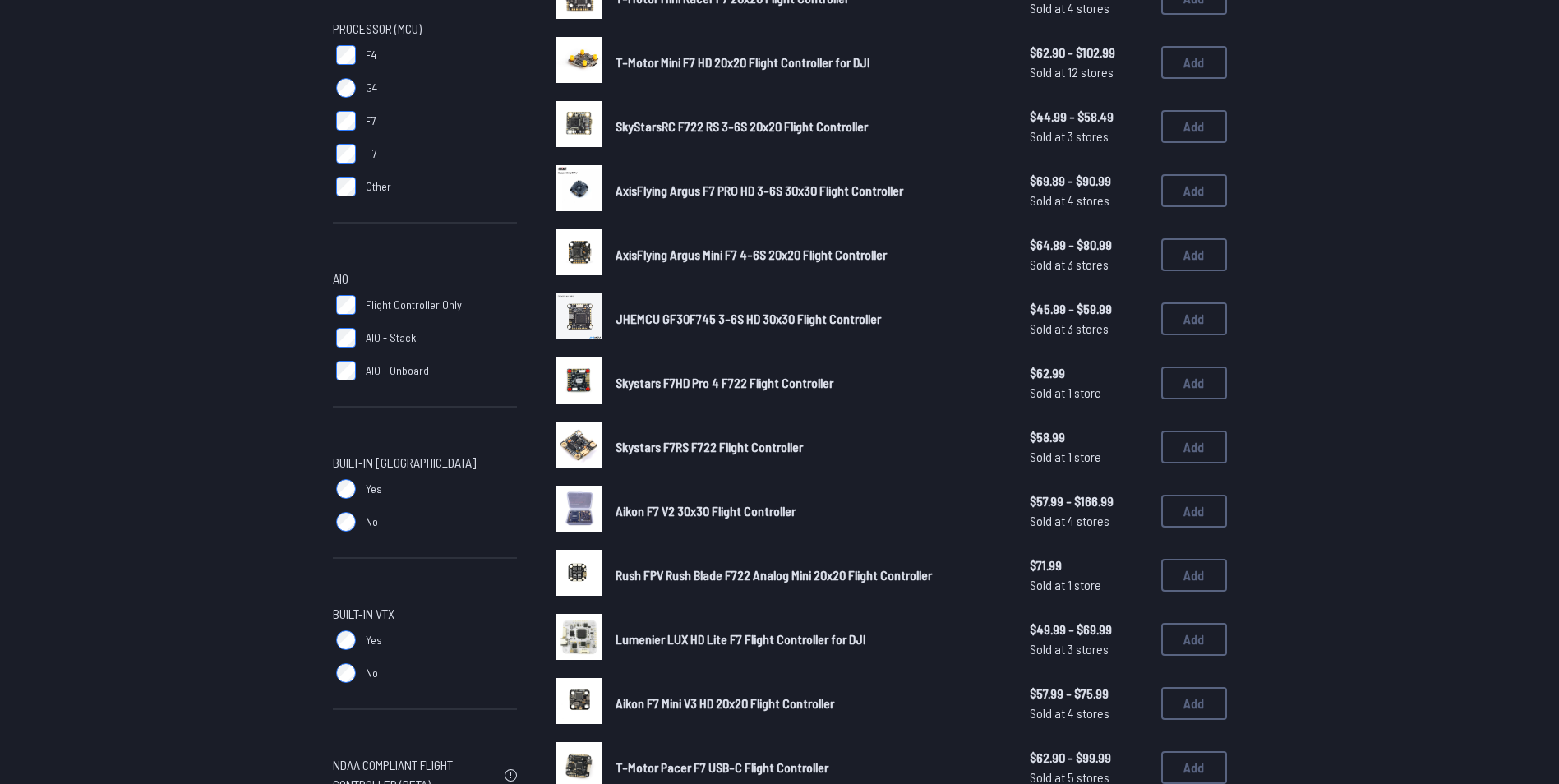
scroll to position [503, 0]
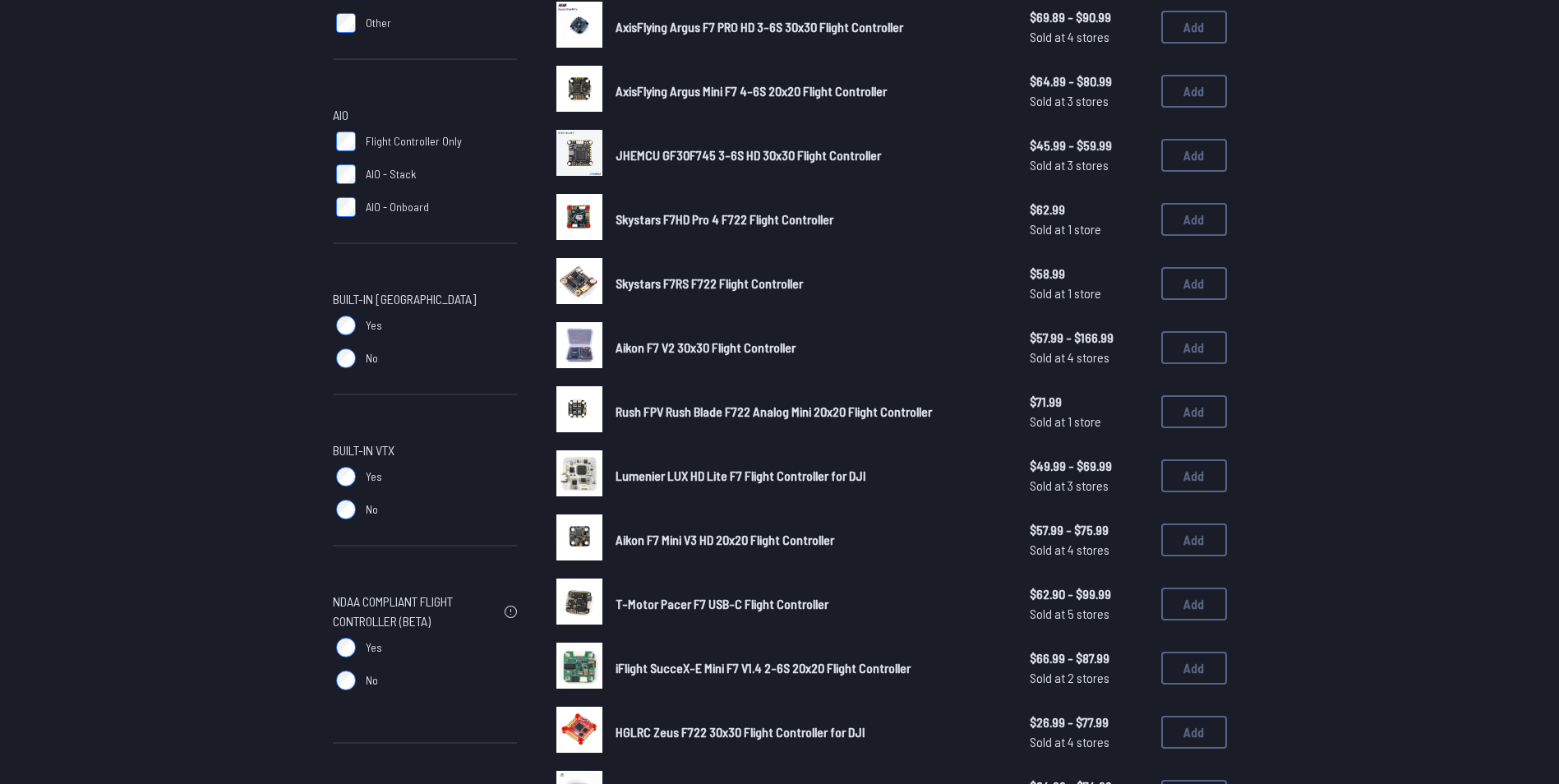
scroll to position [659, 0]
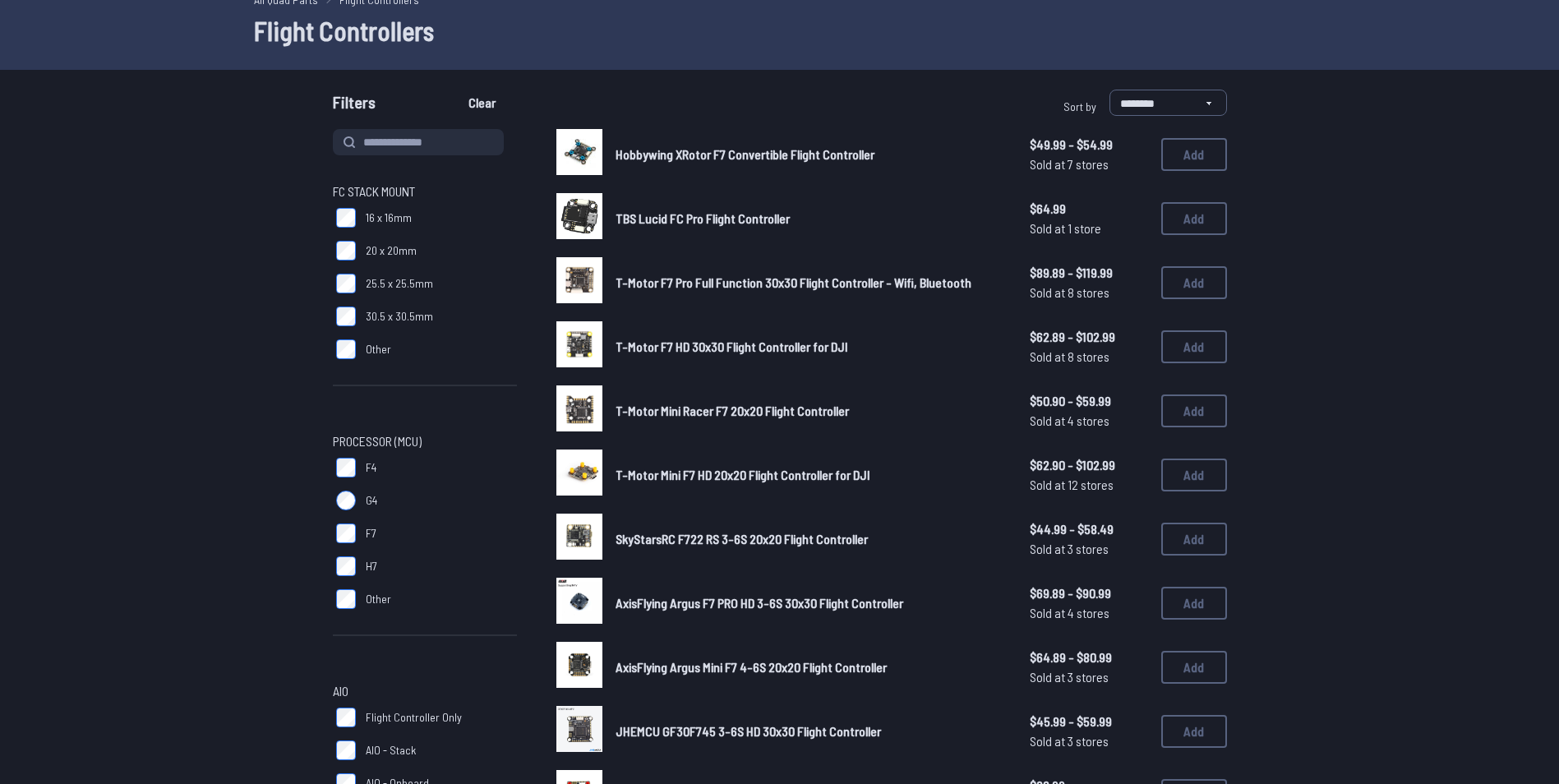
scroll to position [68, 0]
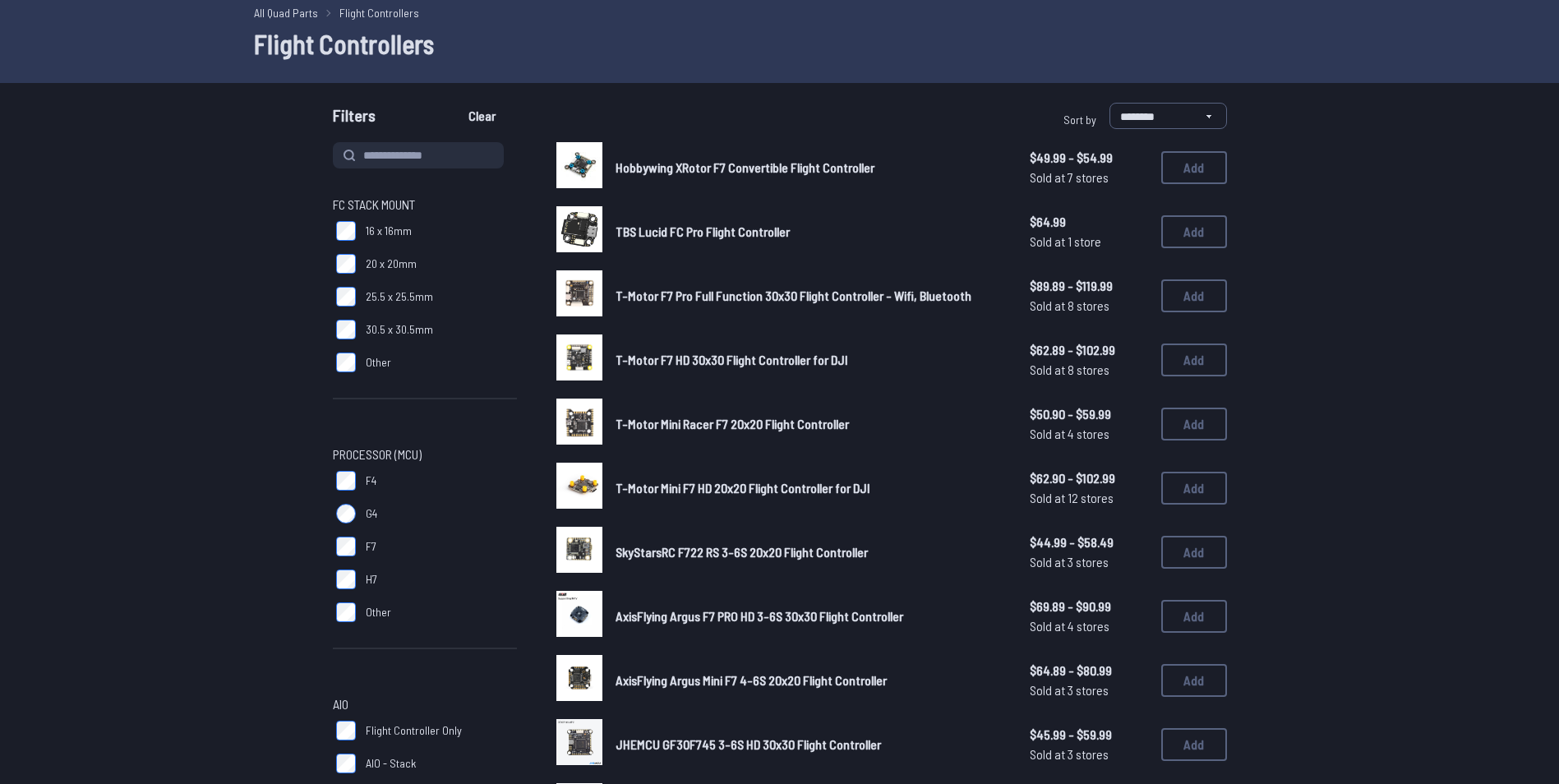
click at [689, 166] on span "Hobbywing XRotor F7 Convertible Flight Controller" at bounding box center [745, 167] width 259 height 16
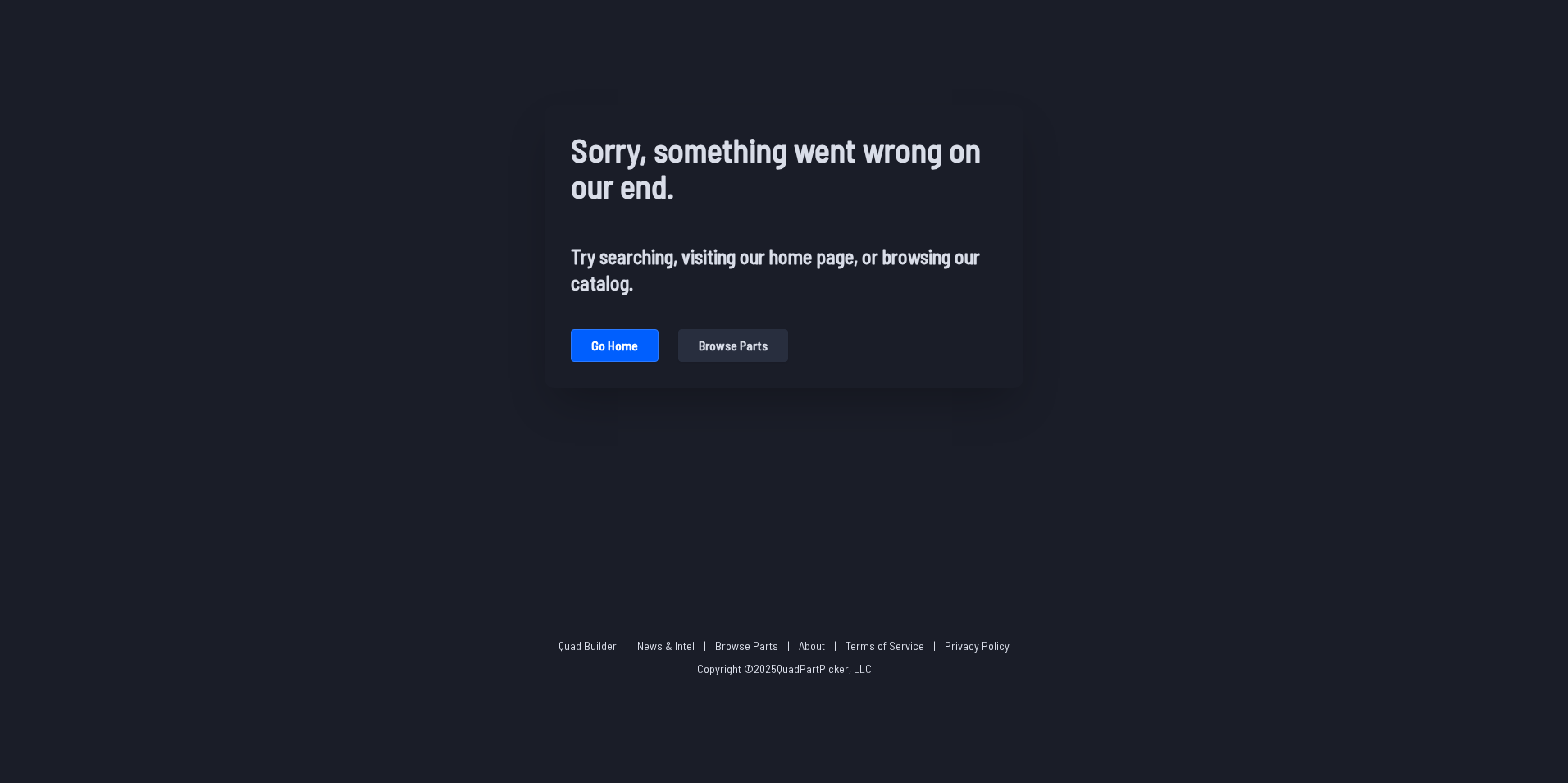
click at [695, 351] on button "Browse parts" at bounding box center [733, 345] width 110 height 33
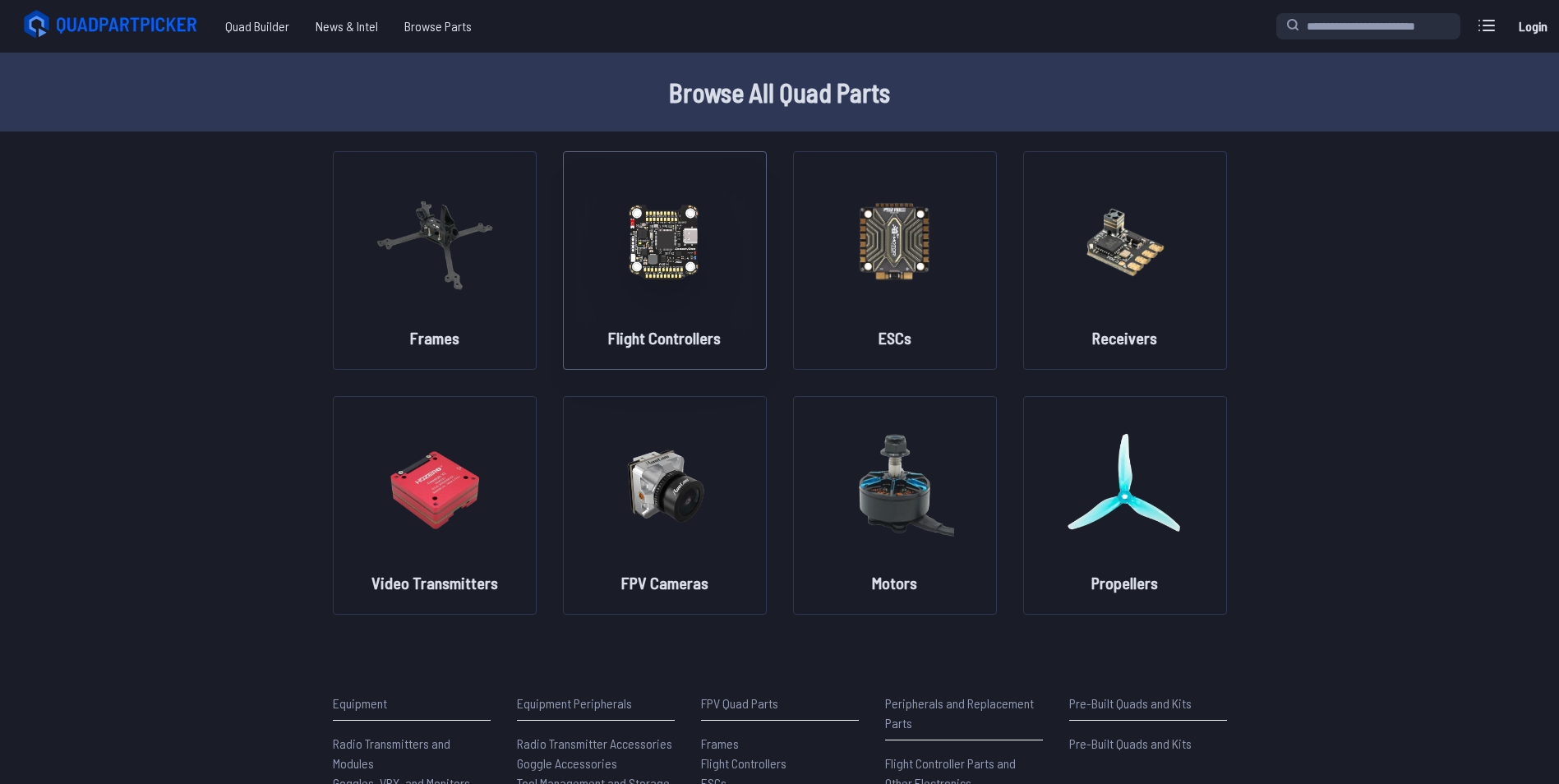
click at [623, 257] on img at bounding box center [665, 240] width 119 height 144
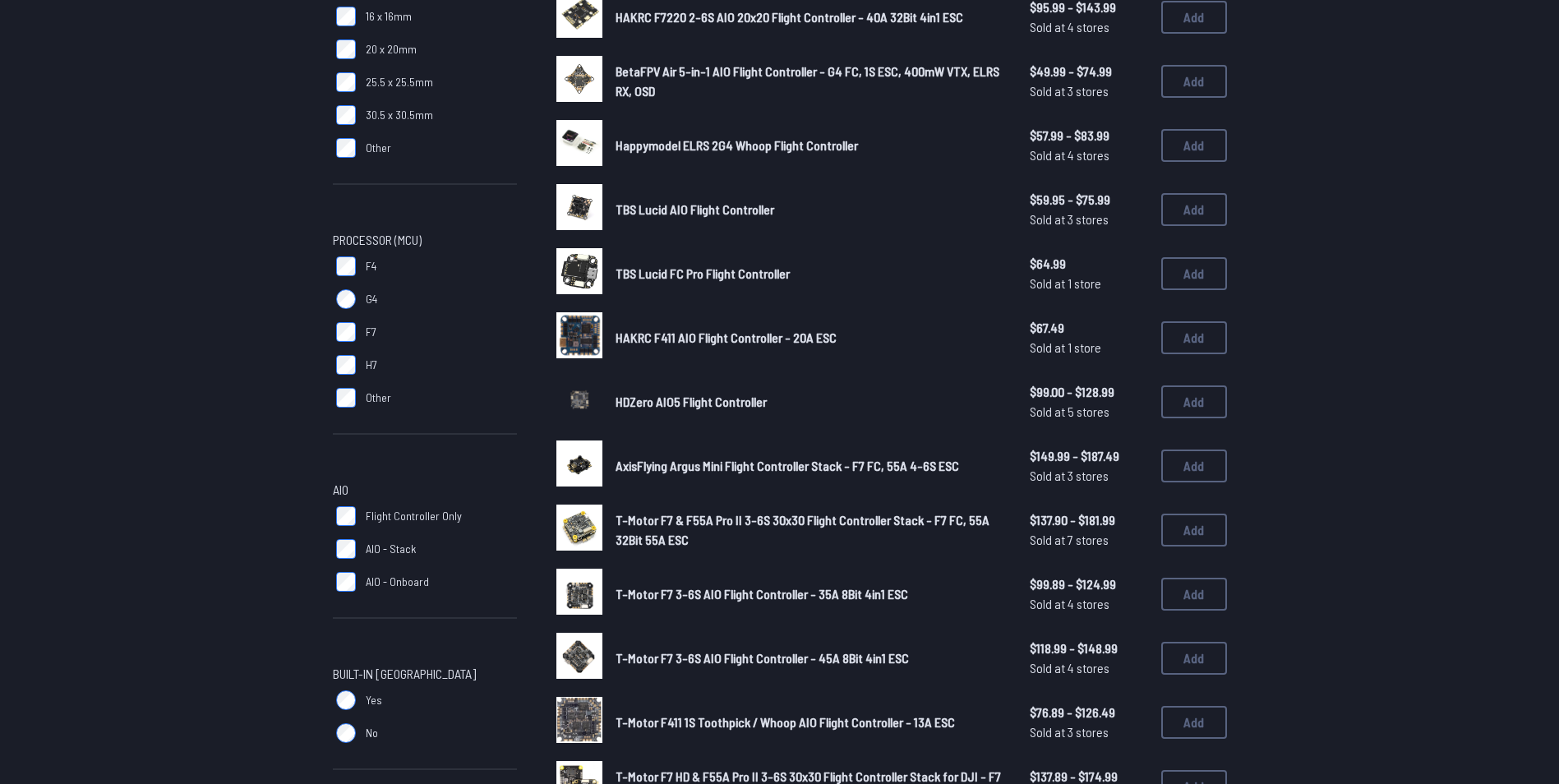
scroll to position [296, 0]
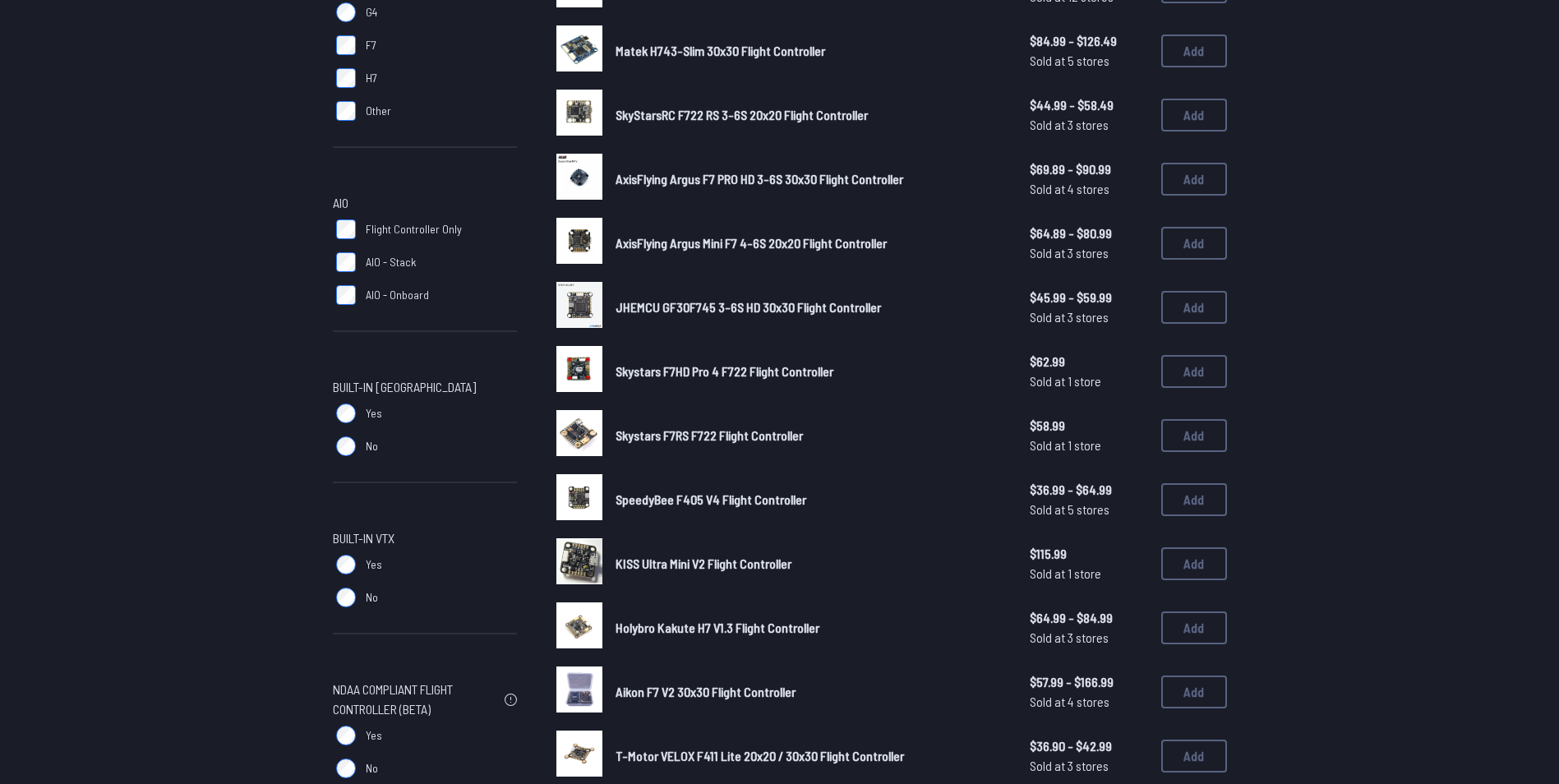
scroll to position [582, 0]
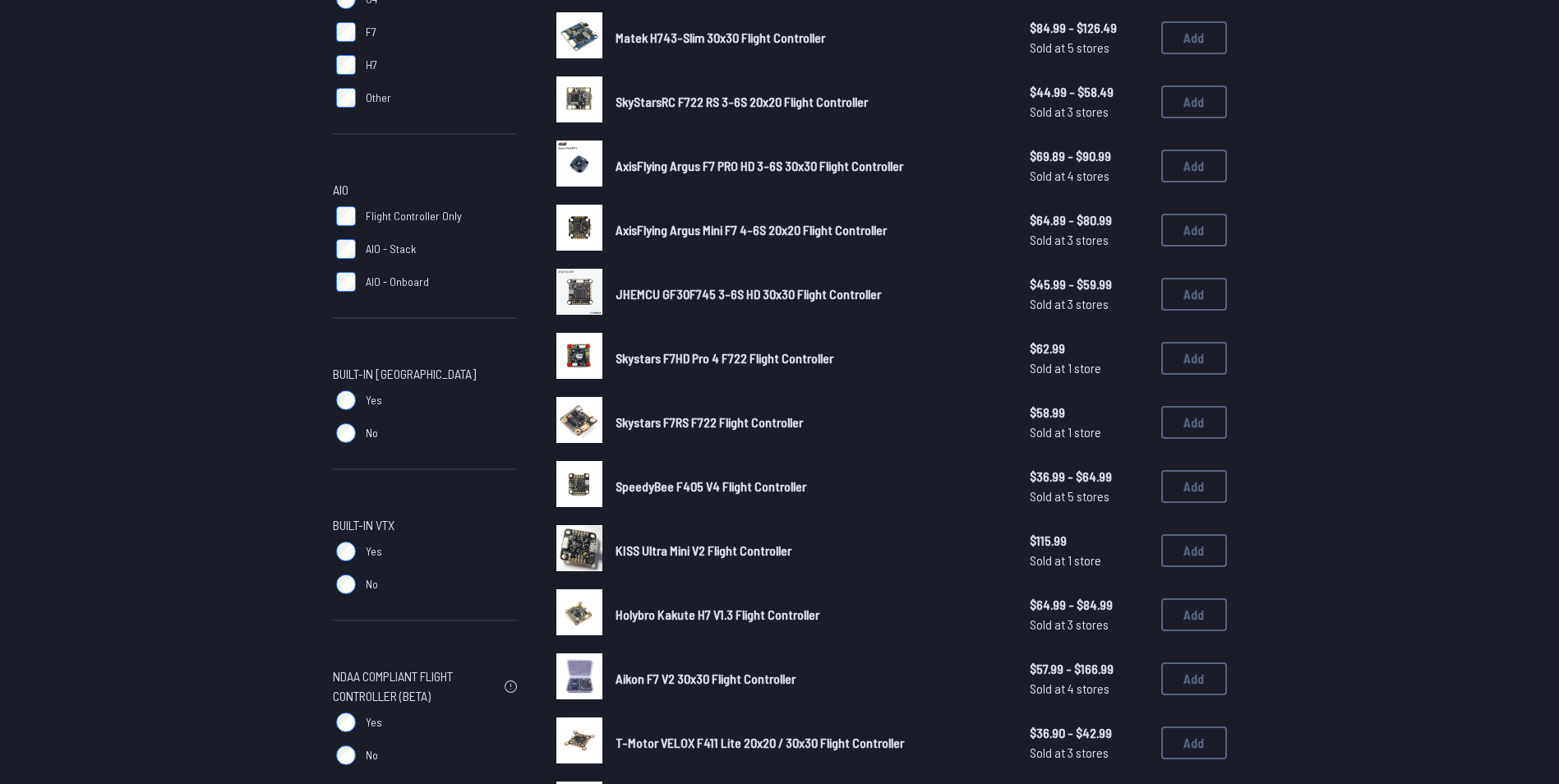
click at [343, 443] on label "No" at bounding box center [425, 433] width 184 height 33
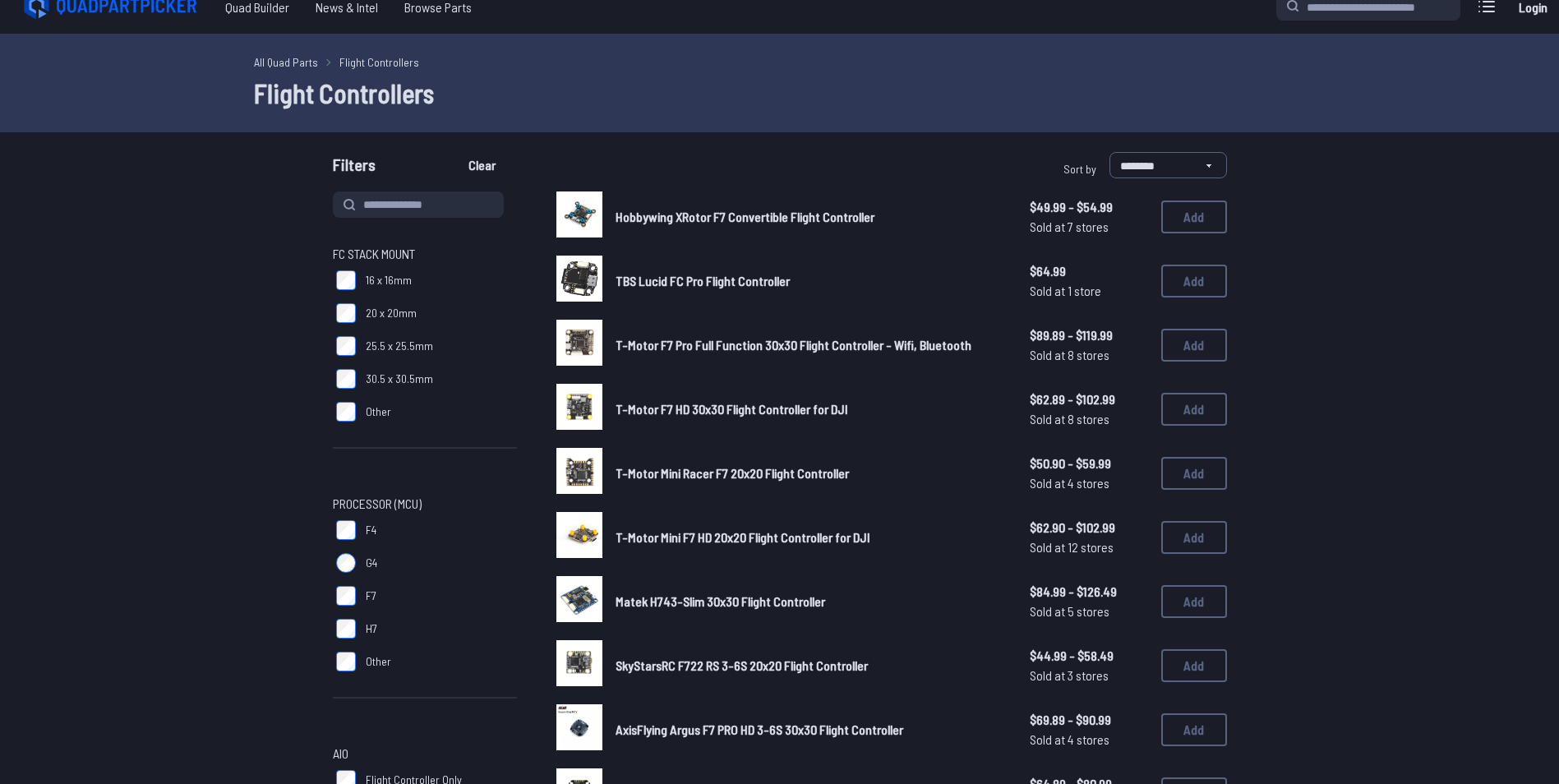
scroll to position [18, 0]
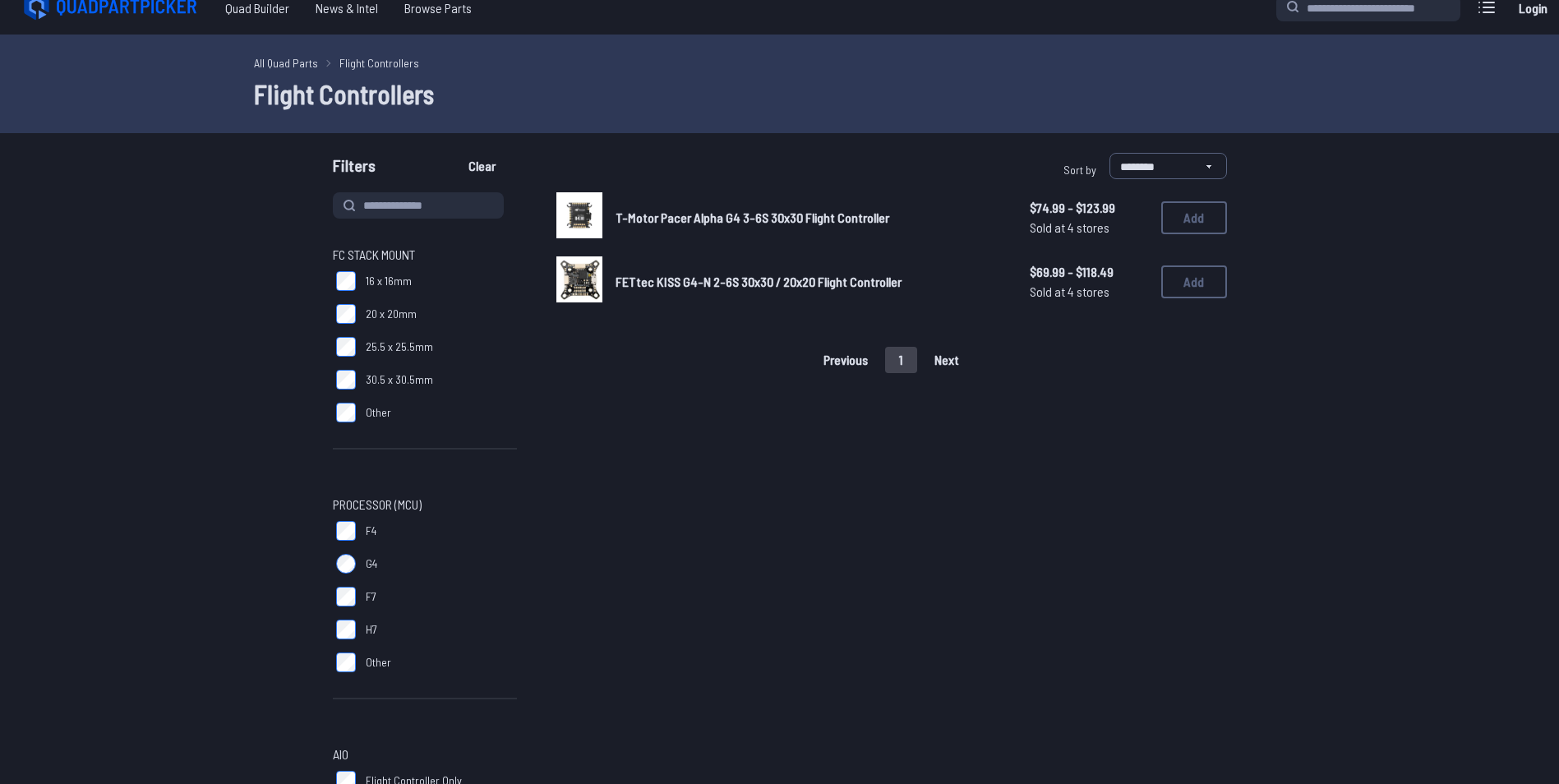
click at [345, 673] on label "Other" at bounding box center [425, 662] width 184 height 33
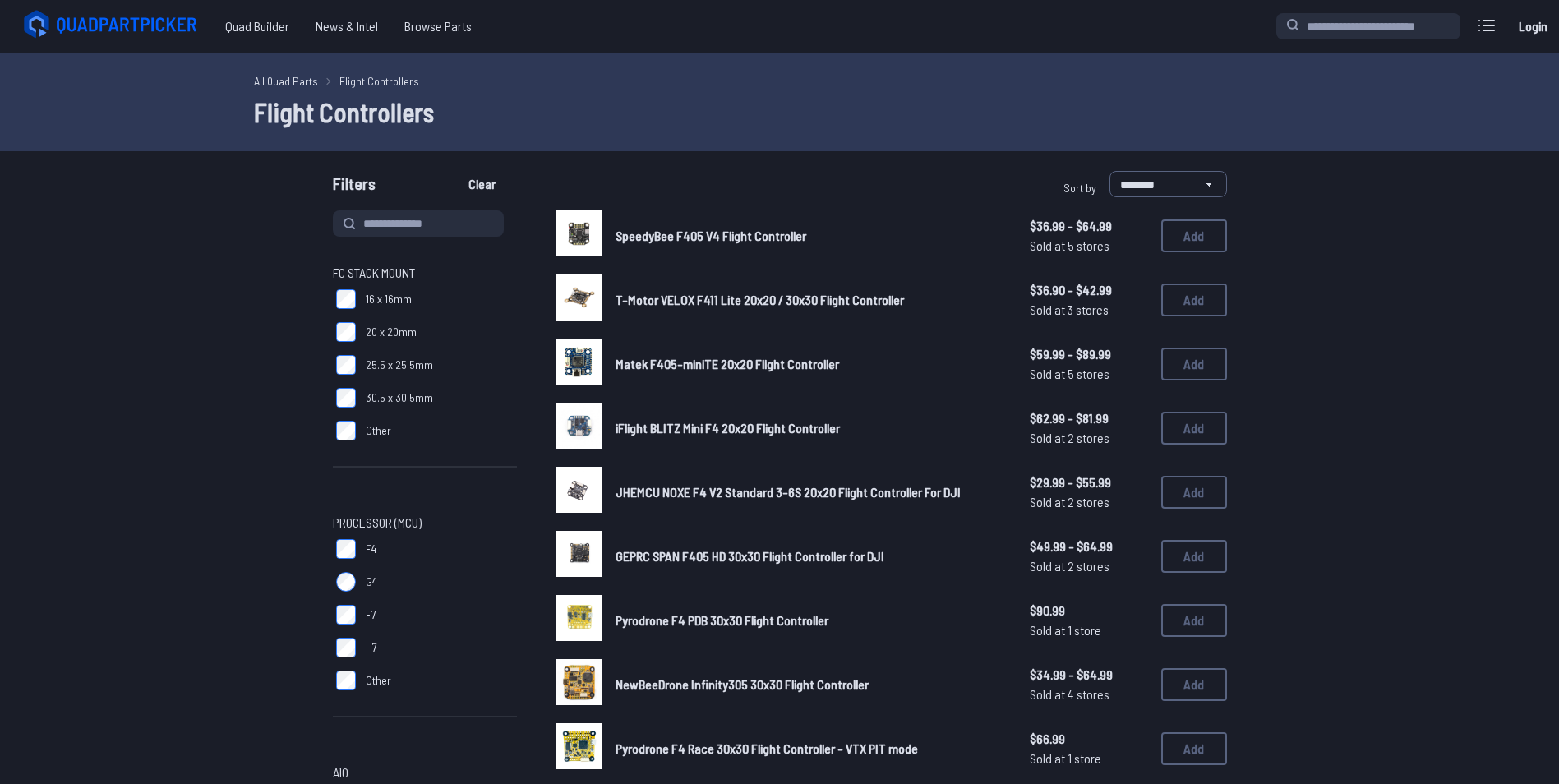
click at [412, 200] on div "Filters Clear" at bounding box center [553, 187] width 441 height 33
click at [412, 222] on input at bounding box center [418, 224] width 171 height 27
type input "**"
click at [454, 171] on button "Clear" at bounding box center [482, 184] width 55 height 27
type input "**"
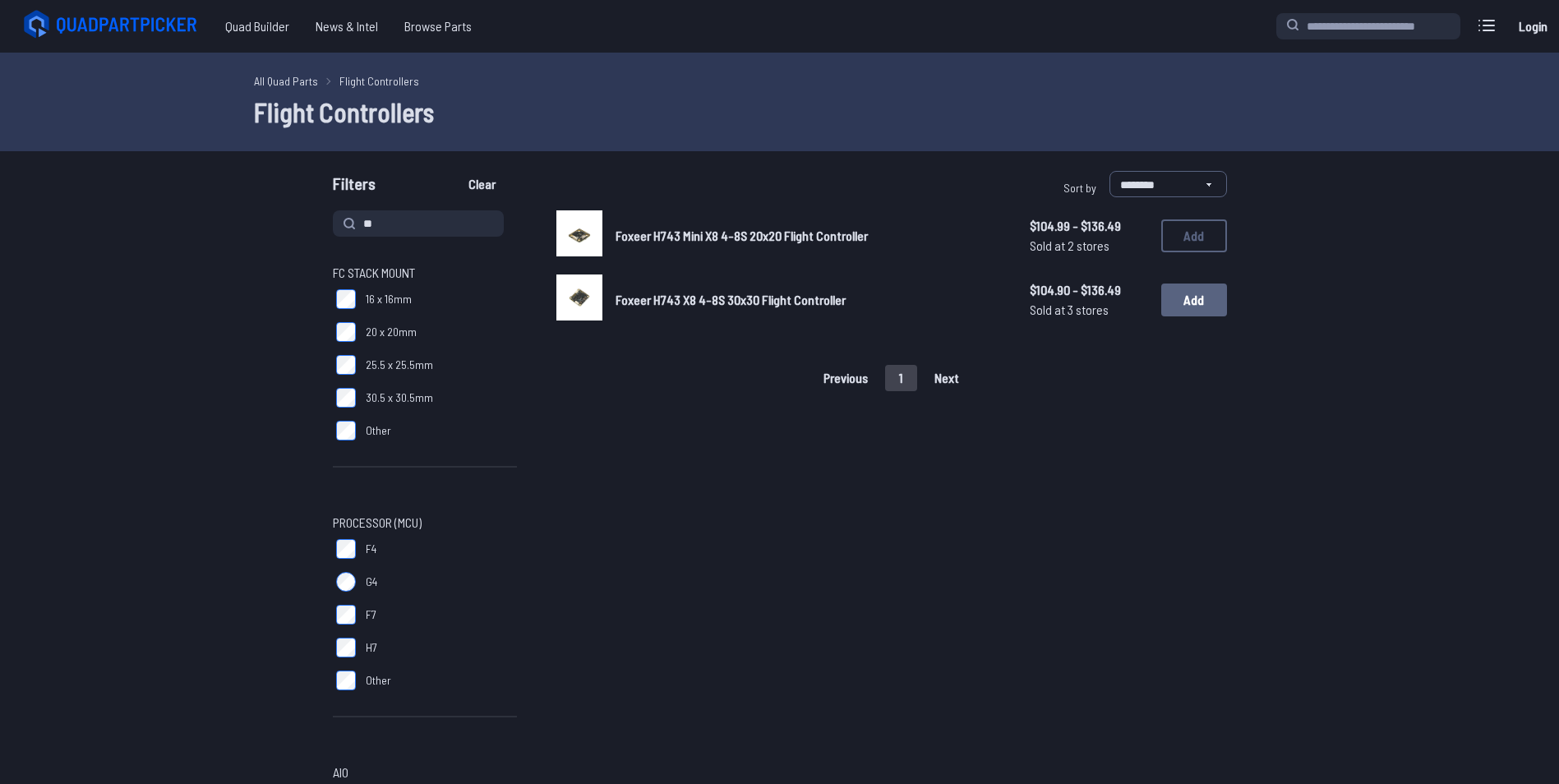
click at [1216, 304] on button "Add" at bounding box center [1194, 299] width 66 height 33
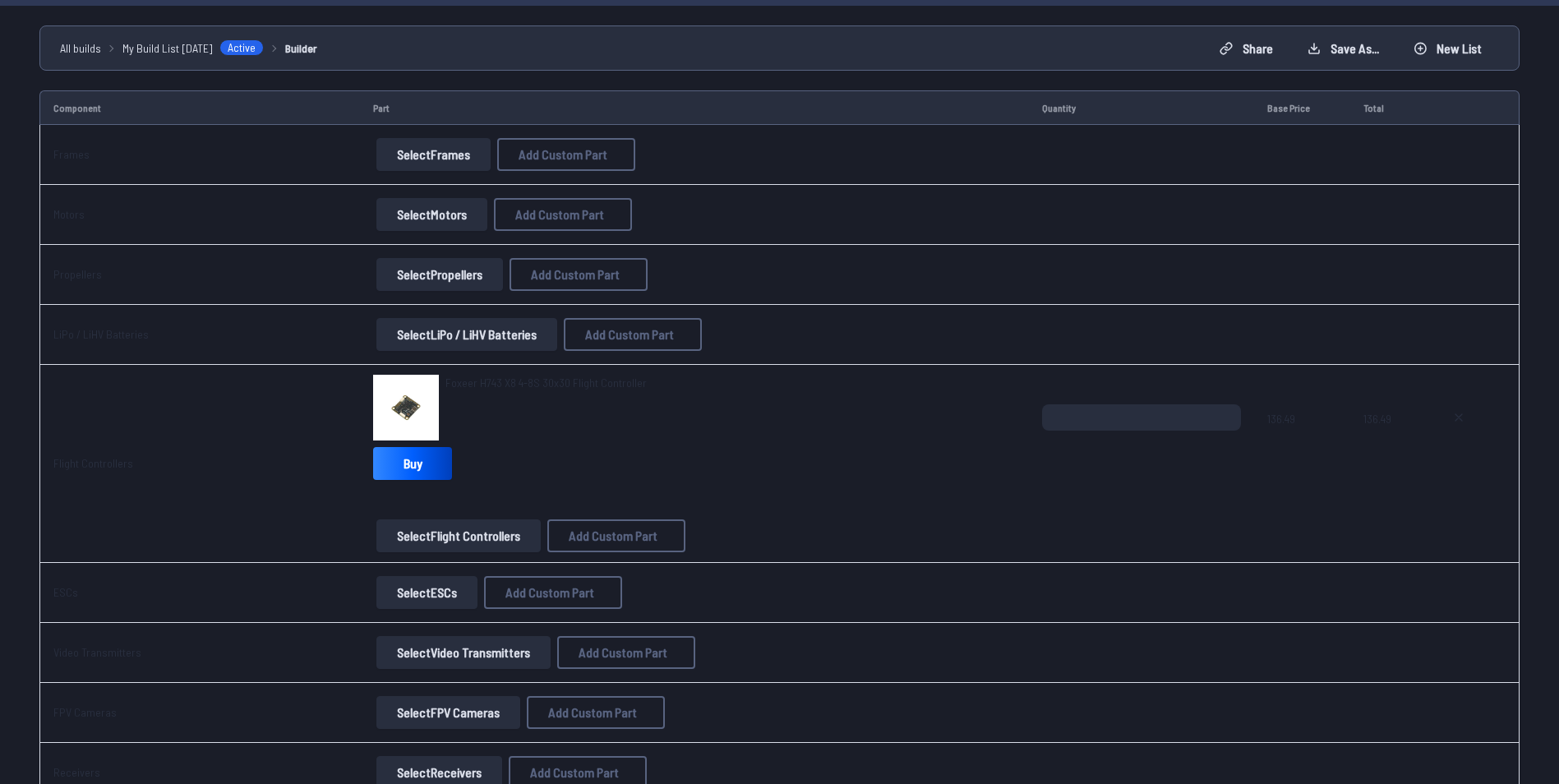
scroll to position [127, 0]
click at [425, 588] on button "Select ESCs" at bounding box center [427, 591] width 101 height 33
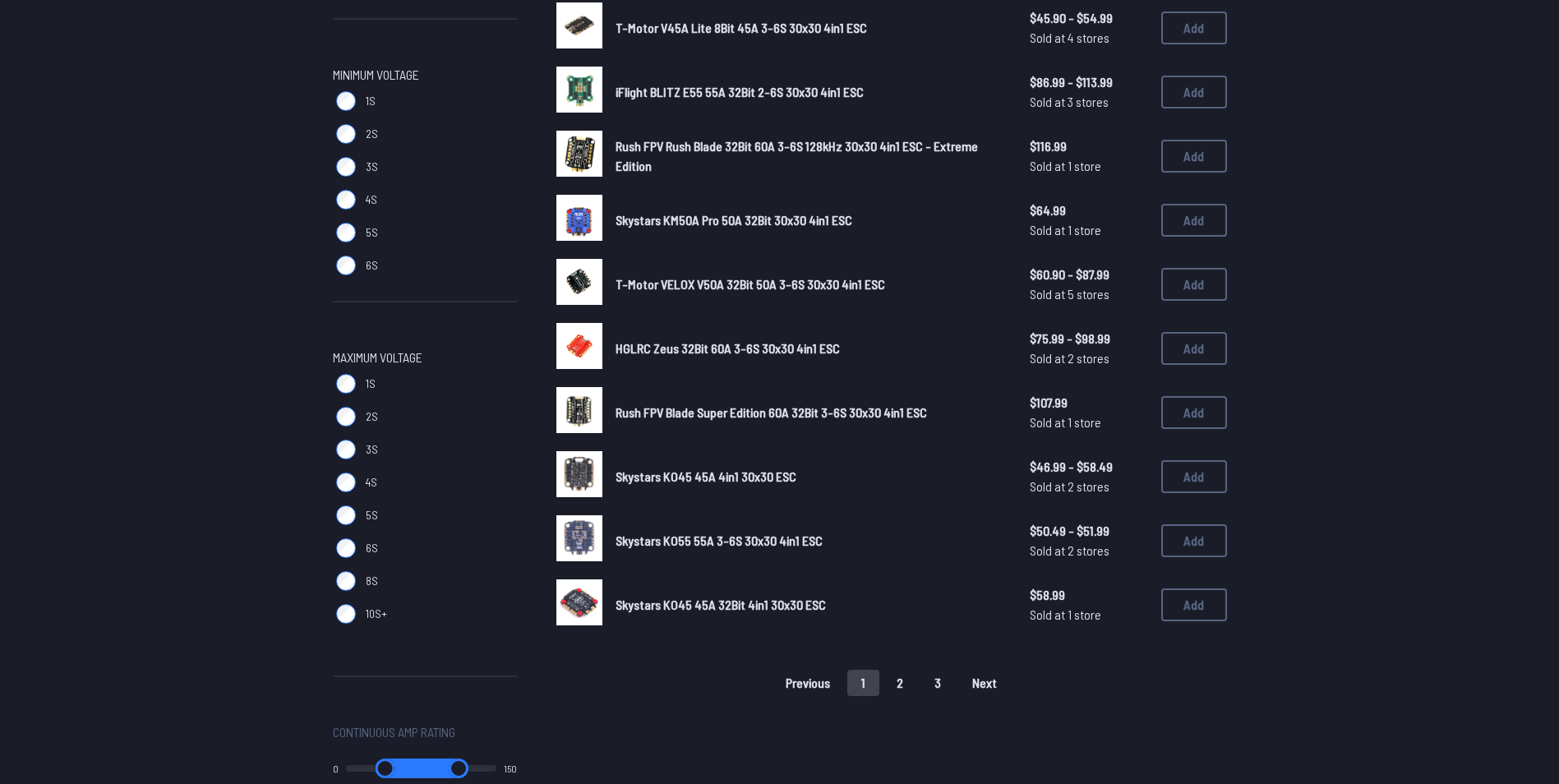
scroll to position [849, 0]
click at [352, 571] on label "8S" at bounding box center [425, 580] width 184 height 33
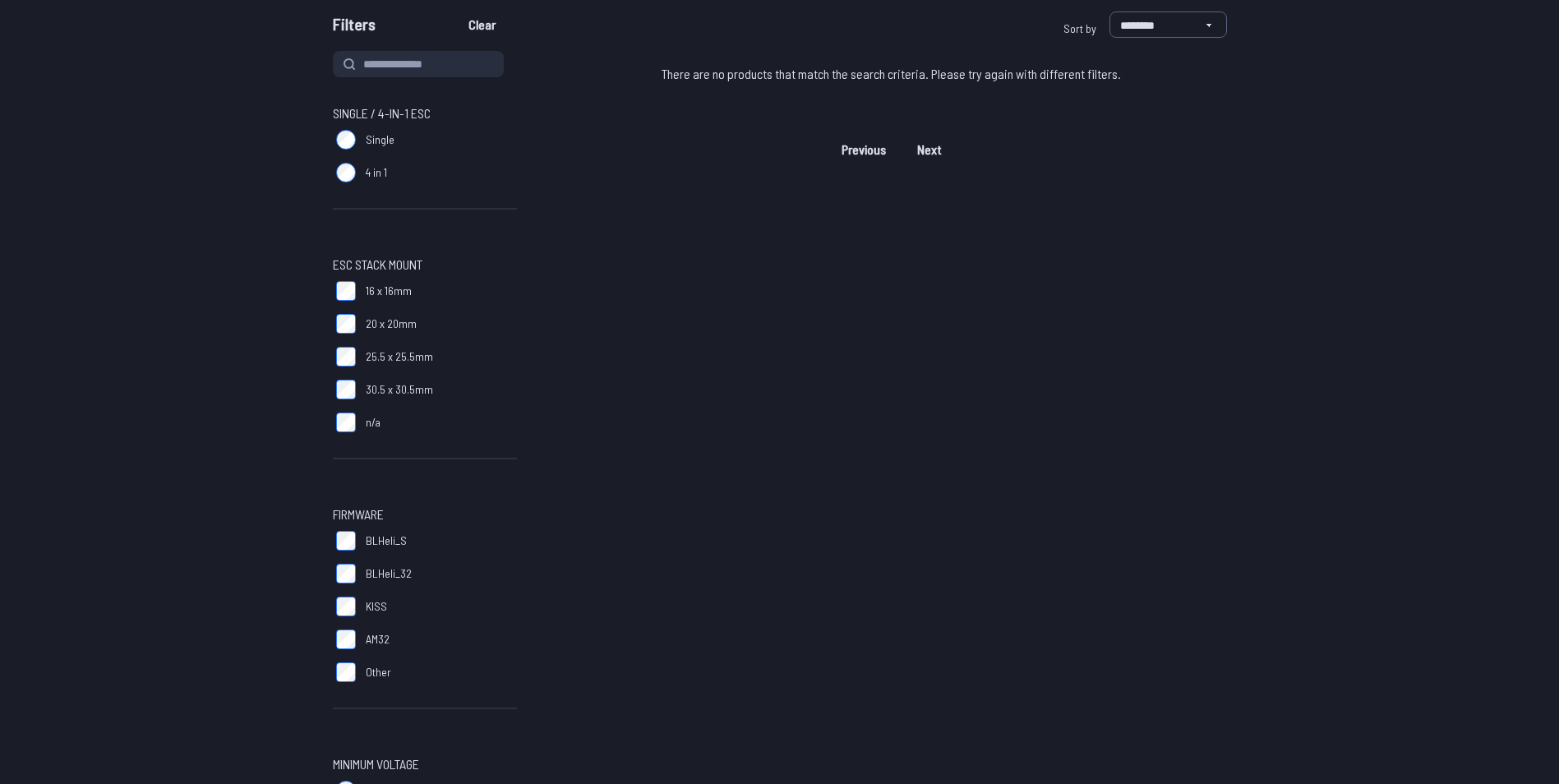
scroll to position [158, 0]
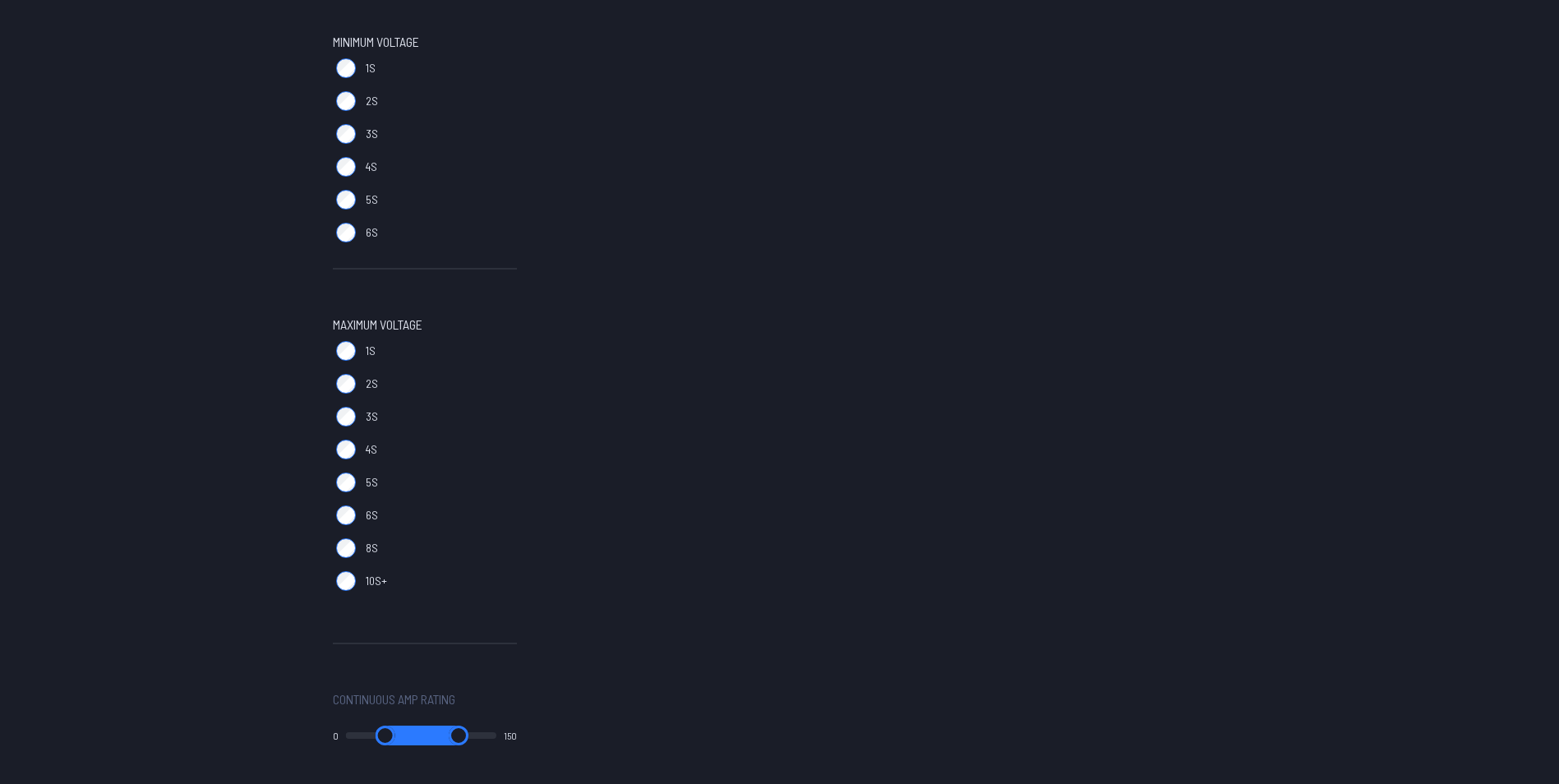
scroll to position [882, 0]
click at [335, 553] on label "8S" at bounding box center [425, 547] width 184 height 33
click at [339, 565] on label "10S+" at bounding box center [425, 580] width 184 height 33
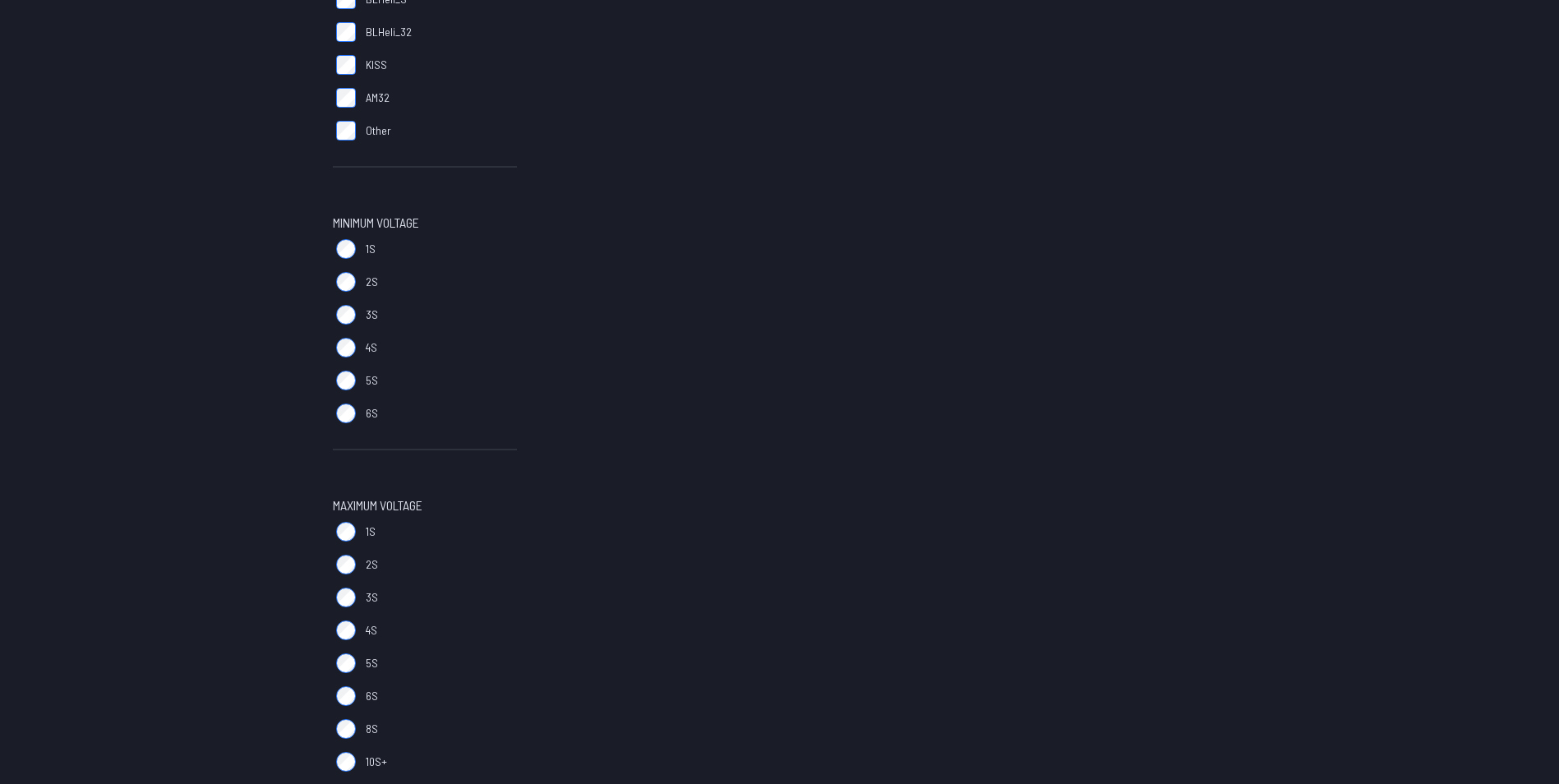
scroll to position [702, 0]
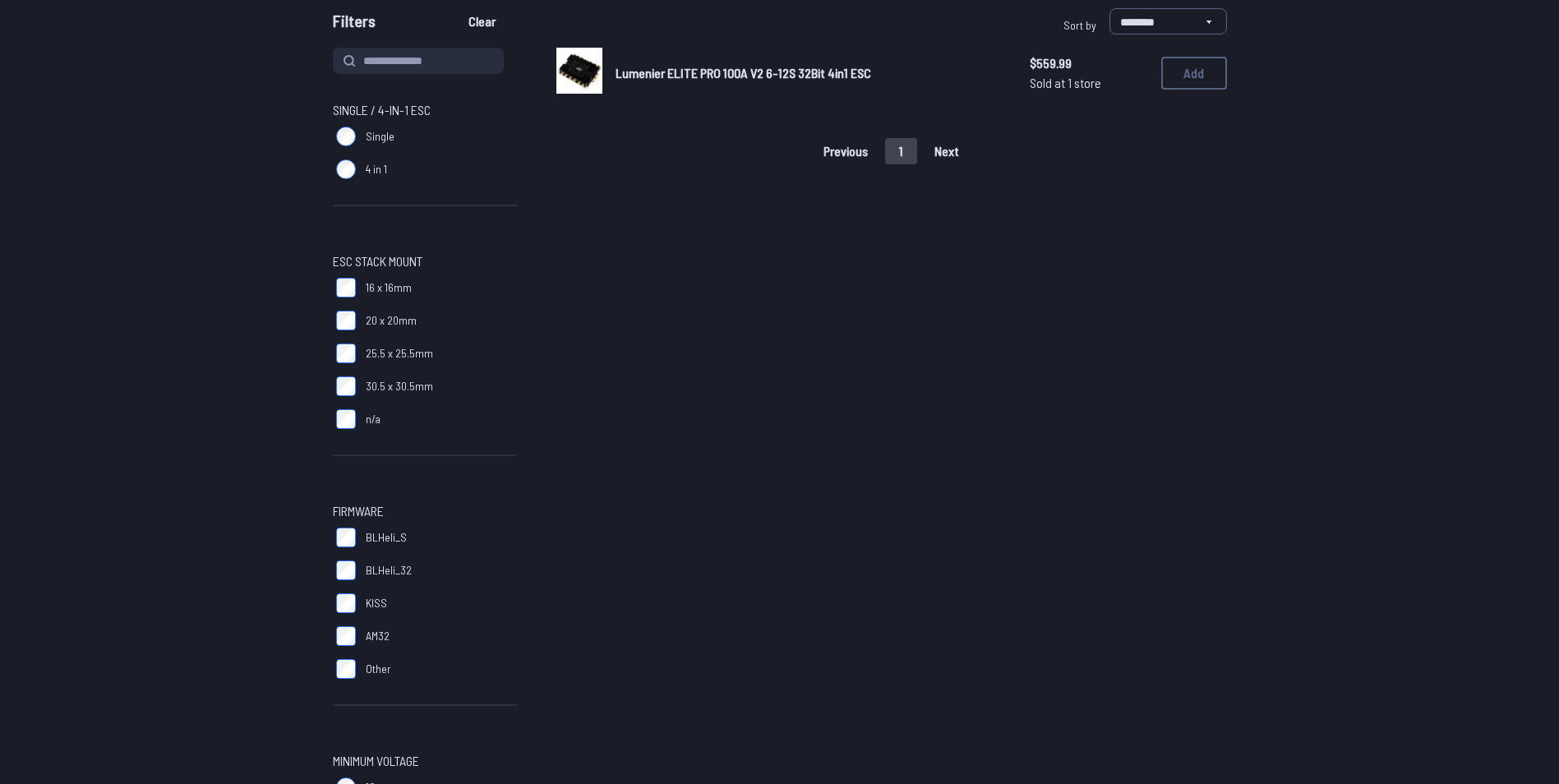
scroll to position [162, 0]
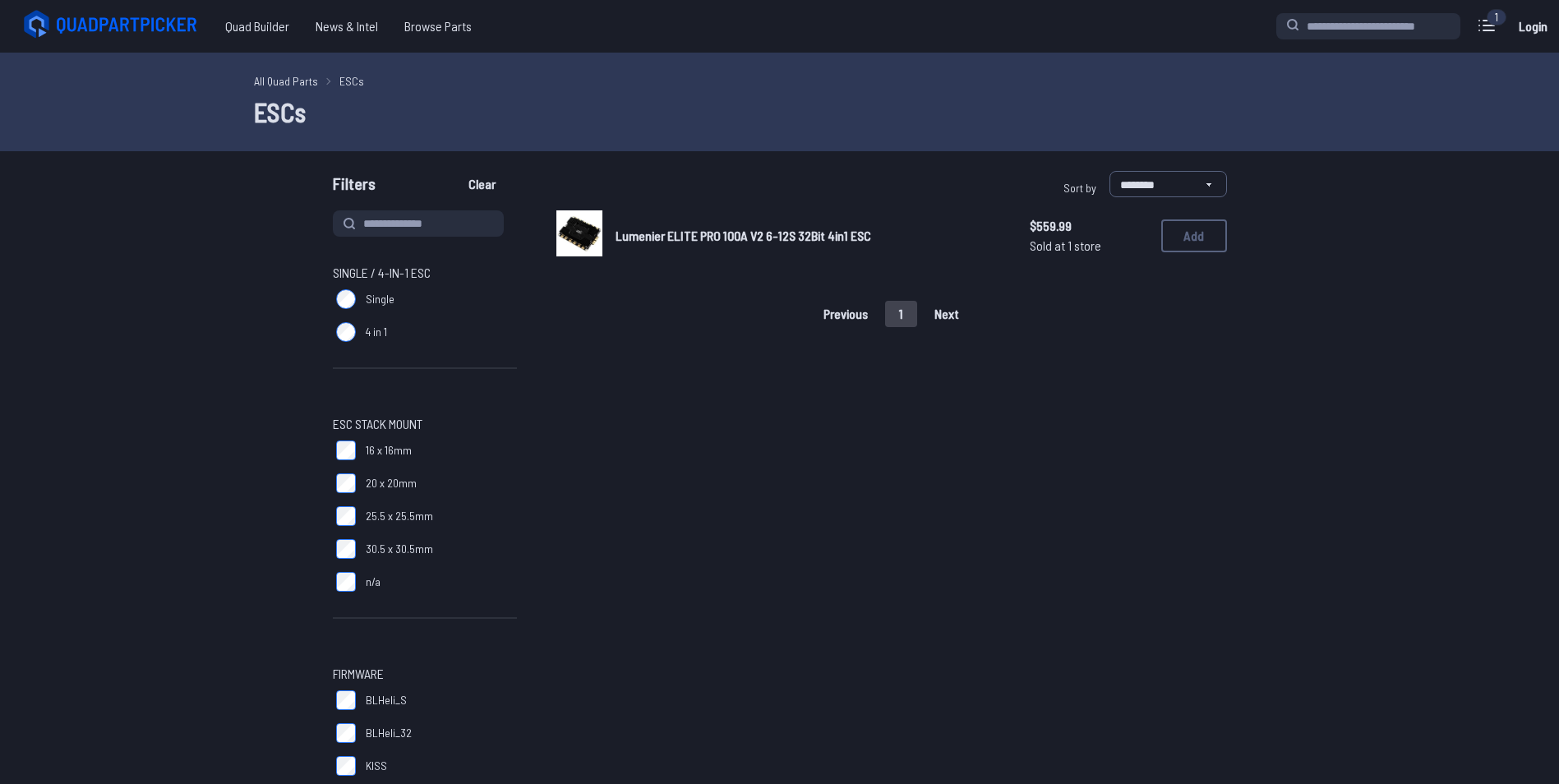
click at [729, 238] on span "Lumenier ELITE PRO 100A V2 6-12S 32Bit 4in1 ESC" at bounding box center [743, 235] width 256 height 16
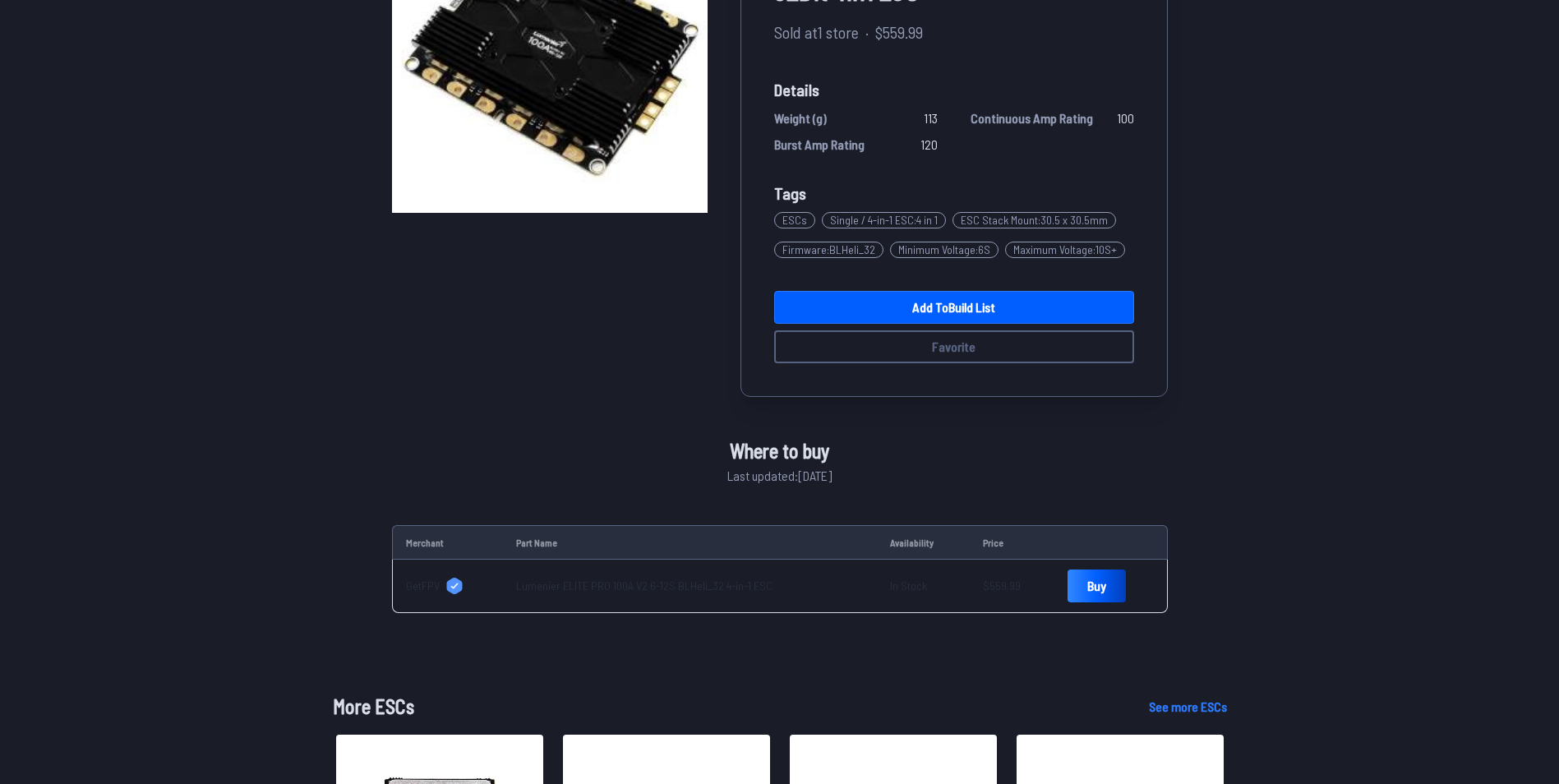
scroll to position [234, 0]
click at [1084, 584] on link "Buy" at bounding box center [1097, 586] width 58 height 33
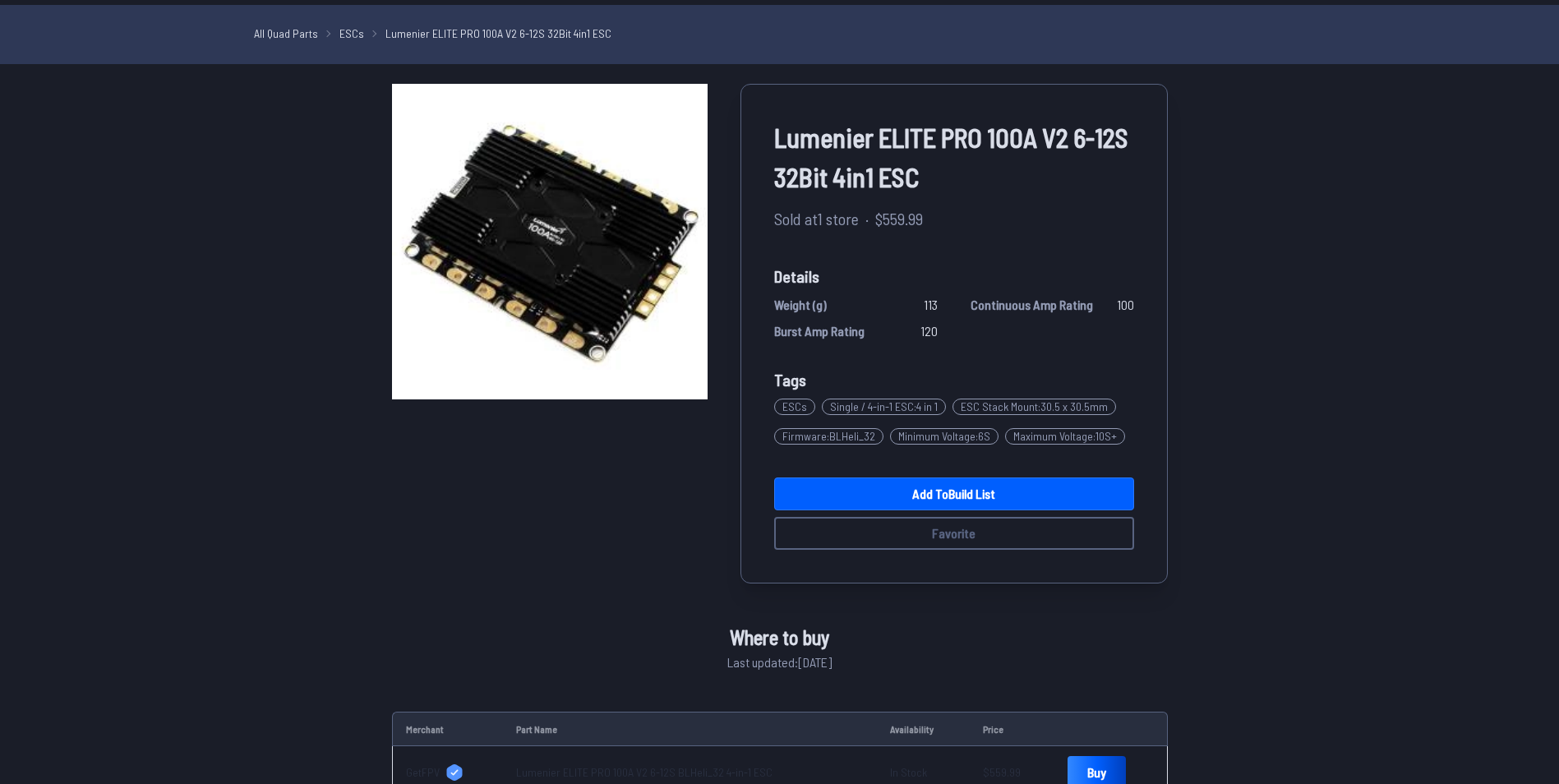
scroll to position [0, 0]
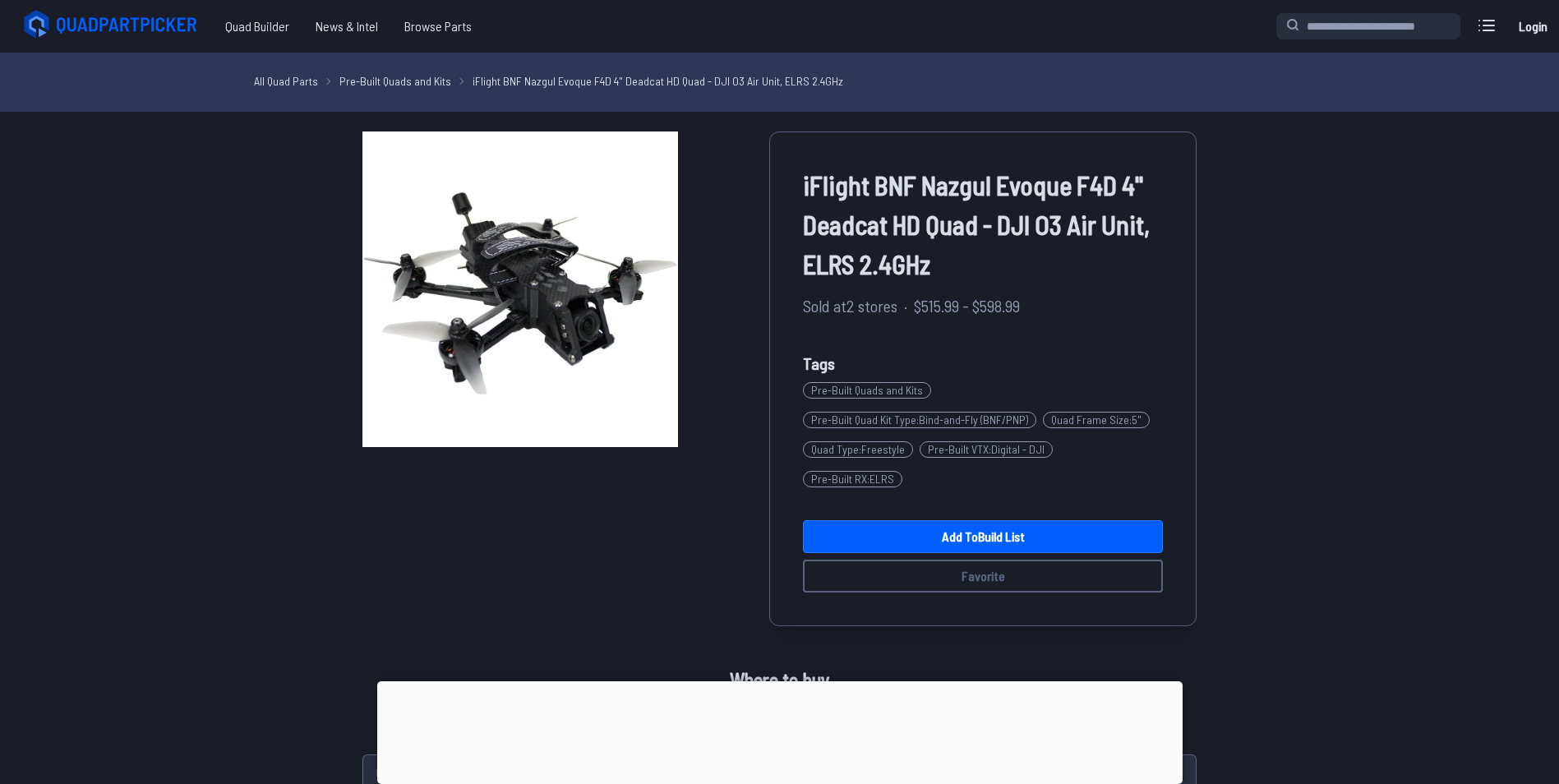
click at [780, 681] on div at bounding box center [780, 681] width 806 height 0
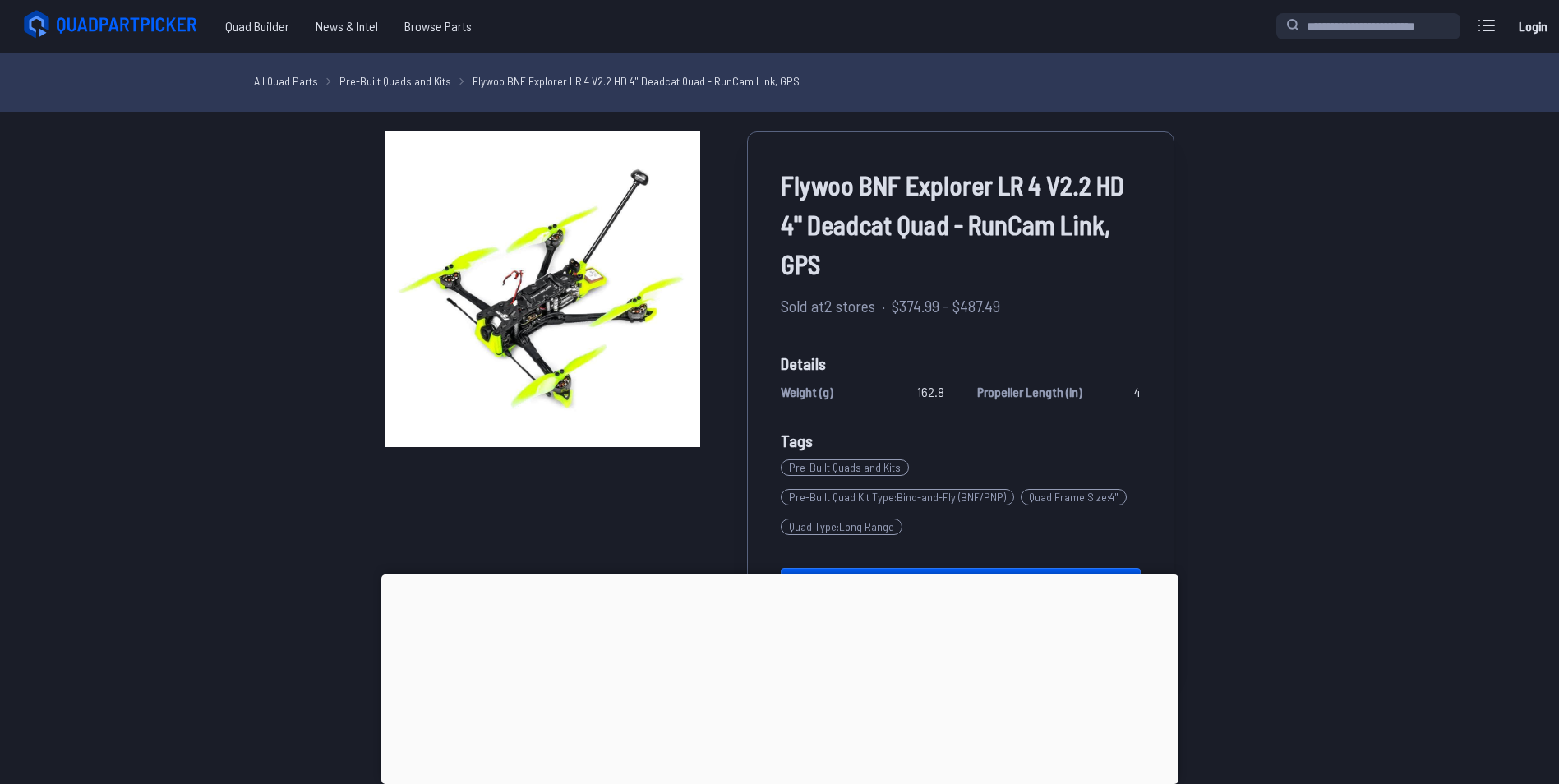
click at [781, 574] on div at bounding box center [780, 574] width 798 height 0
